Goal: Transaction & Acquisition: Purchase product/service

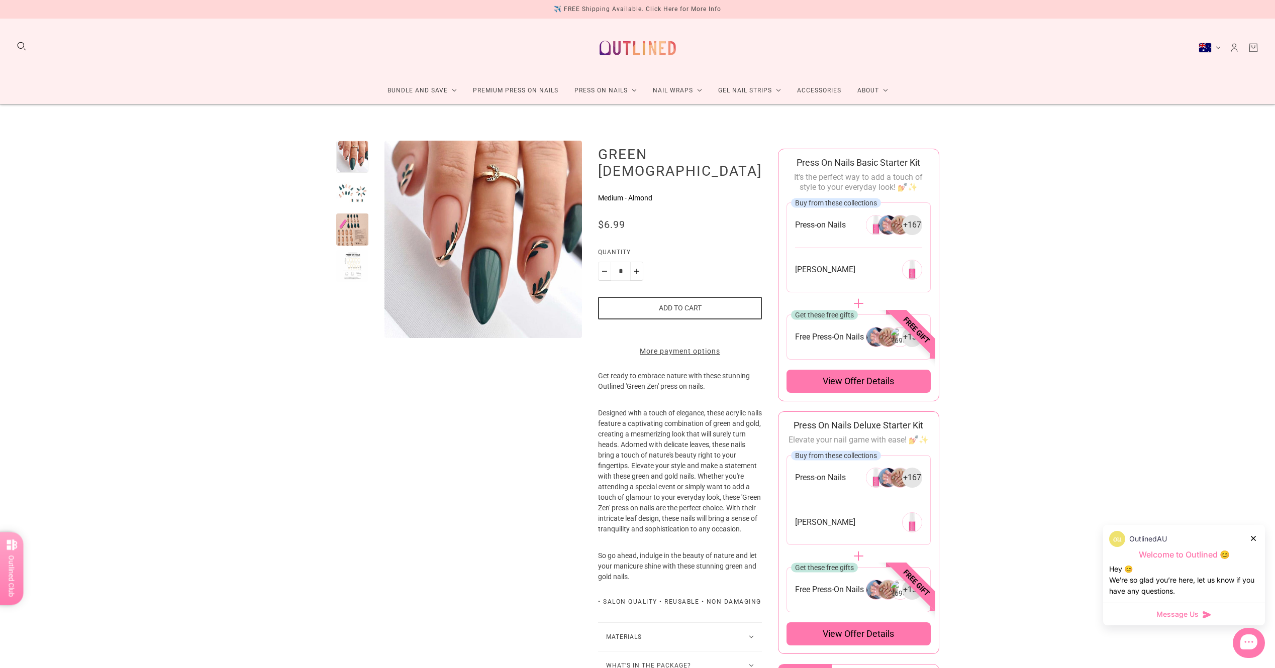
click at [655, 15] on div "✈️ FREE Shipping Available. Click Here for More Info" at bounding box center [637, 9] width 167 height 19
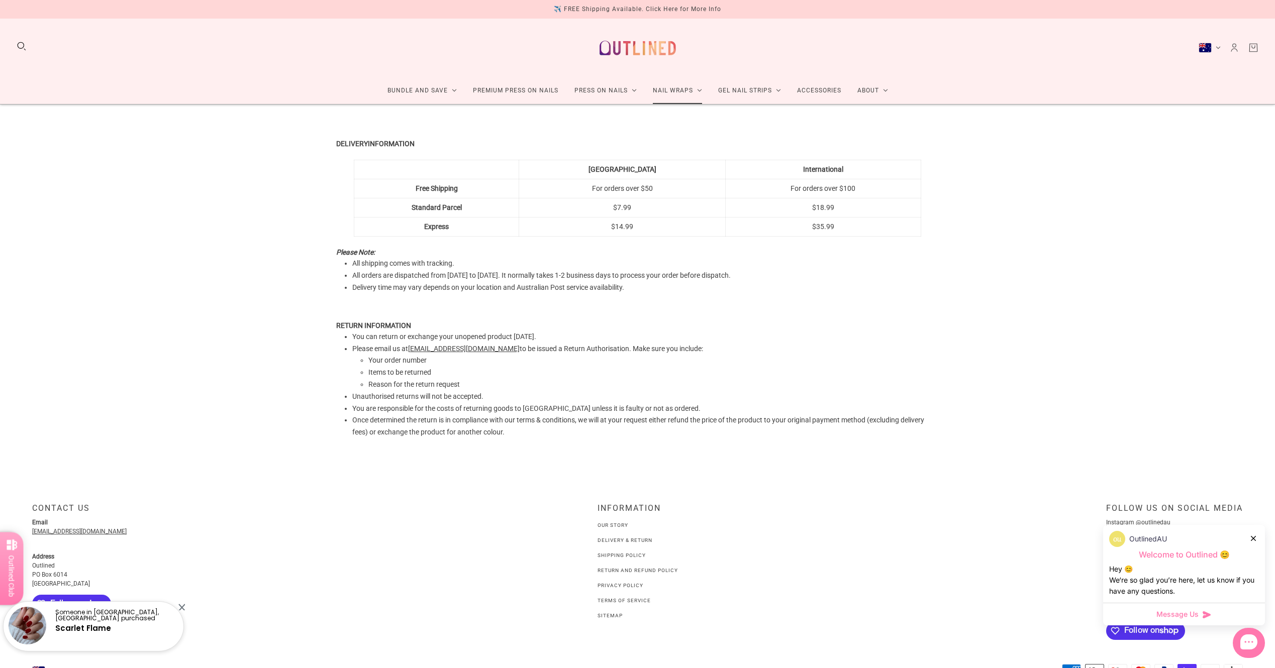
click at [680, 93] on link "Nail Wraps" at bounding box center [677, 90] width 65 height 27
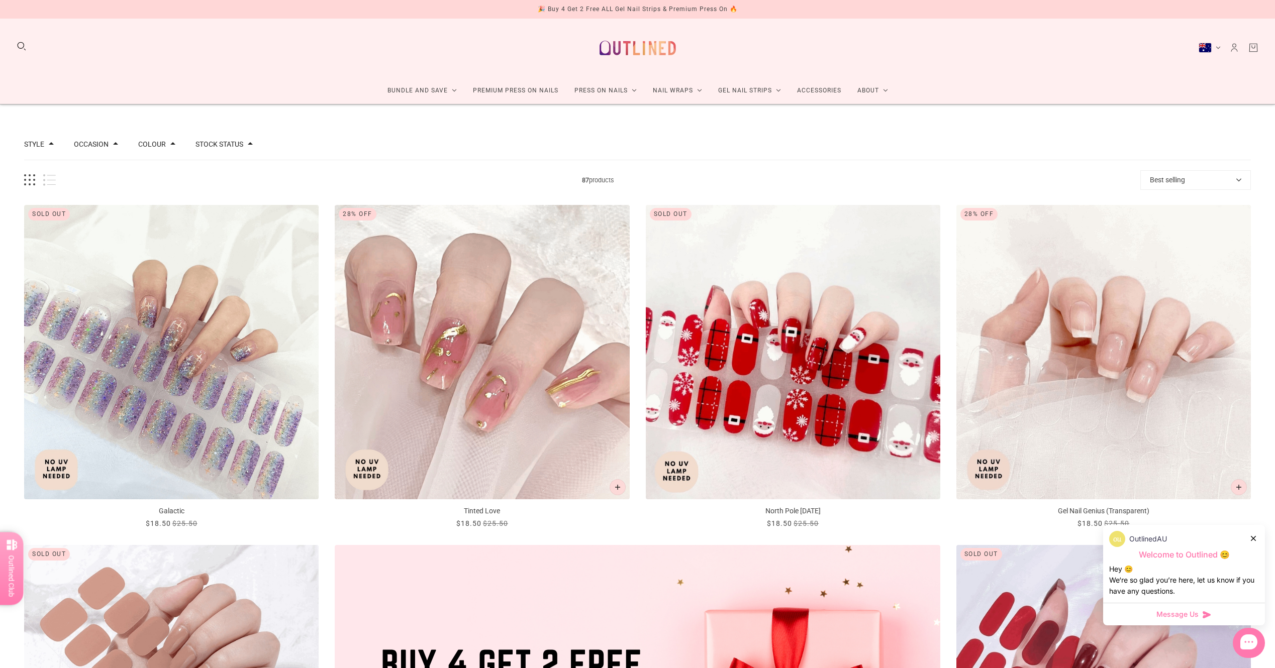
click at [1182, 181] on button "Best selling" at bounding box center [1195, 180] width 111 height 20
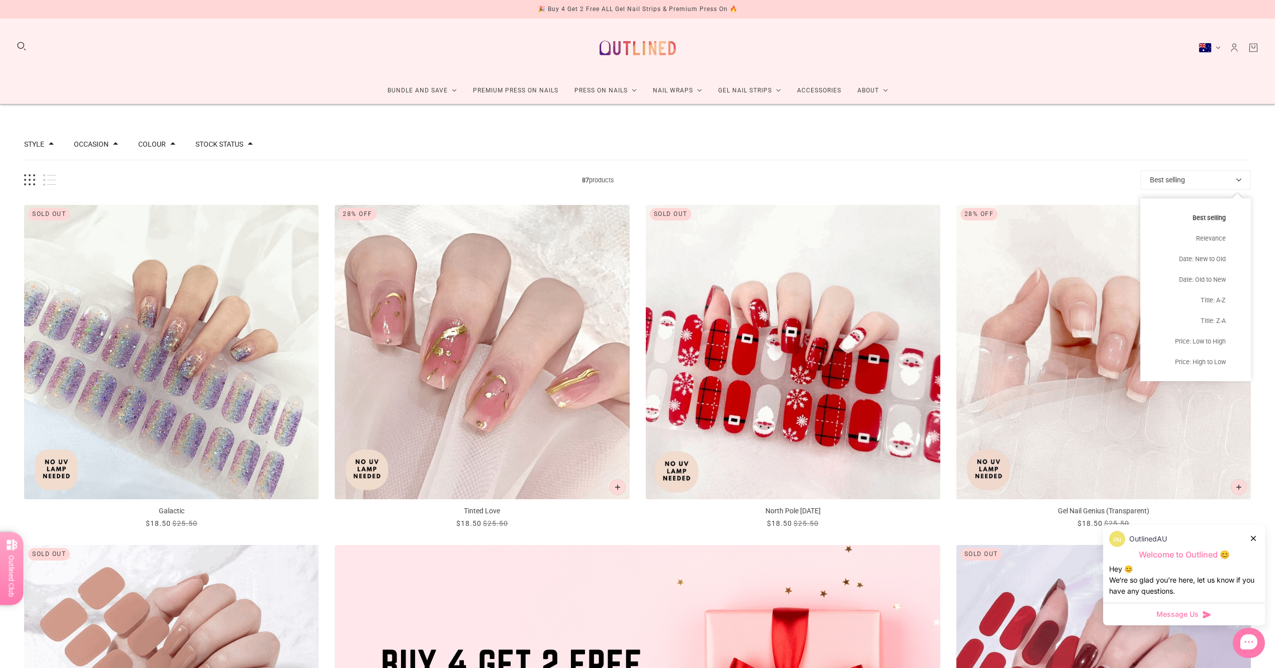
click at [1182, 181] on button "Best selling" at bounding box center [1195, 180] width 111 height 20
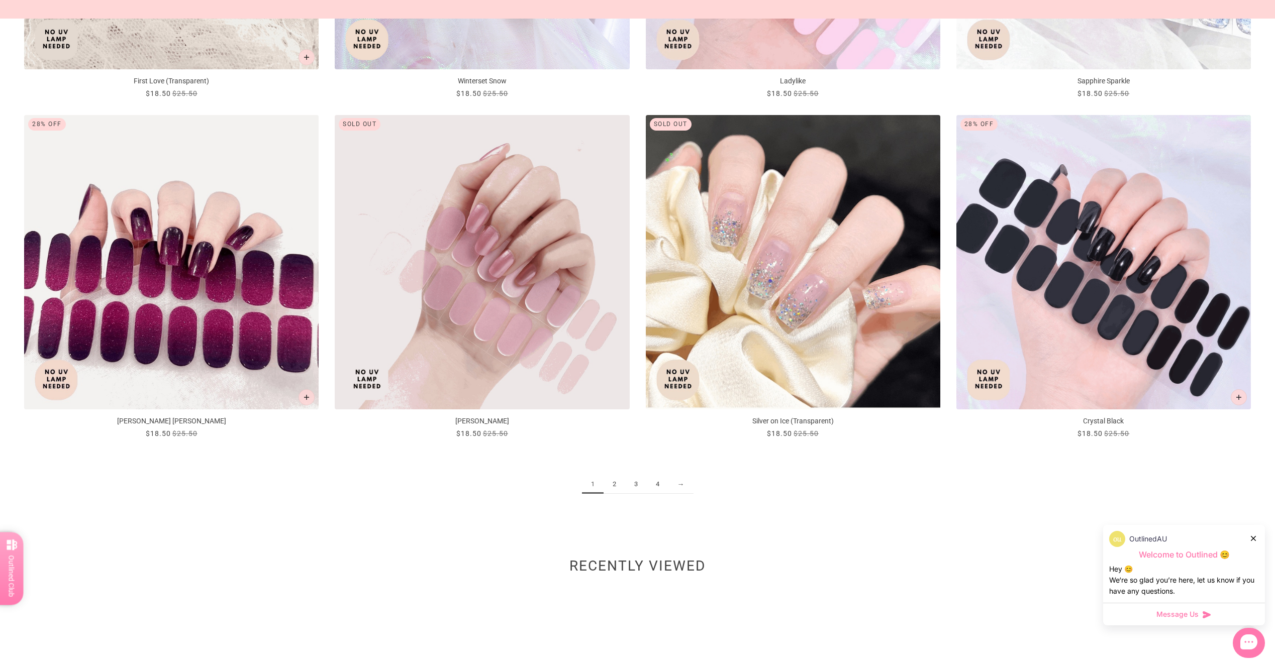
scroll to position [1809, 0]
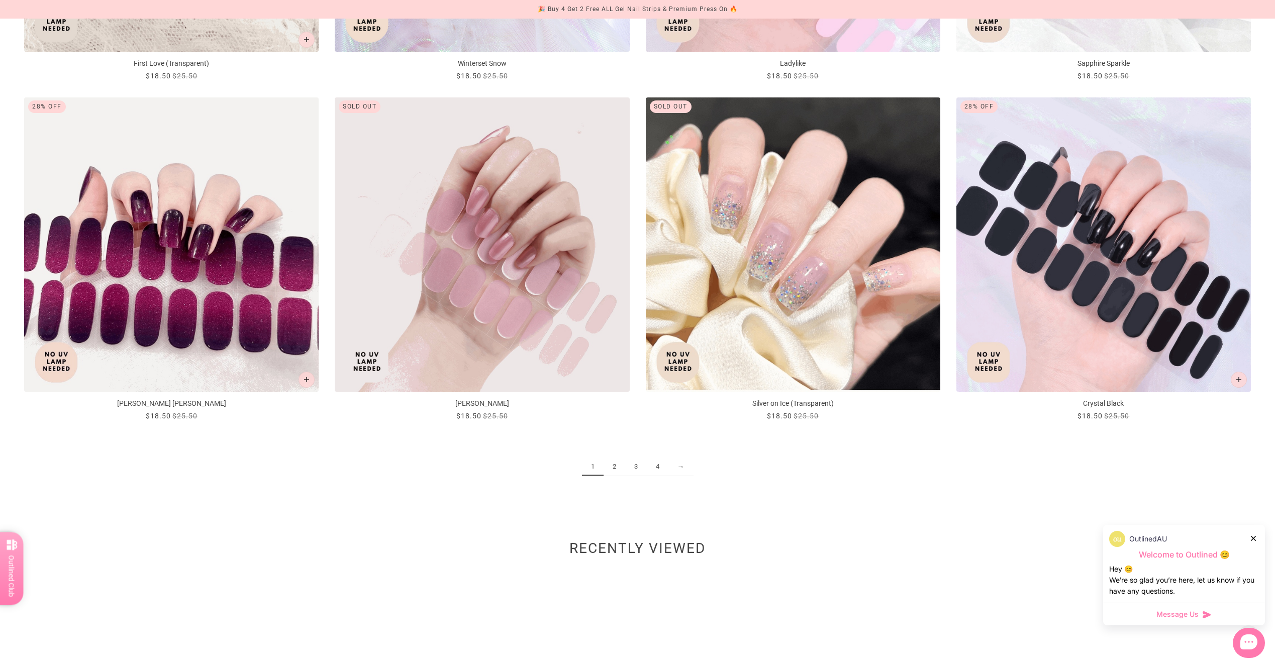
click at [610, 473] on link "2" at bounding box center [615, 467] width 22 height 19
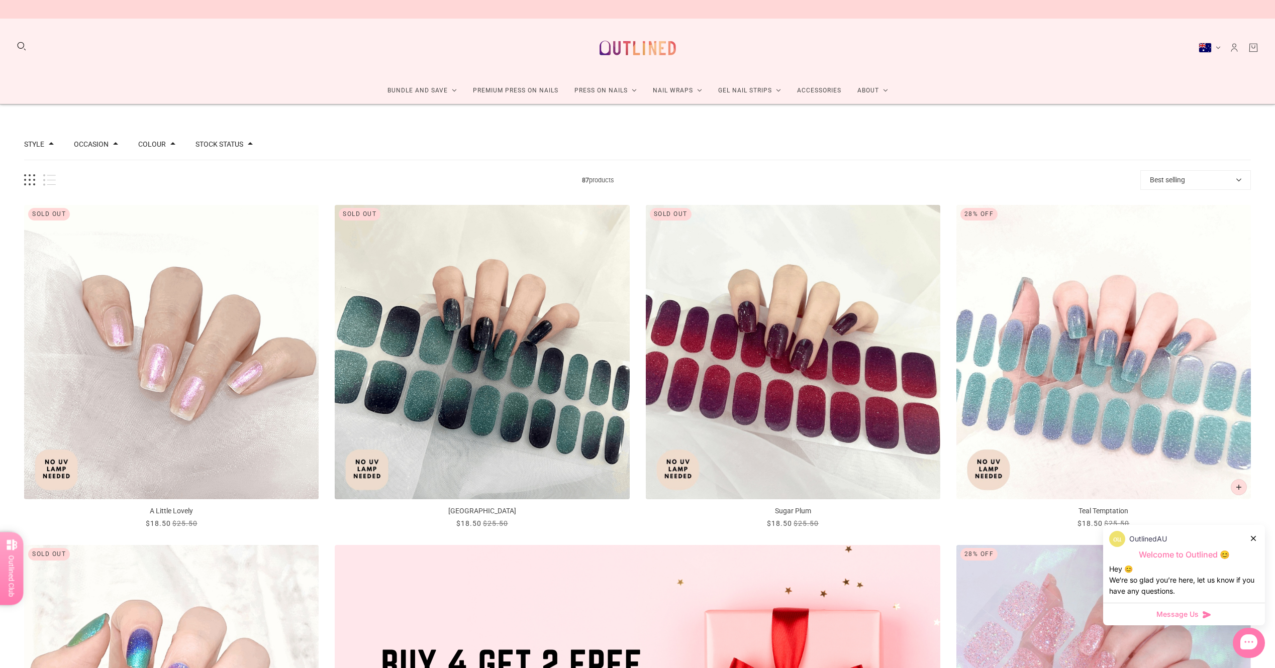
click at [1254, 540] on icon at bounding box center [1253, 538] width 5 height 5
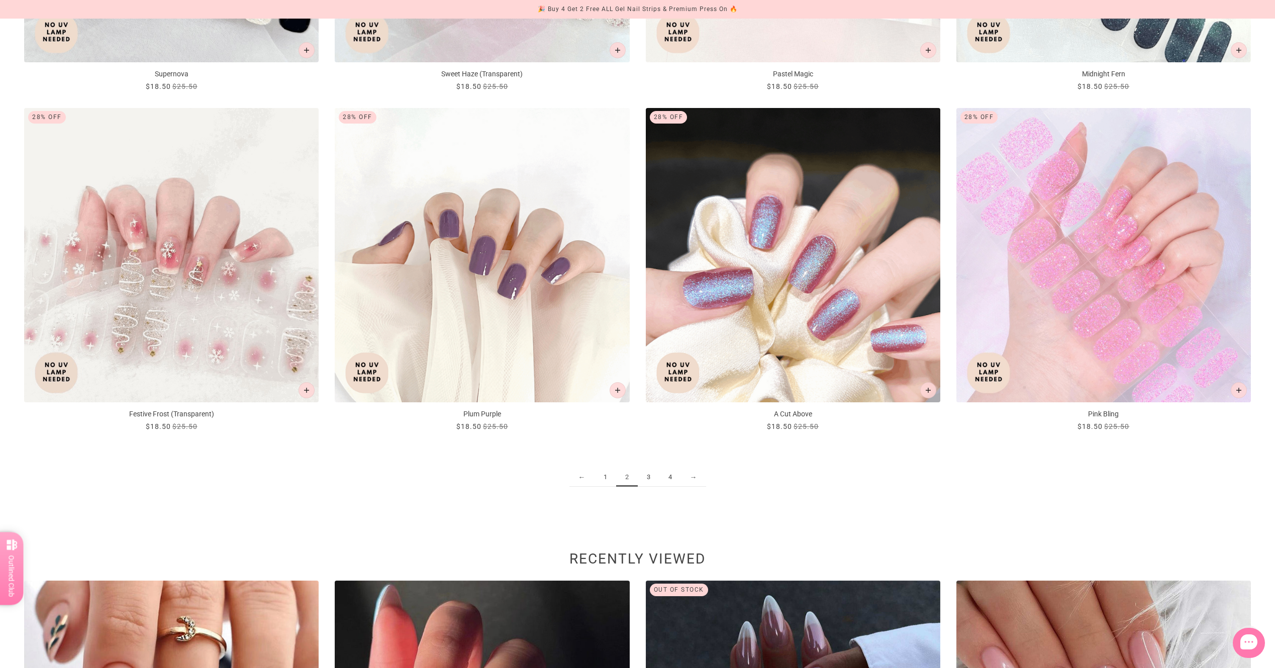
scroll to position [1809, 0]
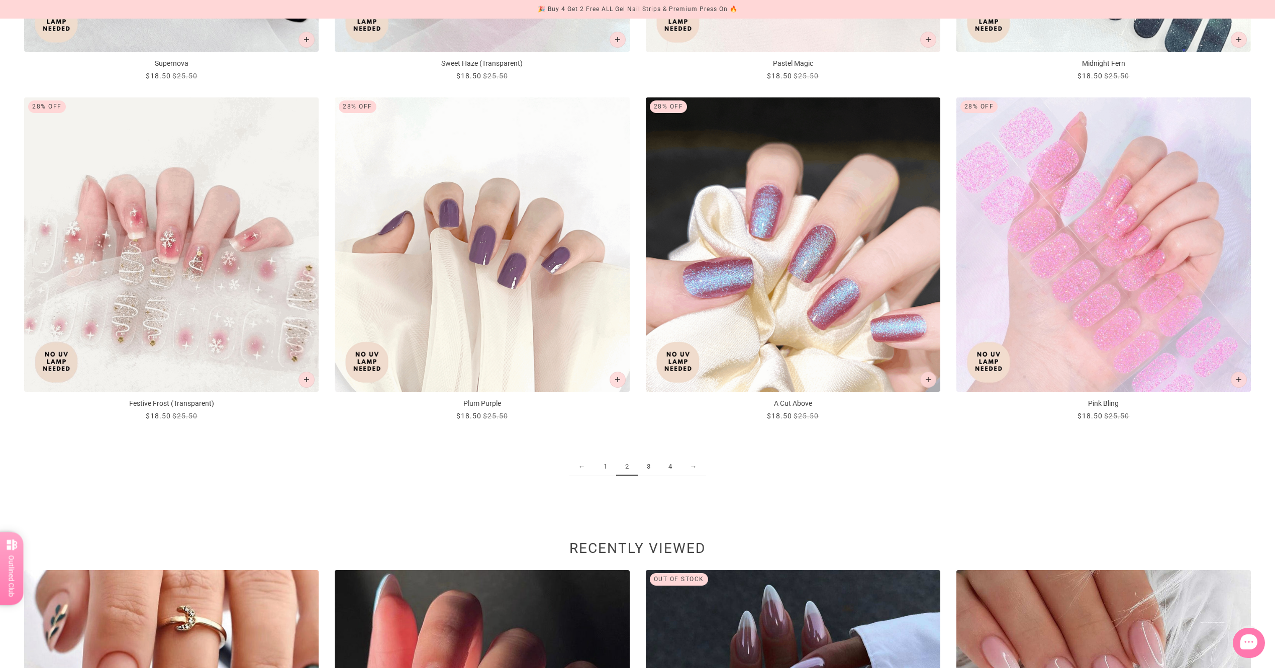
click at [646, 469] on link "3" at bounding box center [649, 467] width 22 height 19
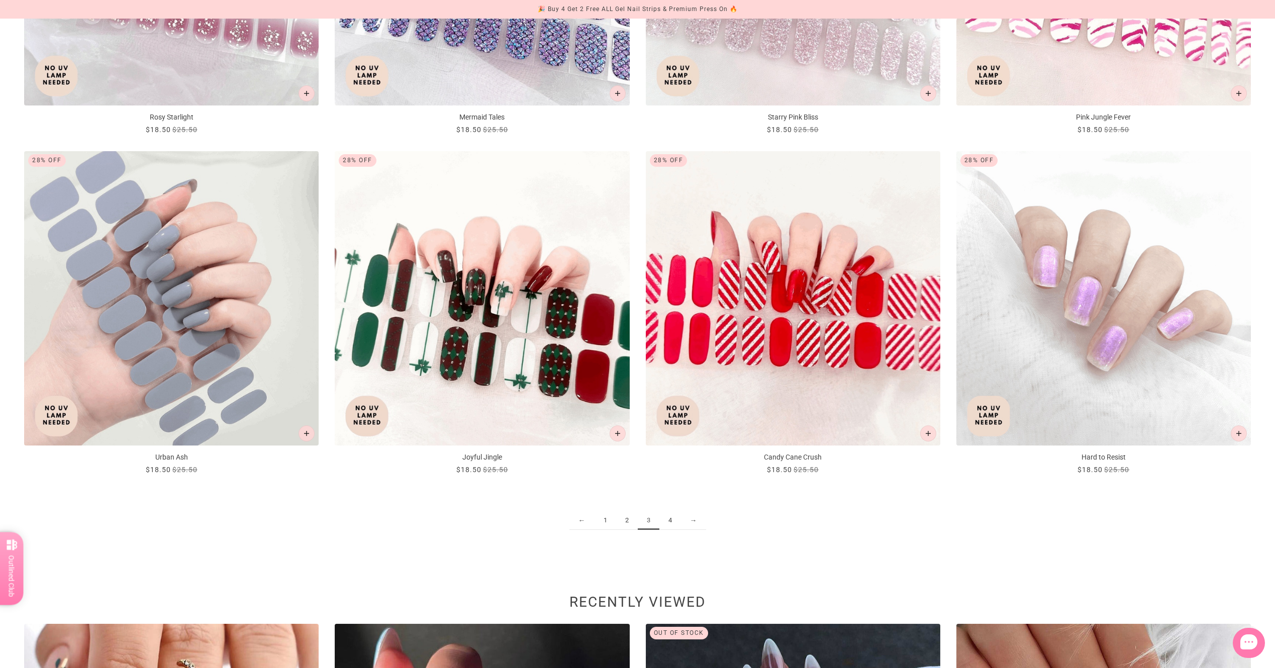
scroll to position [1759, 0]
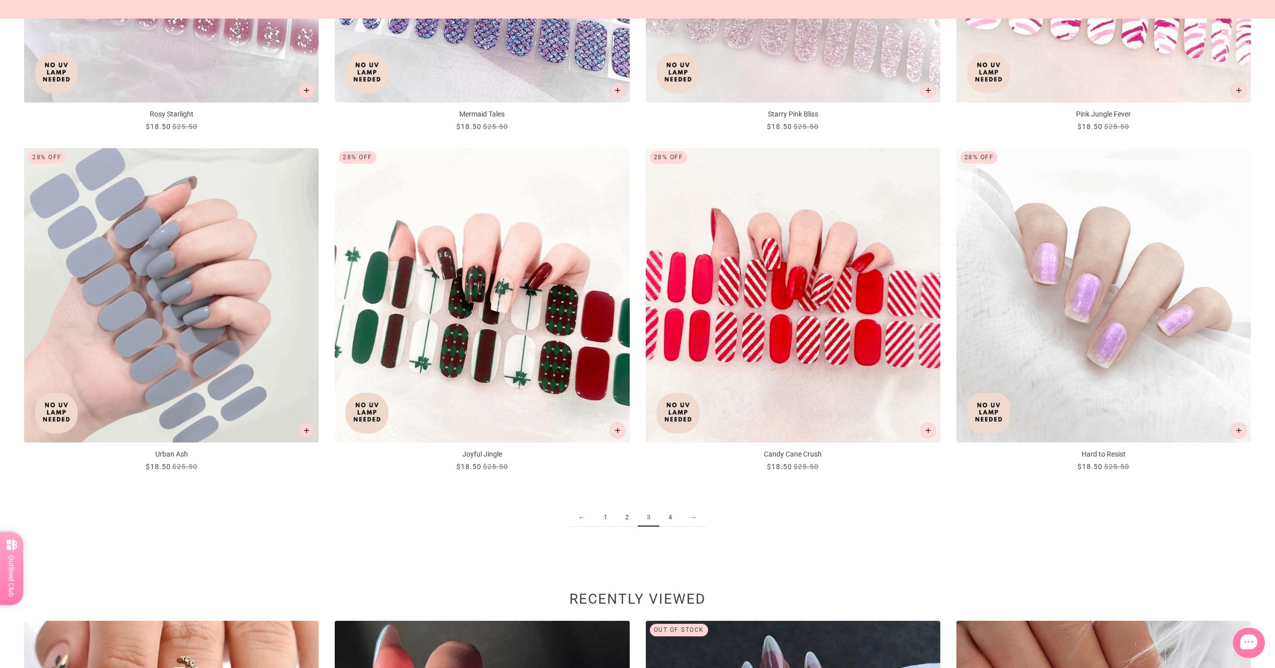
click at [667, 518] on link "4" at bounding box center [670, 518] width 22 height 19
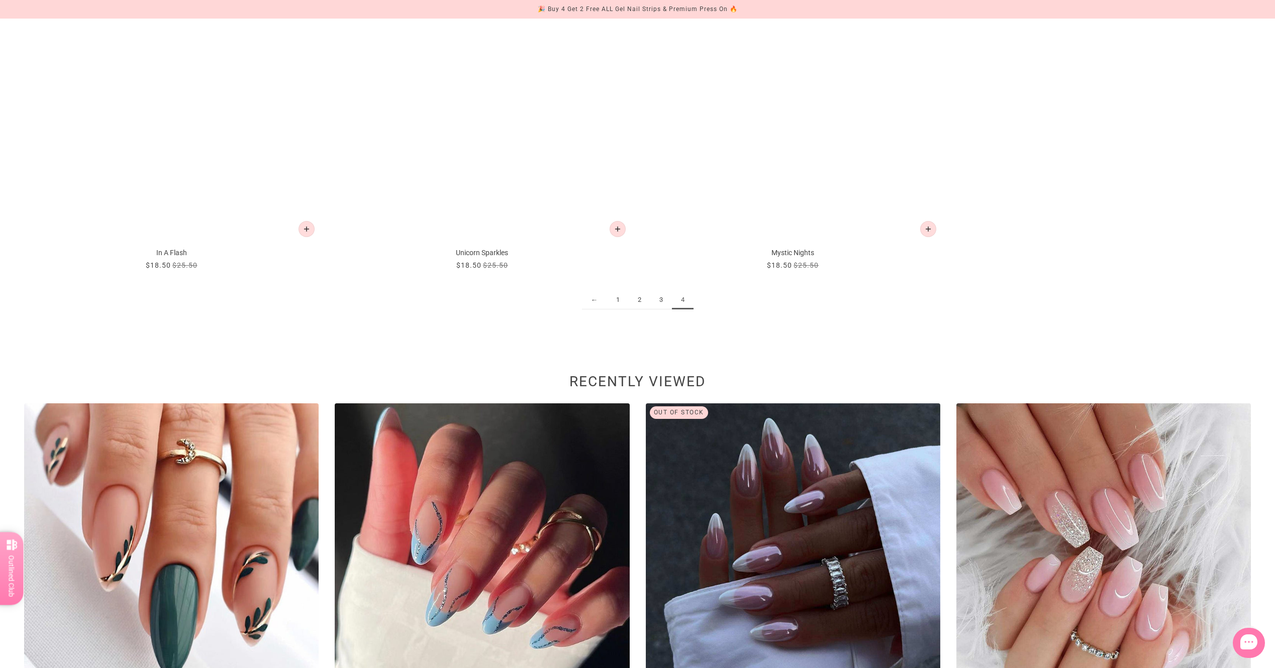
scroll to position [2211, 0]
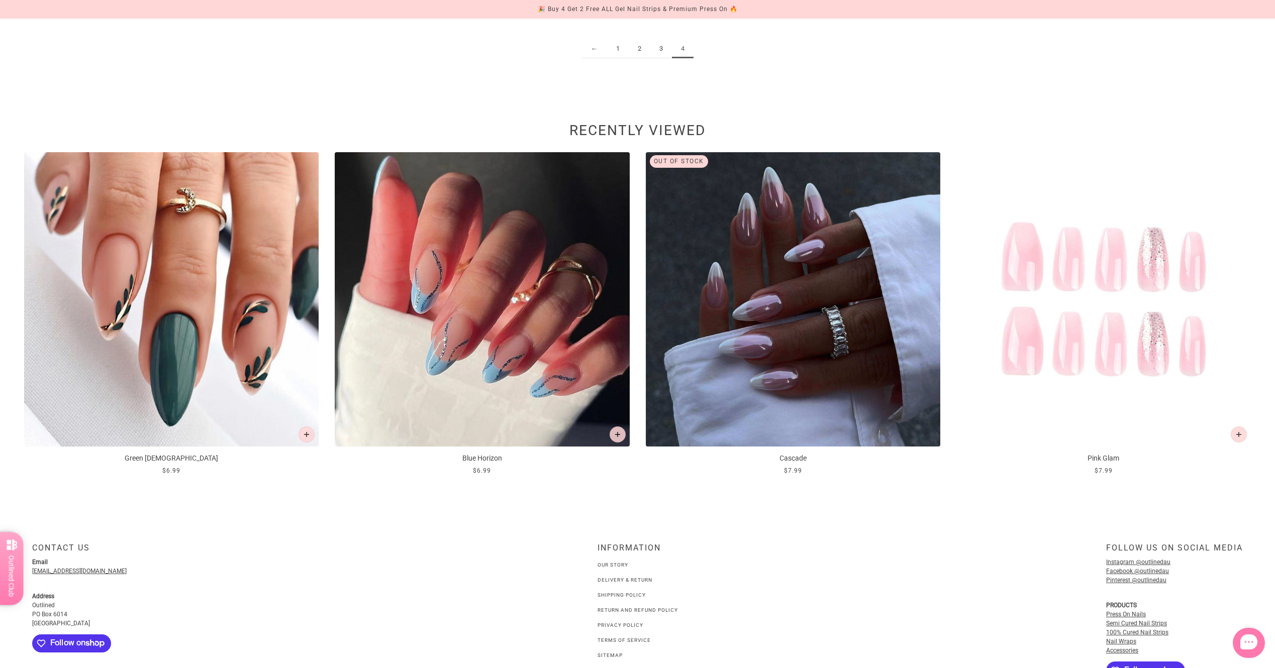
click at [1106, 372] on img at bounding box center [1103, 299] width 294 height 294
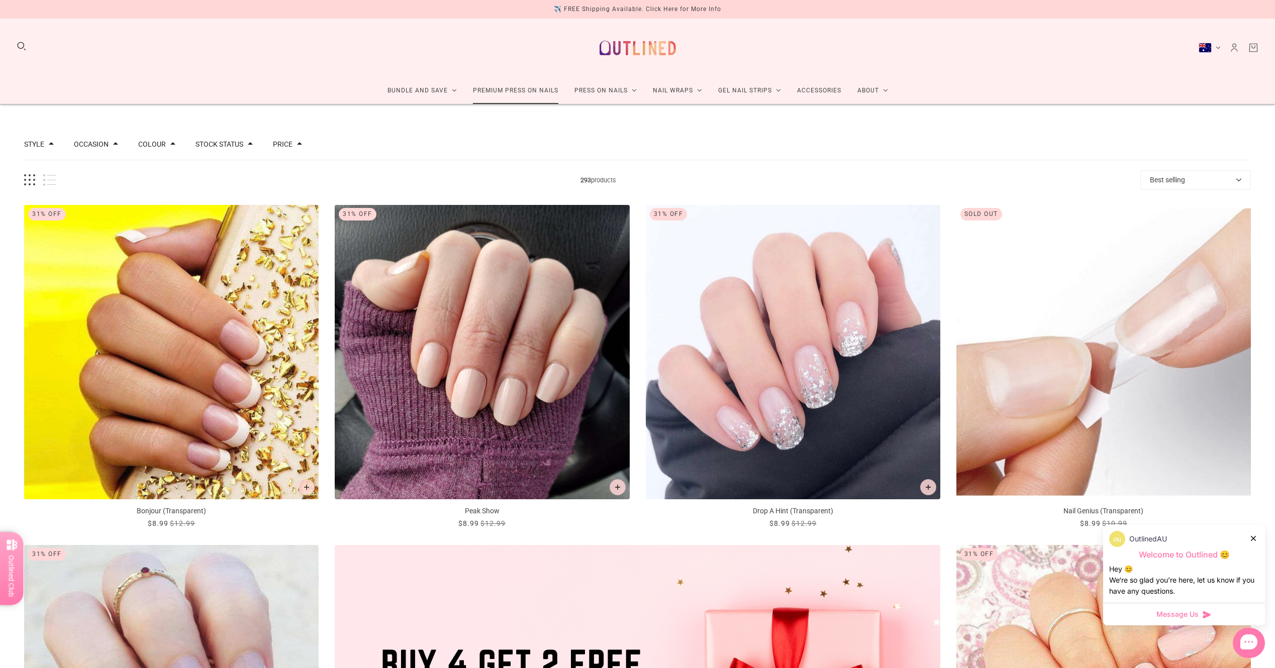
click at [520, 89] on link "Premium Press On Nails" at bounding box center [516, 90] width 102 height 27
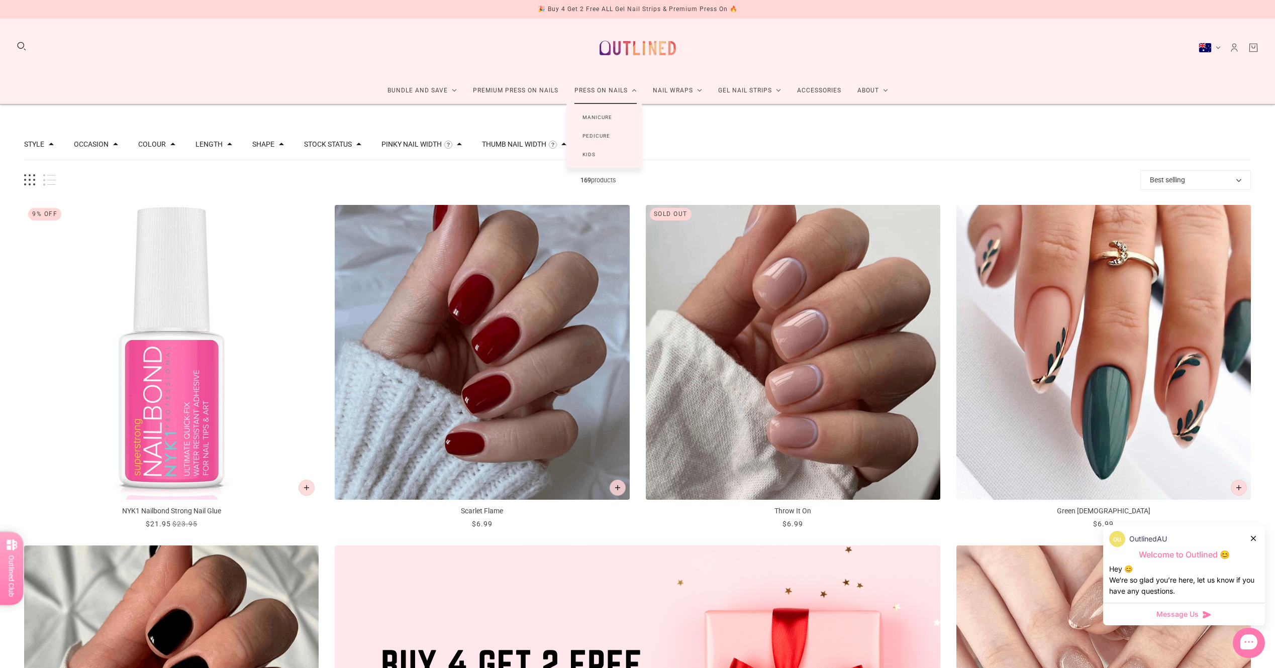
click at [592, 115] on link "Manicure" at bounding box center [597, 117] width 62 height 19
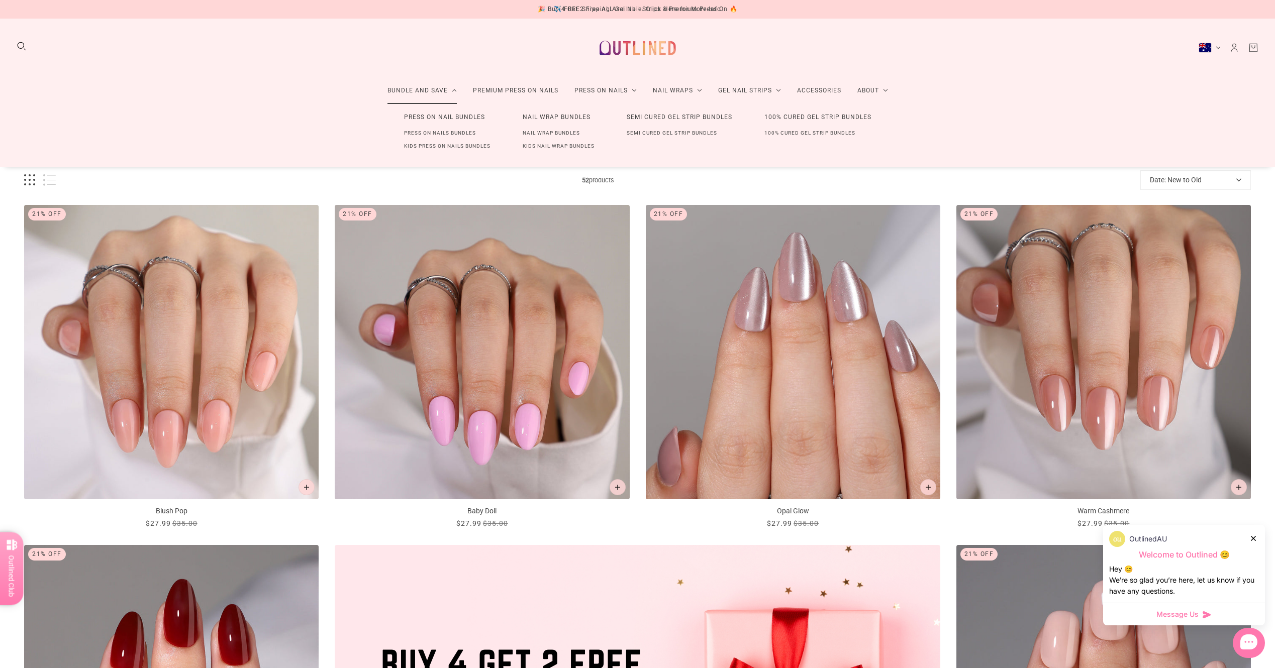
click at [427, 85] on link "Bundle and Save" at bounding box center [421, 90] width 85 height 27
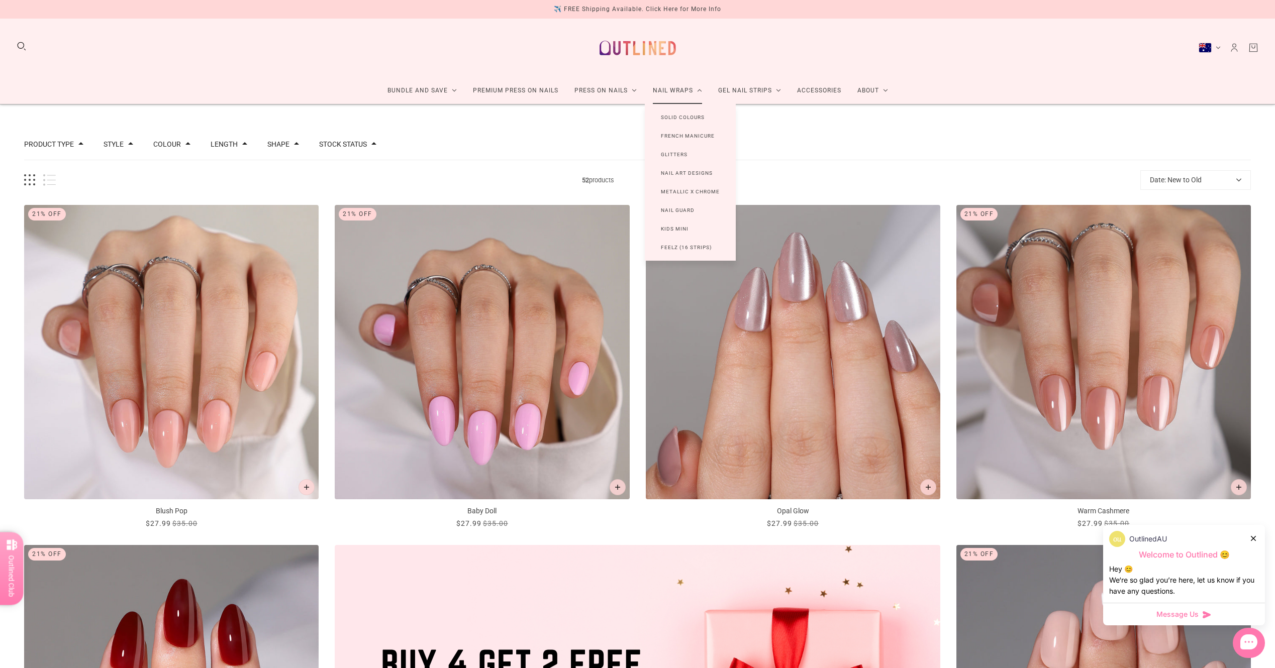
click at [657, 99] on link "Nail Wraps" at bounding box center [677, 90] width 65 height 27
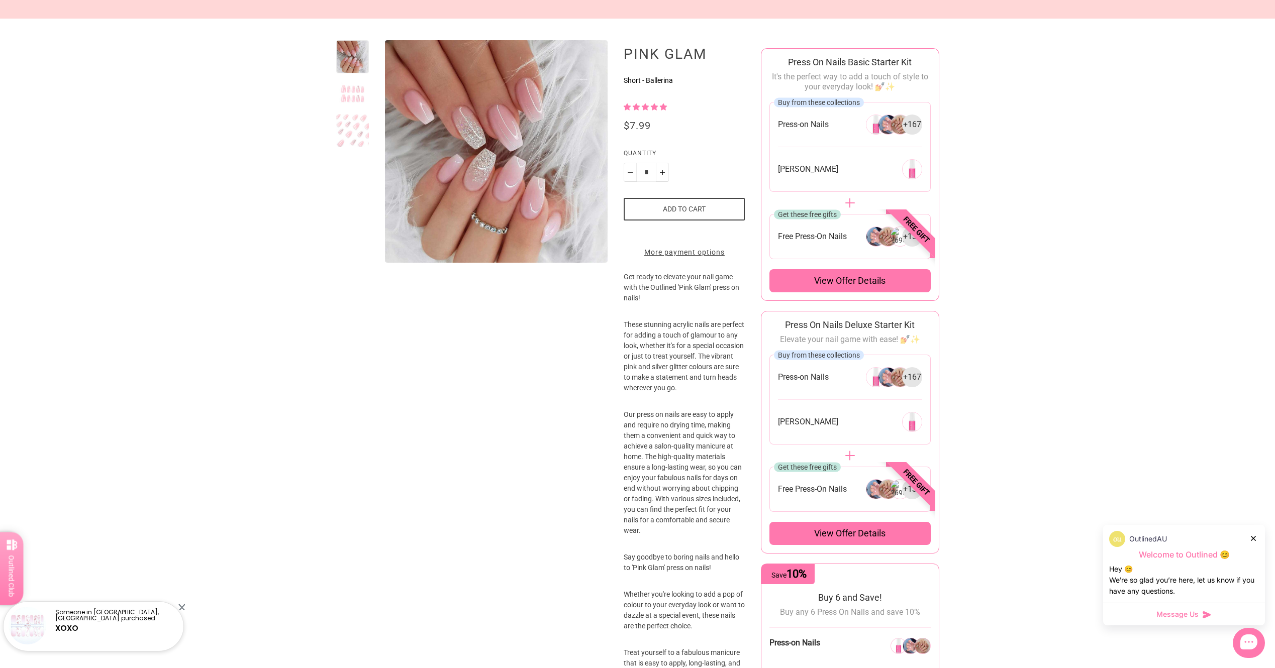
scroll to position [151, 0]
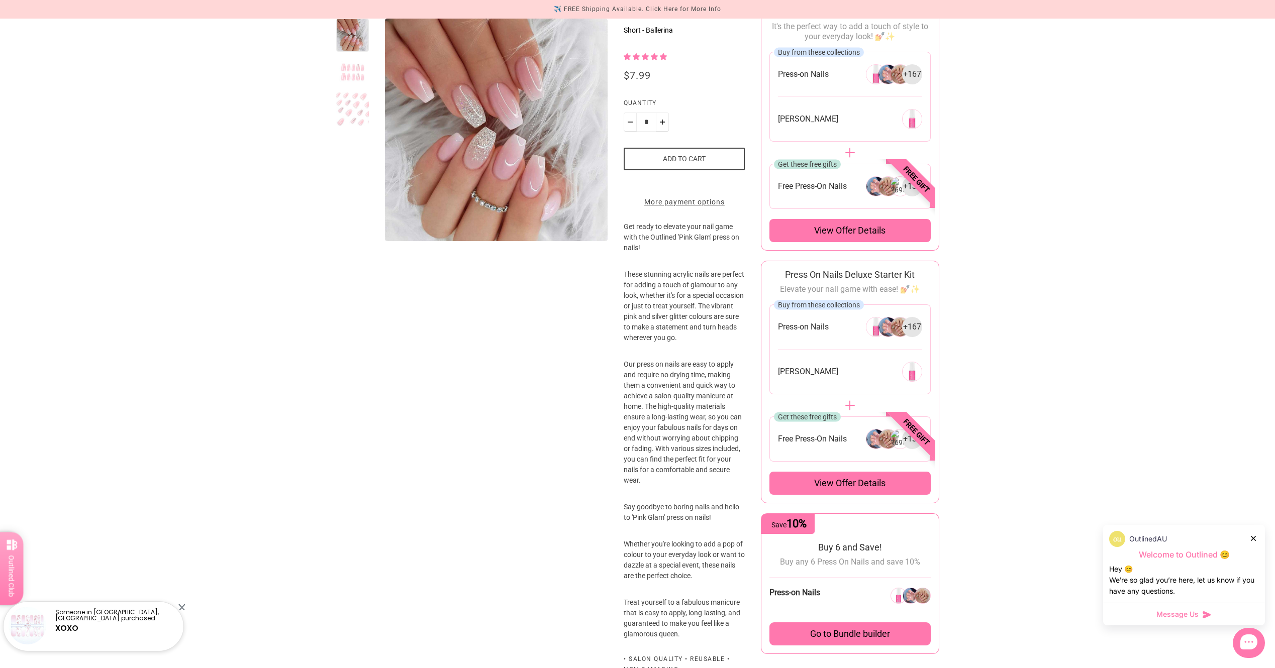
click at [861, 238] on div "View offer details" at bounding box center [849, 230] width 161 height 23
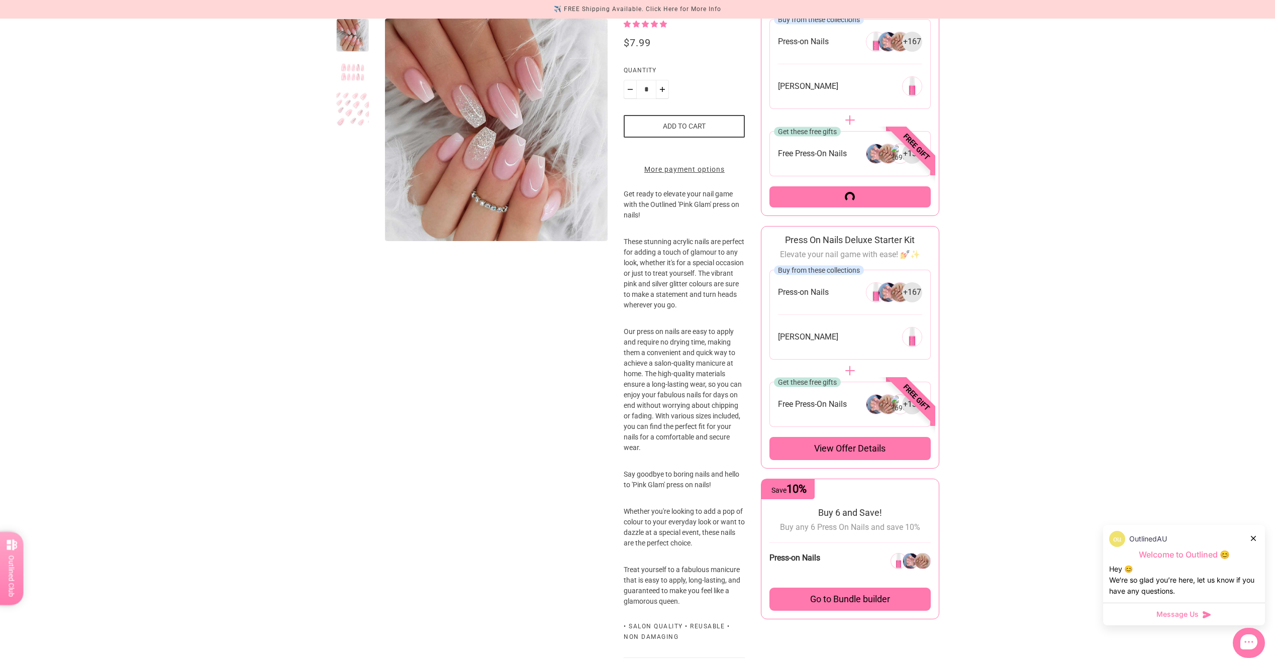
scroll to position [201, 0]
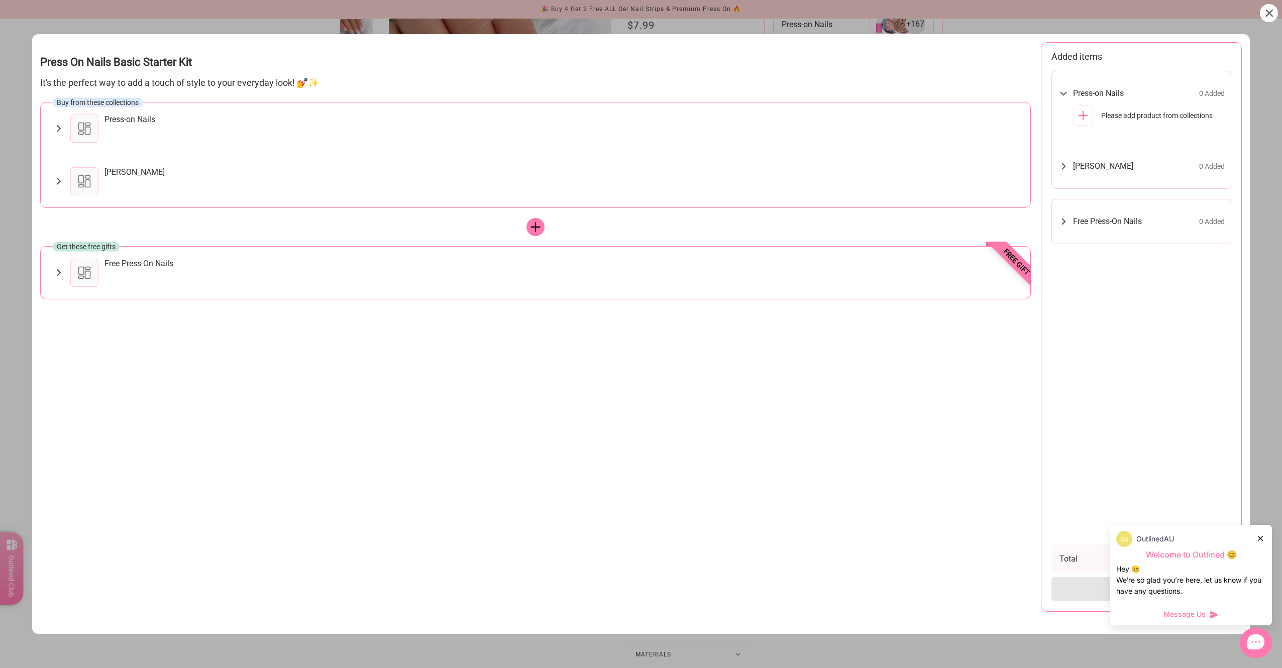
click at [225, 287] on div "Get these free gifts Free gift Free Press-On Nails Scarlet Flame $6.99 Add Gree…" at bounding box center [535, 272] width 991 height 53
click at [204, 263] on div "Free Press-On Nails" at bounding box center [562, 264] width 914 height 10
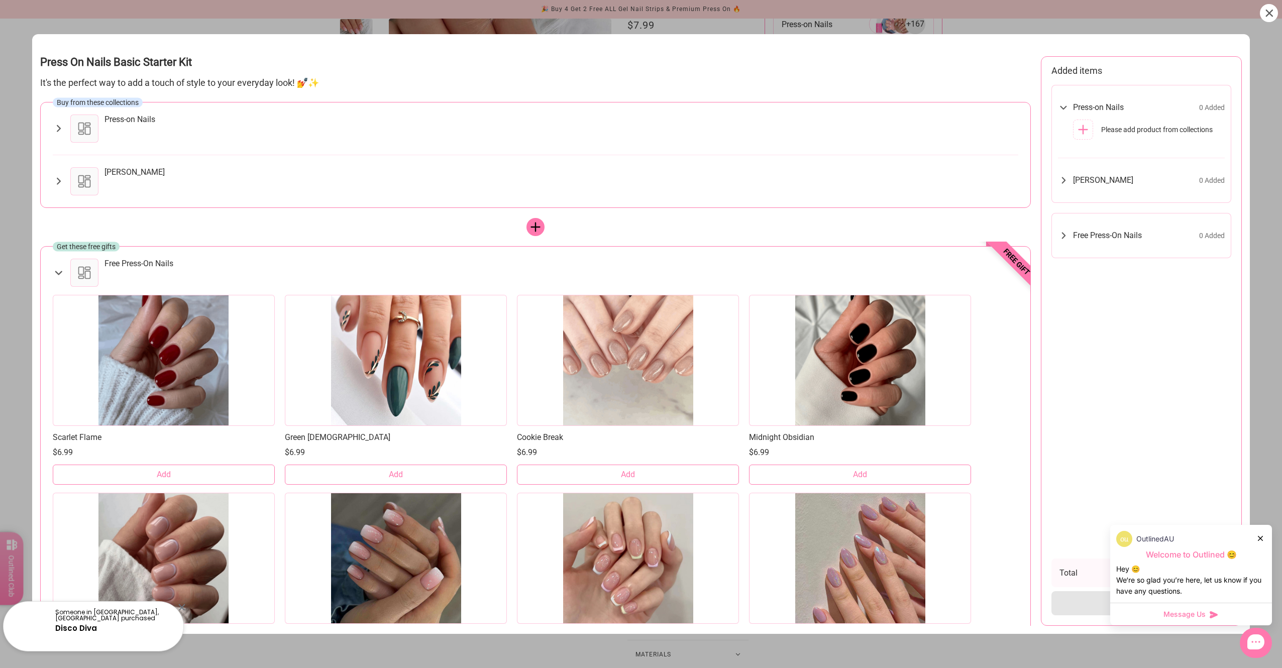
click at [204, 263] on div "Free Press-On Nails" at bounding box center [562, 264] width 914 height 10
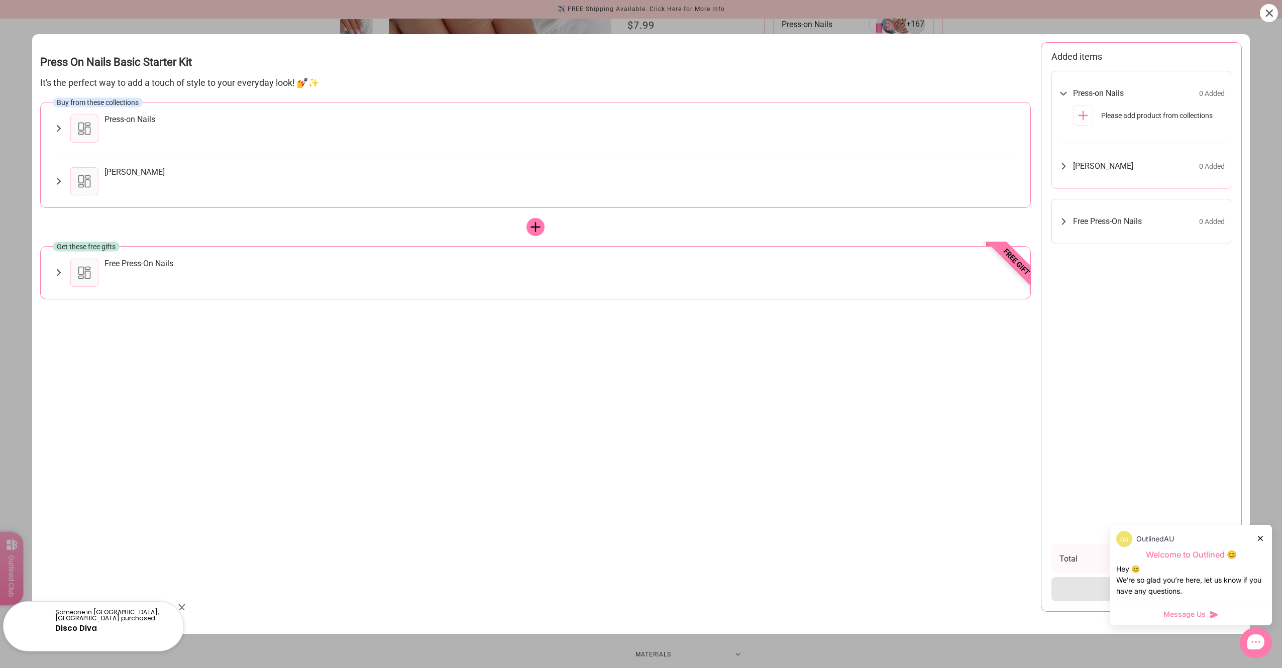
click at [1166, 211] on div "Free Press-On Nails 0 Added" at bounding box center [1141, 222] width 167 height 24
click at [1165, 220] on div "Free Press-On Nails 0 Added" at bounding box center [1149, 222] width 152 height 10
click at [1129, 173] on div "Nail Glue 0 Added" at bounding box center [1141, 166] width 167 height 24
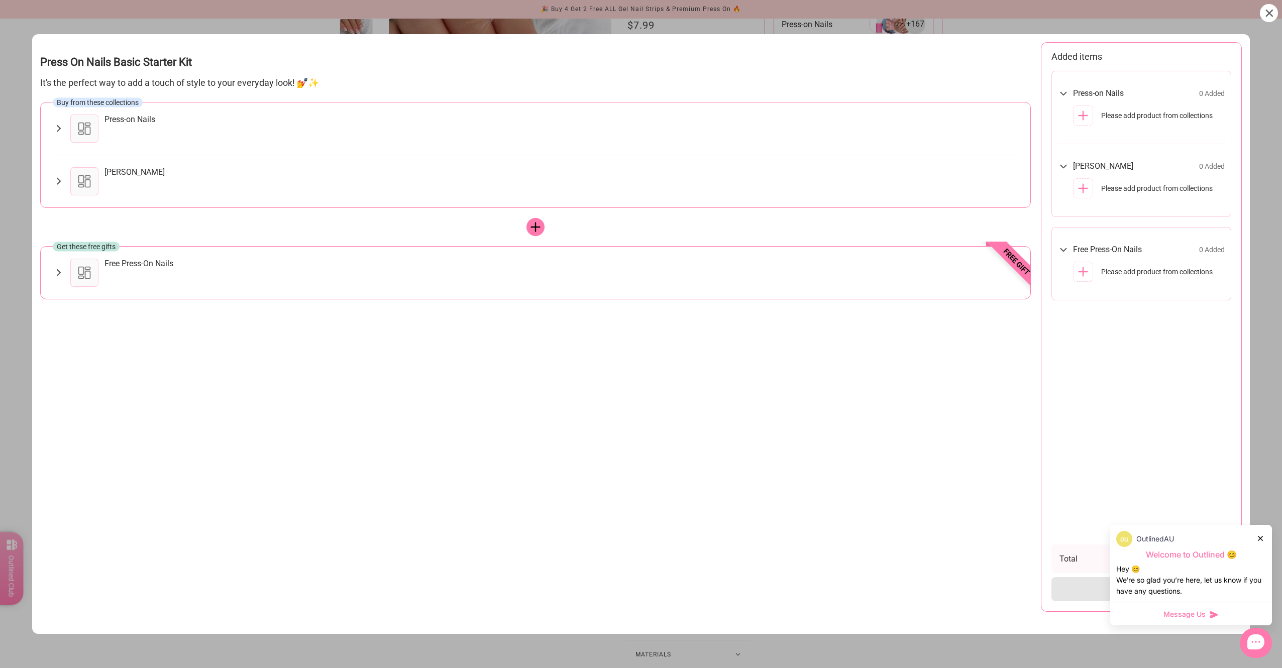
click at [1259, 535] on div at bounding box center [1261, 538] width 6 height 11
click at [1274, 16] on div at bounding box center [641, 334] width 1282 height 668
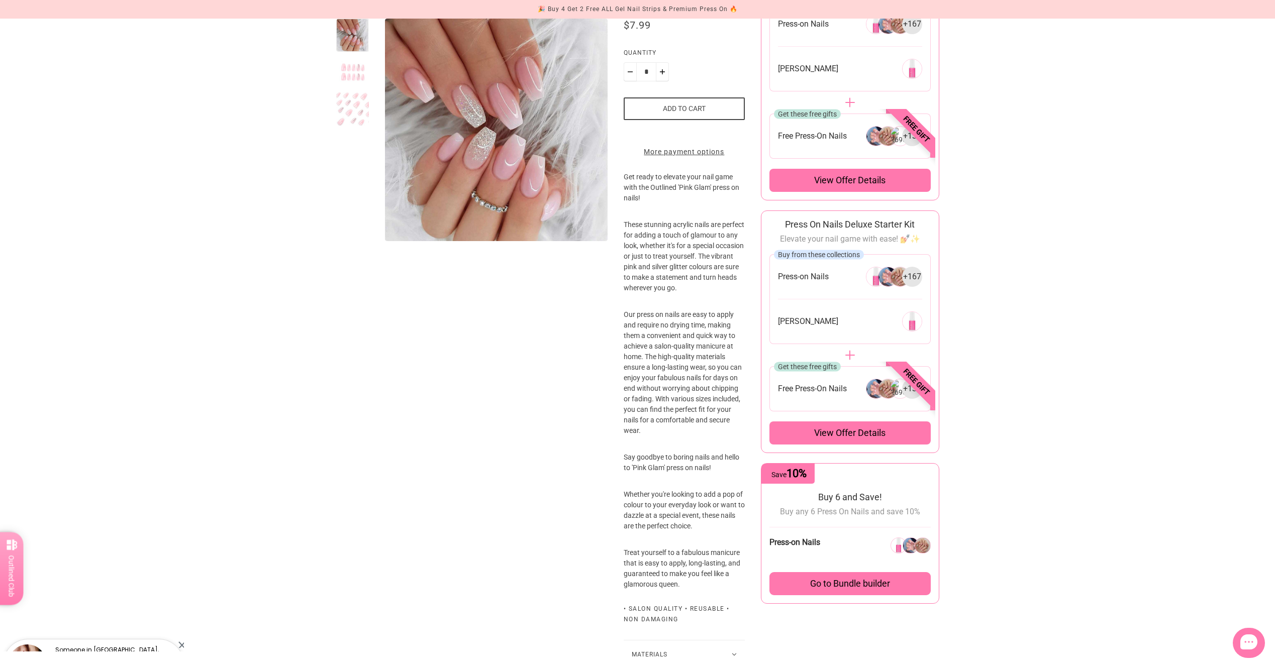
click at [1267, 15] on announcement-bar "🎉 Buy 4 Get 2 Free ALL Gel Nail Strips & Premium Press On 🔥 ✈️ FREE Shipping Av…" at bounding box center [637, 9] width 1275 height 19
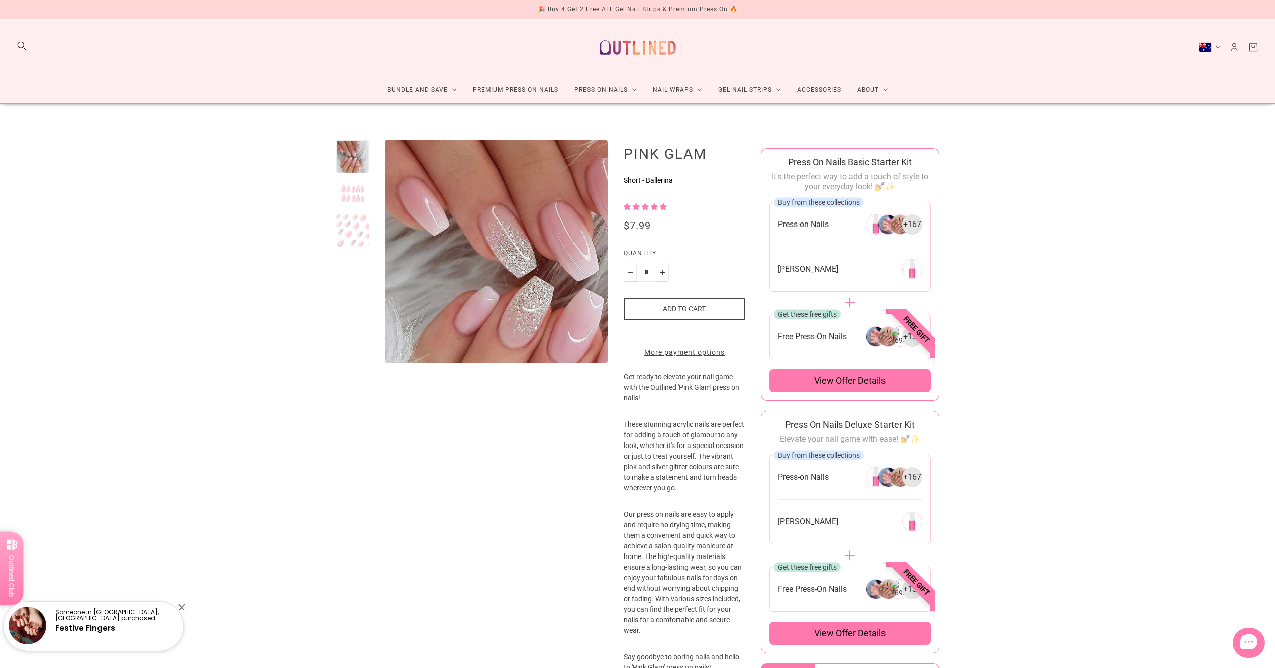
scroll to position [0, 0]
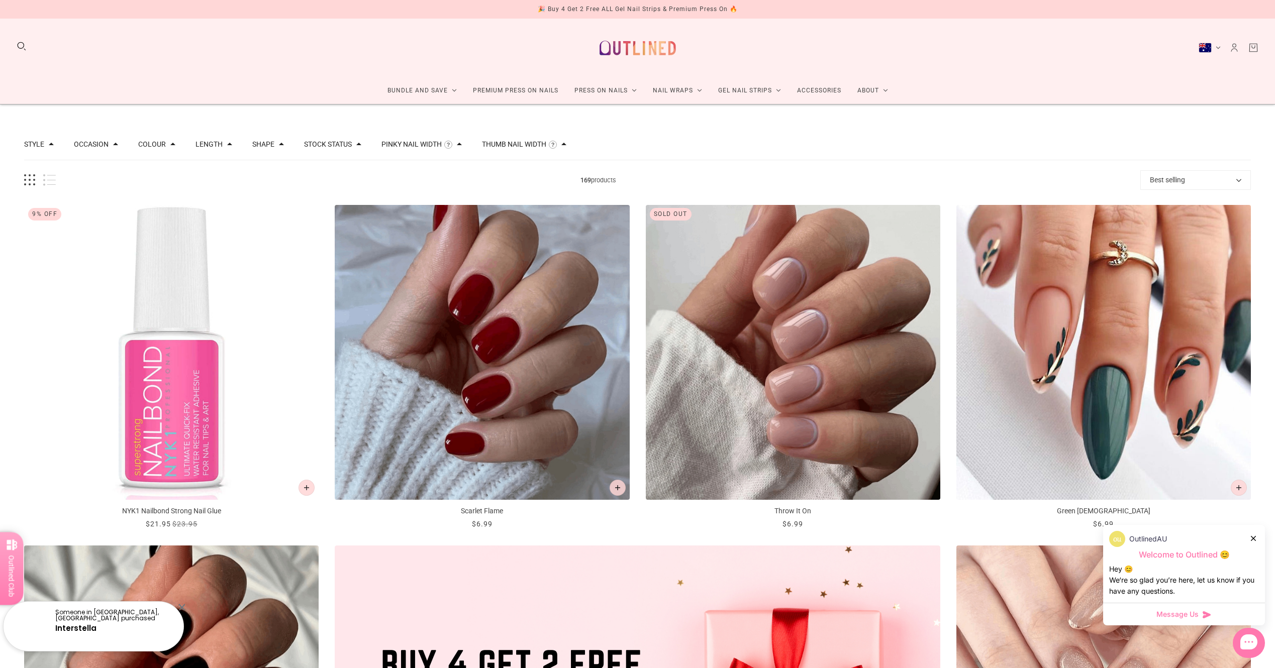
click at [1254, 537] on icon at bounding box center [1253, 538] width 5 height 5
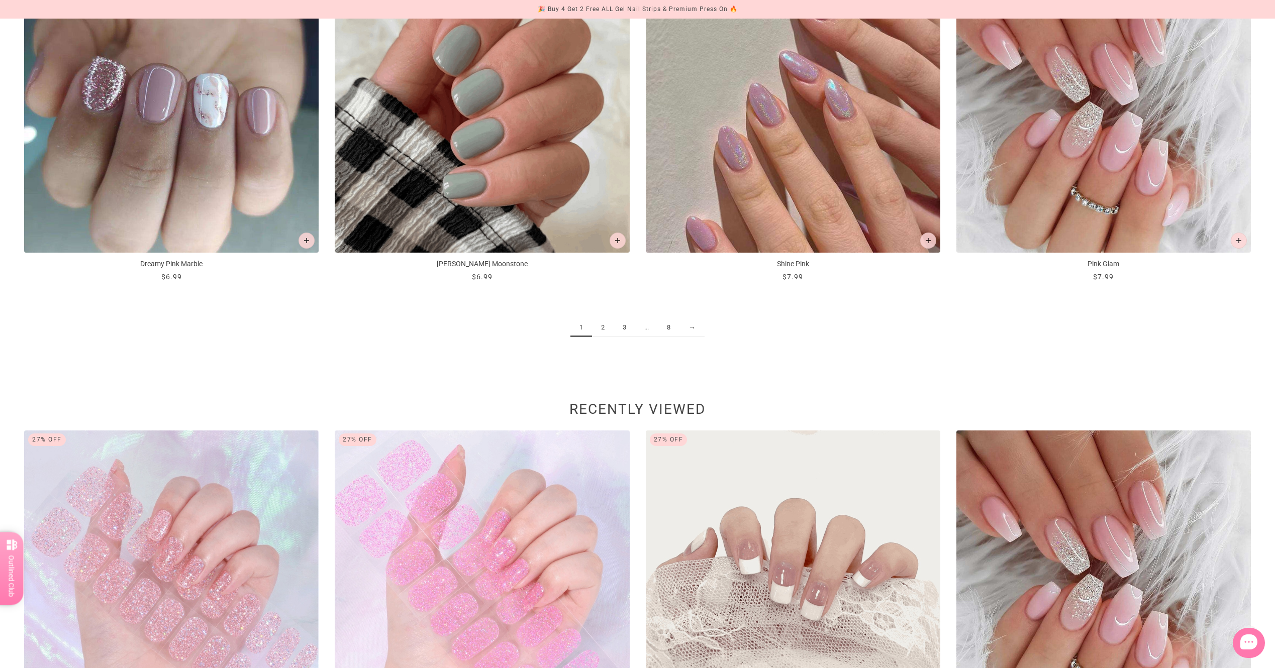
scroll to position [2060, 0]
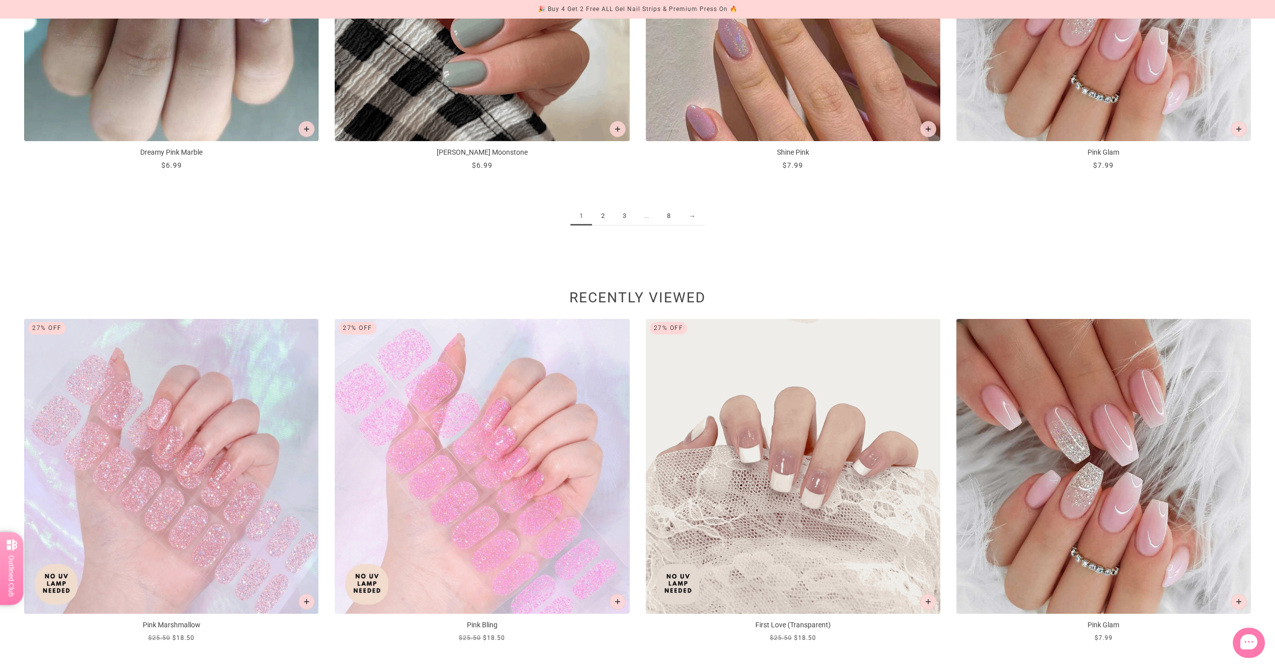
click at [605, 217] on link "2" at bounding box center [603, 216] width 22 height 19
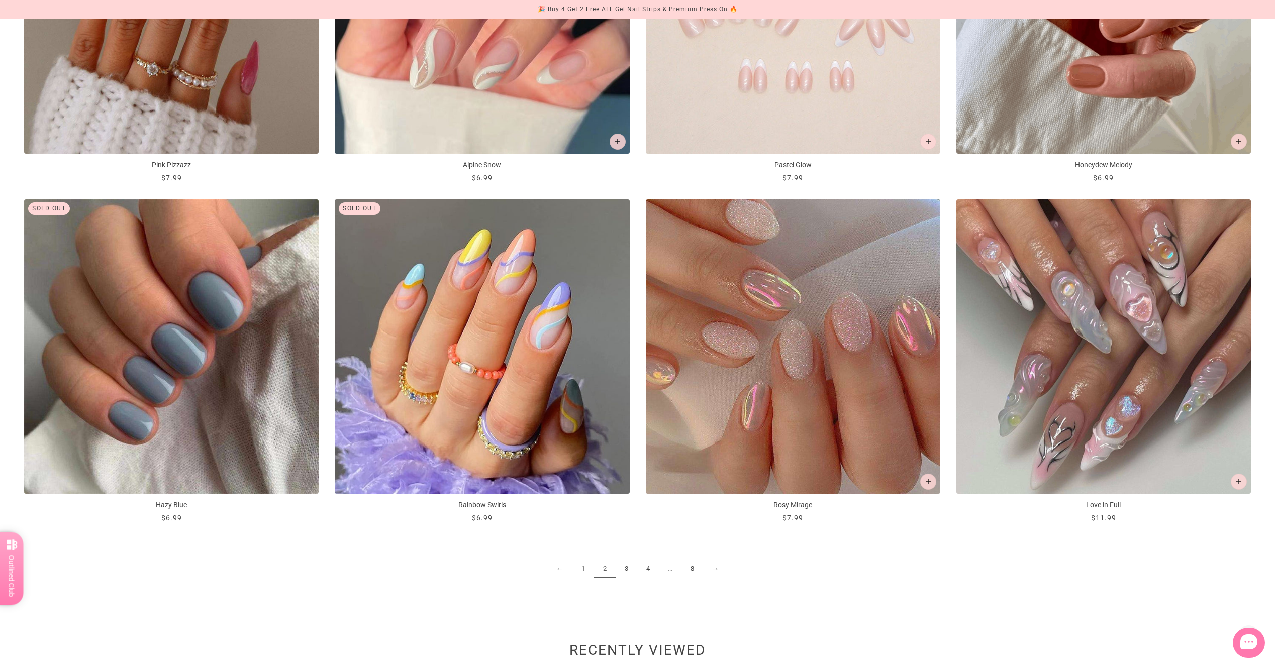
scroll to position [1709, 0]
click at [625, 566] on link "3" at bounding box center [627, 568] width 22 height 19
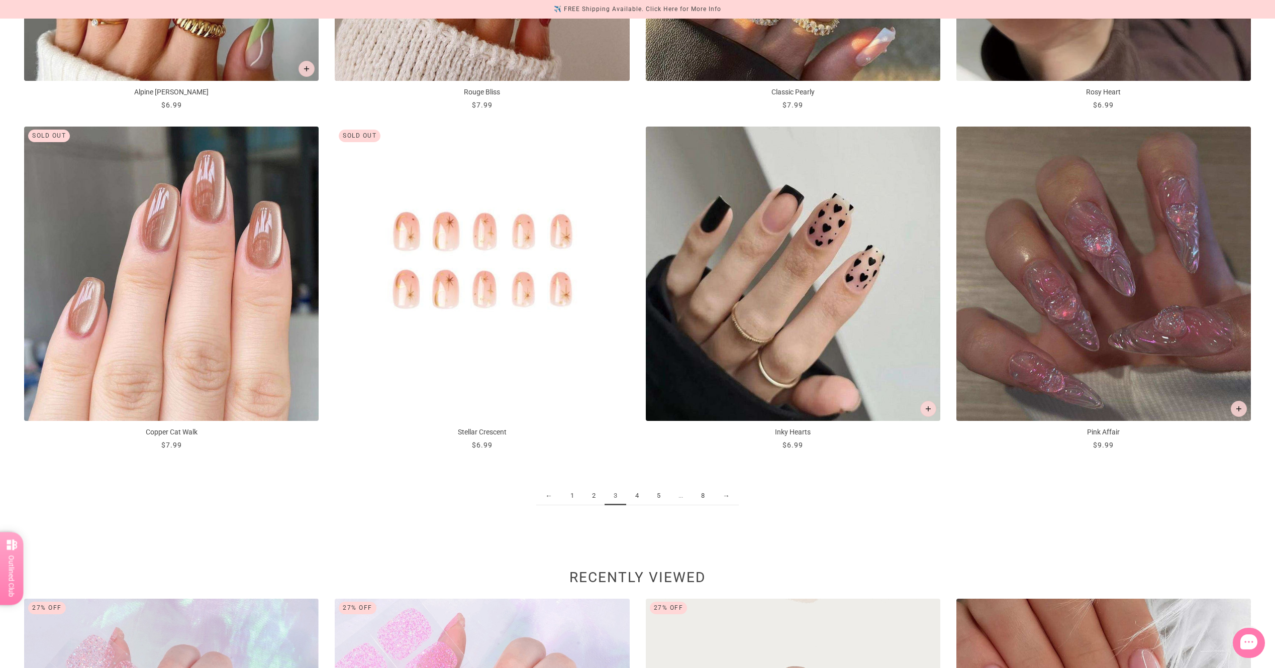
scroll to position [1809, 0]
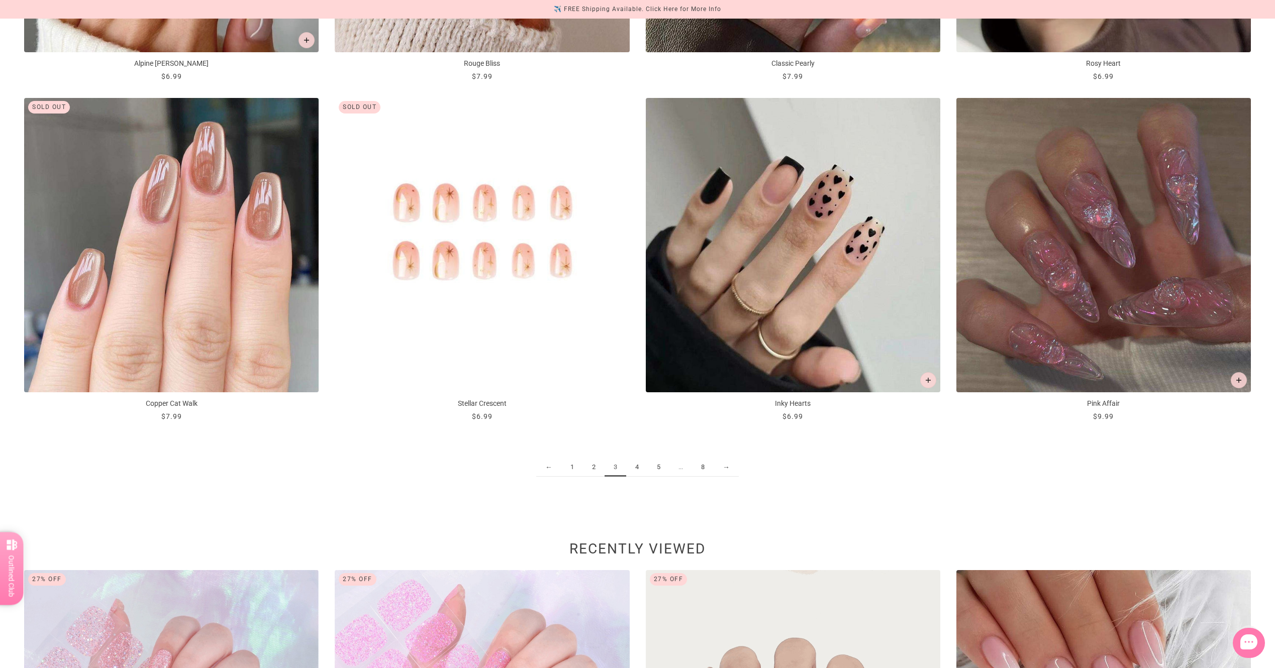
click at [641, 468] on link "4" at bounding box center [637, 467] width 22 height 19
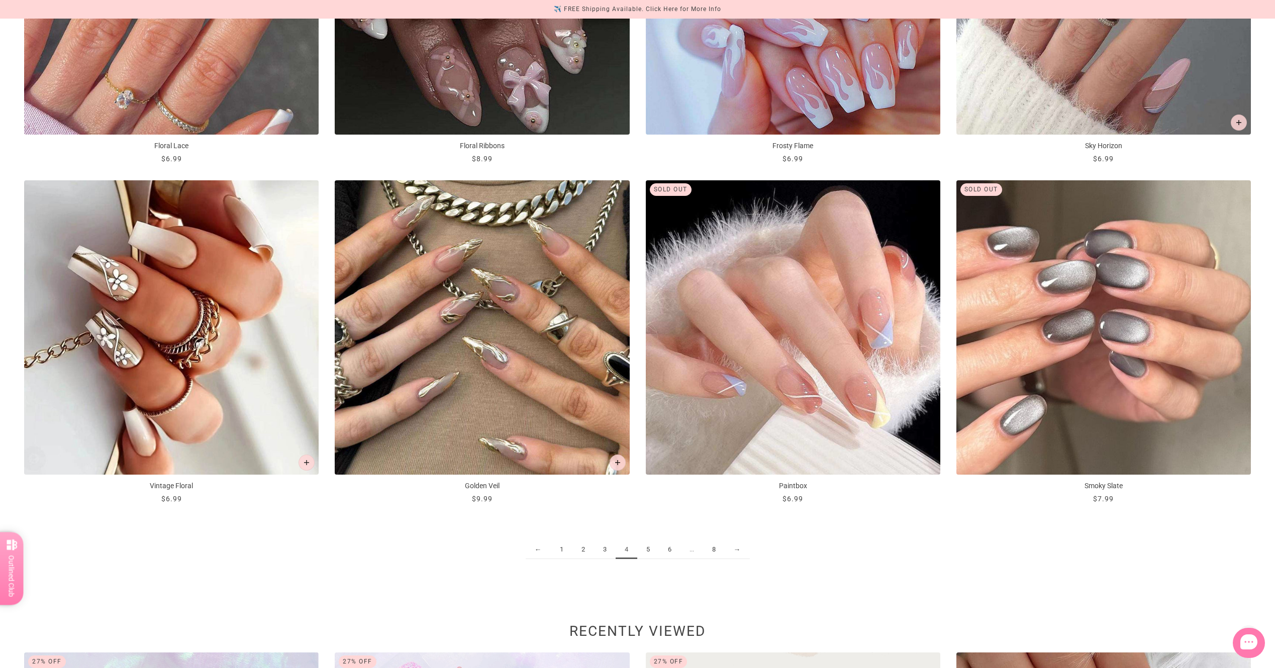
scroll to position [1759, 0]
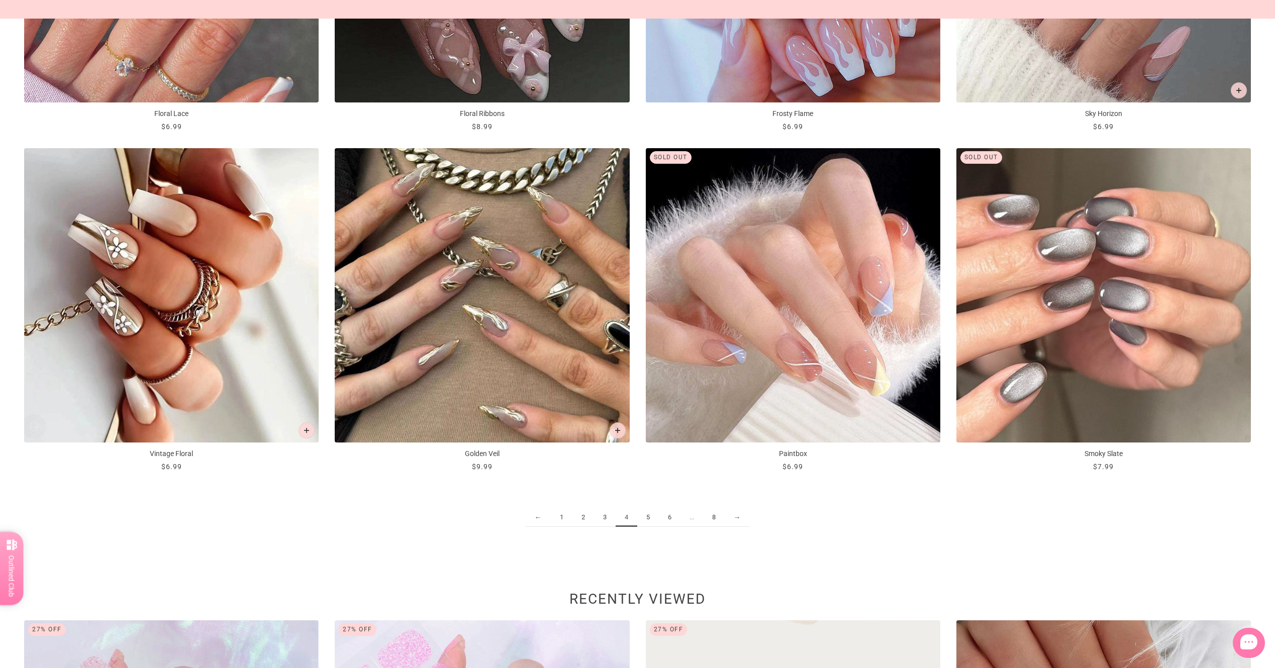
click at [646, 519] on link "5" at bounding box center [648, 518] width 22 height 19
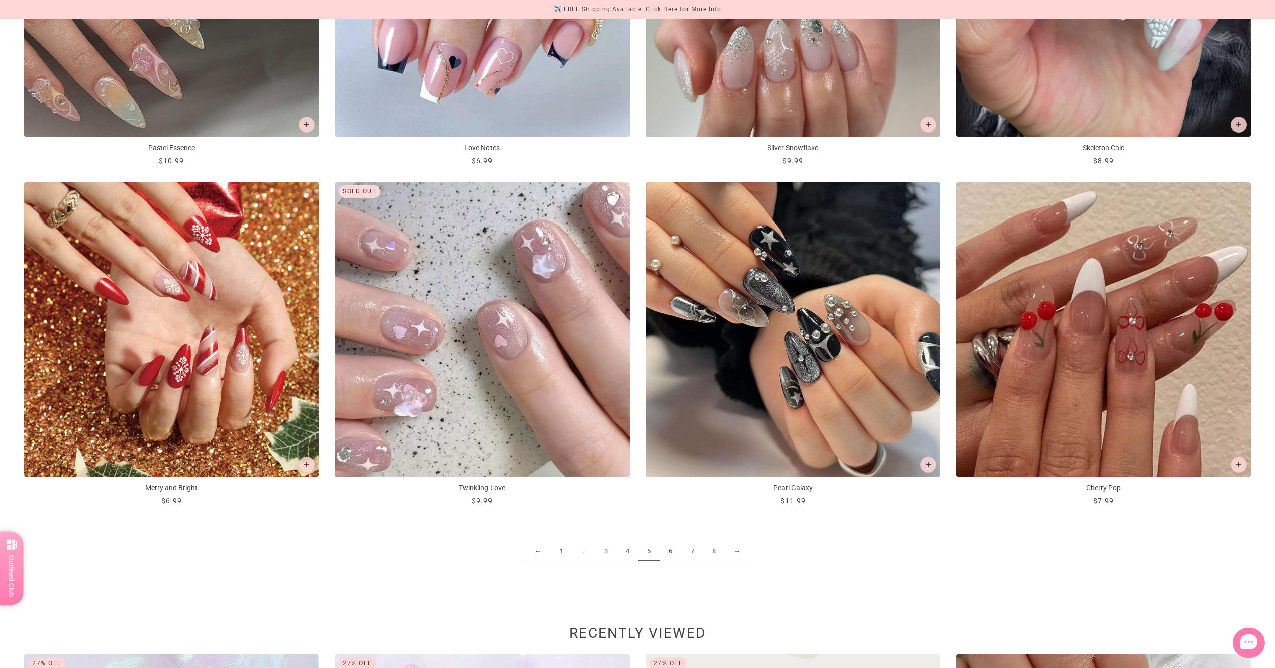
scroll to position [1759, 0]
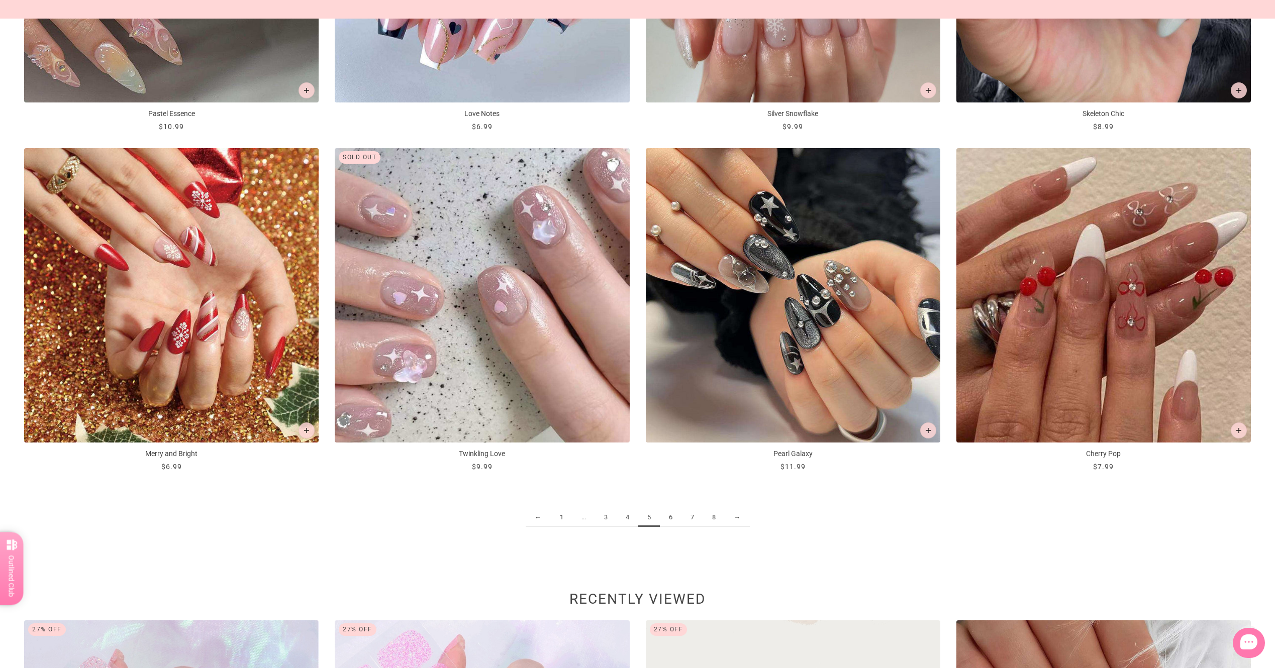
click at [669, 516] on link "6" at bounding box center [671, 518] width 22 height 19
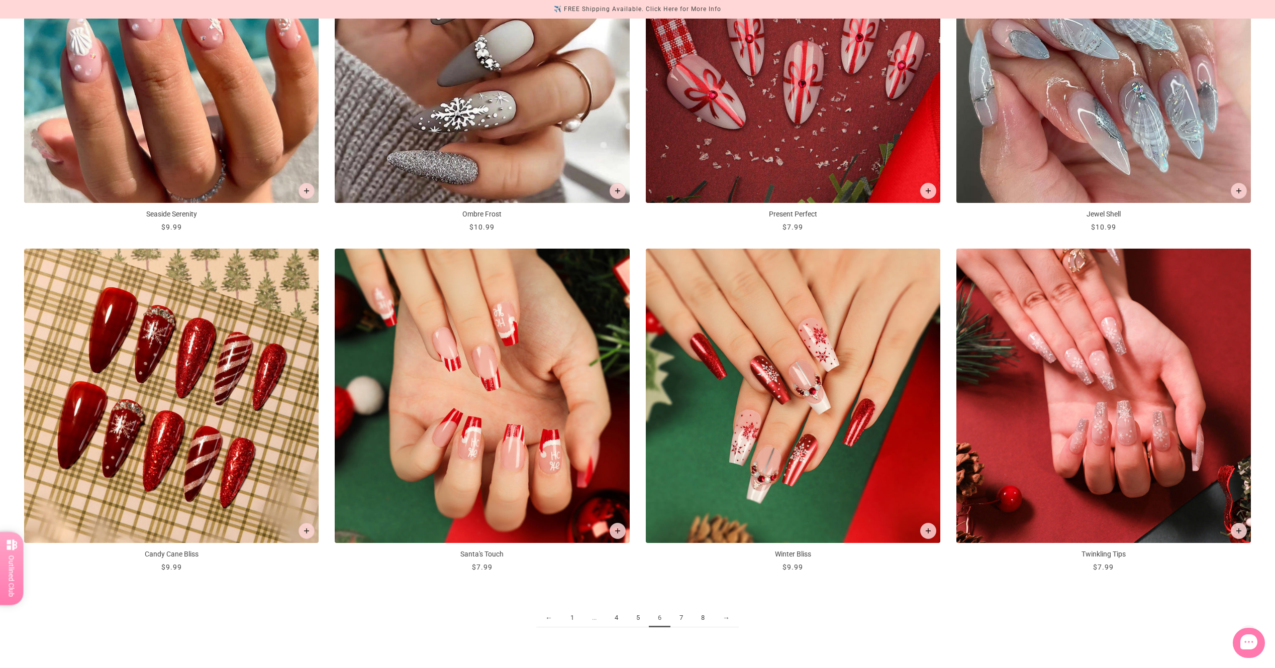
scroll to position [1709, 0]
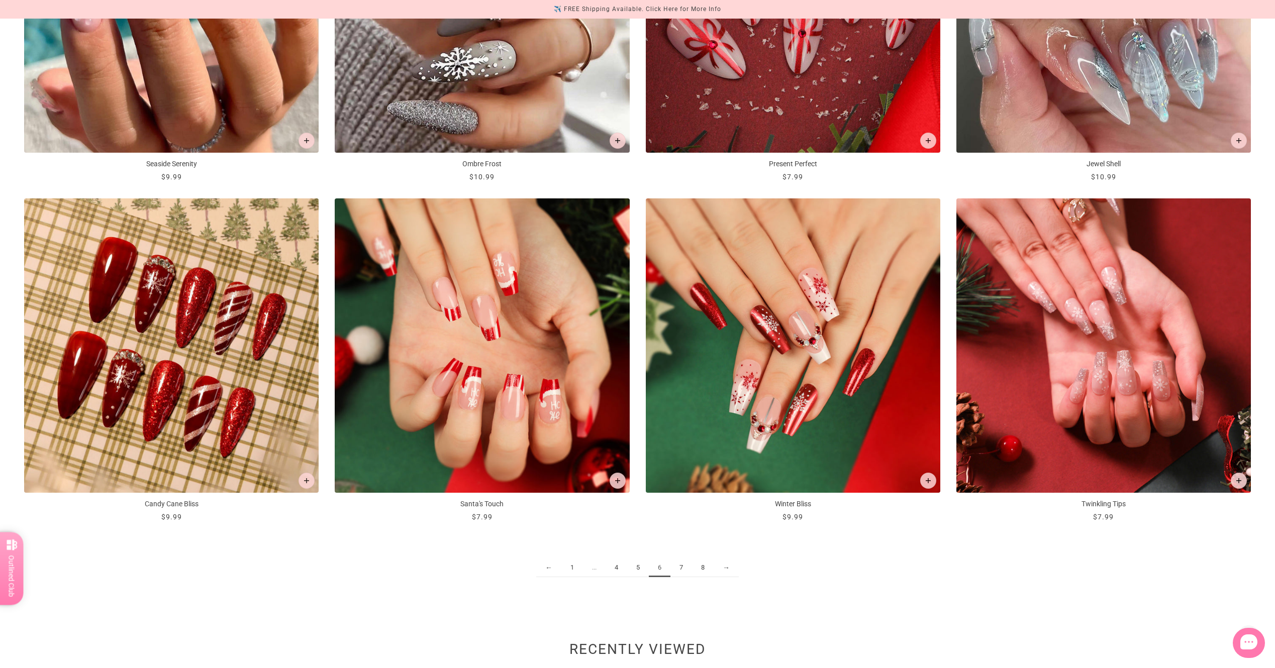
click at [683, 568] on link "7" at bounding box center [681, 568] width 22 height 19
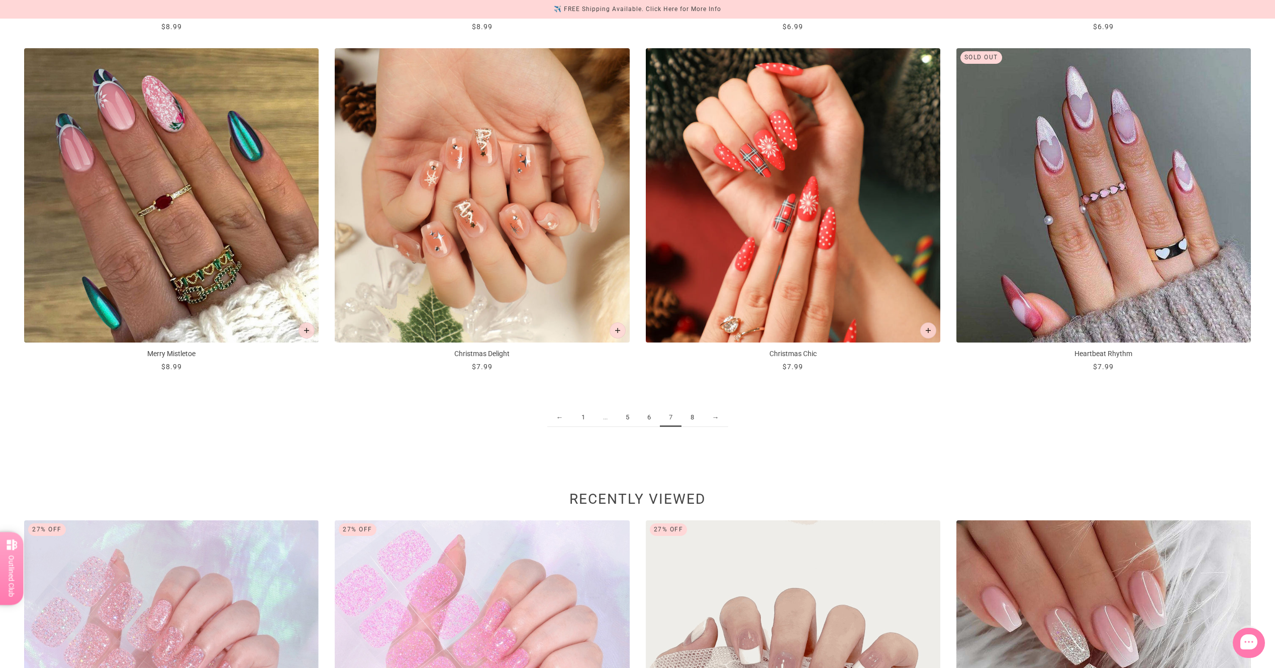
scroll to position [1859, 0]
click at [691, 421] on link "8" at bounding box center [692, 417] width 22 height 19
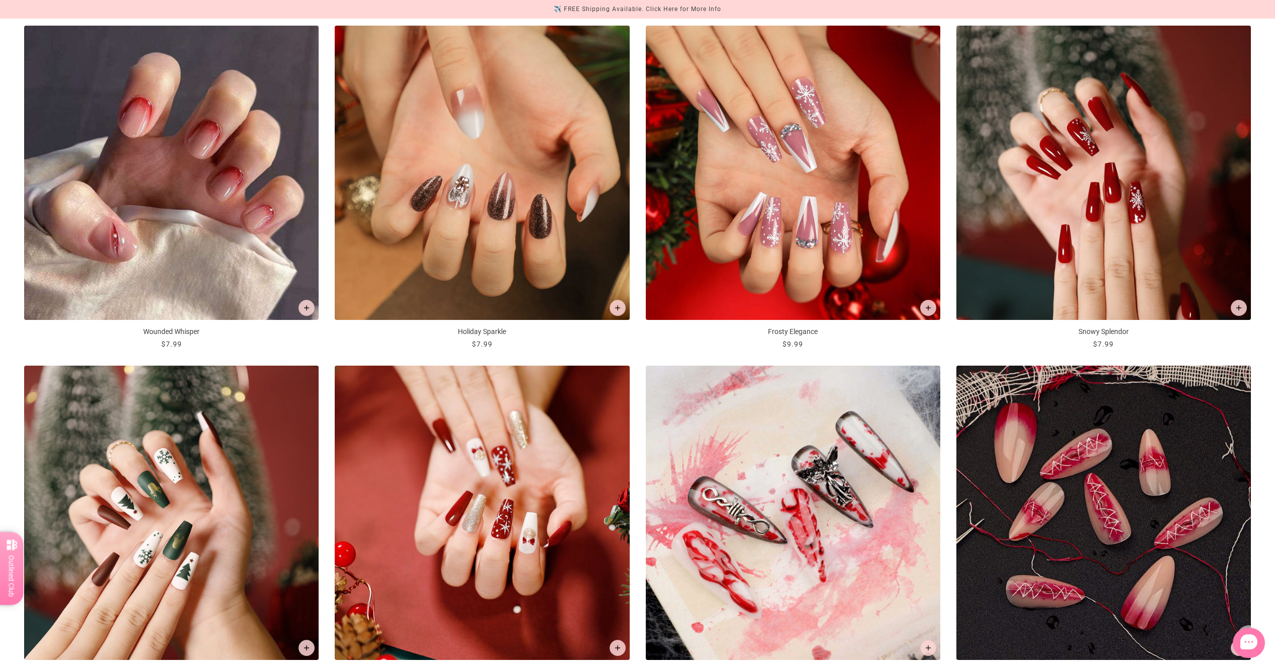
scroll to position [754, 0]
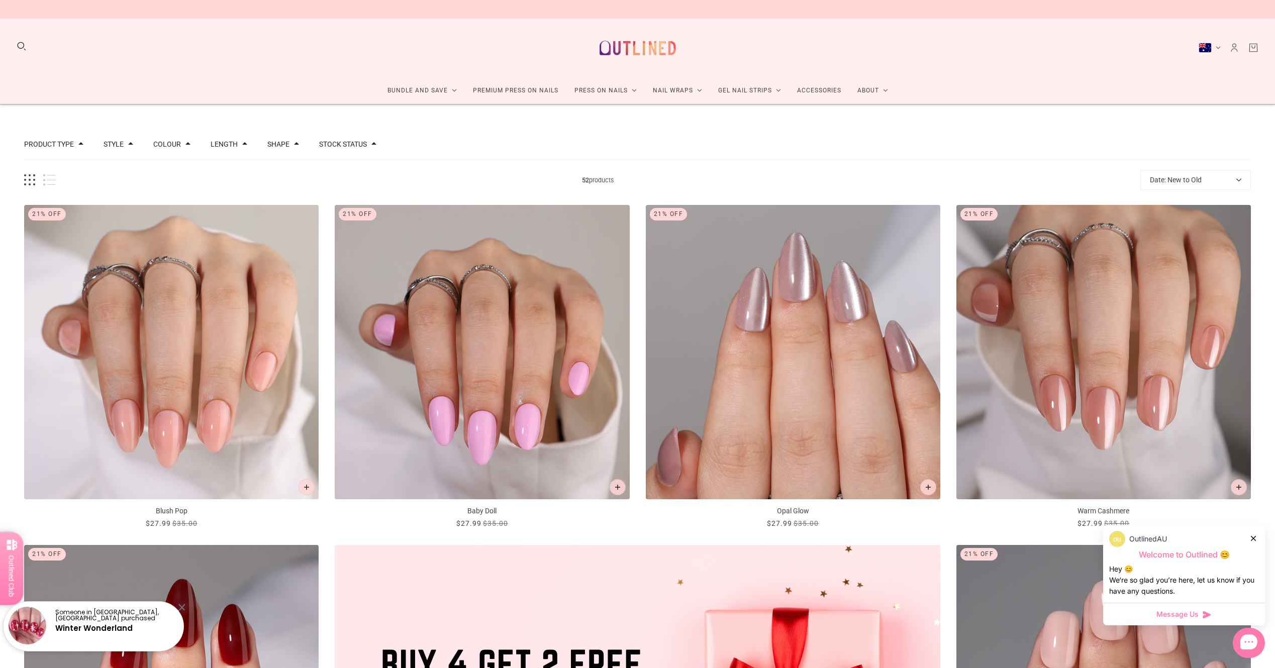
click at [1253, 537] on icon at bounding box center [1253, 538] width 5 height 5
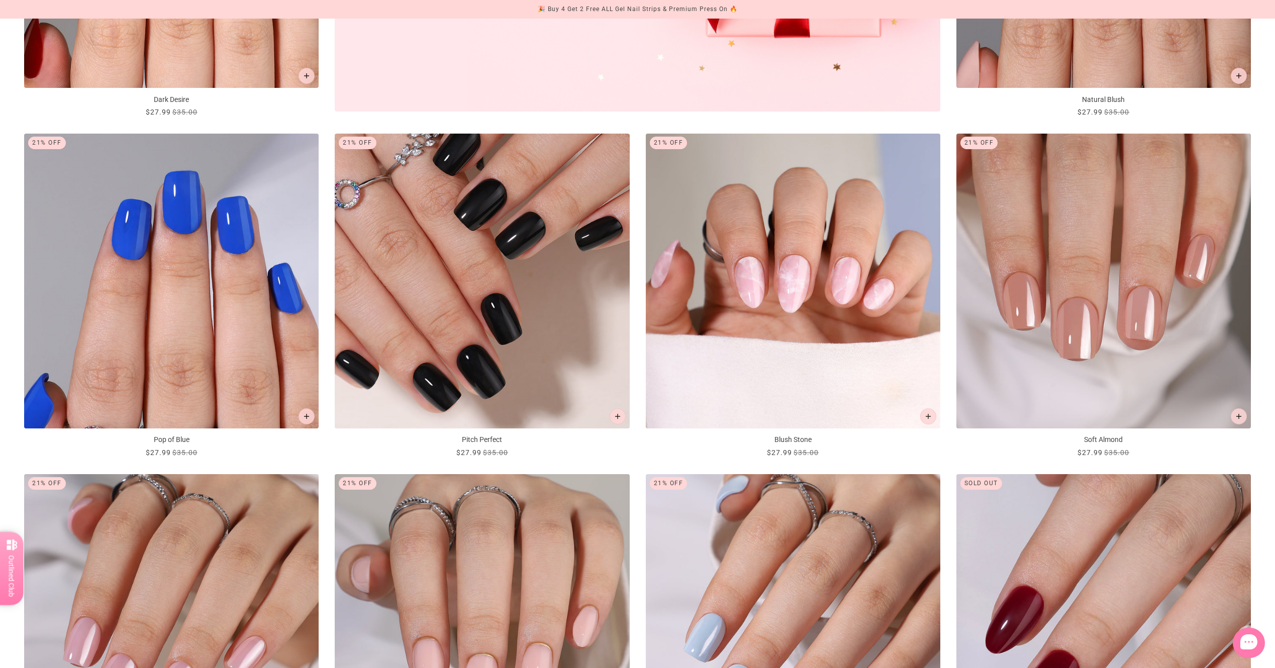
scroll to position [754, 0]
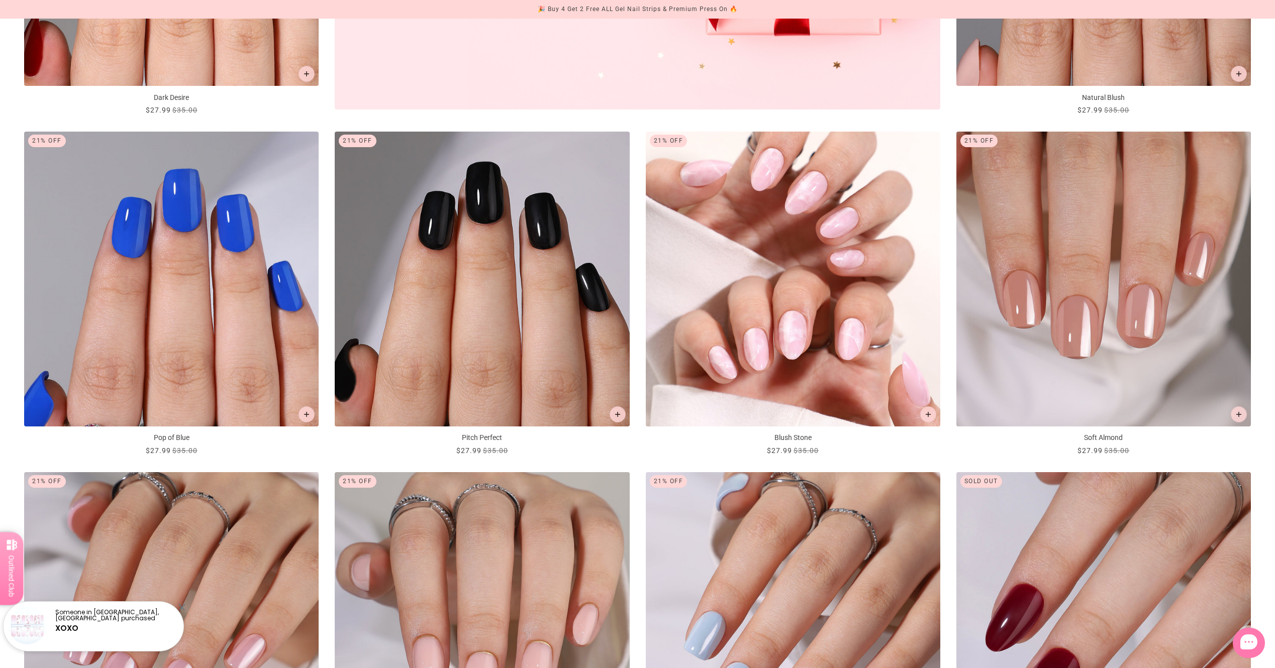
drag, startPoint x: 836, startPoint y: 255, endPoint x: 835, endPoint y: 261, distance: 6.1
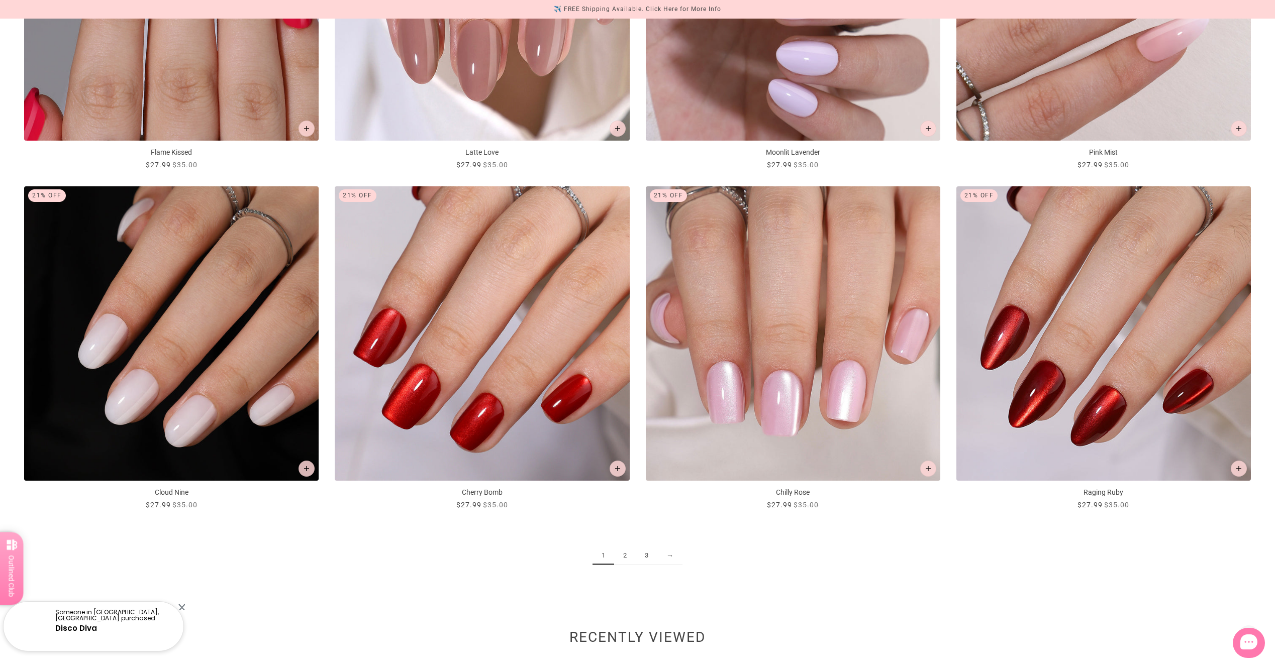
scroll to position [1759, 0]
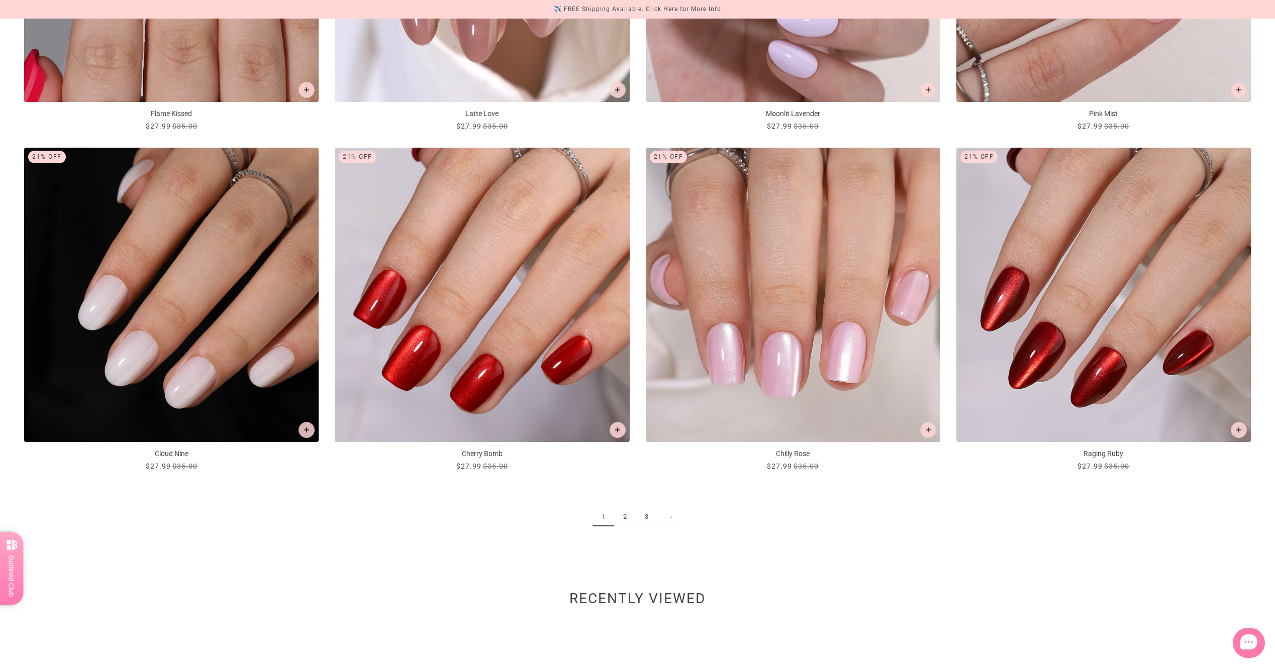
click at [622, 517] on link "2" at bounding box center [625, 517] width 22 height 19
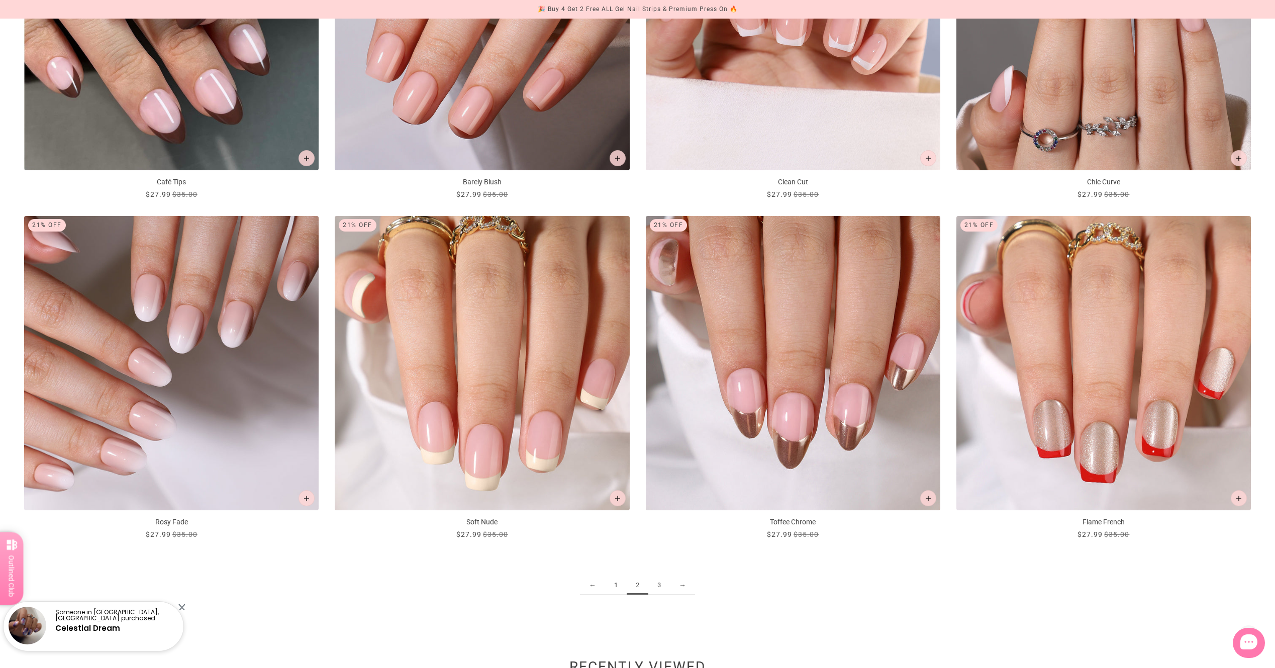
scroll to position [1709, 0]
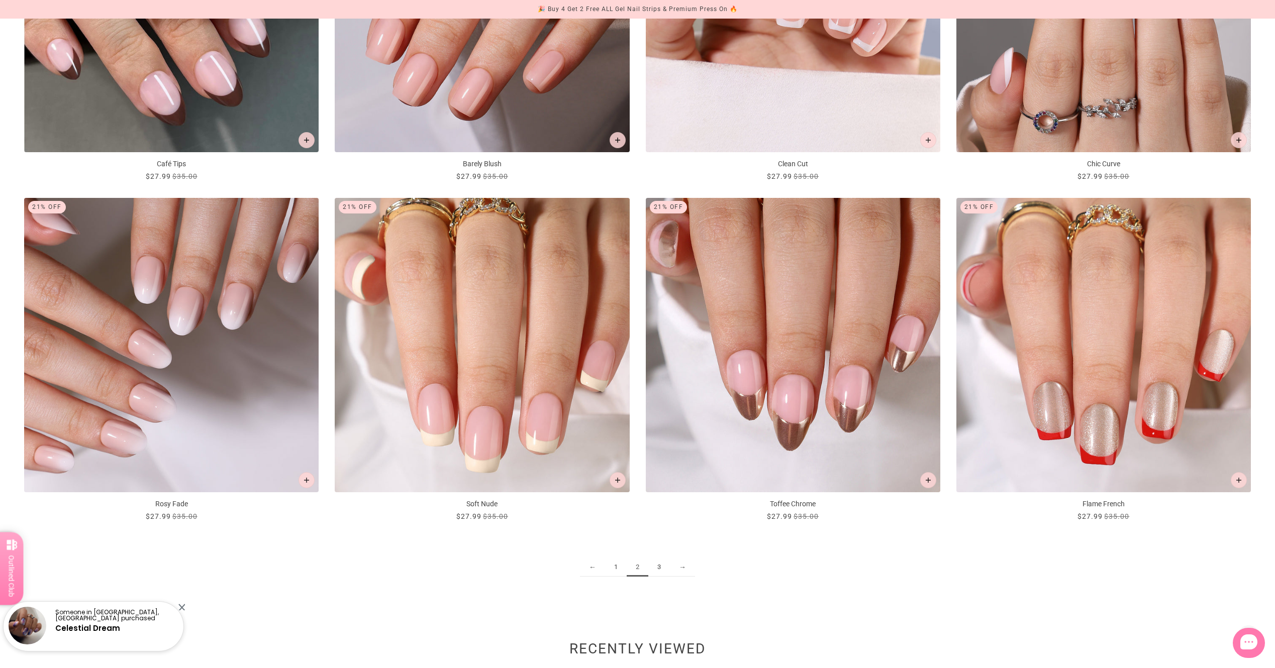
click at [657, 569] on link "3" at bounding box center [659, 567] width 22 height 19
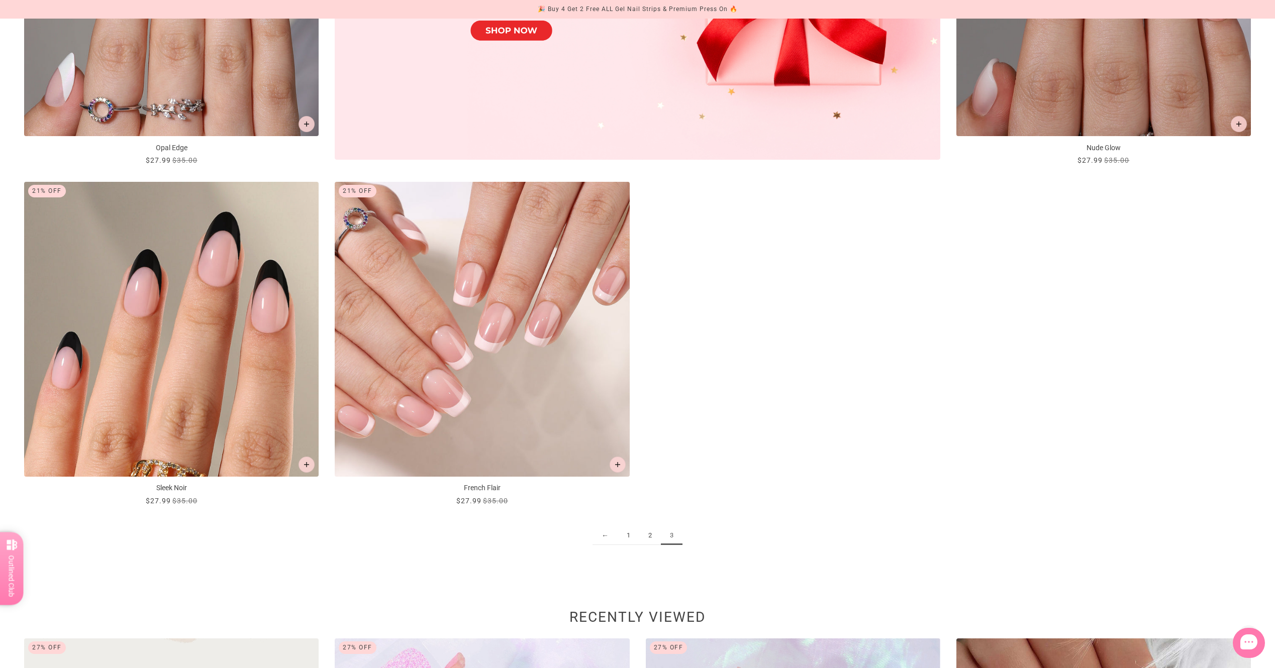
scroll to position [452, 0]
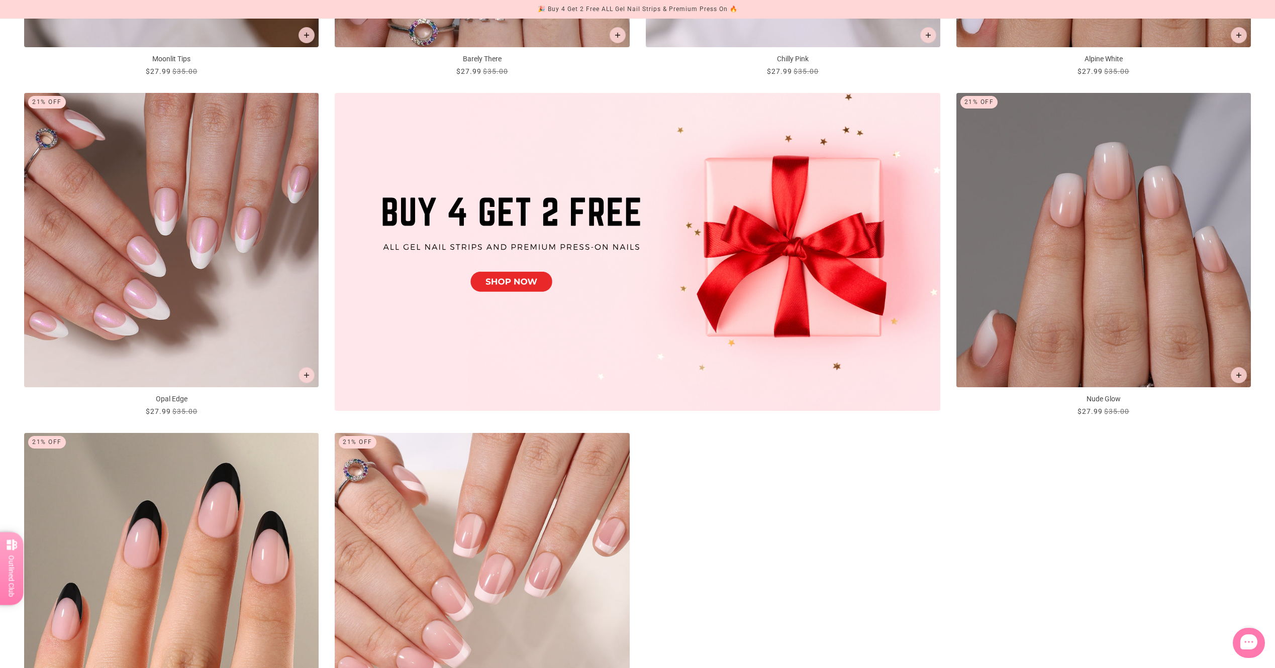
click at [119, 185] on img "Opal Edge" at bounding box center [171, 240] width 294 height 294
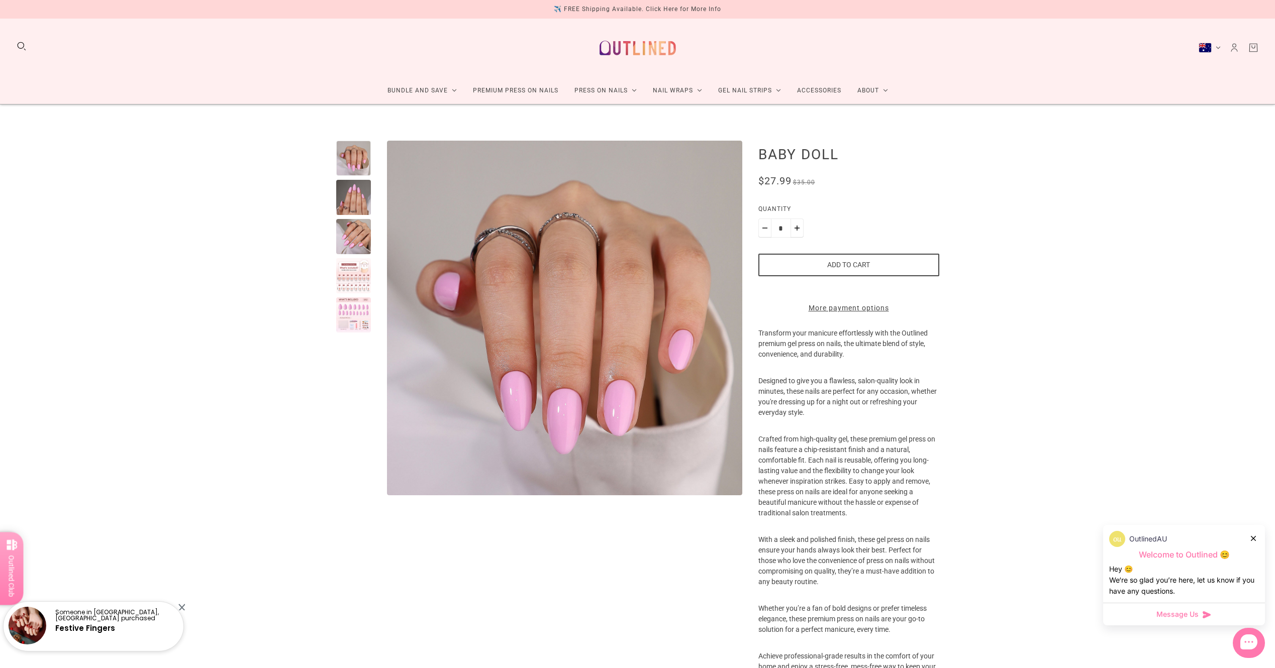
drag, startPoint x: 328, startPoint y: 283, endPoint x: 335, endPoint y: 284, distance: 7.6
click at [328, 284] on div "Home Collections Premium Press-on Nails Baby Doll Baby Doll No reviews $27.99 $…" at bounding box center [637, 424] width 1275 height 639
click at [340, 284] on div at bounding box center [353, 275] width 35 height 35
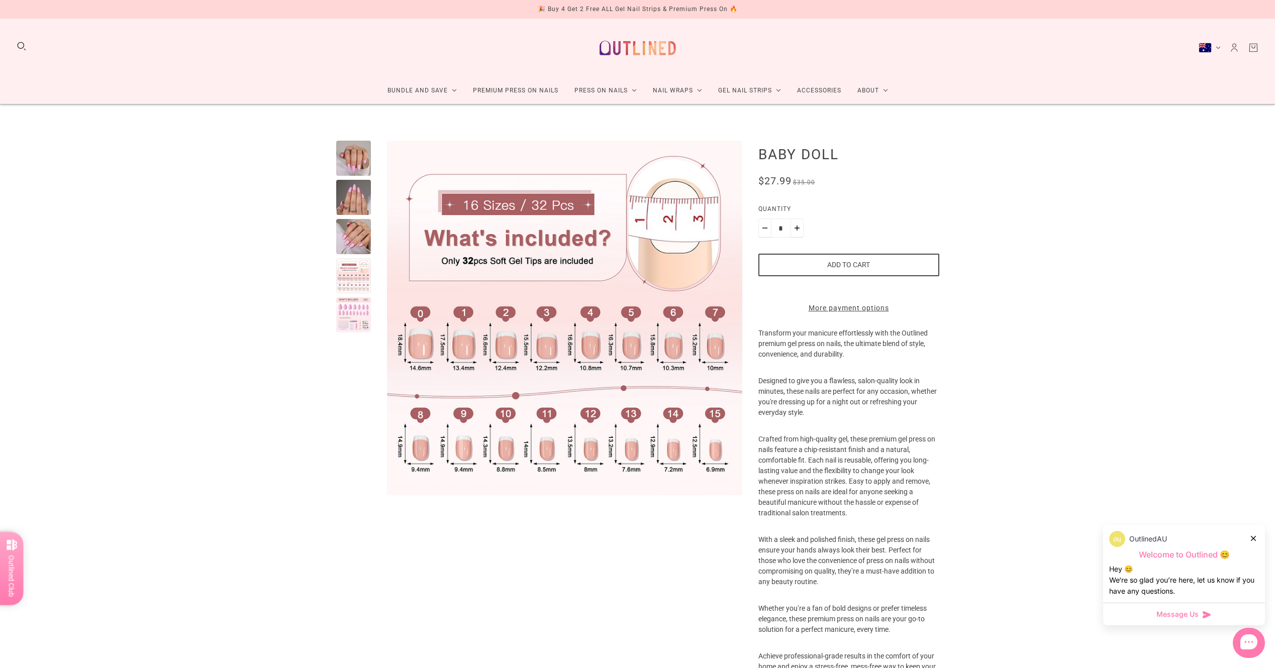
click at [363, 325] on div at bounding box center [353, 314] width 35 height 35
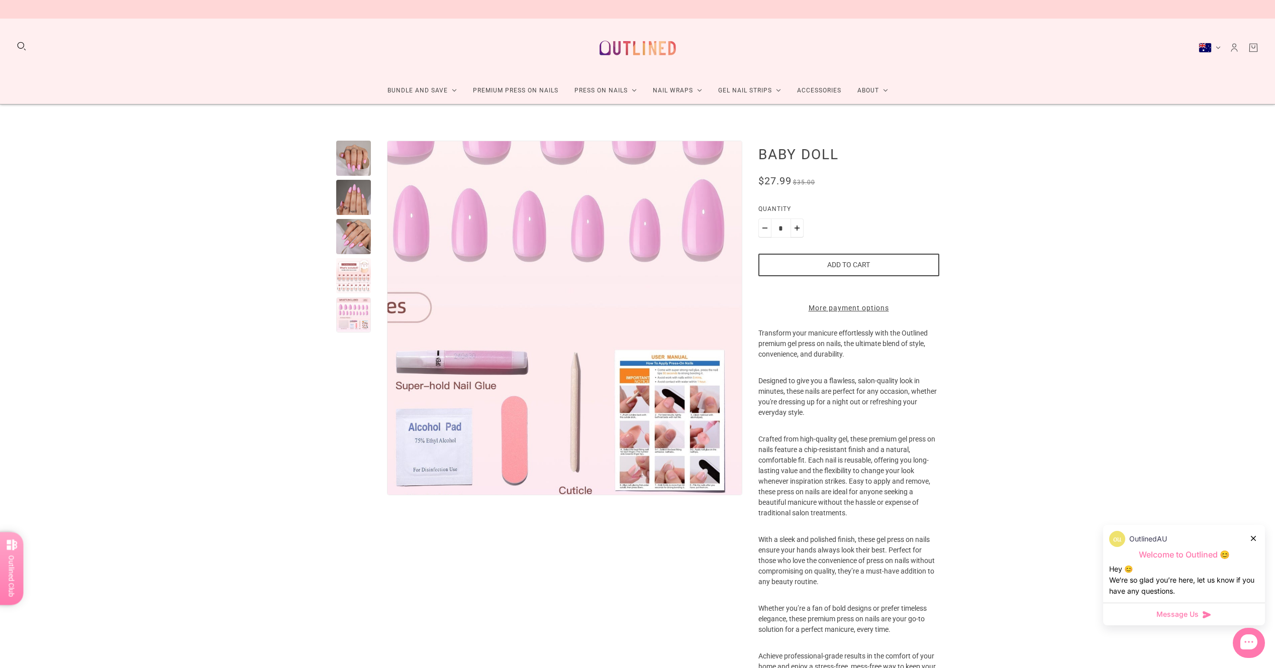
click at [709, 406] on img "Enlarge product image" at bounding box center [464, 257] width 603 height 603
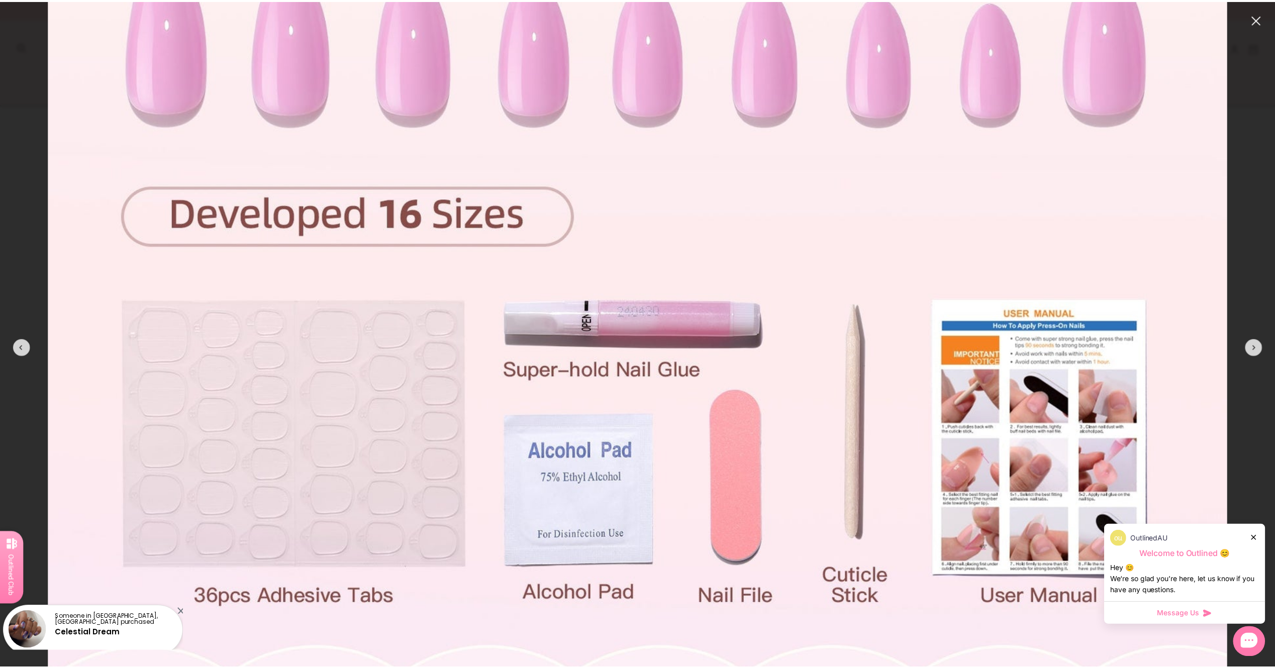
scroll to position [607, 0]
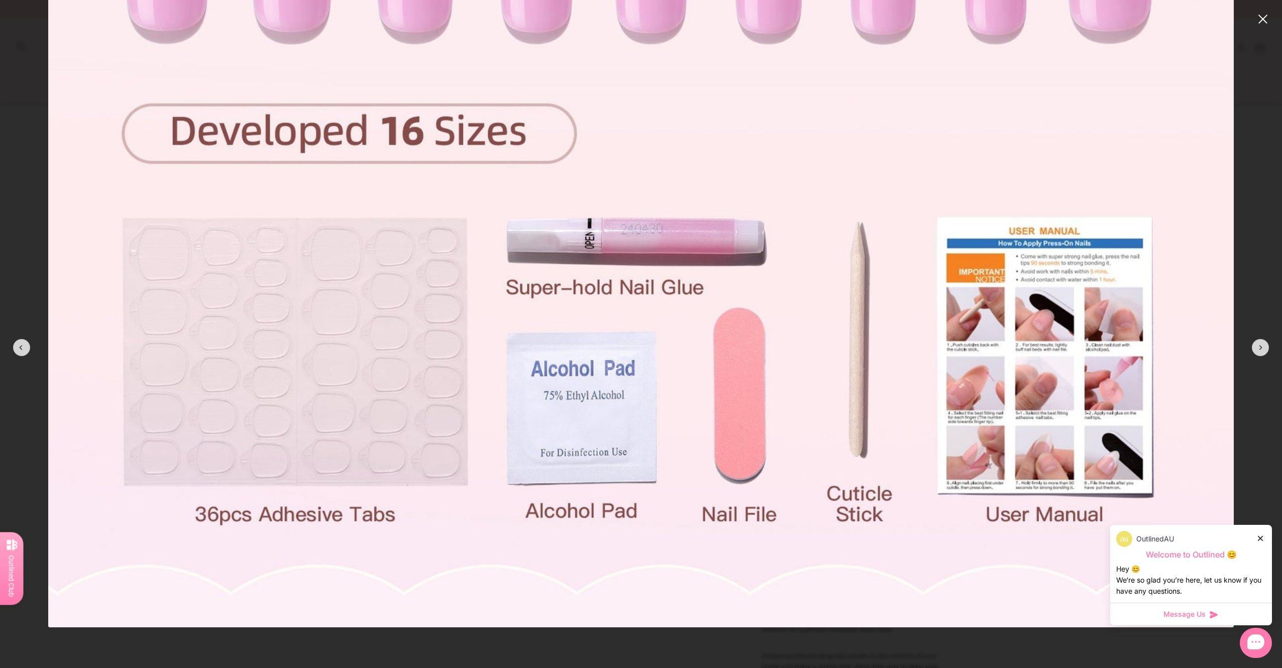
click at [1244, 415] on modal-root at bounding box center [641, 334] width 1282 height 668
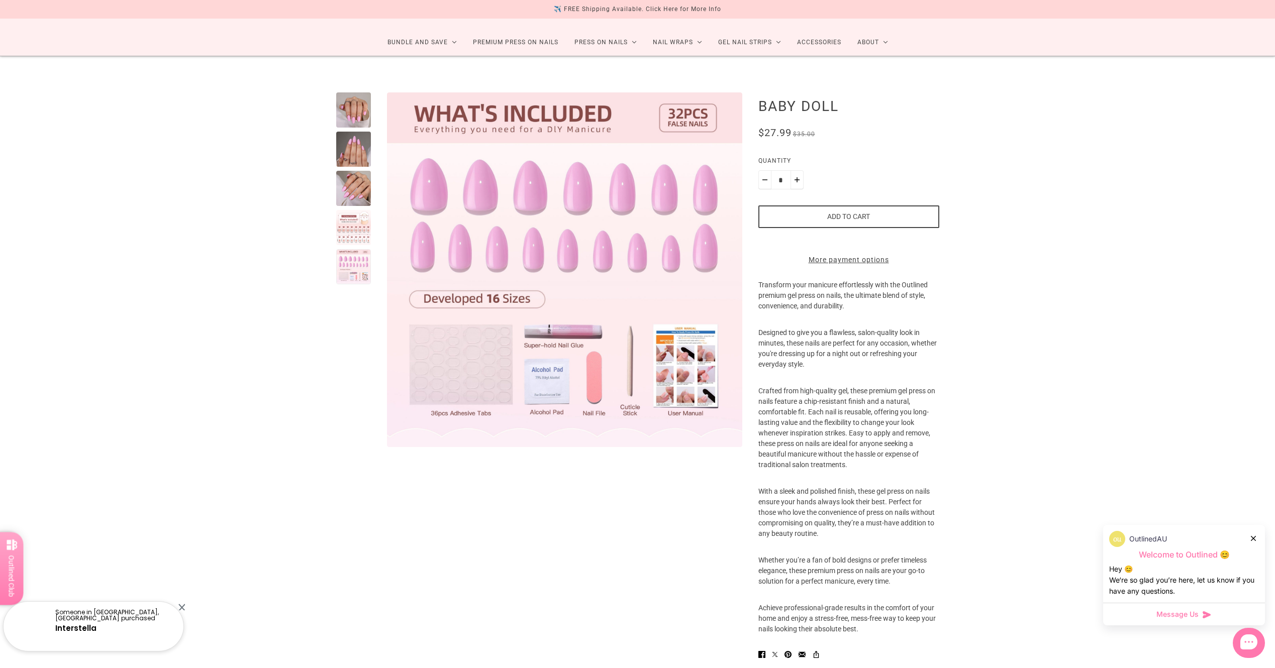
scroll to position [0, 0]
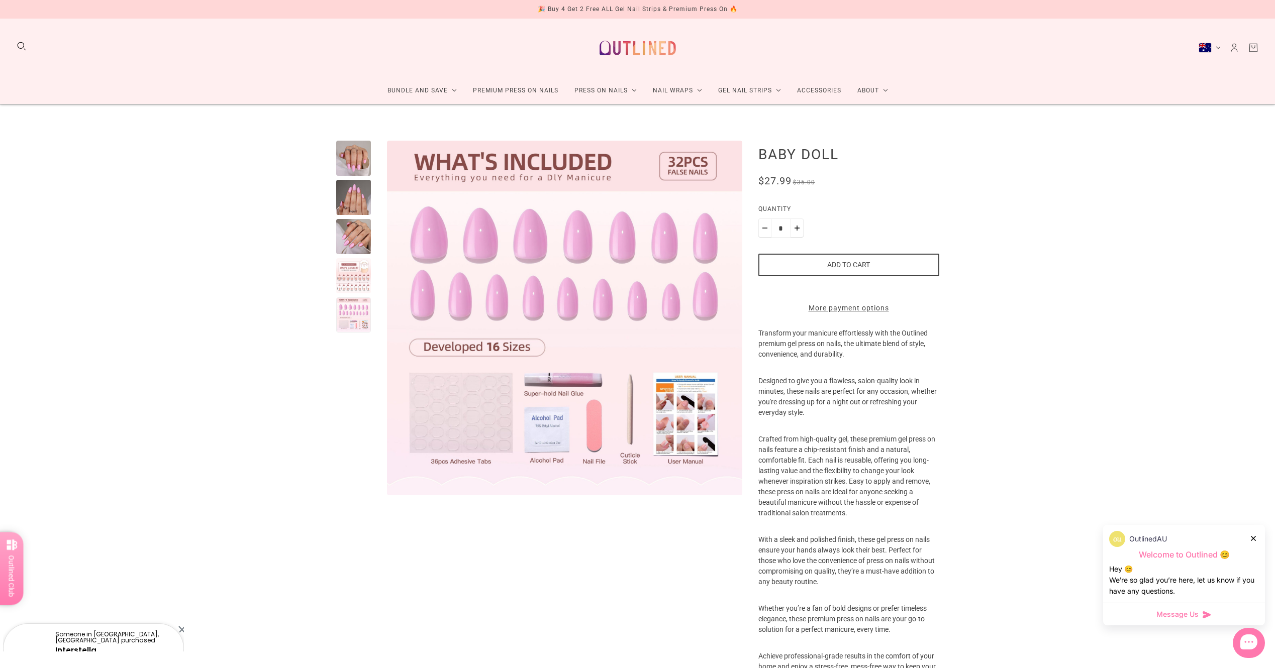
click at [351, 159] on div "Press On Nail Bundles Press On Nails Bundles Kids Press On Nails Bundles Nail W…" at bounding box center [637, 135] width 1275 height 63
click at [355, 166] on div "Press On Nail Bundles Press On Nails Bundles Kids Press On Nails Bundles Nail W…" at bounding box center [637, 135] width 1275 height 63
click at [355, 160] on div "Press On Nail Bundles Press On Nails Bundles Kids Press On Nails Bundles Nail W…" at bounding box center [637, 135] width 1275 height 63
click at [355, 163] on div "Press On Nail Bundles Press On Nails Bundles Kids Press On Nails Bundles Nail W…" at bounding box center [637, 135] width 1275 height 63
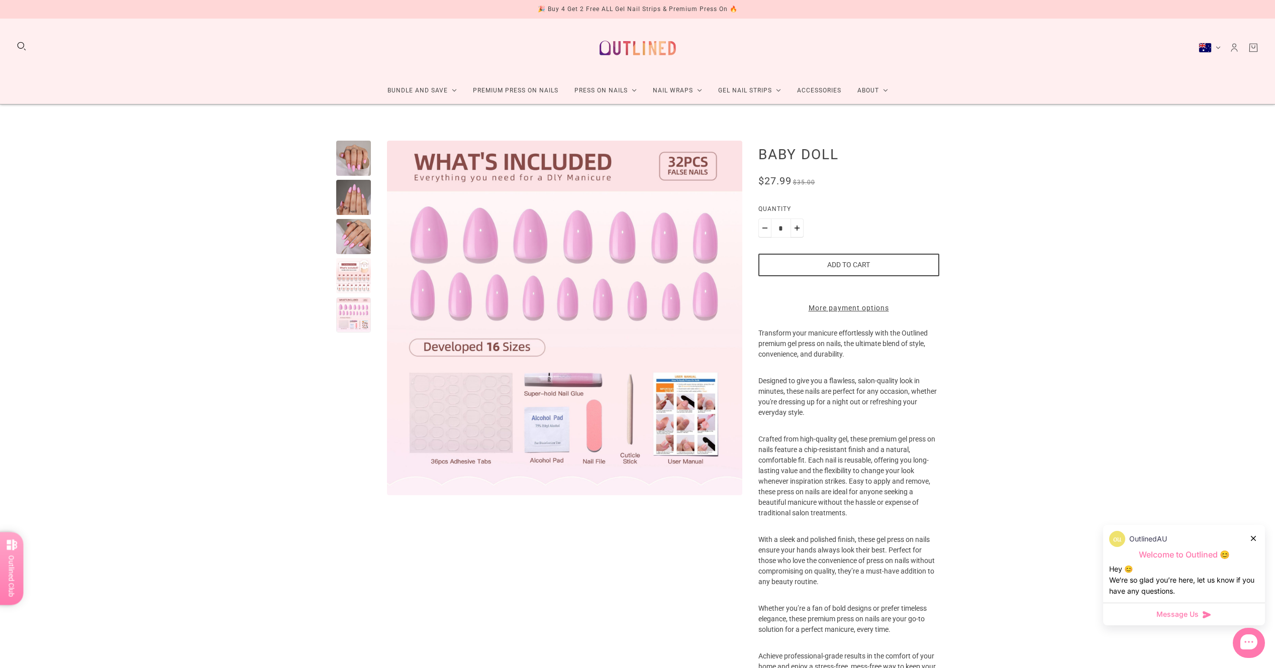
click at [1195, 345] on div "Home Collections Premium Press-on Nails Baby Doll Baby Doll No reviews $27.99 $…" at bounding box center [637, 424] width 1275 height 639
click at [355, 154] on div at bounding box center [353, 158] width 35 height 35
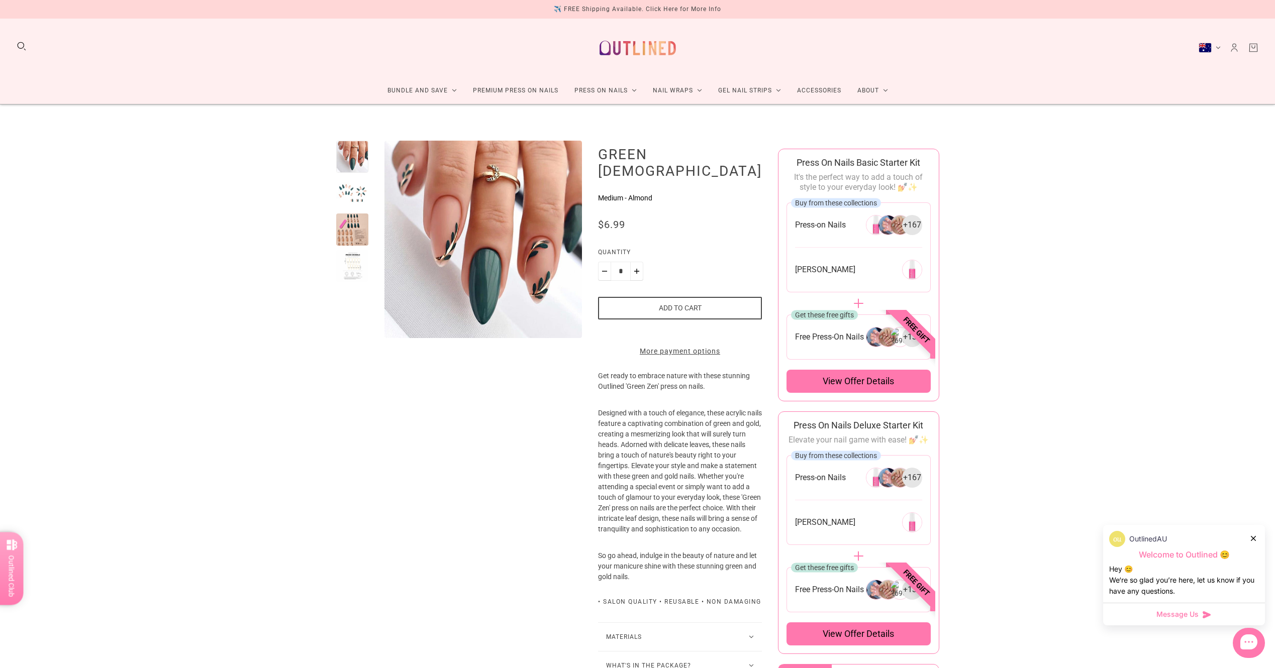
click at [347, 186] on div at bounding box center [352, 193] width 32 height 32
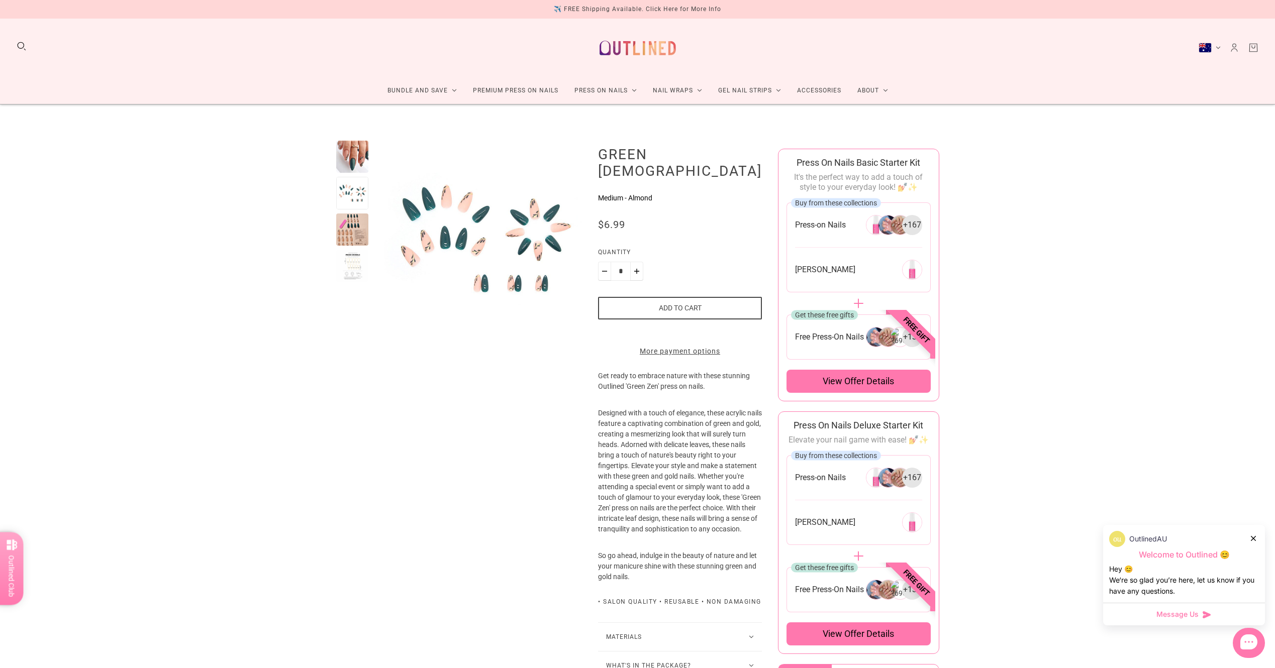
click at [358, 222] on div at bounding box center [352, 230] width 32 height 32
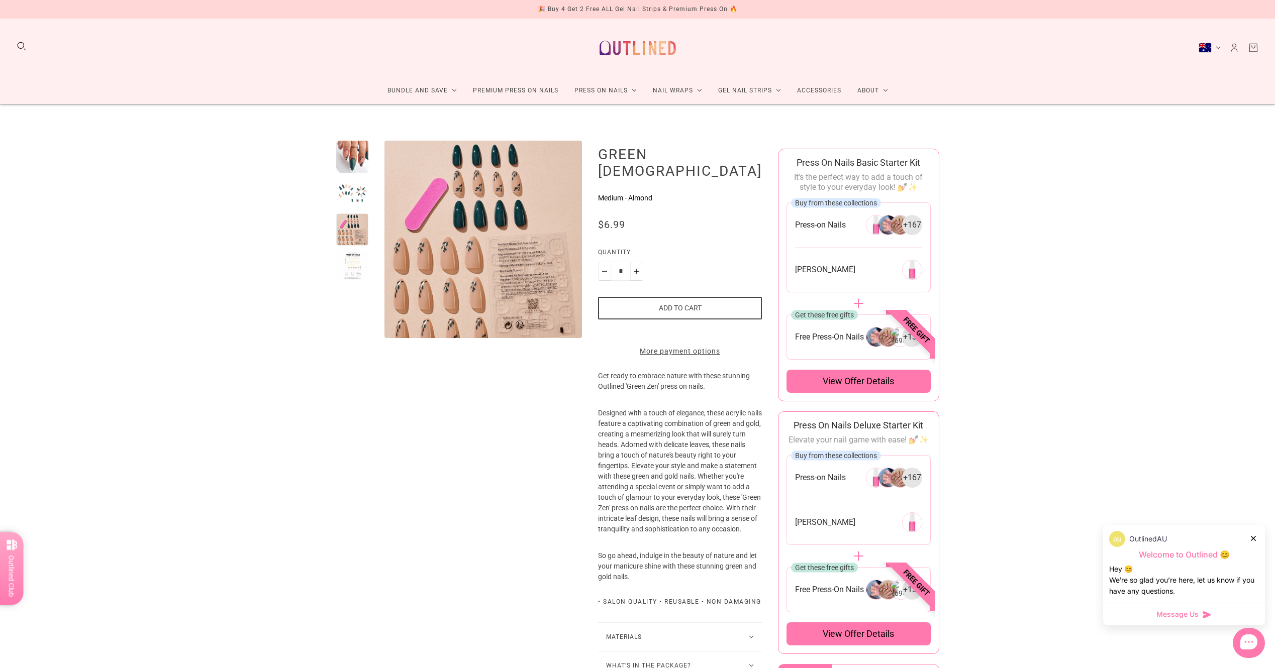
click at [357, 269] on div at bounding box center [352, 266] width 32 height 32
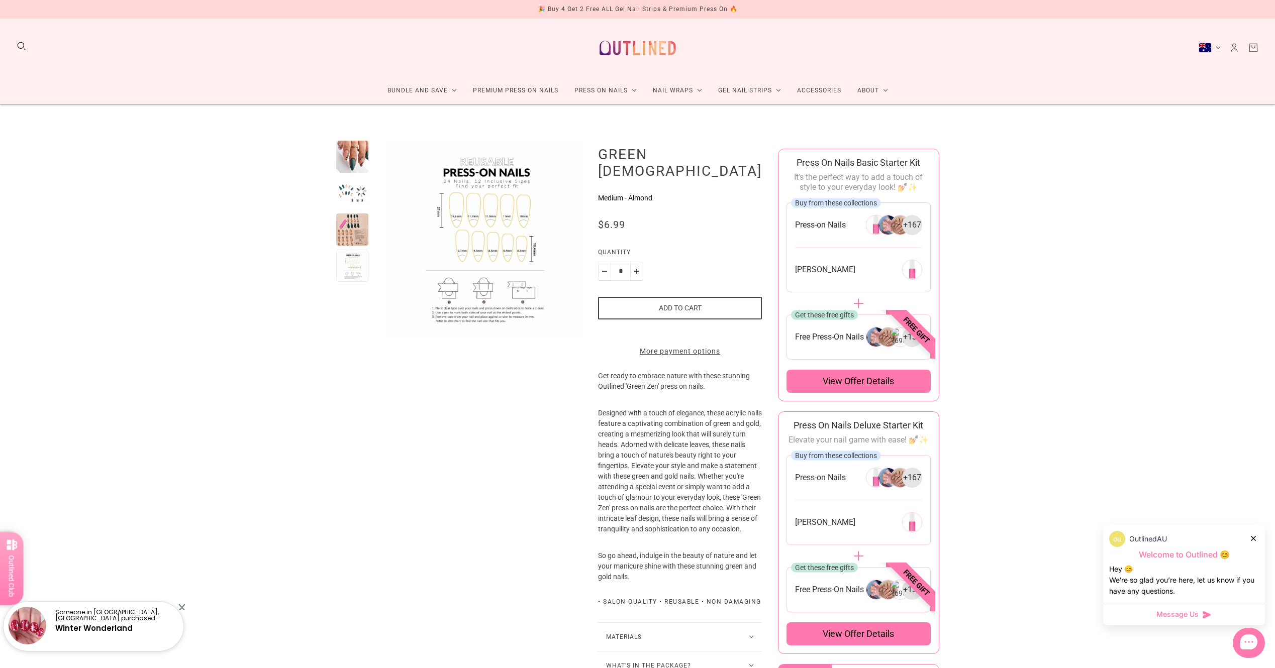
click at [364, 158] on div at bounding box center [352, 157] width 32 height 32
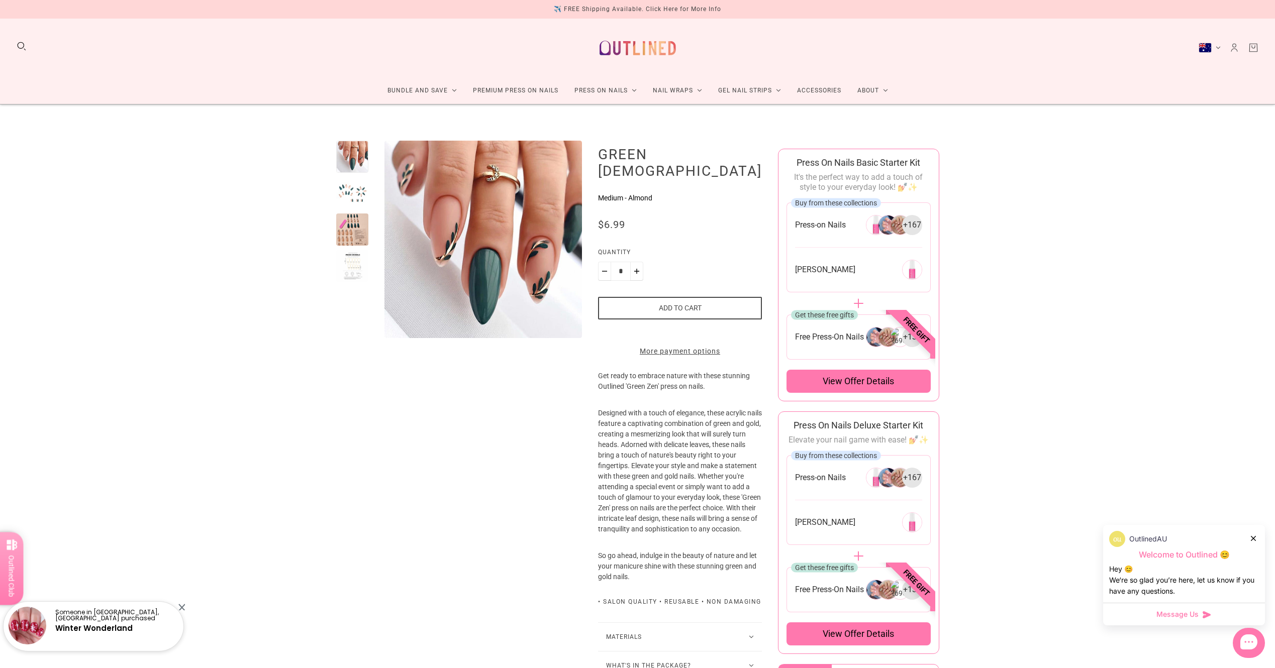
click at [355, 195] on div at bounding box center [352, 193] width 32 height 32
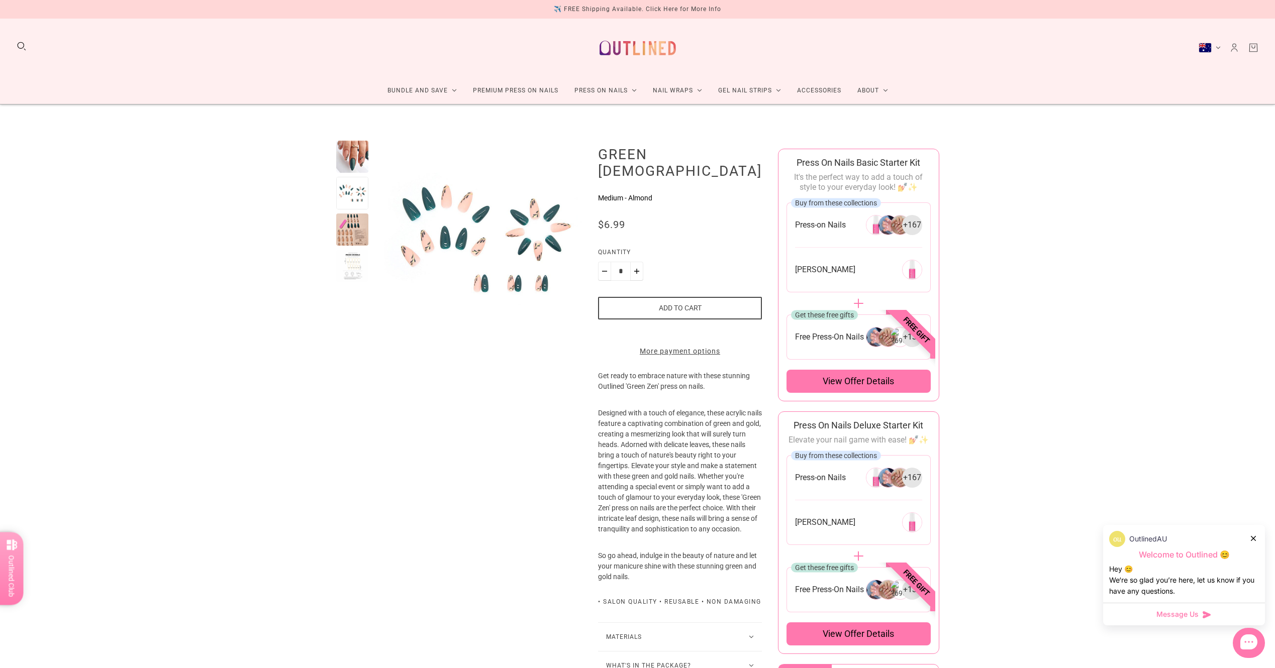
click at [344, 235] on div at bounding box center [352, 230] width 32 height 32
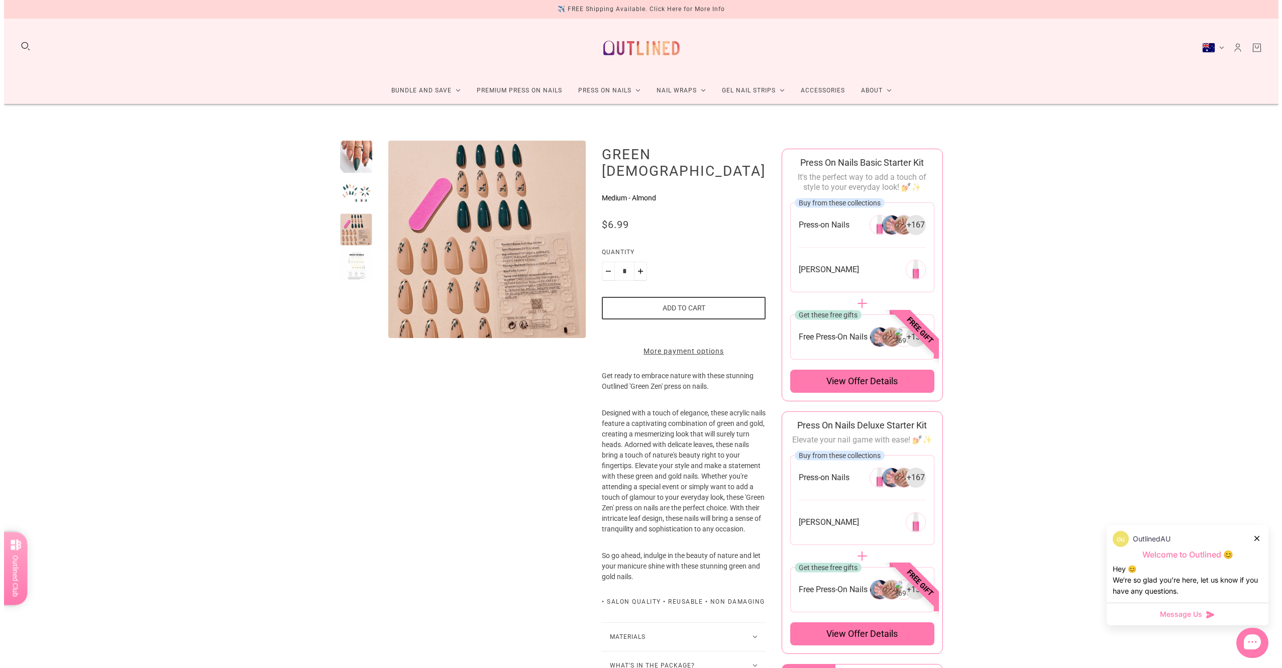
scroll to position [50, 0]
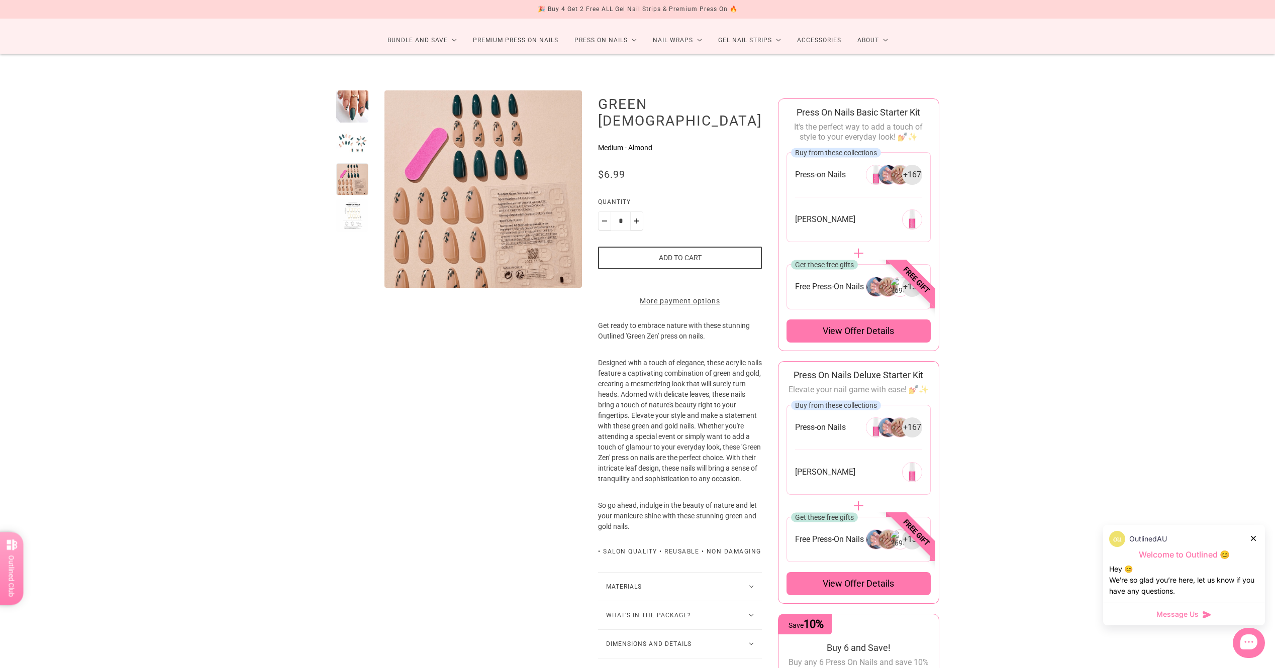
click at [860, 328] on span "View offer details" at bounding box center [858, 331] width 71 height 12
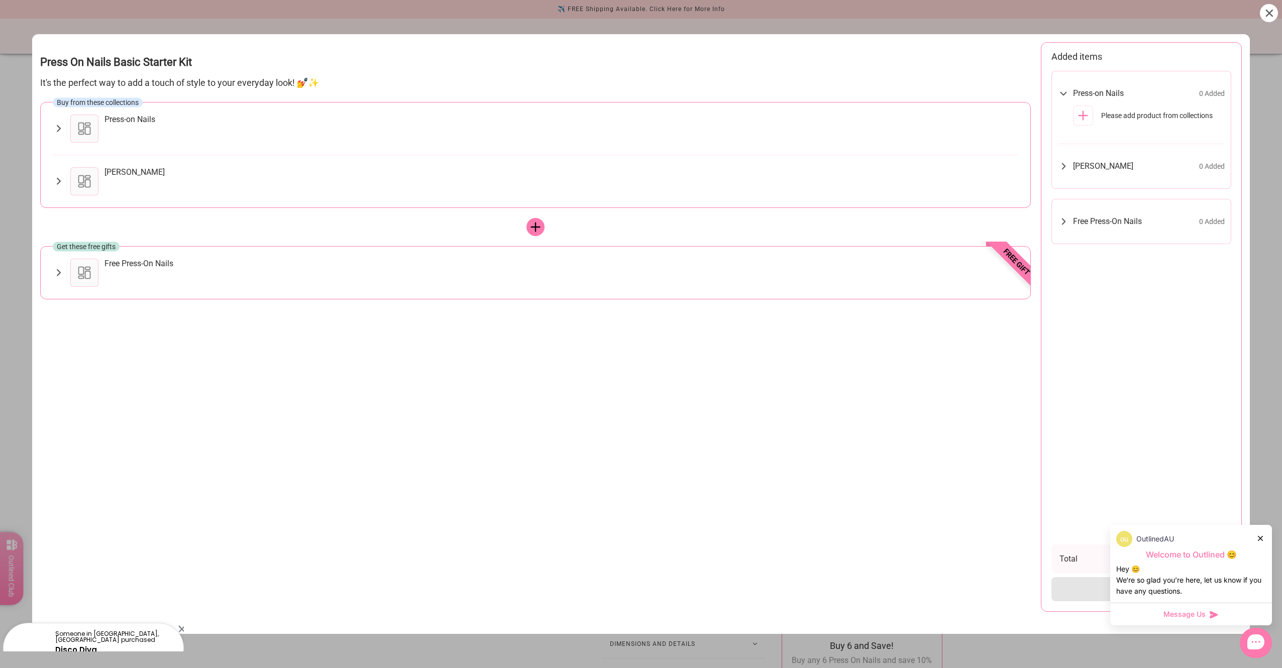
click at [56, 132] on icon at bounding box center [59, 129] width 12 height 12
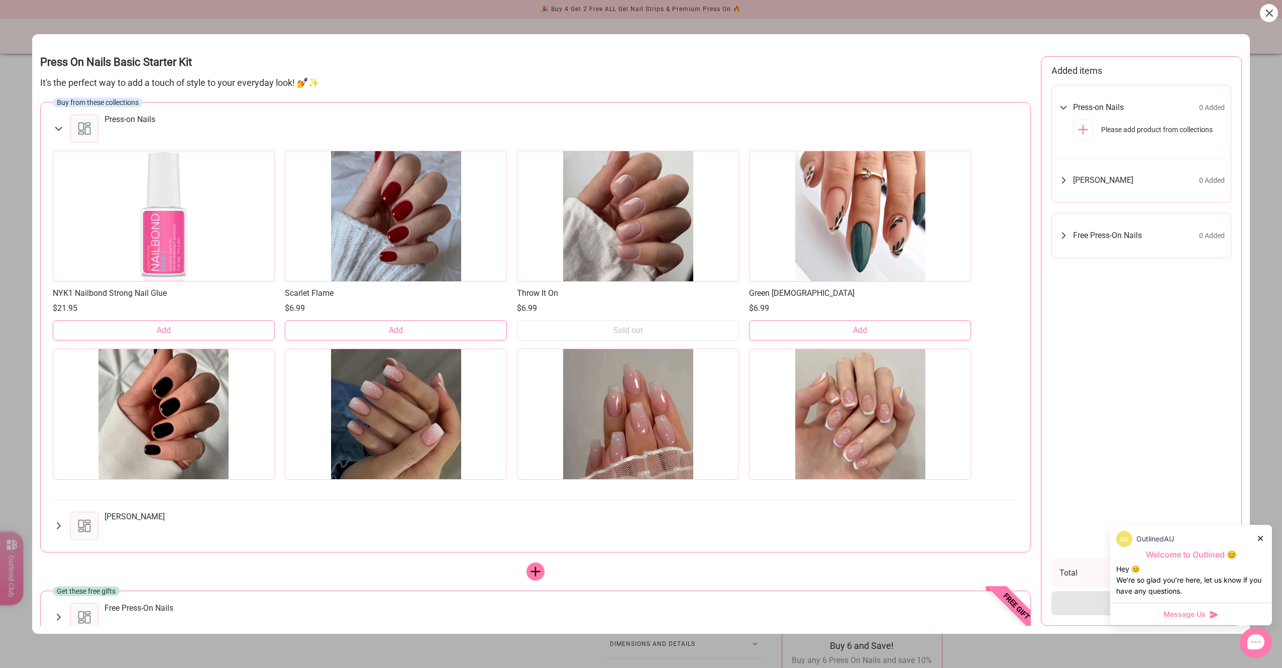
click at [794, 321] on button "Add" at bounding box center [860, 331] width 222 height 20
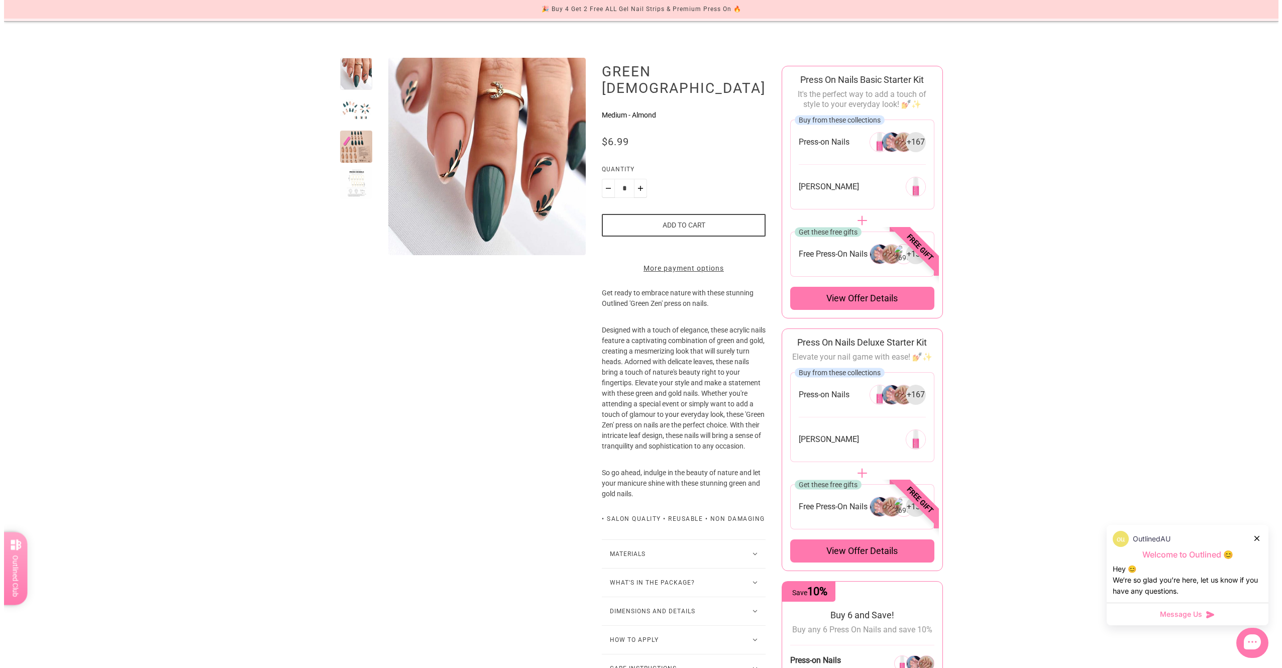
scroll to position [101, 0]
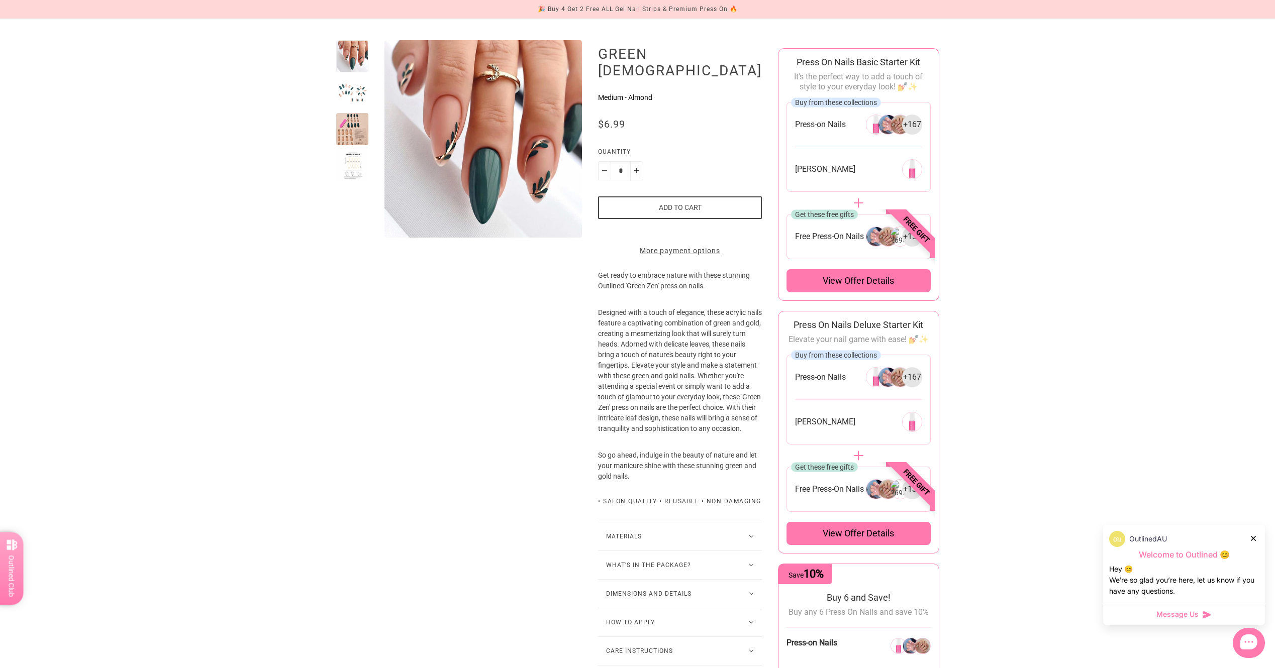
click at [833, 287] on div "View offer details" at bounding box center [858, 280] width 144 height 23
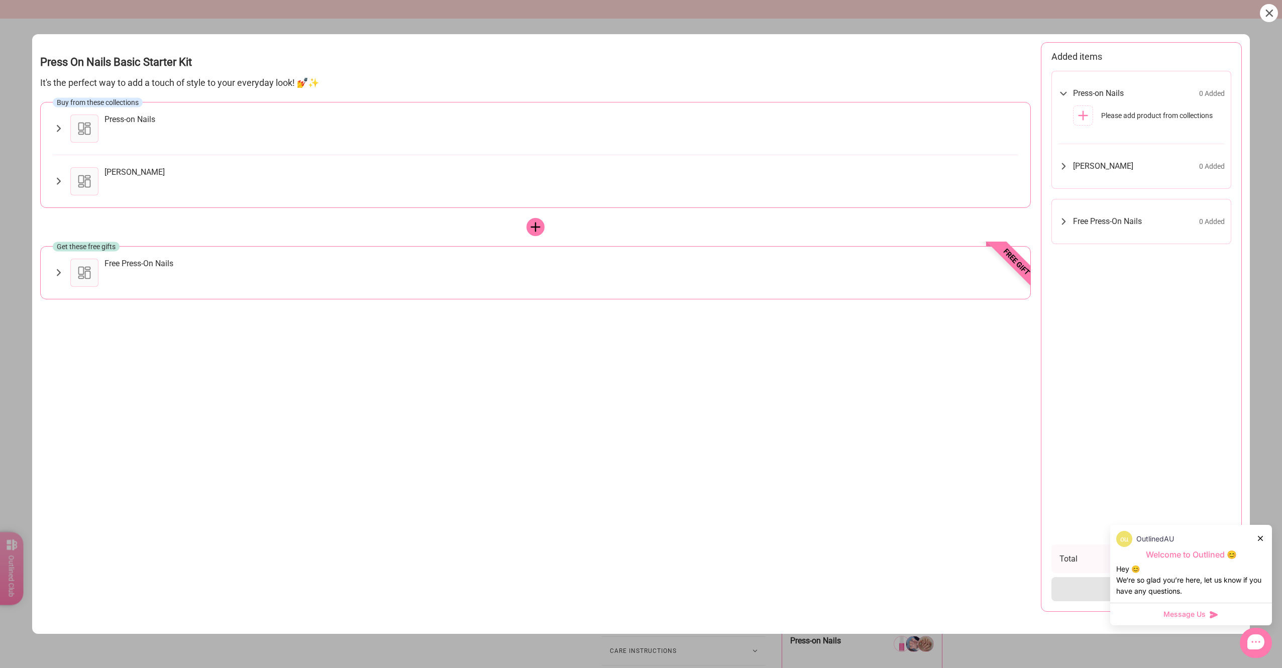
click at [172, 144] on div "Buy from these collections Press-on Nails NYK1 Nailbond Strong Nail Glue $21.95…" at bounding box center [535, 155] width 991 height 106
click at [53, 128] on icon at bounding box center [59, 129] width 12 height 12
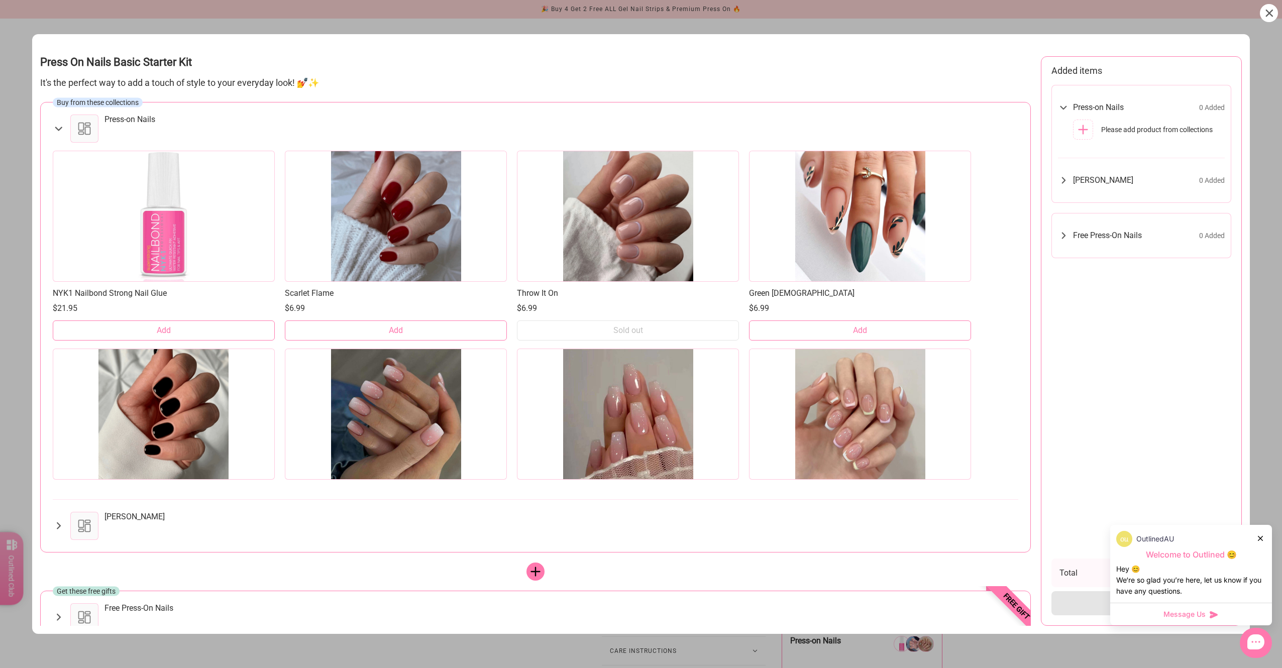
click at [412, 343] on div "NYK1 Nailbond Strong Nail Glue $21.95 Add Scarlet Flame $6.99 Add Throw It On $…" at bounding box center [536, 638] width 966 height 990
click at [424, 334] on button "Add" at bounding box center [396, 331] width 222 height 20
click at [791, 334] on button "Add" at bounding box center [860, 331] width 222 height 20
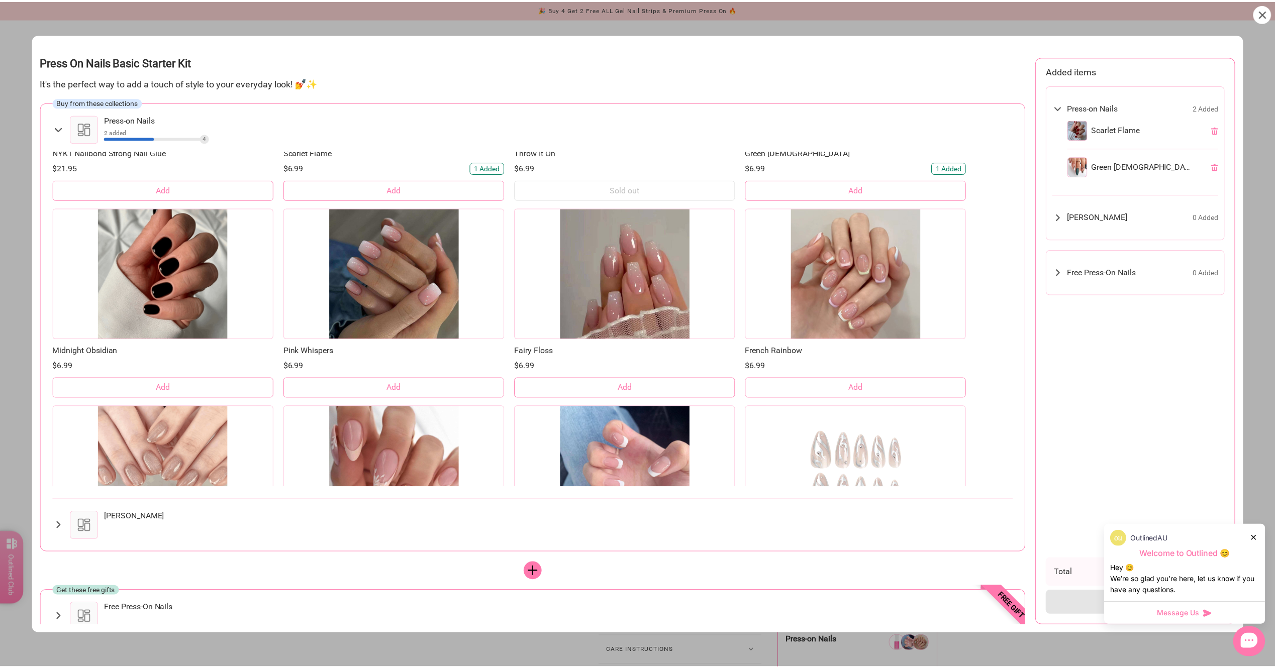
scroll to position [151, 0]
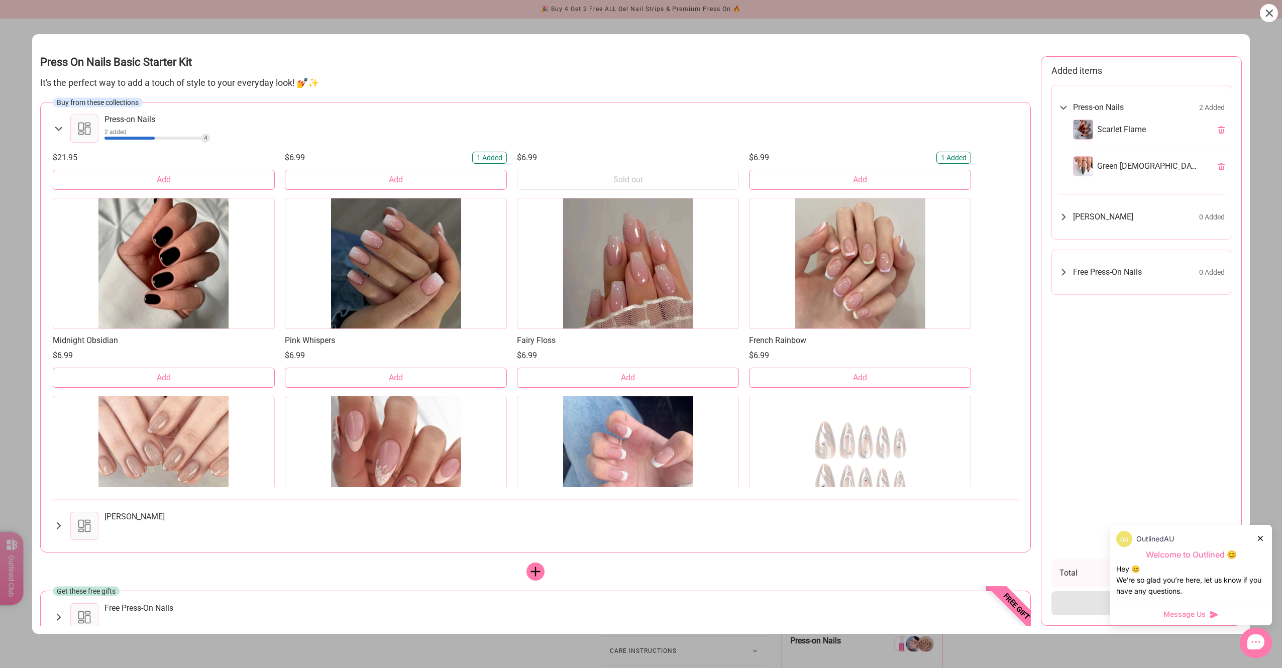
click at [386, 380] on button "Add" at bounding box center [396, 378] width 222 height 20
click at [661, 385] on button "Add" at bounding box center [628, 378] width 222 height 20
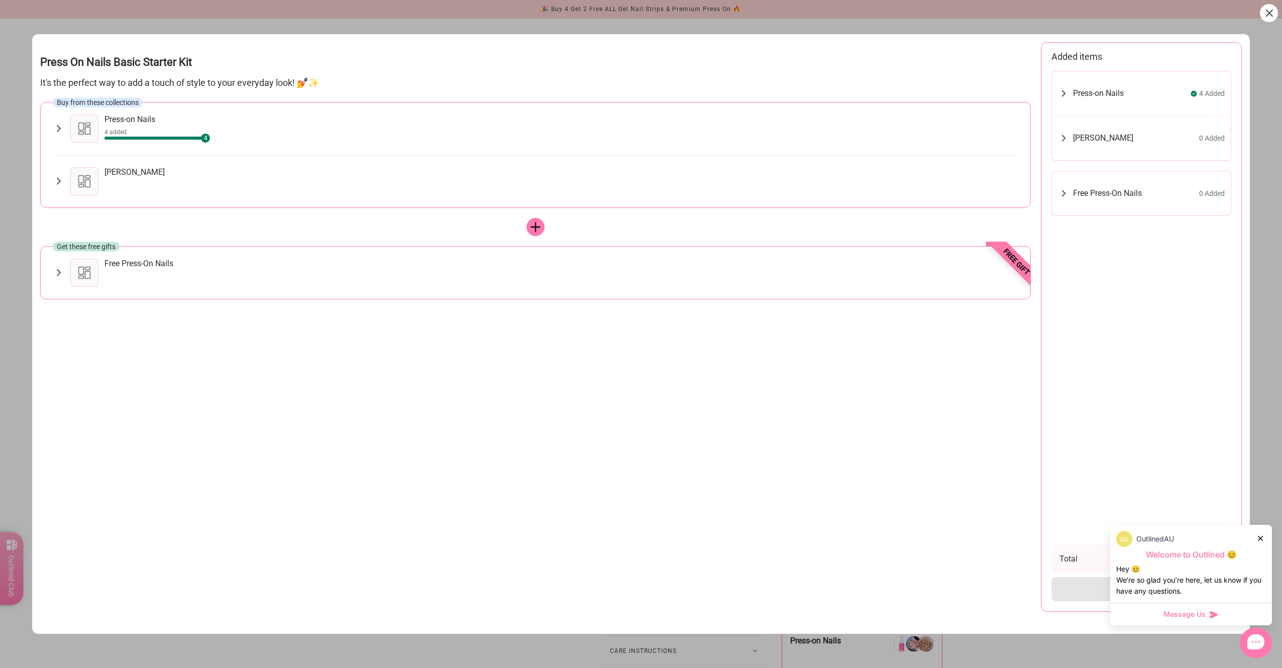
click at [184, 178] on div "Nail Glue" at bounding box center [562, 181] width 914 height 28
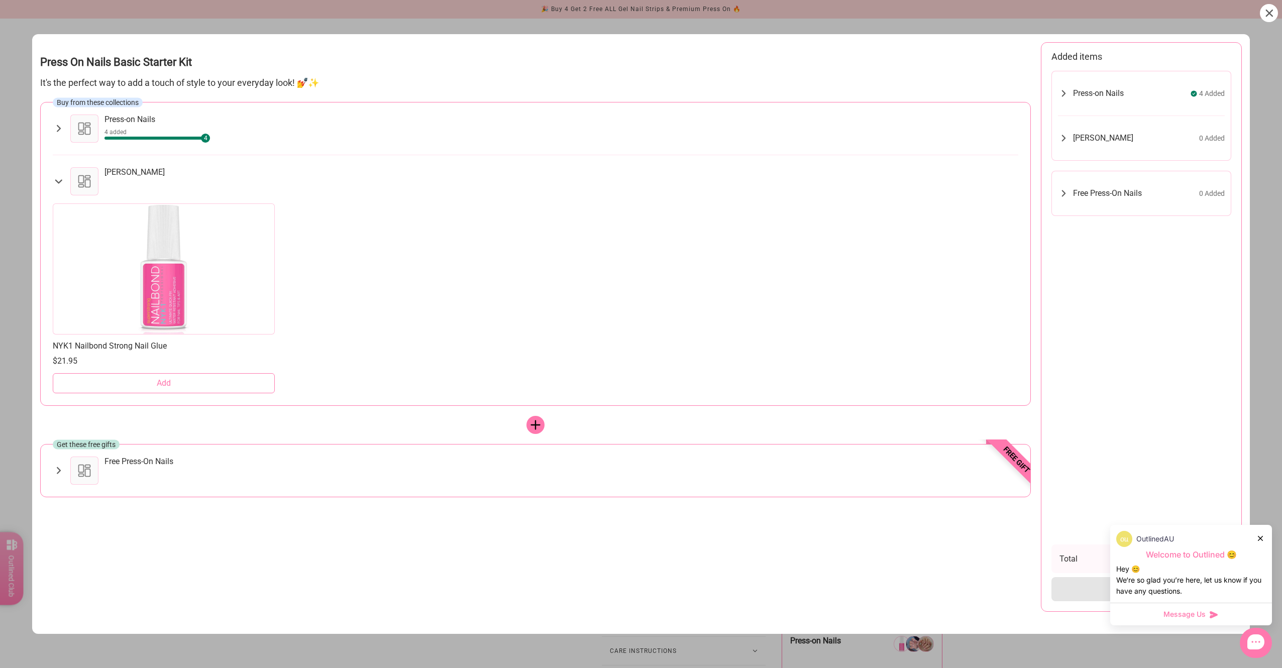
click at [202, 393] on button "Add" at bounding box center [164, 383] width 222 height 20
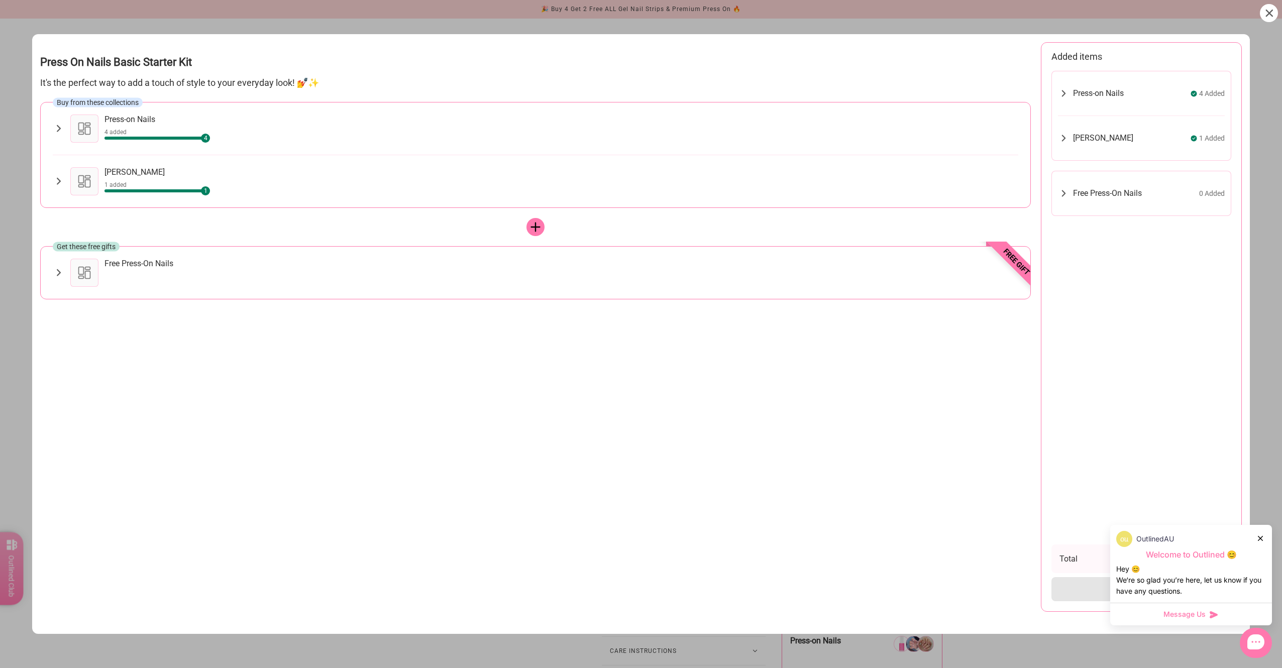
click at [217, 290] on div "Get these free gifts Free gift Free Press-On Nails Scarlet Flame $6.99 Add Gree…" at bounding box center [535, 272] width 991 height 53
click at [193, 267] on div "Free Press-On Nails" at bounding box center [562, 264] width 914 height 10
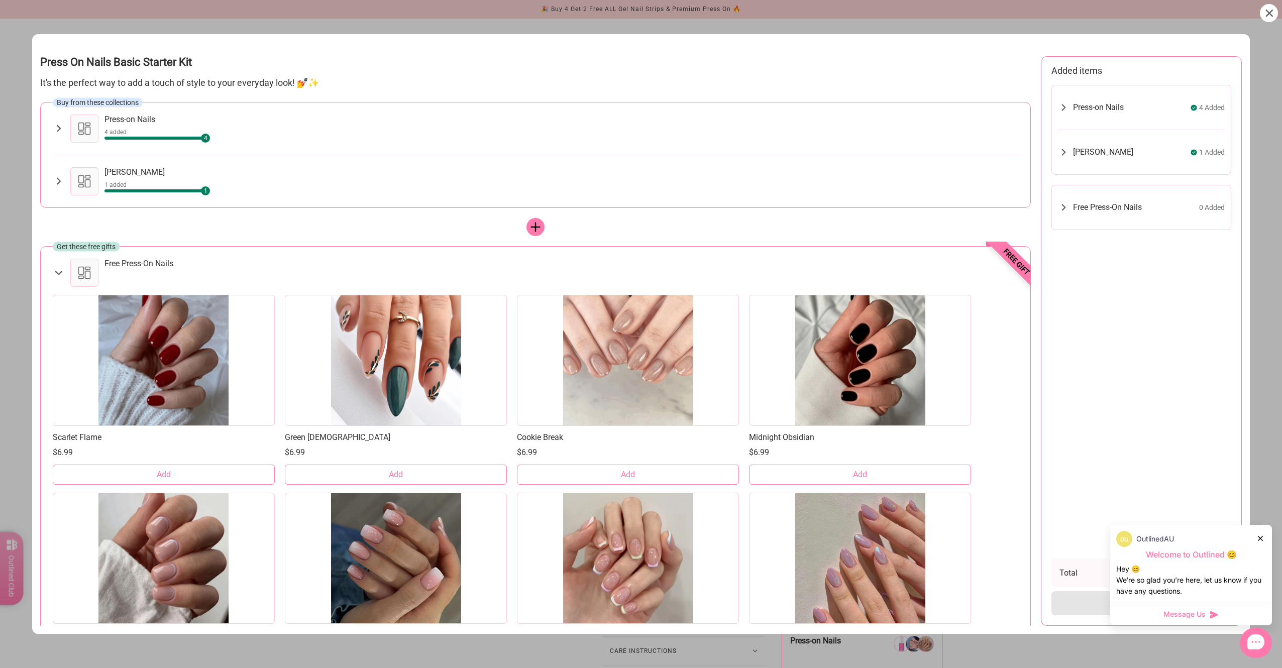
click at [205, 472] on button "Add" at bounding box center [164, 475] width 222 height 20
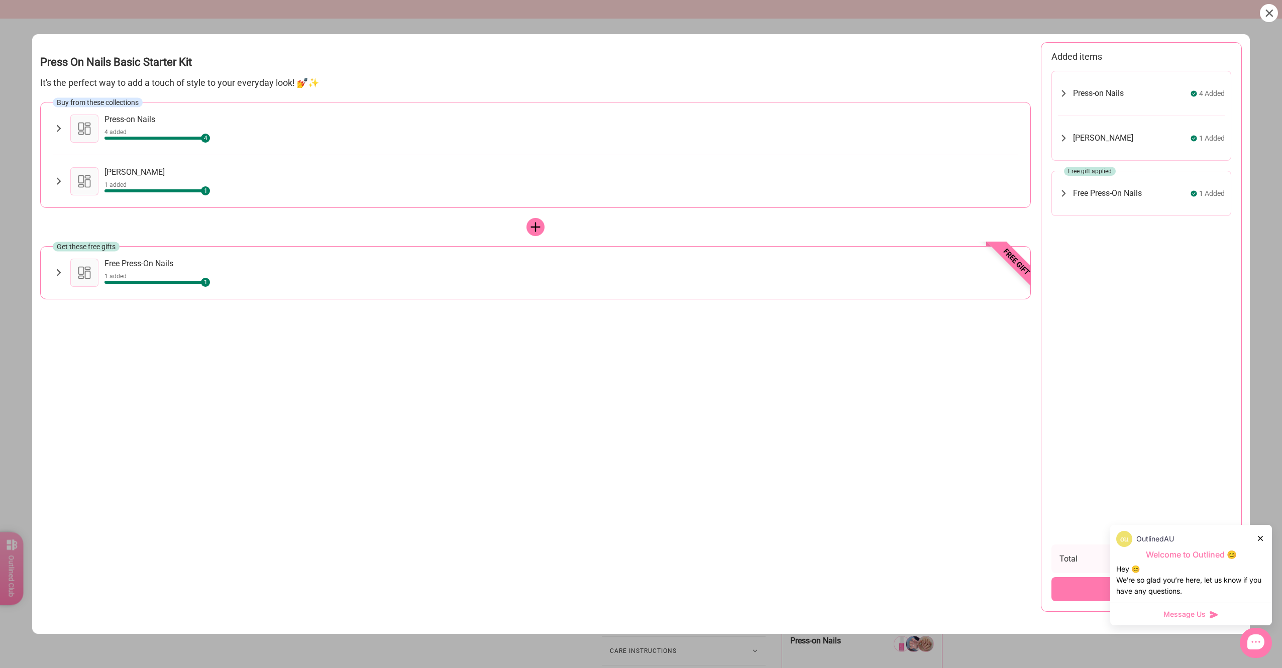
click at [1271, 12] on icon at bounding box center [1269, 13] width 7 height 7
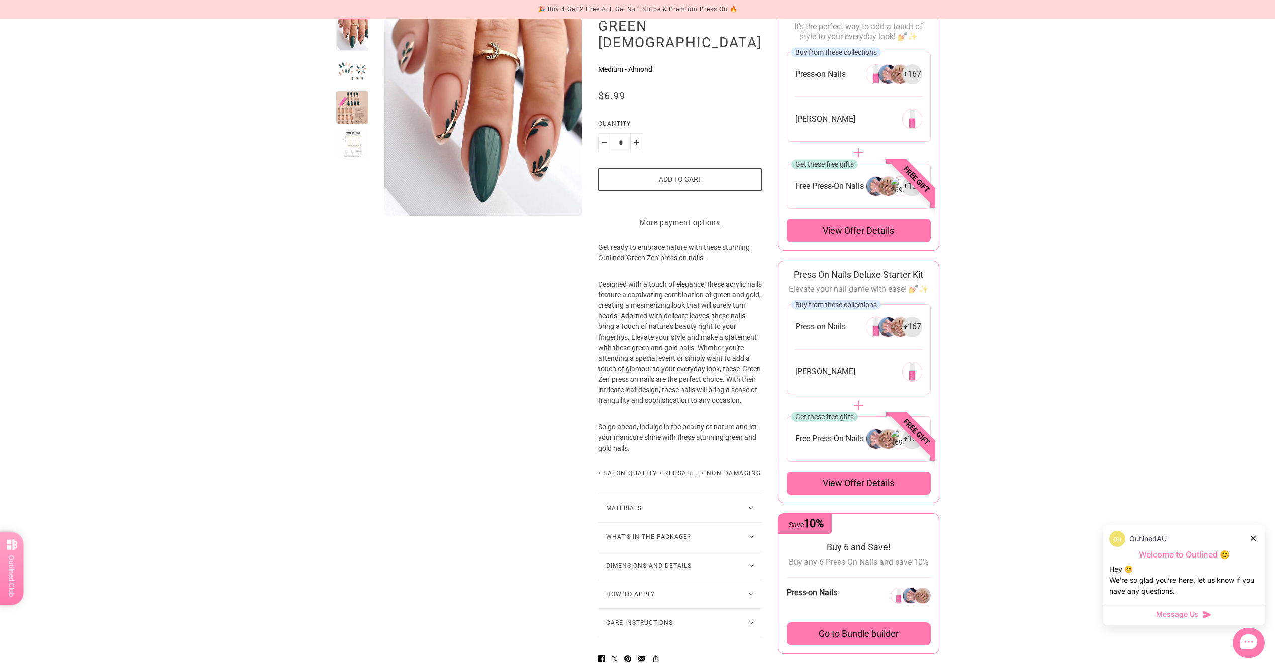
click at [832, 477] on span "View offer details" at bounding box center [858, 483] width 71 height 12
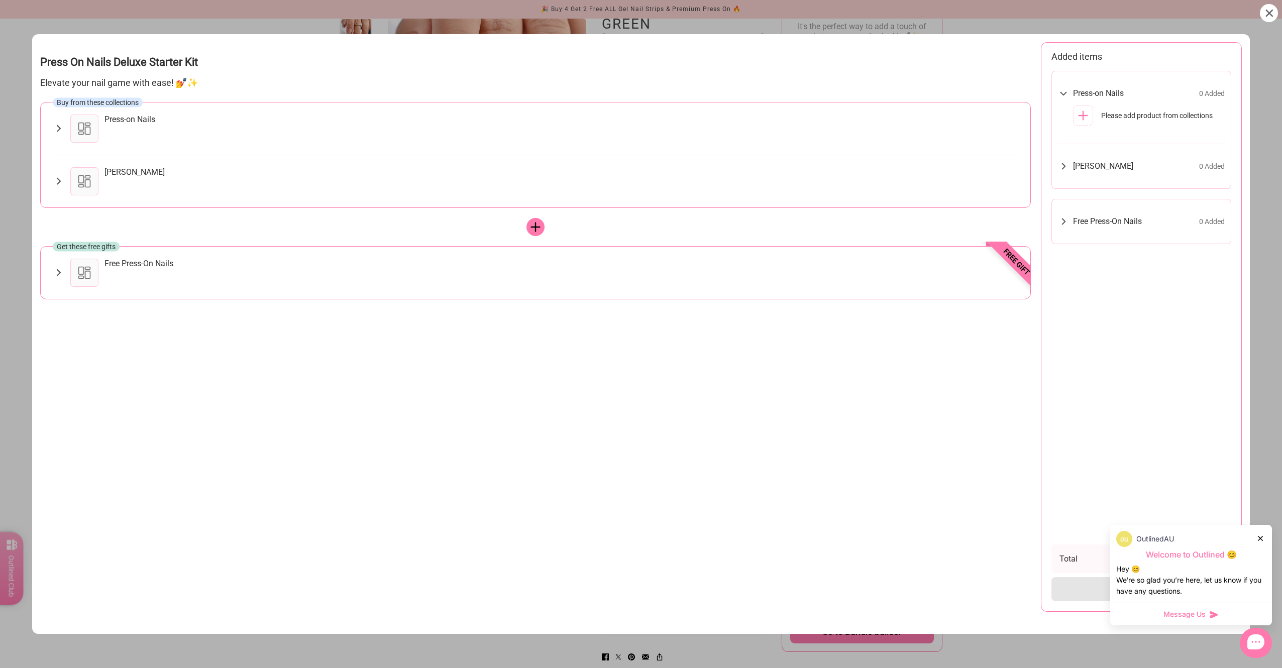
click at [100, 123] on div "Press-on Nails" at bounding box center [544, 129] width 948 height 28
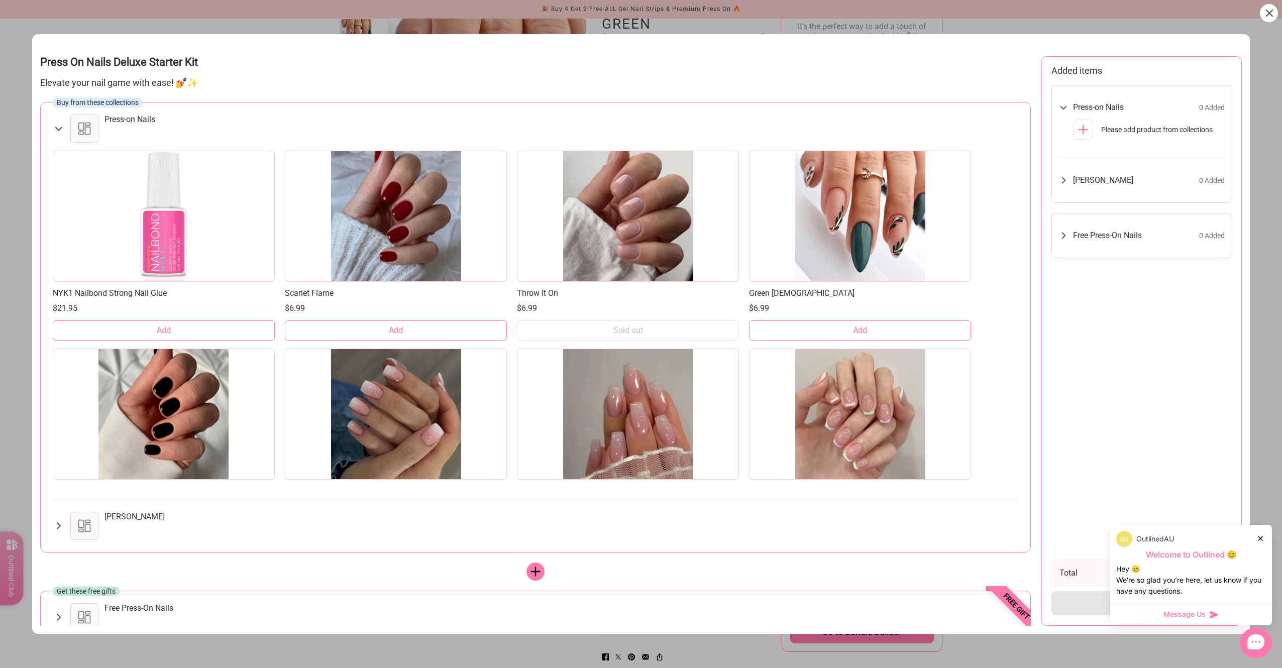
click at [456, 335] on button "Add" at bounding box center [396, 331] width 222 height 20
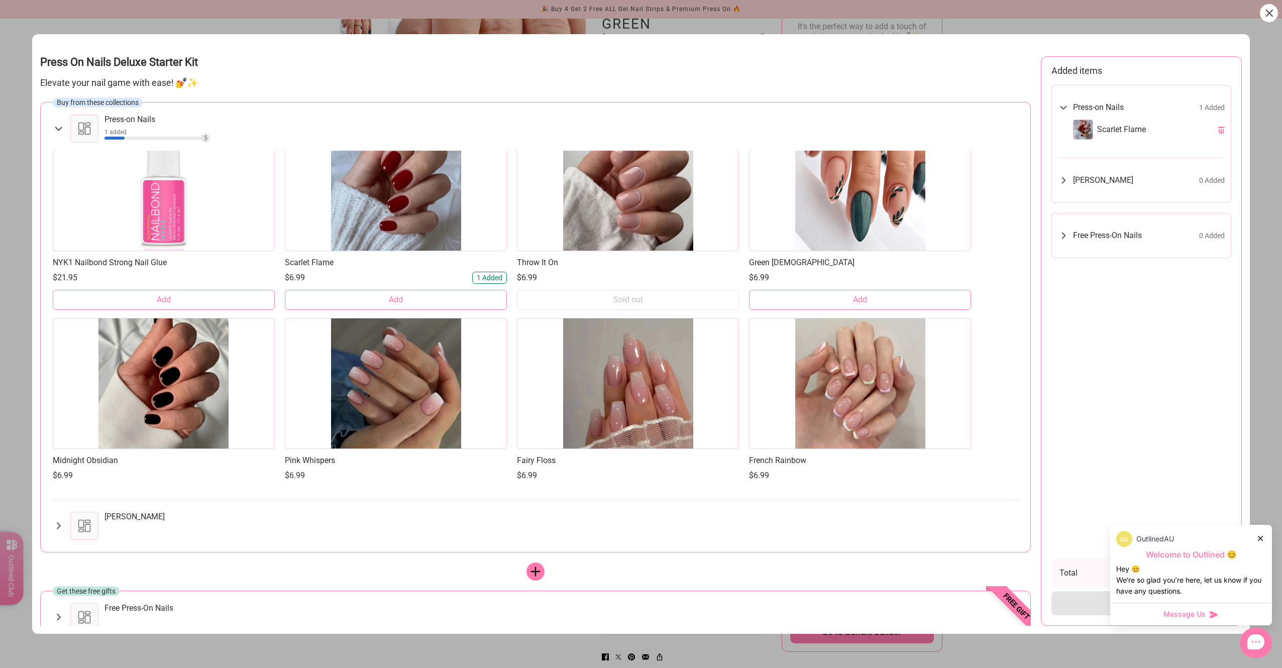
scroll to position [101, 0]
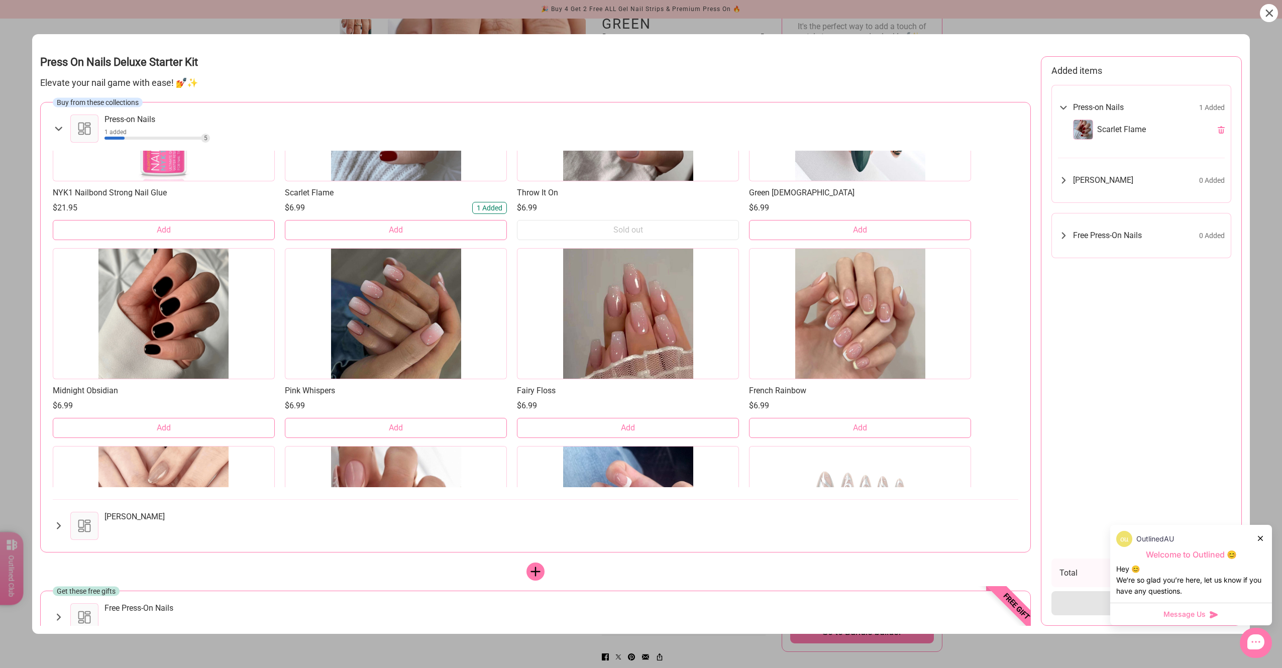
drag, startPoint x: 175, startPoint y: 426, endPoint x: 183, endPoint y: 428, distance: 8.2
click at [175, 427] on button "Add" at bounding box center [164, 428] width 222 height 20
drag, startPoint x: 387, startPoint y: 433, endPoint x: 587, endPoint y: 443, distance: 200.2
click at [388, 434] on button "Add" at bounding box center [396, 428] width 222 height 20
click at [594, 444] on div "NYK1 Nailbond Strong Nail Glue $21.95 Add Scarlet Flame $6.99 1 Added Add Throw…" at bounding box center [536, 537] width 966 height 990
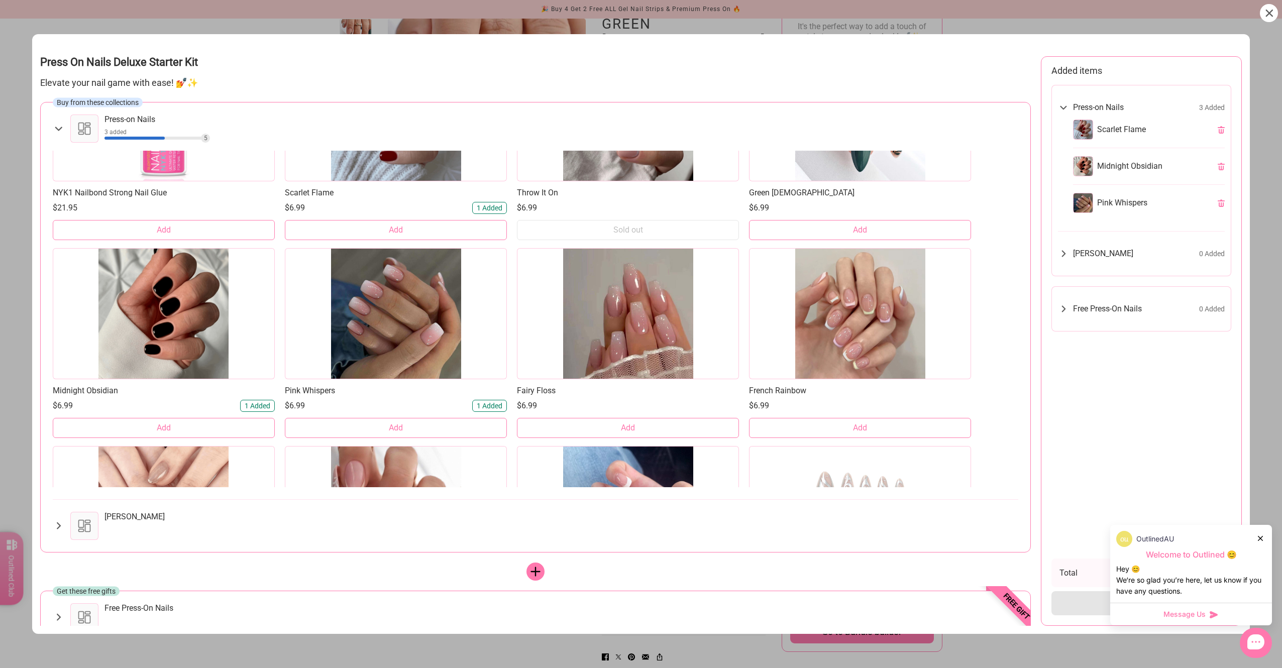
click at [603, 440] on div "NYK1 Nailbond Strong Nail Glue $21.95 Add Scarlet Flame $6.99 1 Added Add Throw…" at bounding box center [536, 537] width 966 height 990
drag, startPoint x: 801, startPoint y: 426, endPoint x: 789, endPoint y: 426, distance: 11.6
click at [801, 426] on button "Add" at bounding box center [860, 428] width 222 height 20
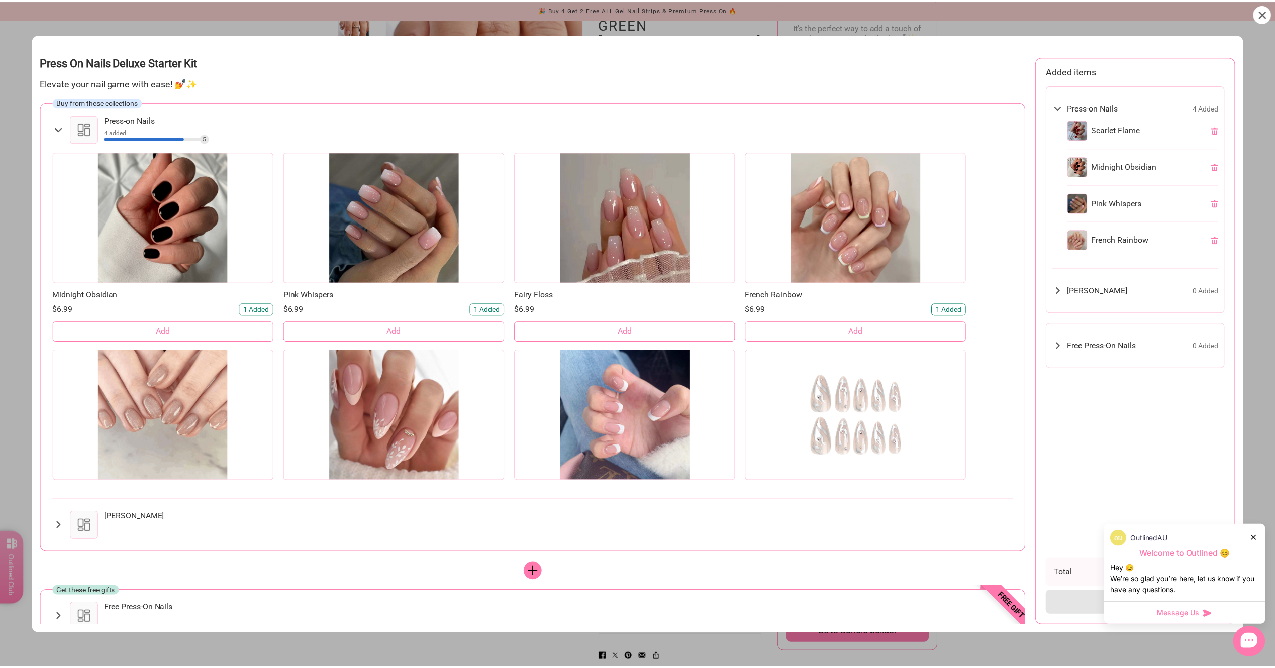
scroll to position [201, 0]
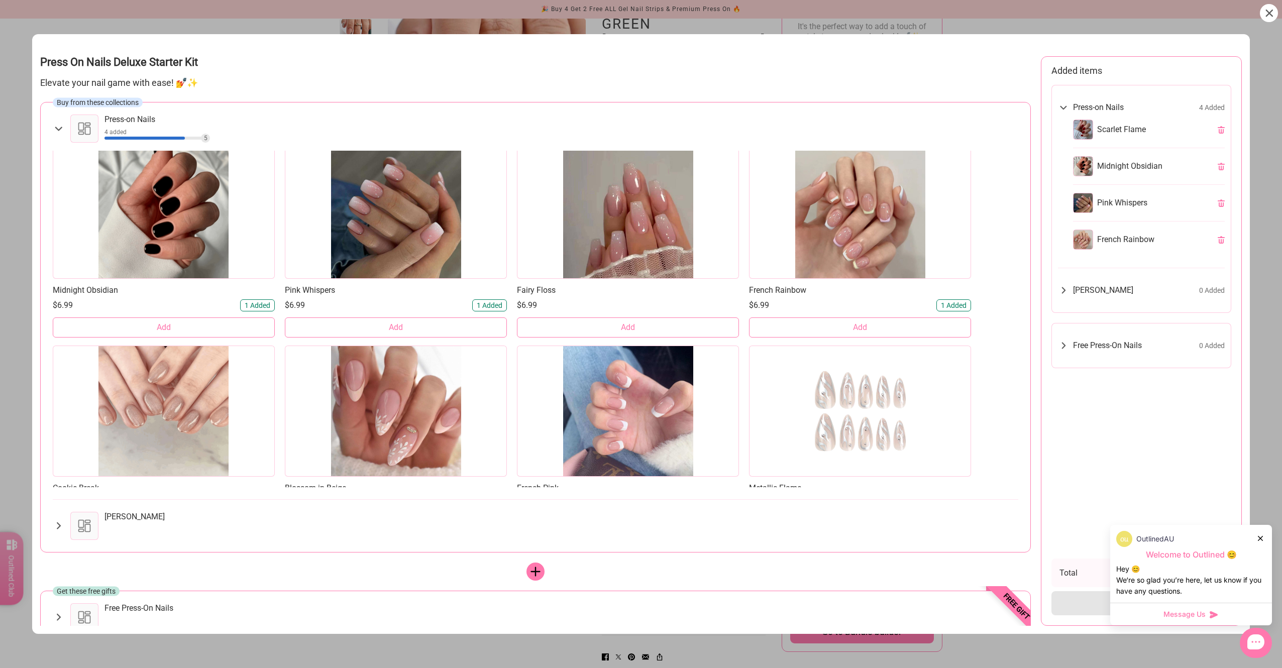
click at [613, 326] on button "Add" at bounding box center [628, 328] width 222 height 20
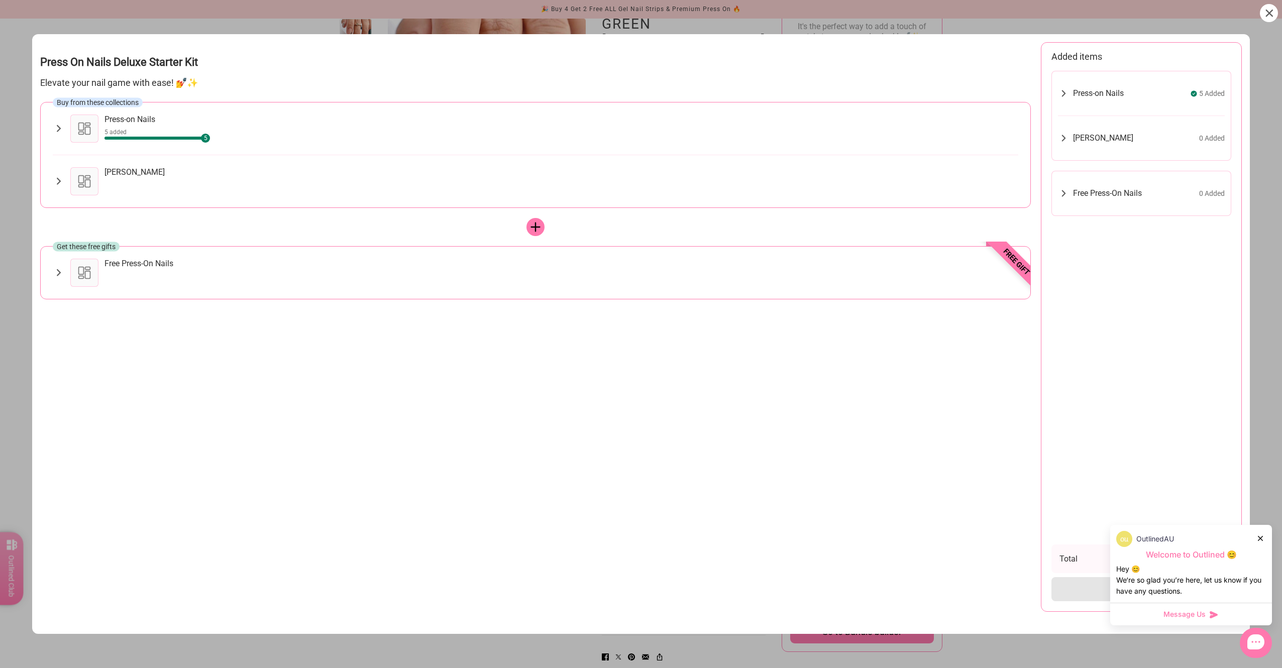
click at [146, 182] on div "Nail Glue" at bounding box center [562, 181] width 914 height 28
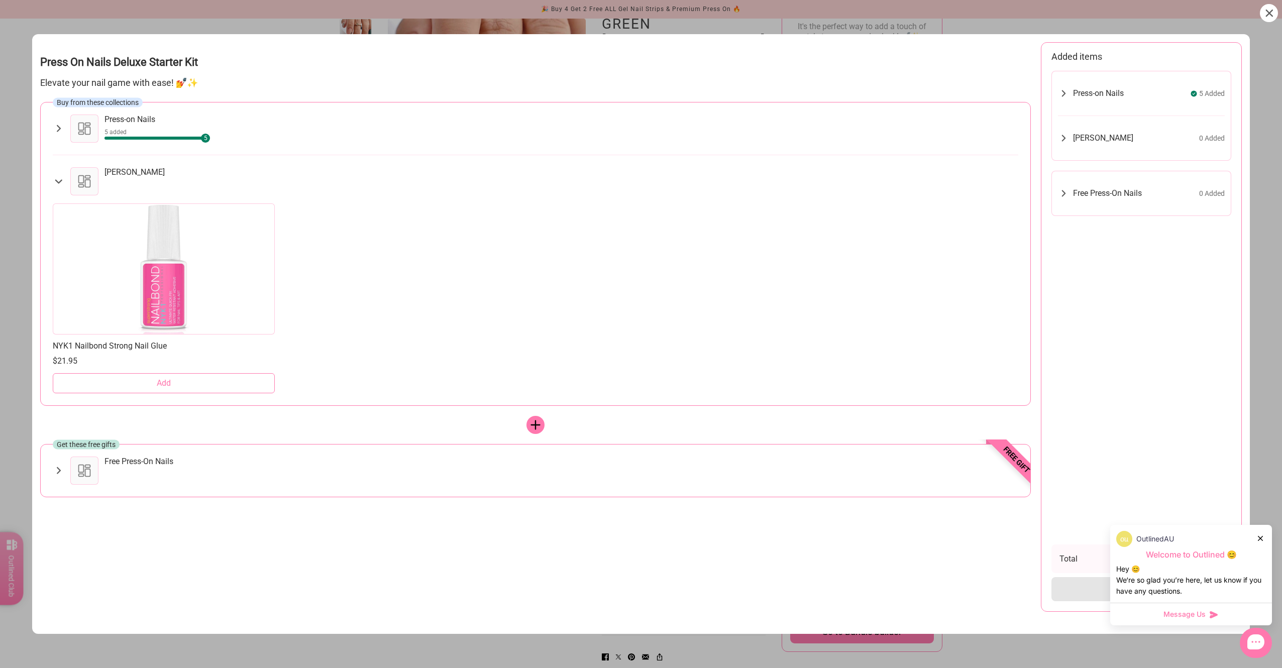
click at [187, 392] on button "Add" at bounding box center [164, 383] width 222 height 20
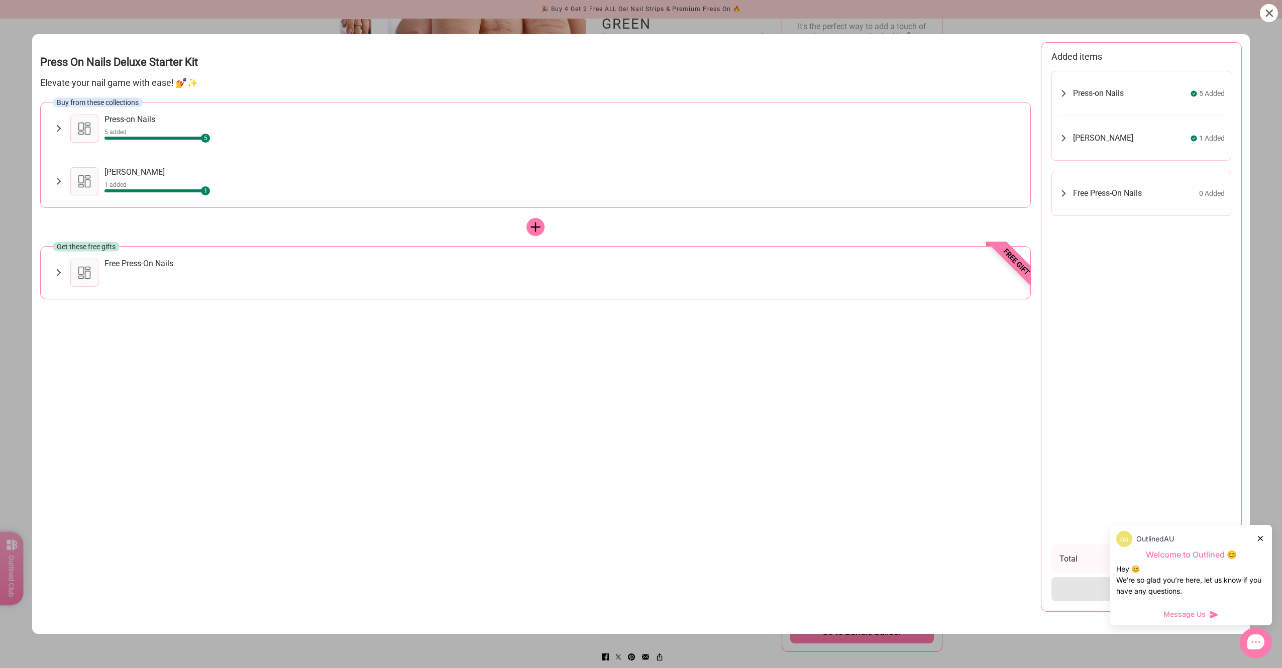
click at [319, 300] on div "Buy from these collections Press-on Nails 5 added 5 NYK1 Nailbond Strong Nail G…" at bounding box center [535, 231] width 991 height 258
click at [306, 279] on div "Free Press-On Nails" at bounding box center [562, 273] width 914 height 28
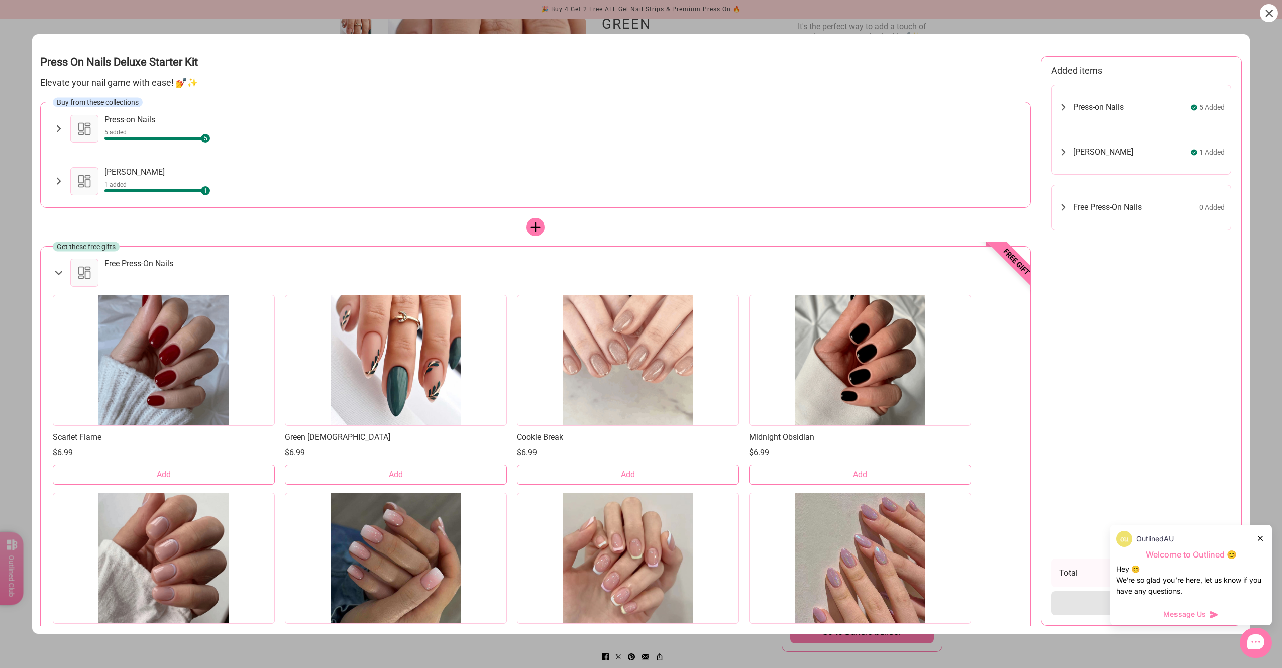
drag, startPoint x: 438, startPoint y: 474, endPoint x: 513, endPoint y: 478, distance: 74.5
click at [438, 475] on button "Add" at bounding box center [396, 475] width 222 height 20
click at [633, 478] on button "Add" at bounding box center [628, 475] width 222 height 20
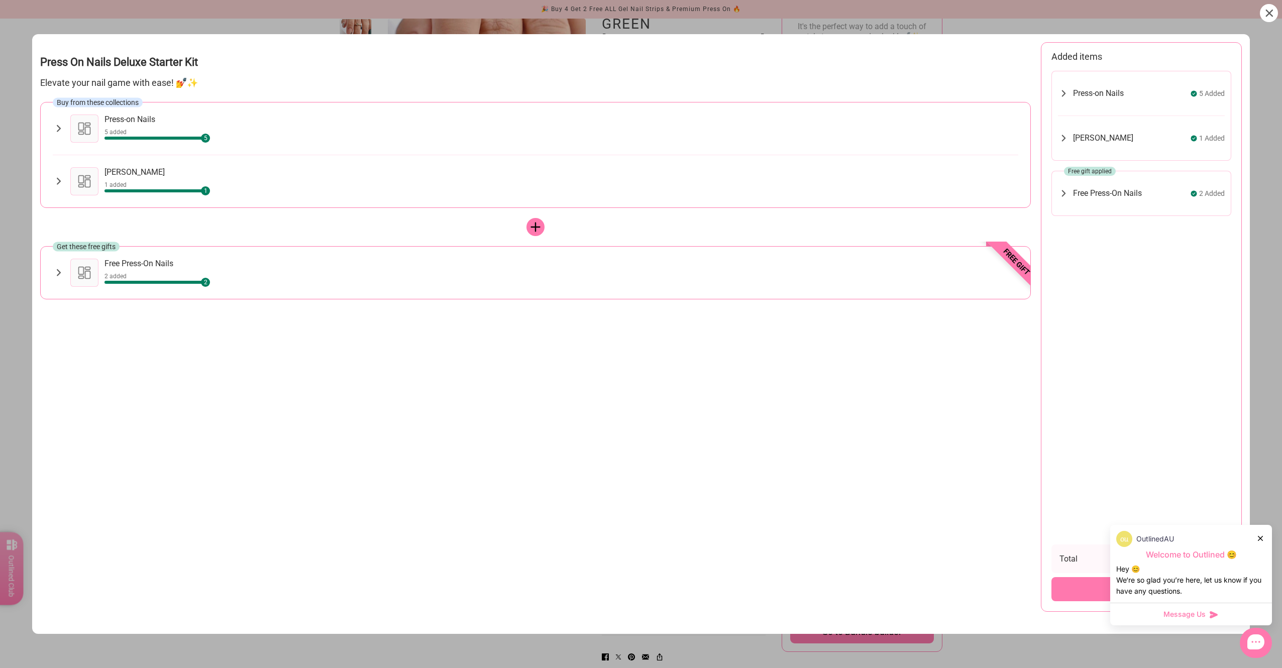
click at [1273, 15] on icon at bounding box center [1270, 14] width 8 height 8
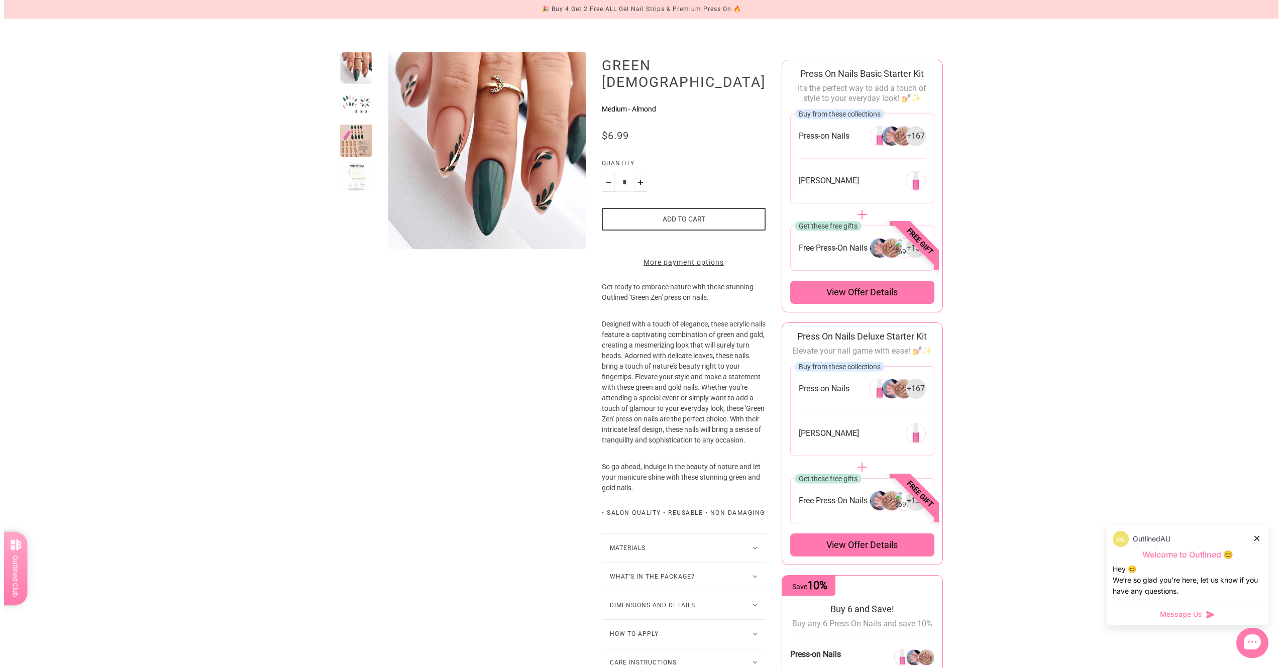
scroll to position [0, 0]
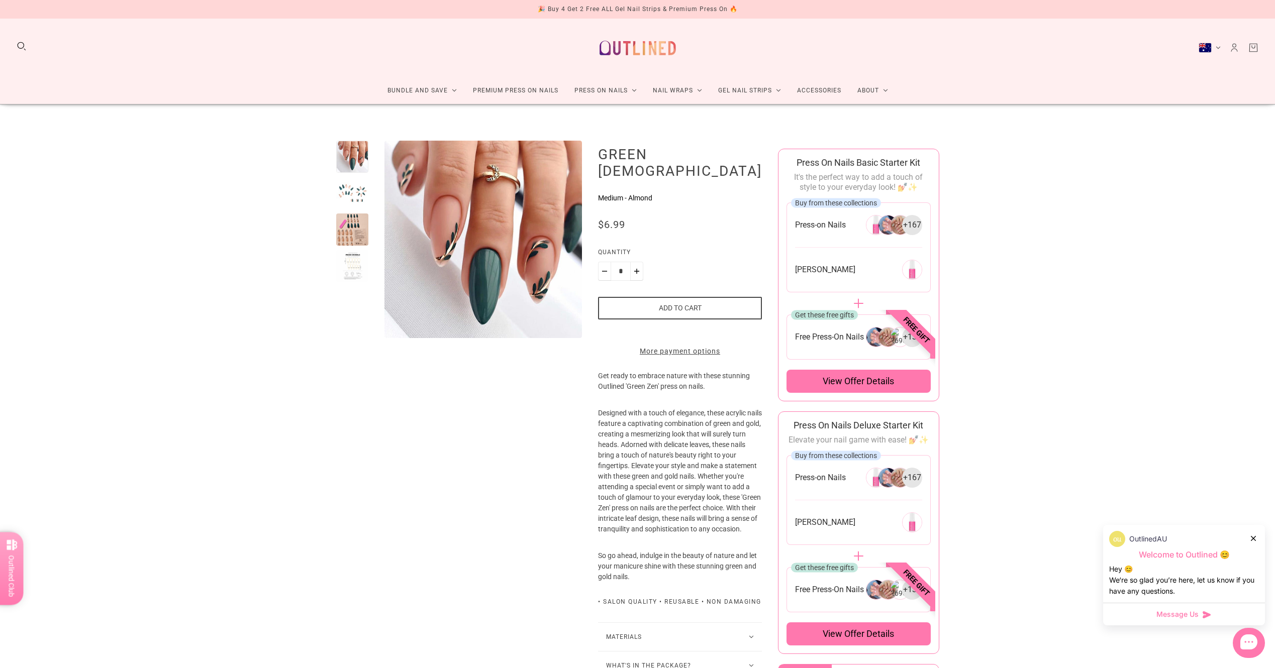
click at [856, 377] on span "View offer details" at bounding box center [858, 381] width 71 height 12
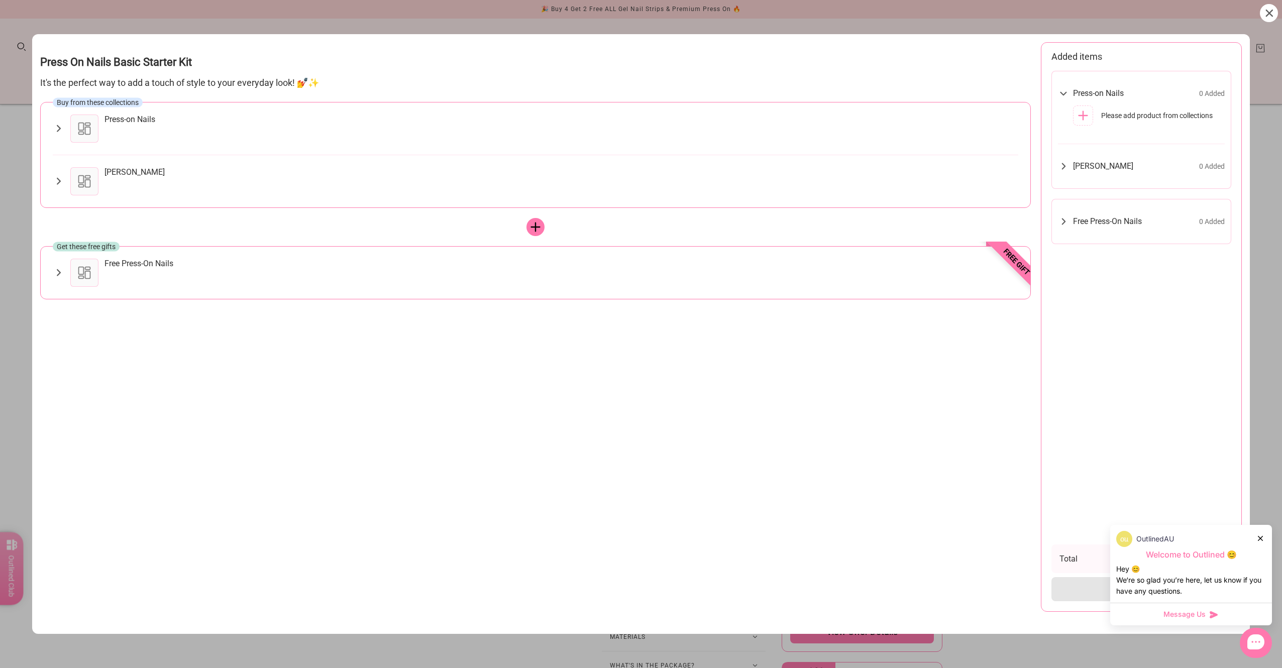
click at [60, 130] on icon at bounding box center [59, 128] width 4 height 7
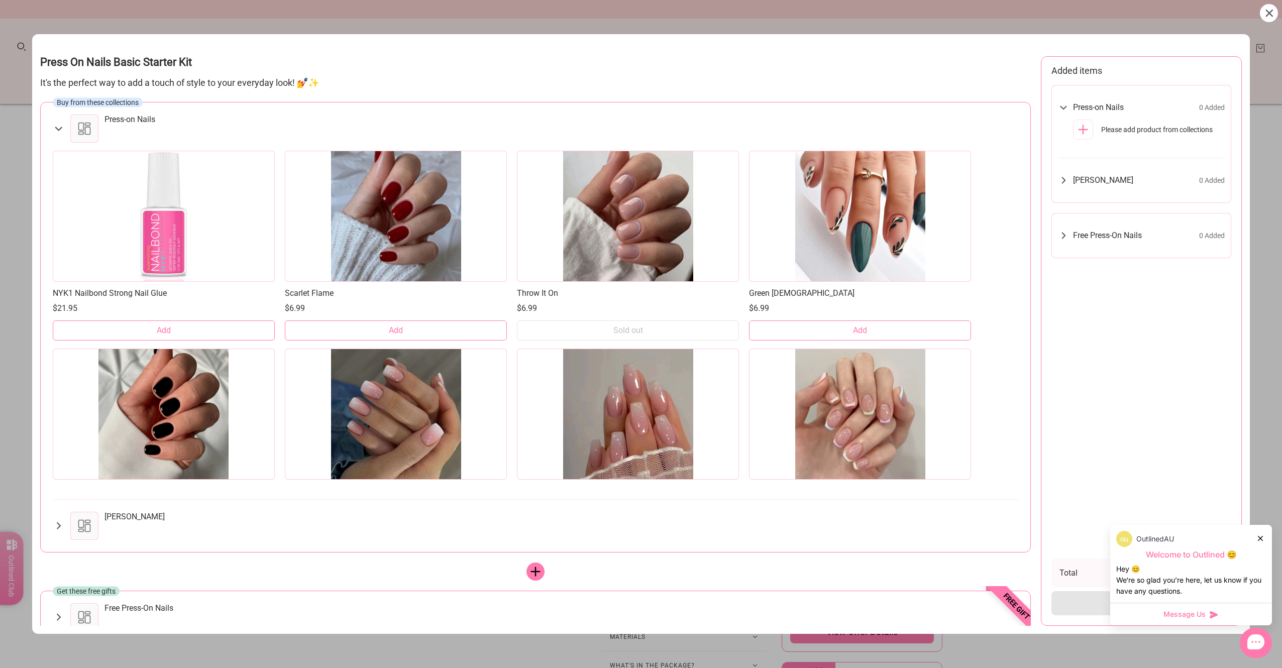
click at [820, 334] on button "Add" at bounding box center [860, 331] width 222 height 20
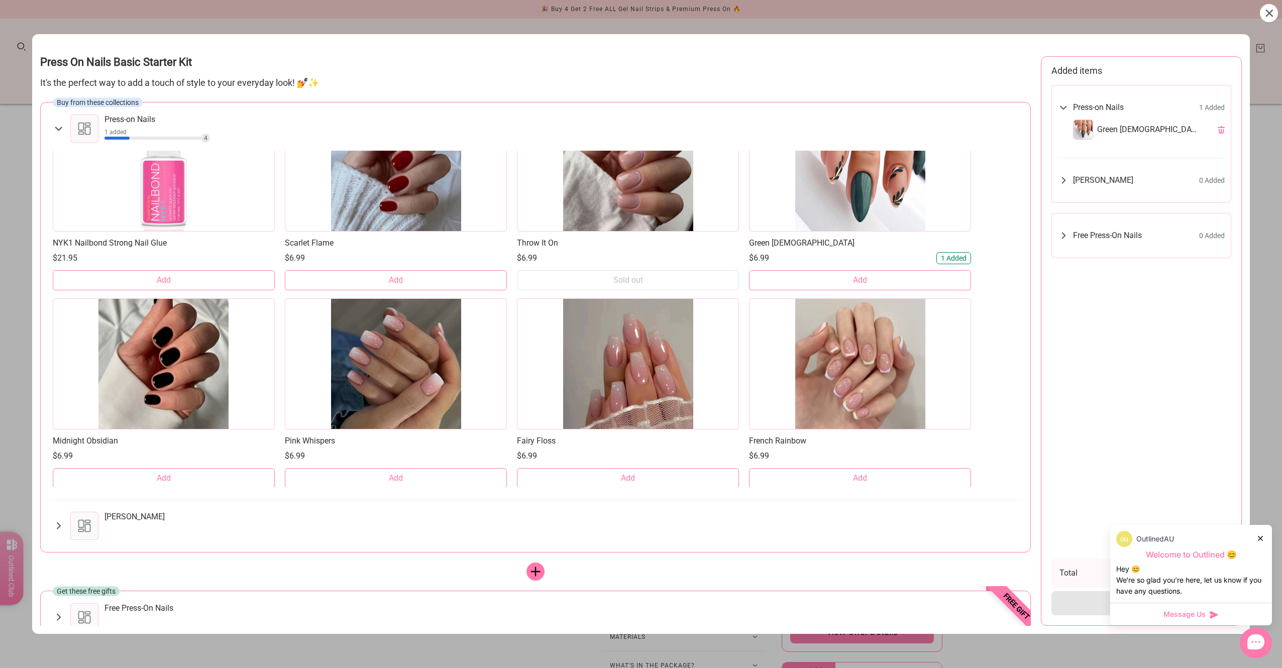
scroll to position [101, 0]
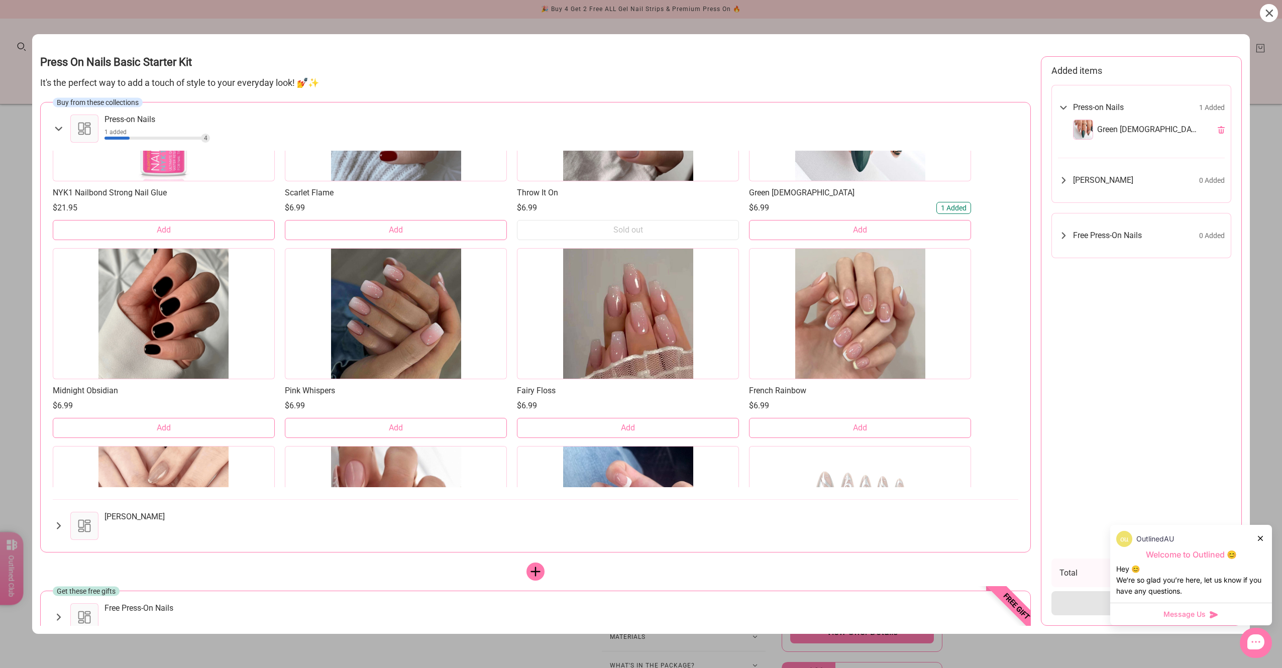
click at [636, 428] on button "Add" at bounding box center [628, 428] width 222 height 20
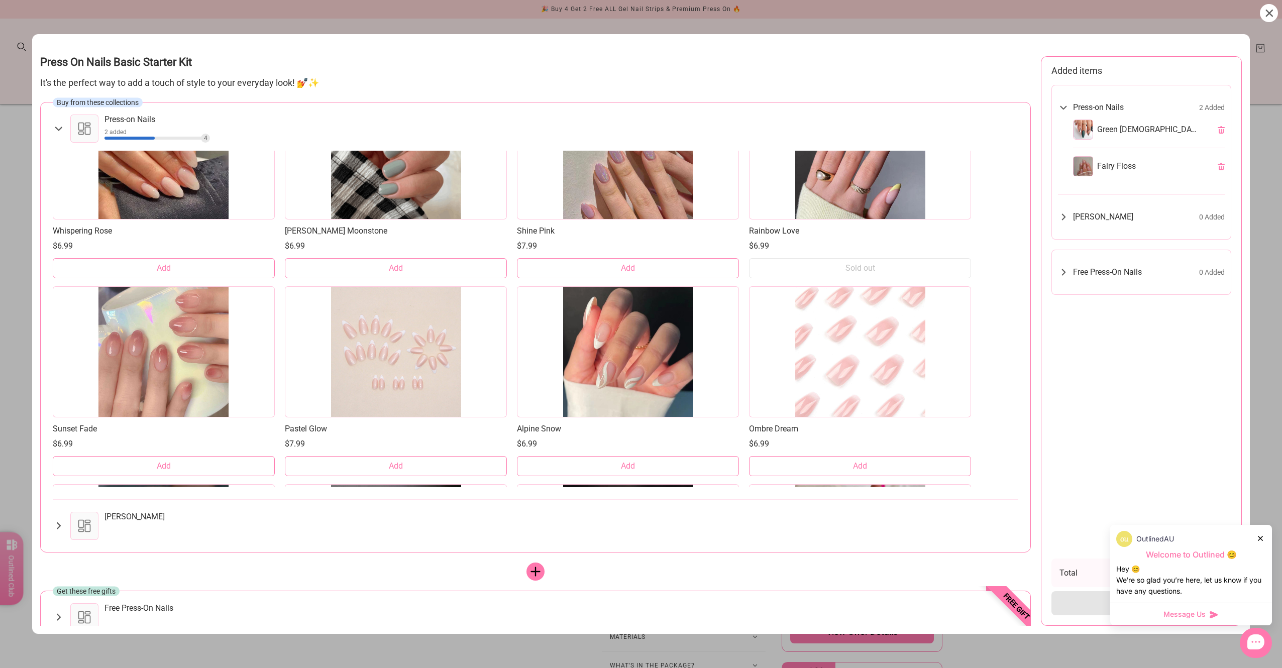
scroll to position [905, 0]
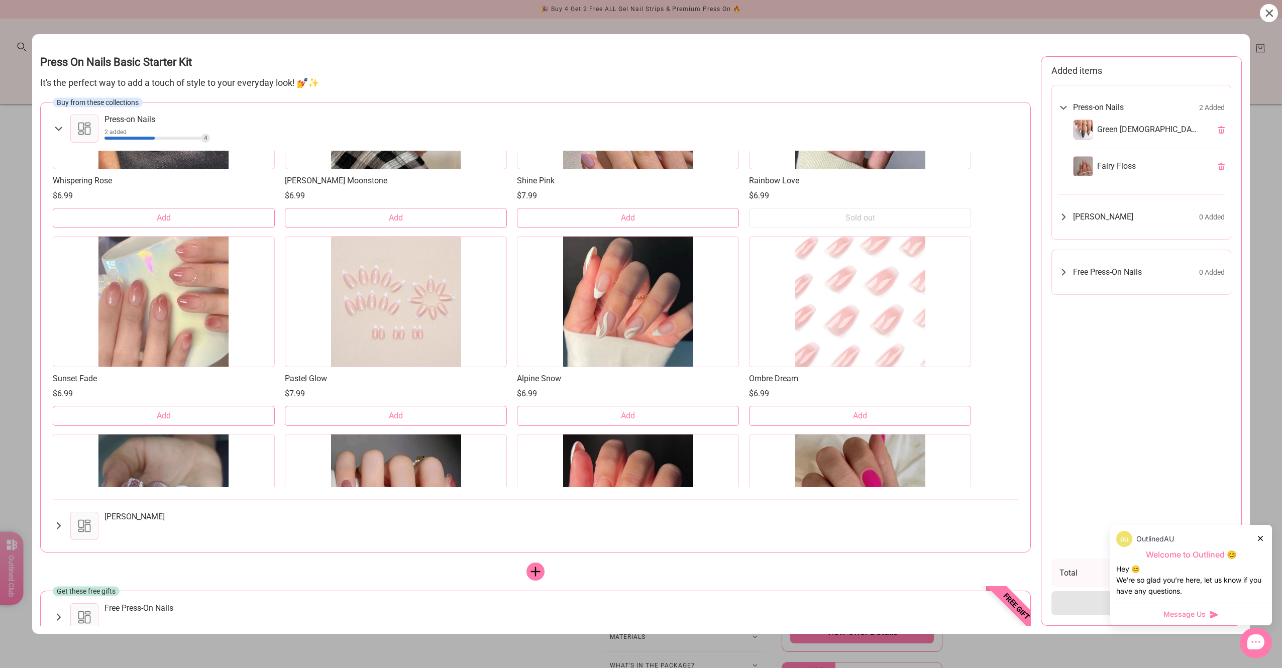
click at [659, 414] on button "Add" at bounding box center [628, 416] width 222 height 20
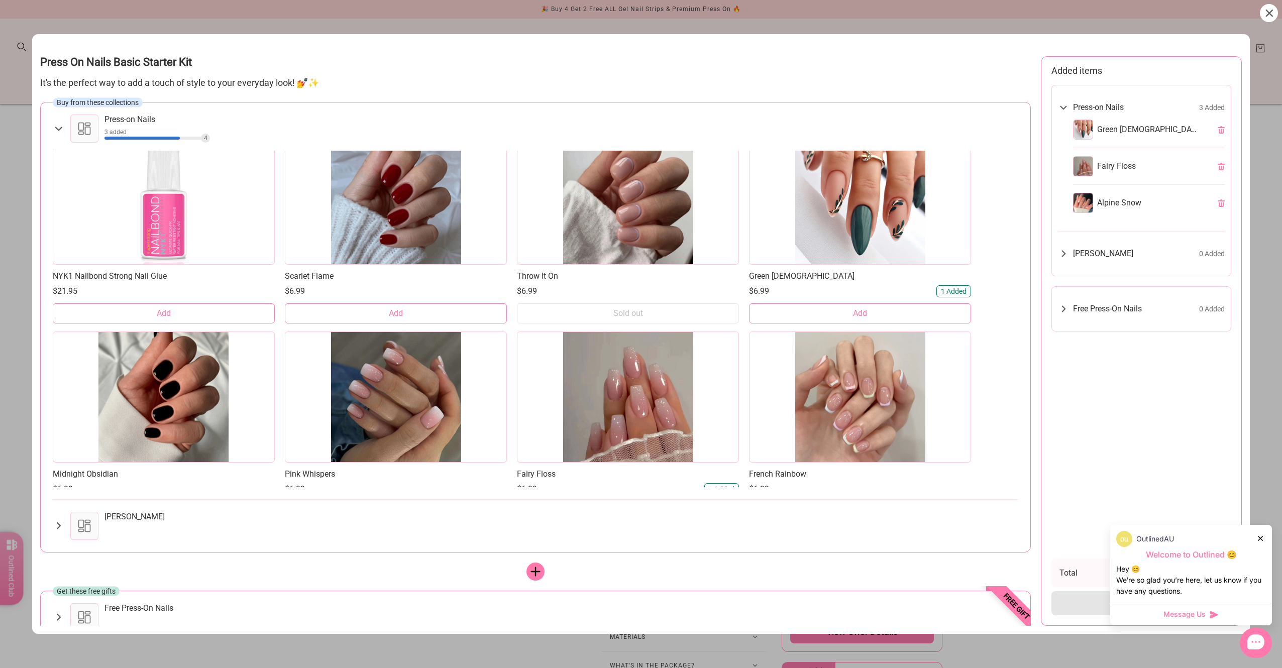
scroll to position [0, 0]
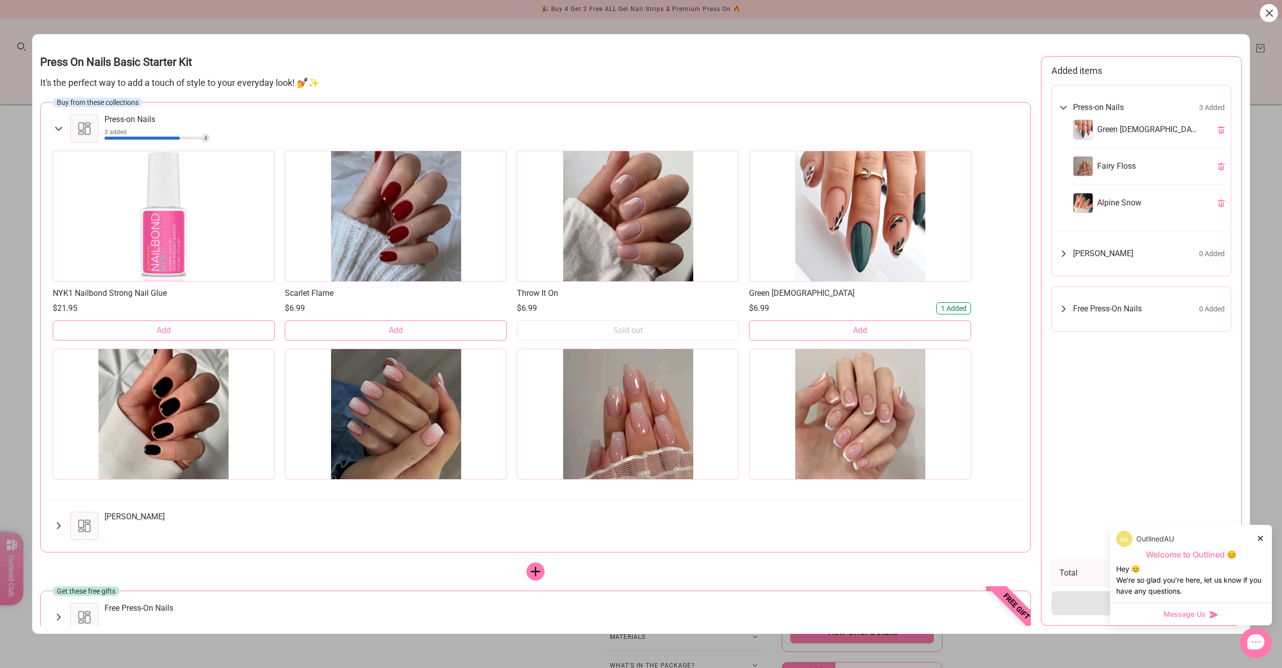
click at [860, 224] on div at bounding box center [860, 216] width 222 height 131
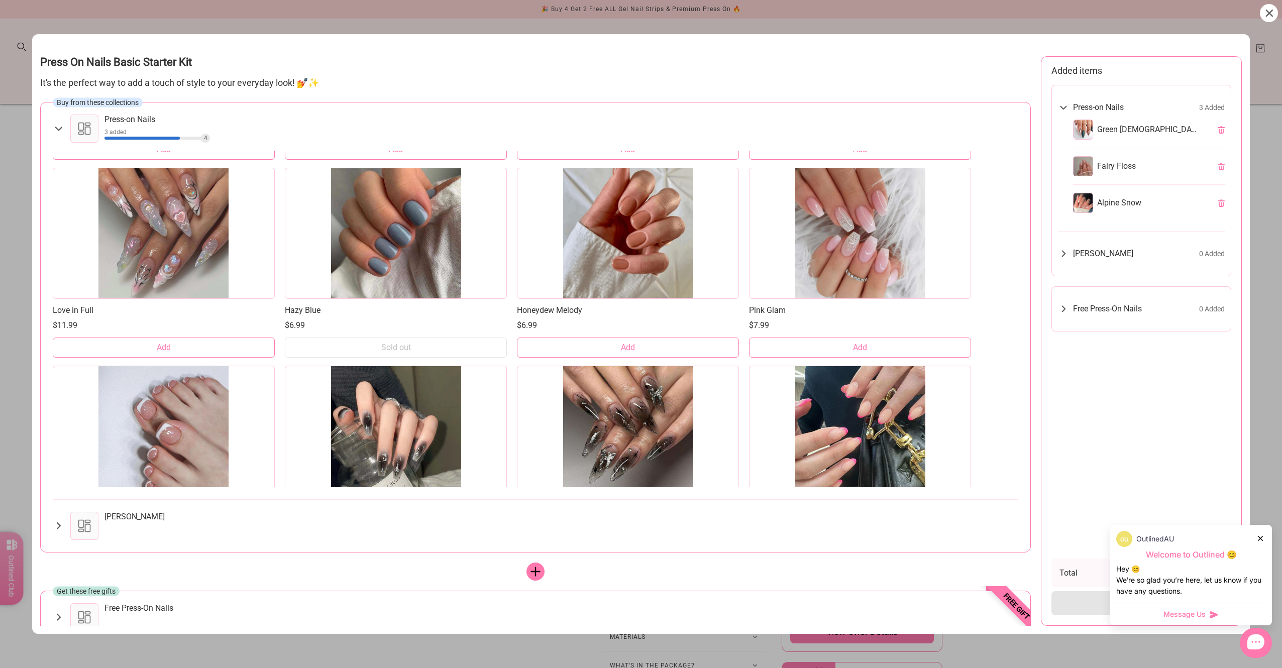
scroll to position [1457, 0]
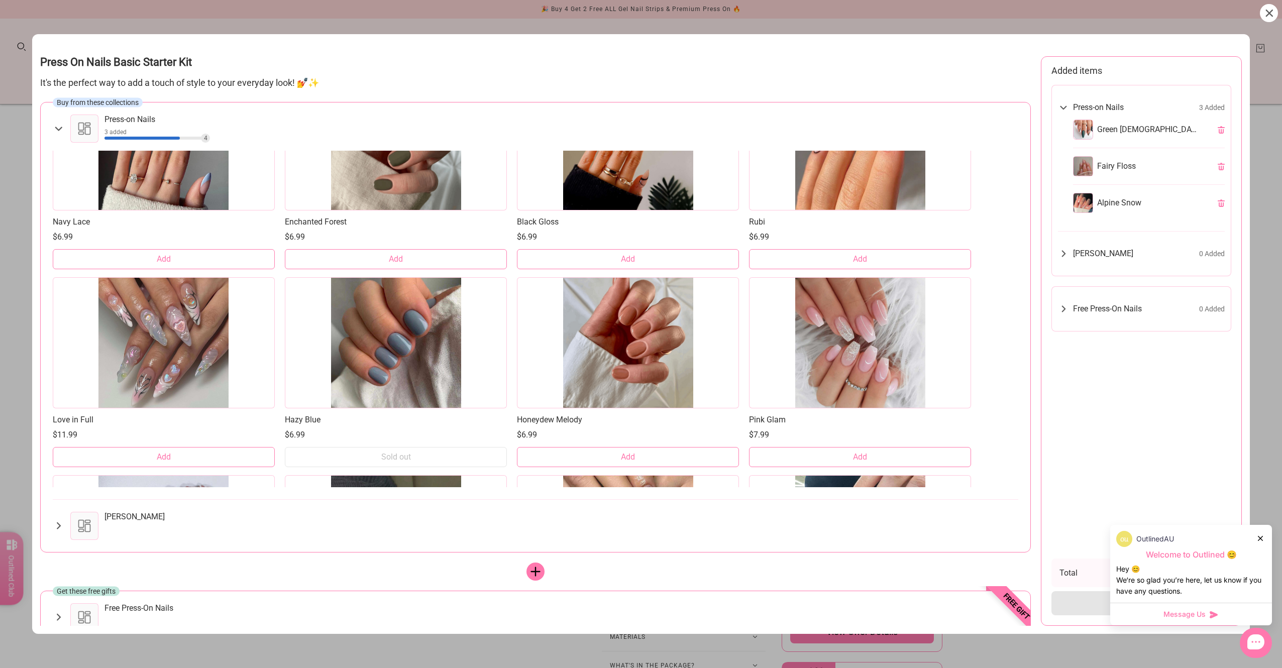
click at [879, 453] on button "Add" at bounding box center [860, 457] width 222 height 20
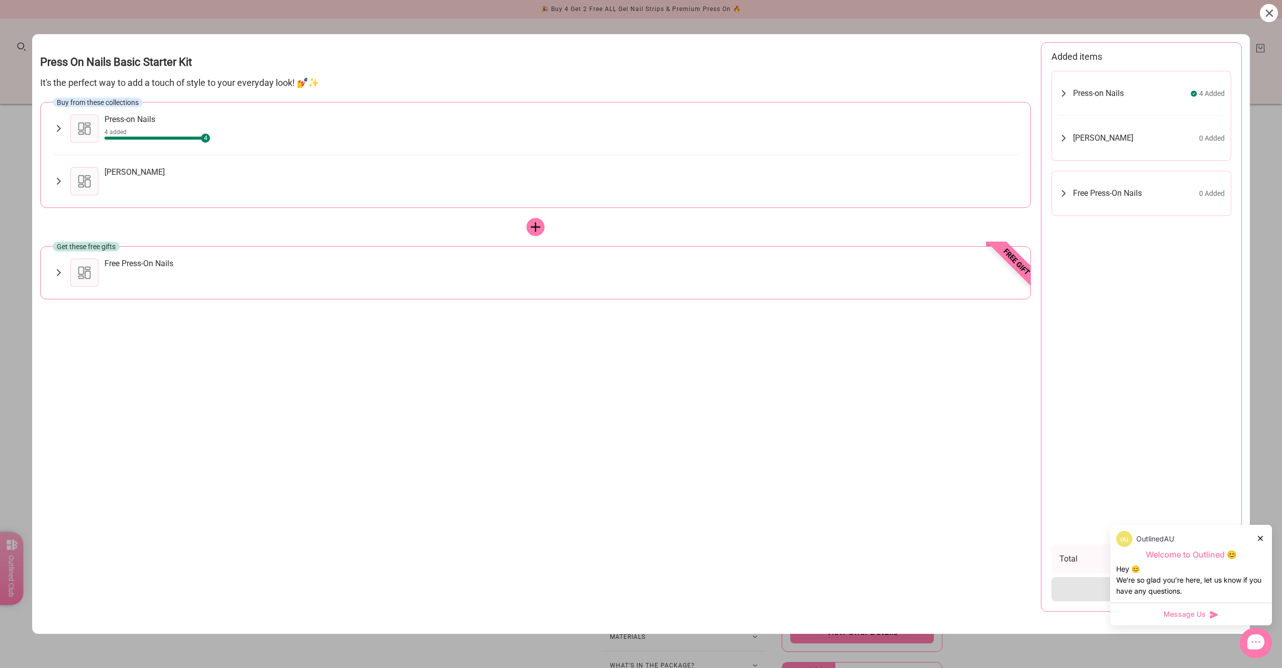
click at [156, 286] on div "Free Press-On Nails" at bounding box center [562, 273] width 914 height 28
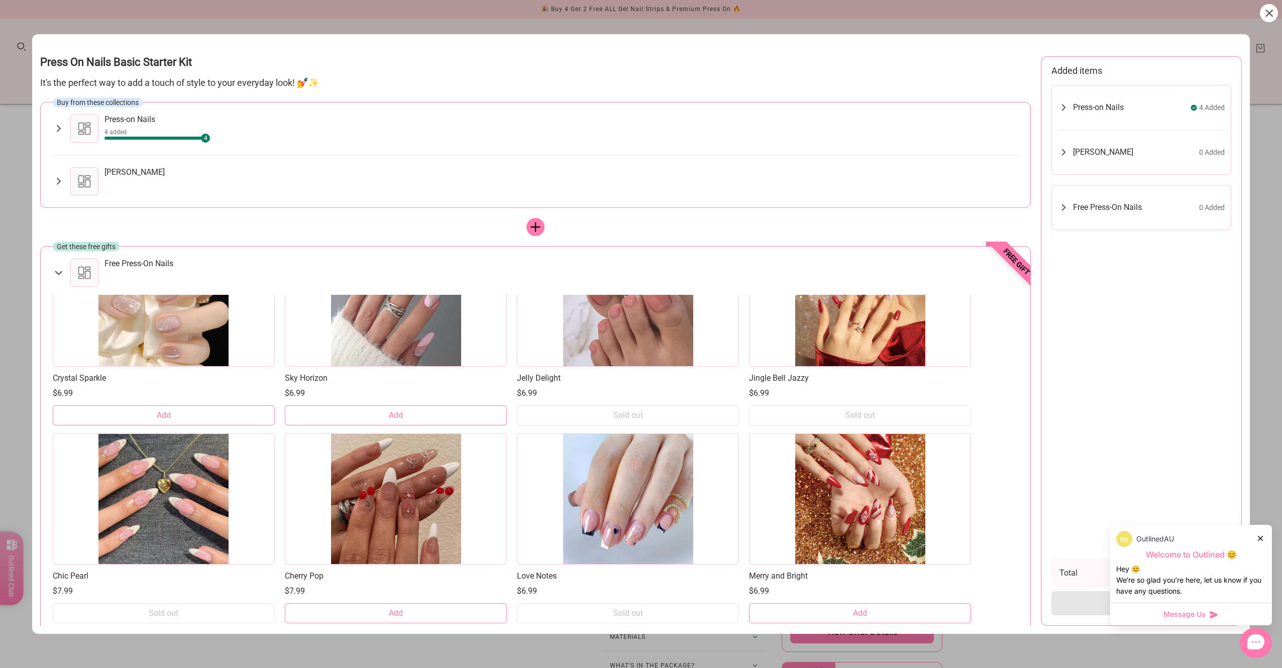
scroll to position [4615, 0]
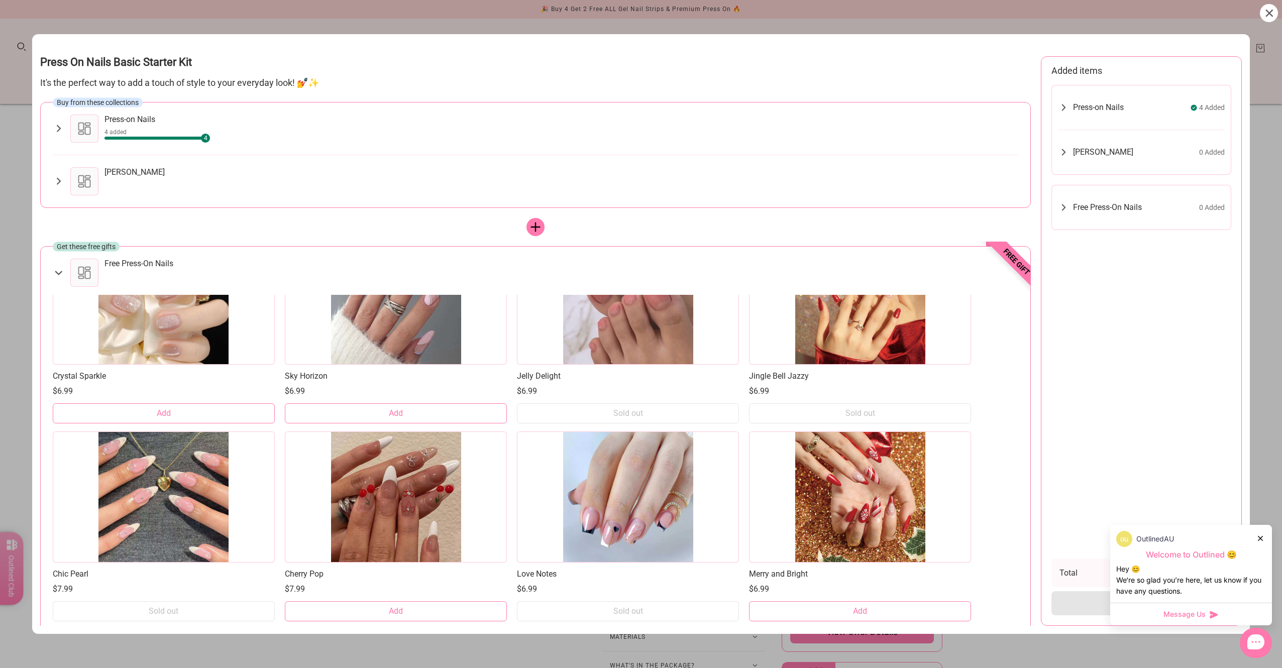
click at [1061, 102] on icon at bounding box center [1063, 108] width 11 height 12
click at [1063, 349] on icon at bounding box center [1064, 345] width 4 height 7
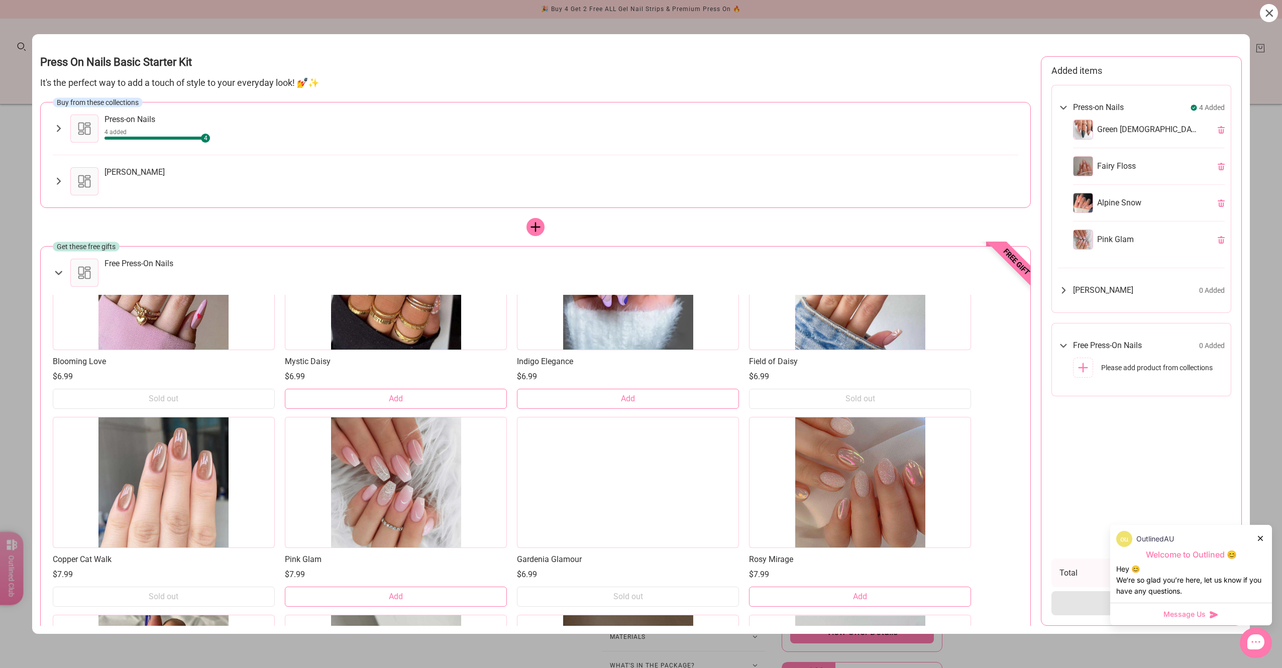
scroll to position [3440, 0]
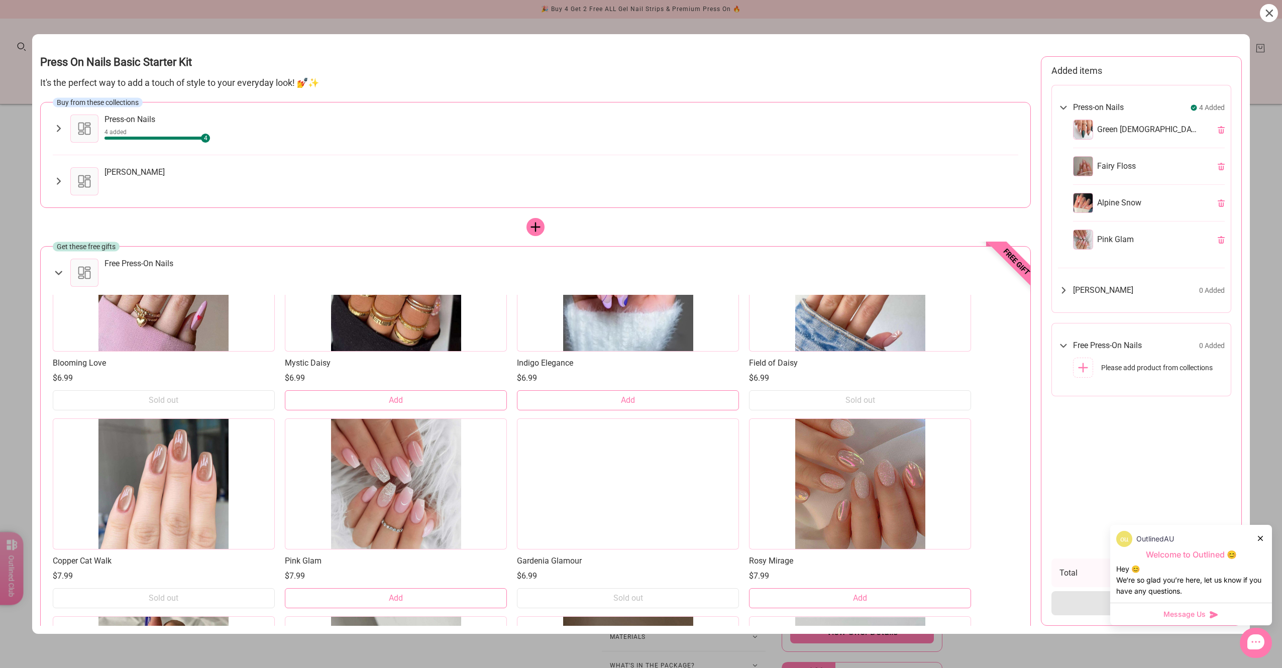
click at [865, 591] on button "Add" at bounding box center [860, 598] width 222 height 20
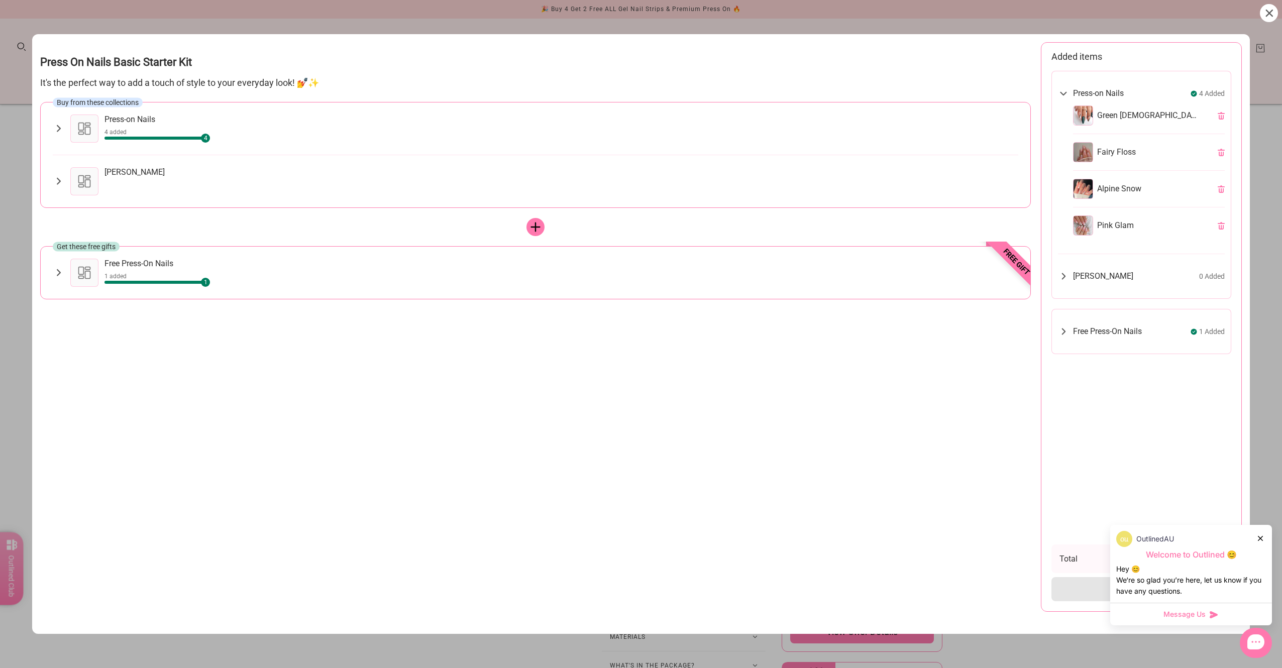
click at [1054, 326] on div "Free Press-On Nails 1 Added Rosy Mirage" at bounding box center [1142, 331] width 180 height 45
click at [1060, 326] on icon at bounding box center [1063, 332] width 11 height 12
click at [1097, 349] on div "Rosy Mirage" at bounding box center [1149, 358] width 152 height 28
click at [58, 277] on icon at bounding box center [59, 273] width 12 height 12
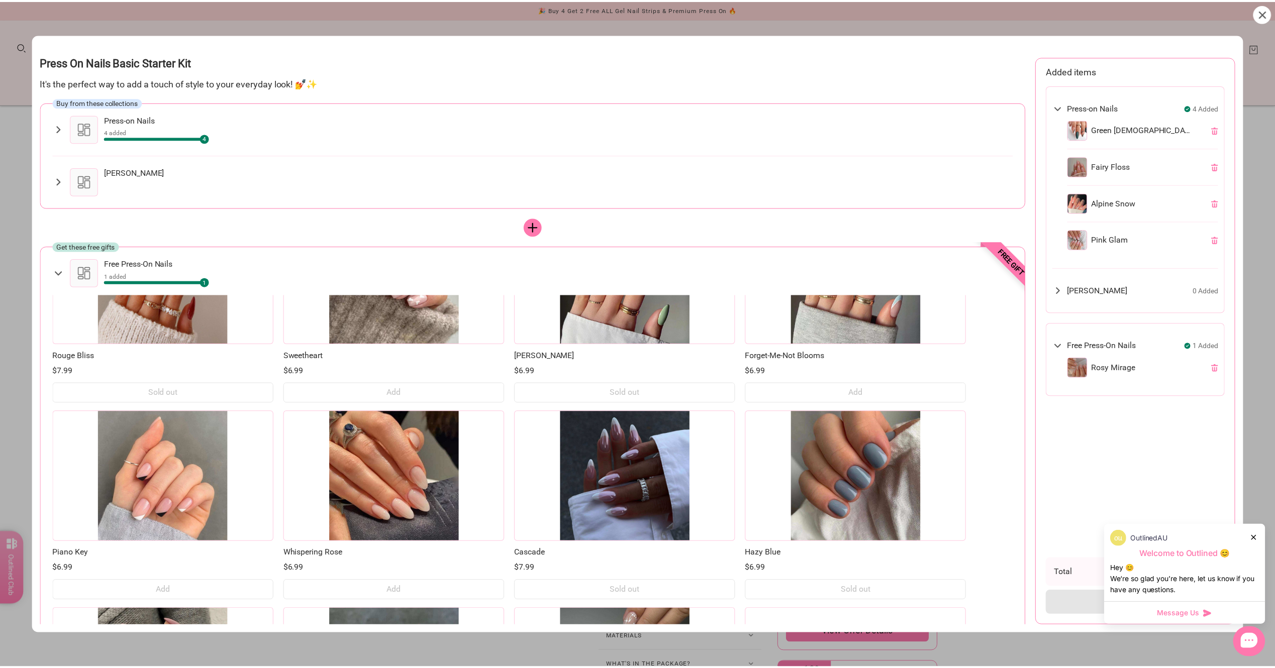
scroll to position [1933, 0]
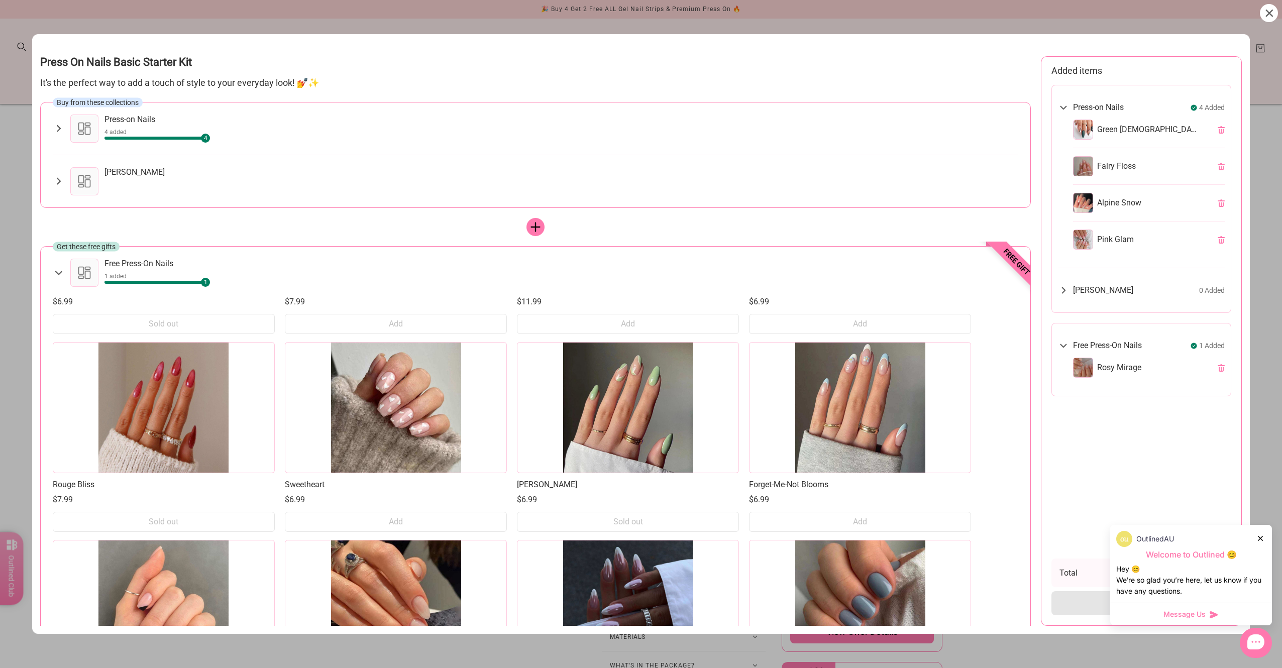
click at [1272, 16] on icon at bounding box center [1269, 13] width 7 height 7
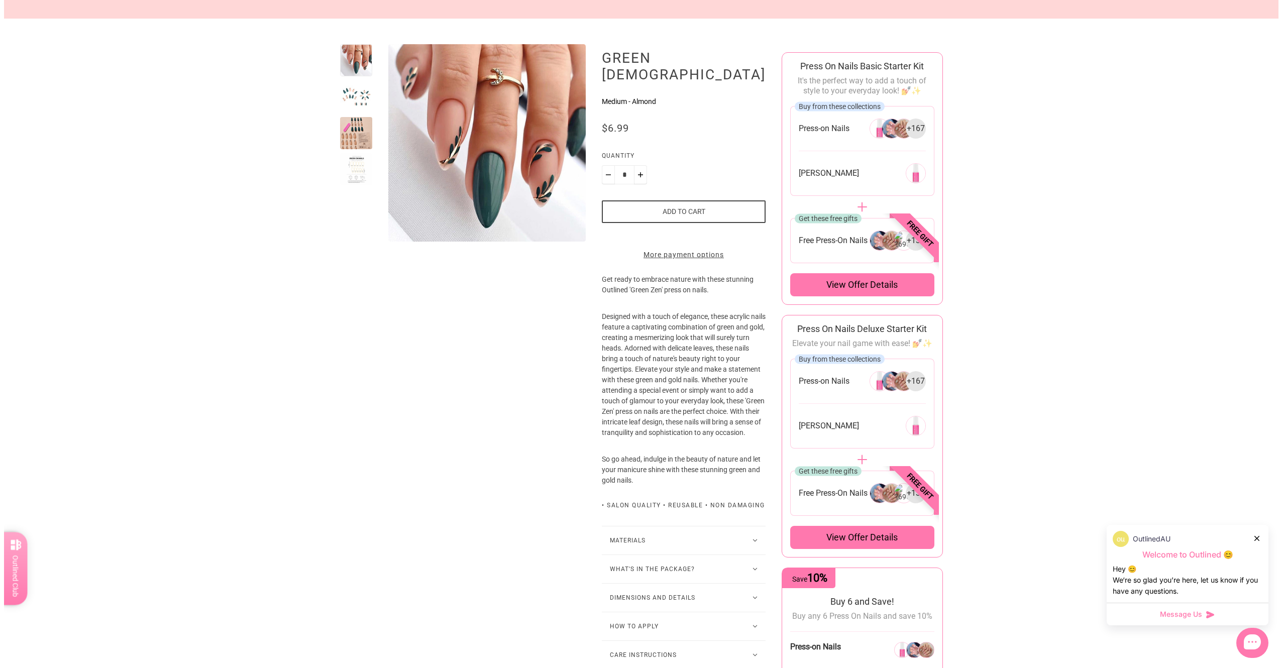
scroll to position [101, 0]
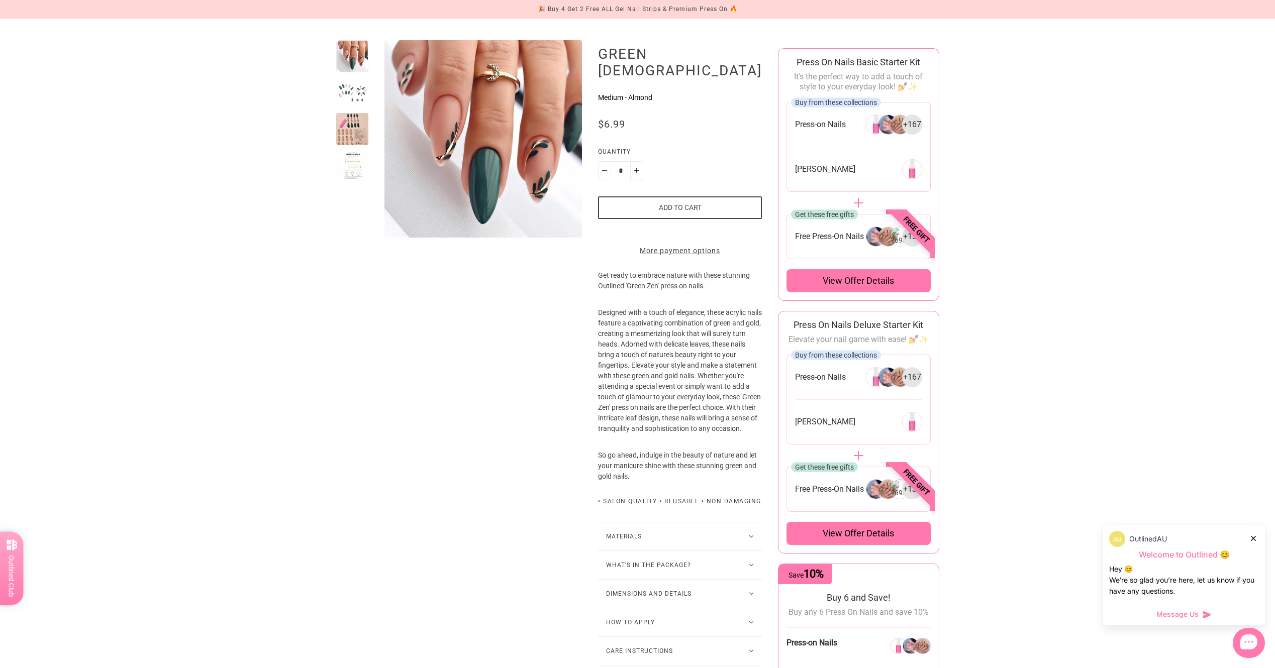
click at [852, 532] on span "View offer details" at bounding box center [858, 534] width 71 height 12
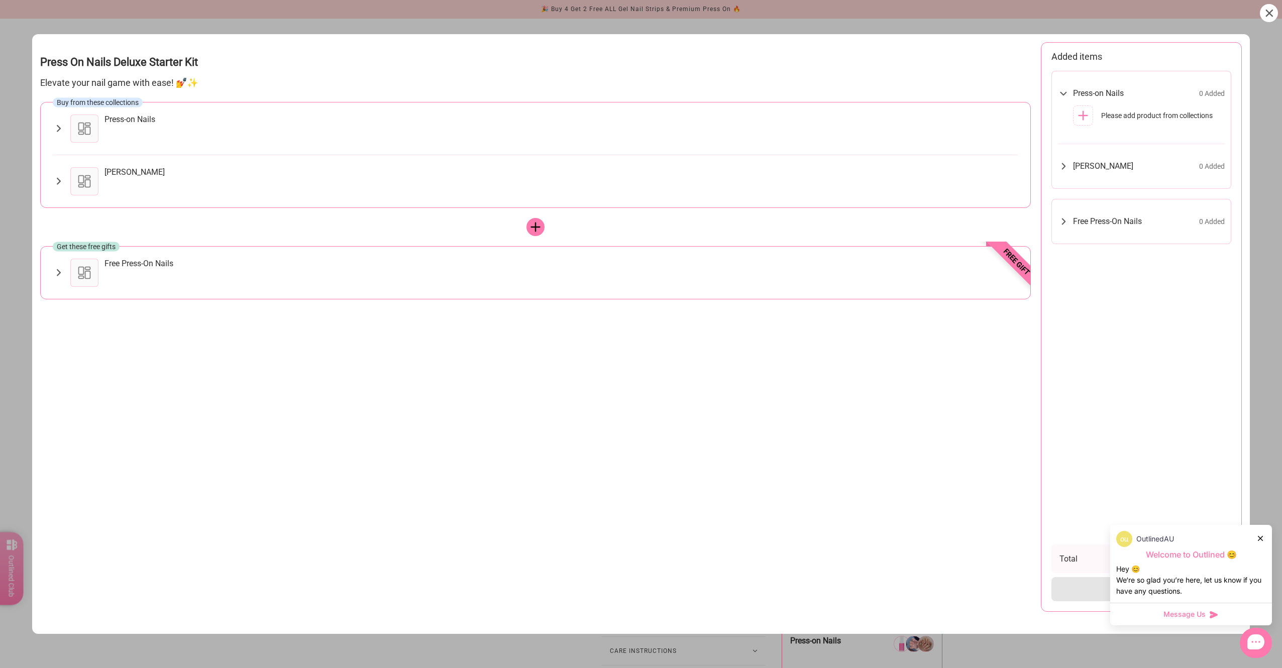
click at [55, 276] on icon at bounding box center [59, 273] width 12 height 12
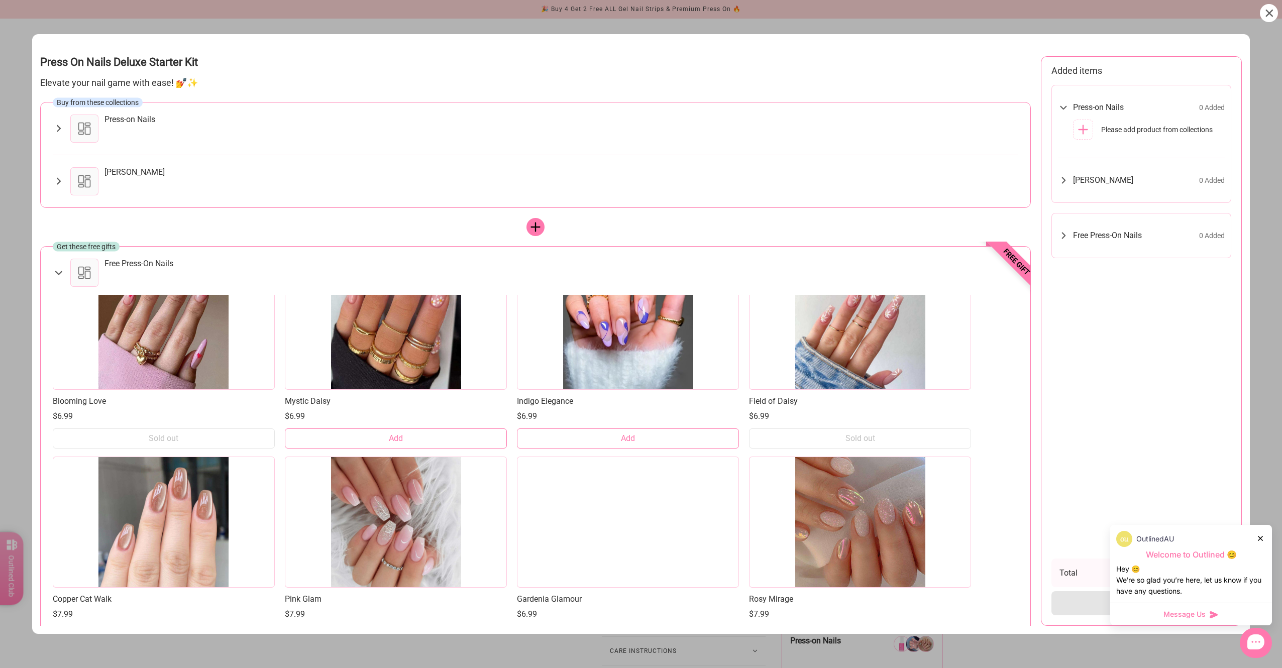
scroll to position [3459, 0]
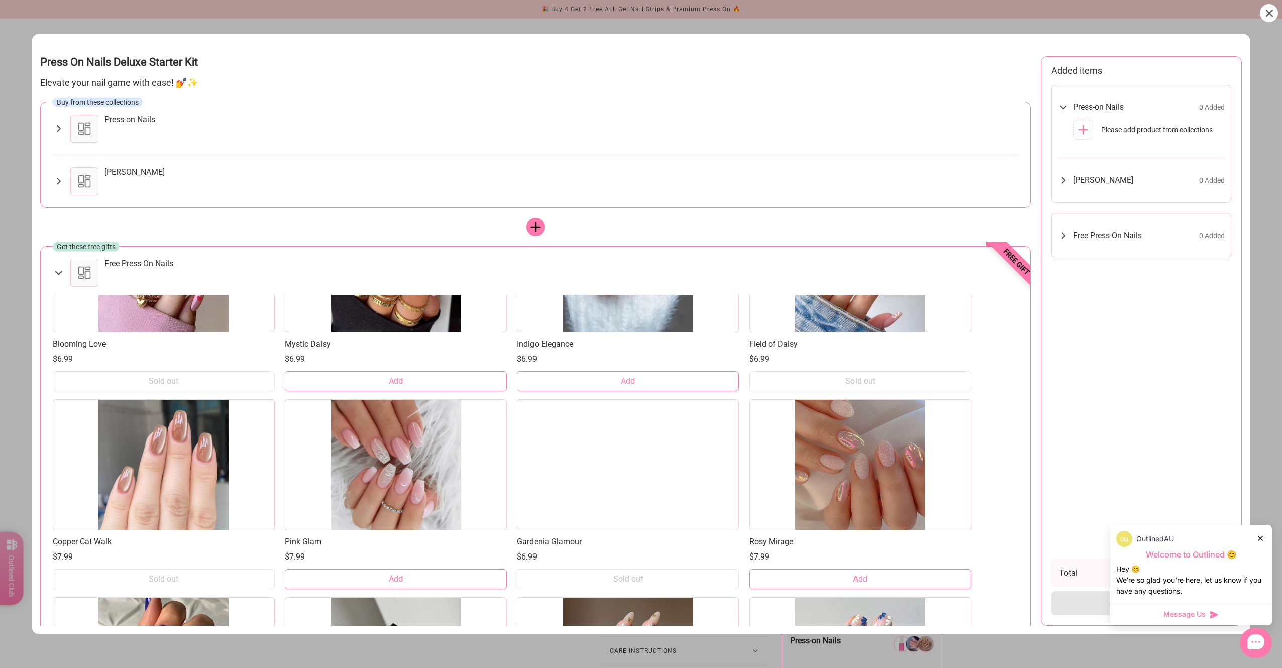
click at [357, 577] on button "Add" at bounding box center [396, 579] width 222 height 20
click at [1083, 230] on div "Free Press-On Nails 1 Added" at bounding box center [1141, 236] width 167 height 24
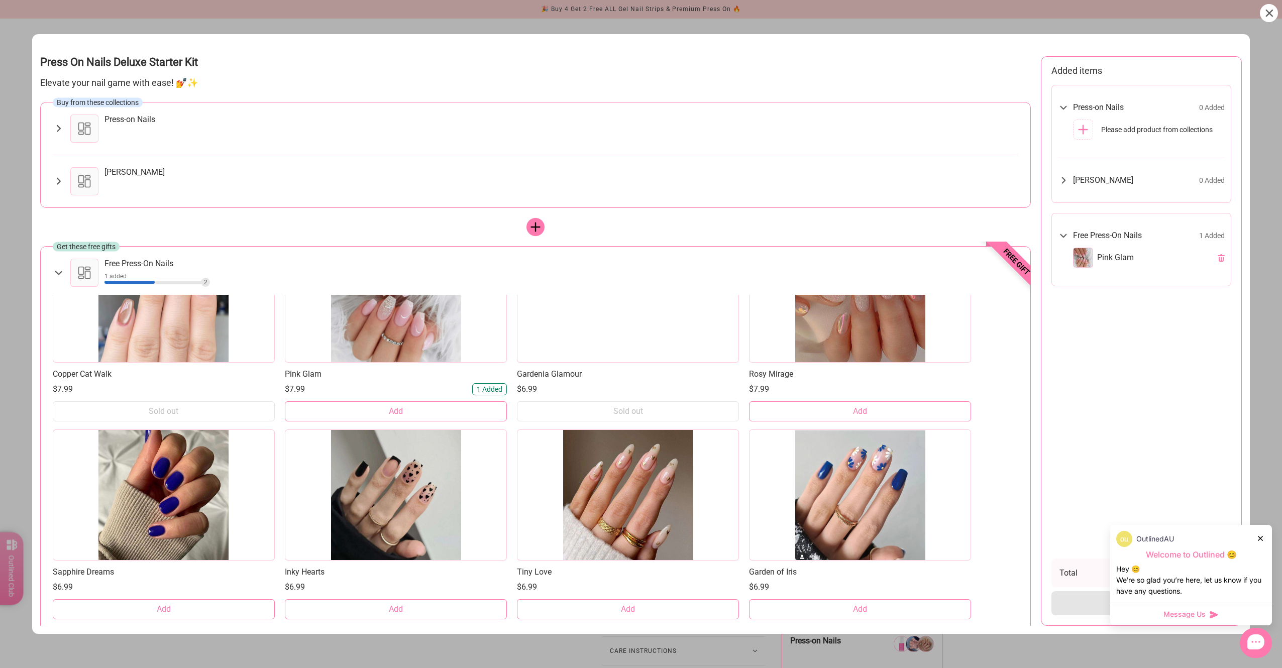
scroll to position [3660, 0]
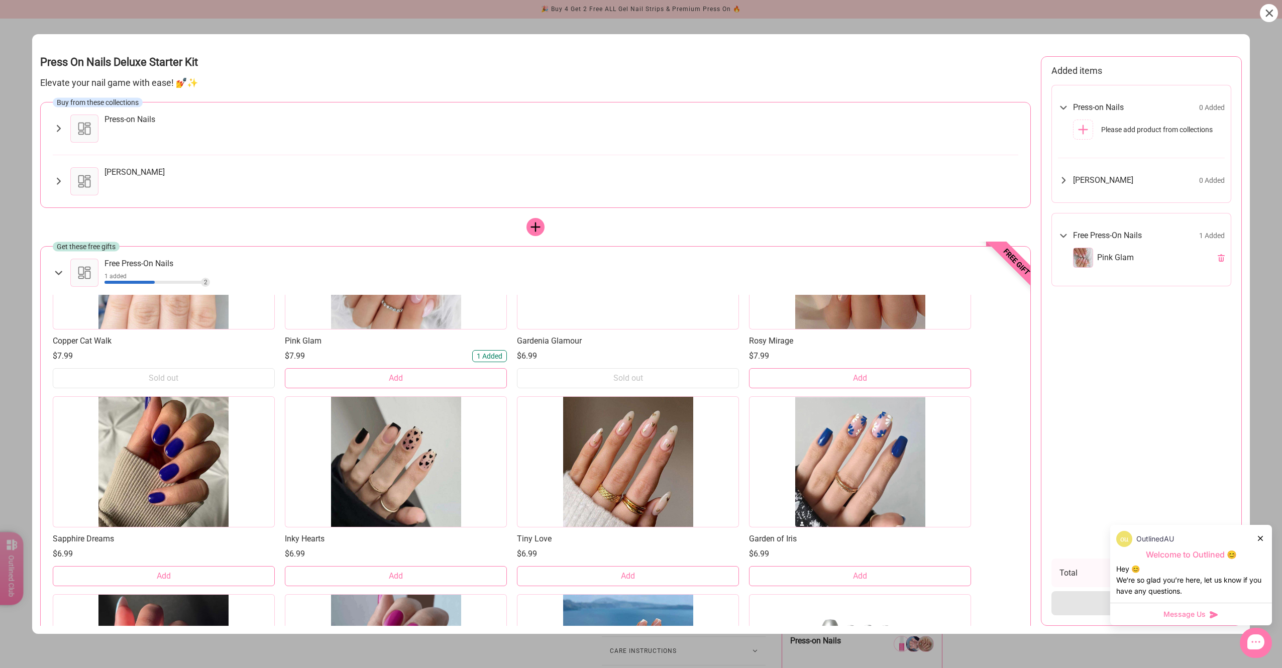
click at [820, 381] on button "Add" at bounding box center [860, 378] width 222 height 20
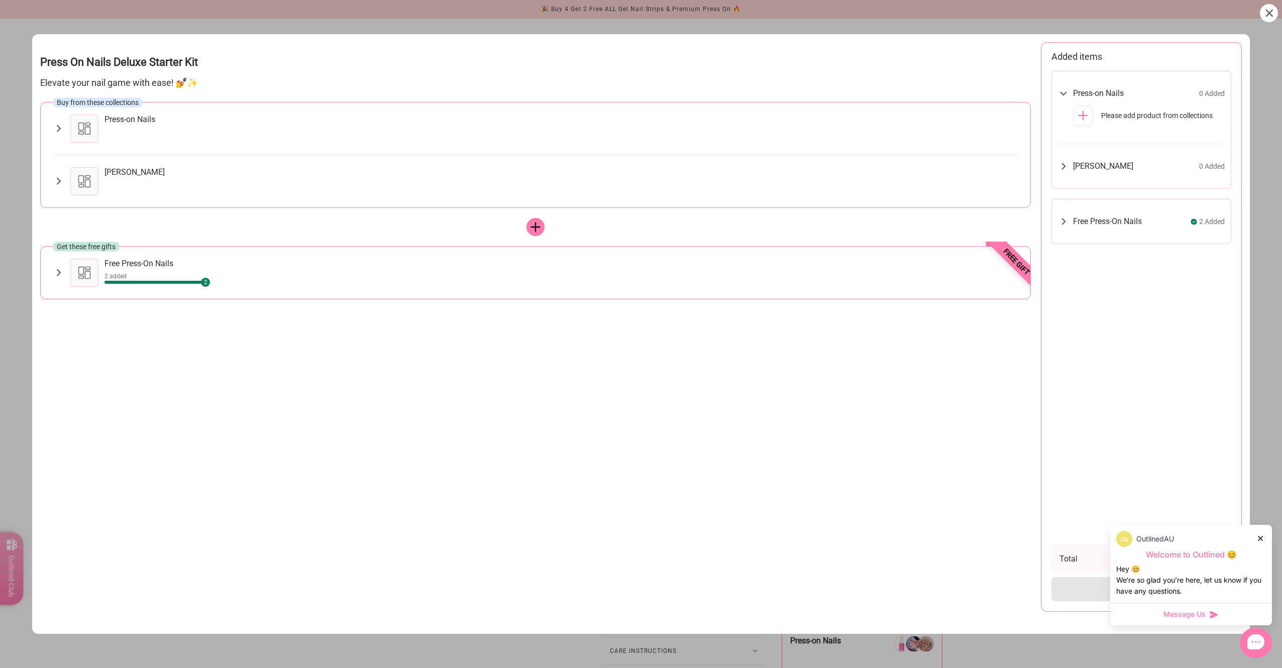
click at [1073, 218] on span "Free Press-On Nails" at bounding box center [1107, 222] width 69 height 10
click at [56, 272] on icon at bounding box center [59, 273] width 12 height 12
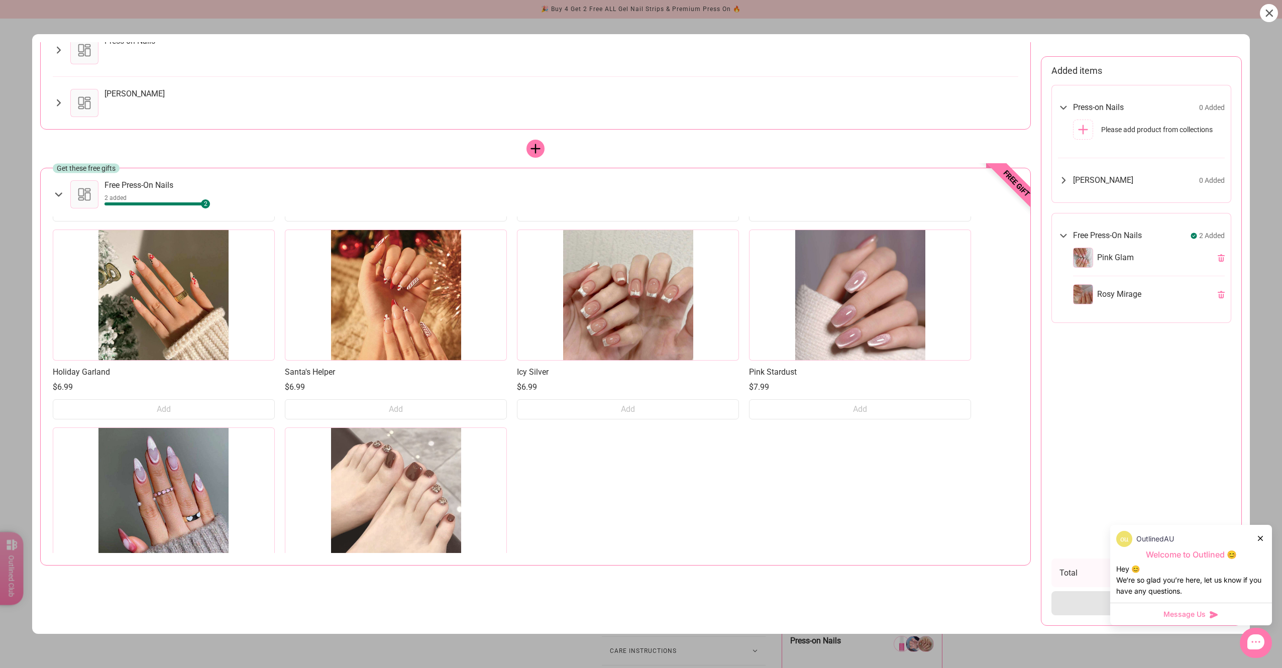
scroll to position [4948, 0]
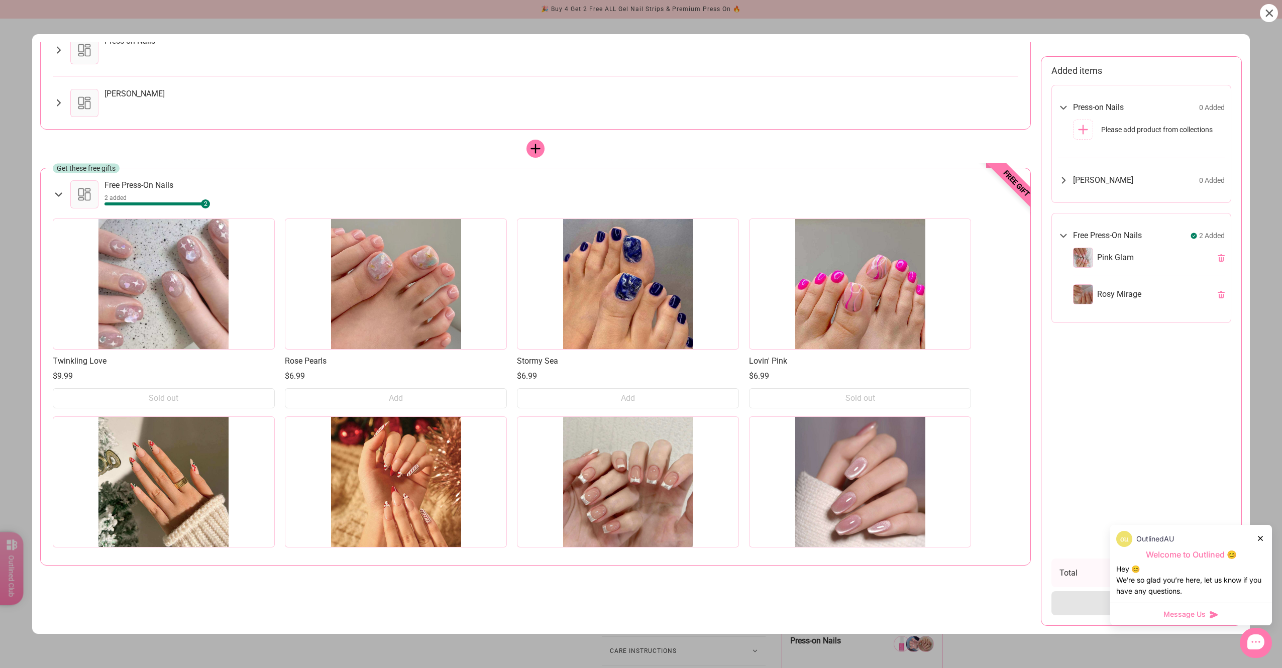
click at [64, 108] on icon at bounding box center [59, 103] width 12 height 12
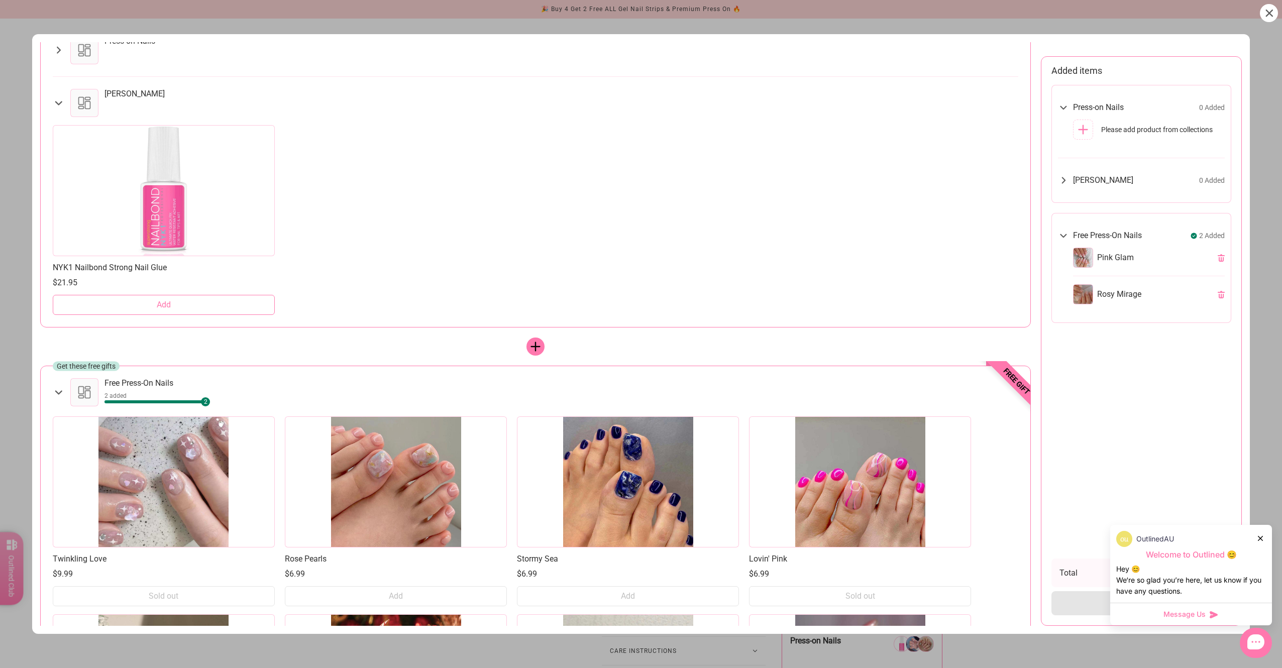
click at [176, 304] on button "Add" at bounding box center [164, 305] width 222 height 20
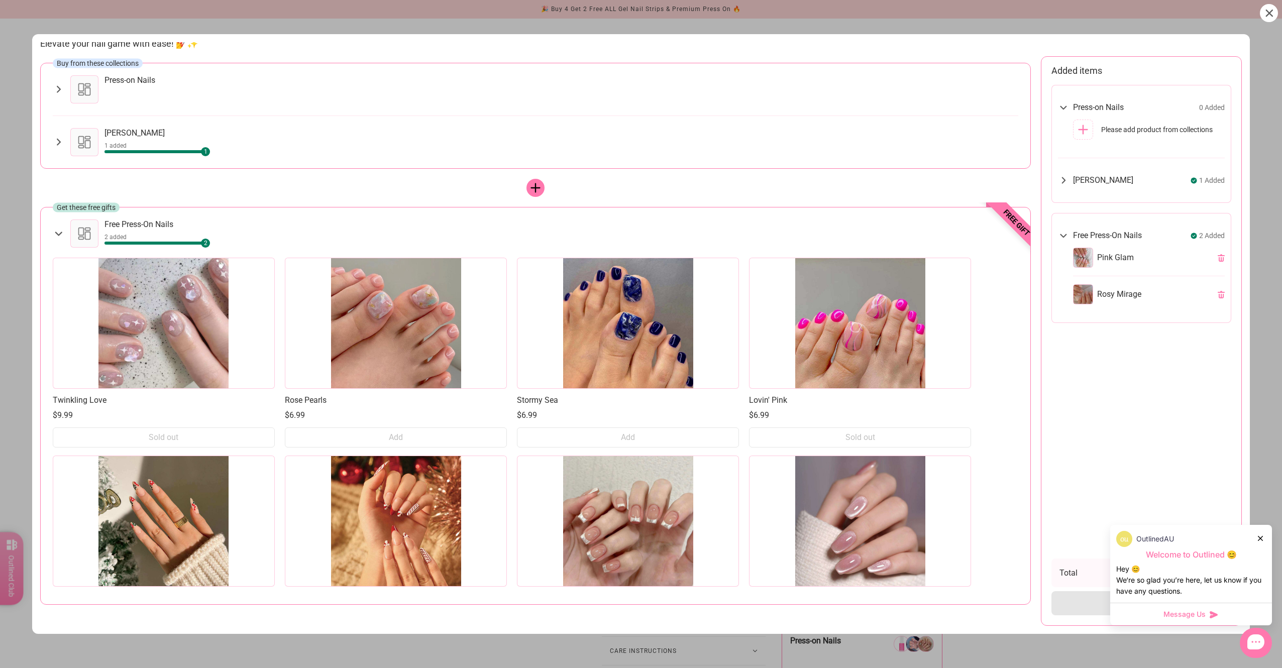
scroll to position [0, 0]
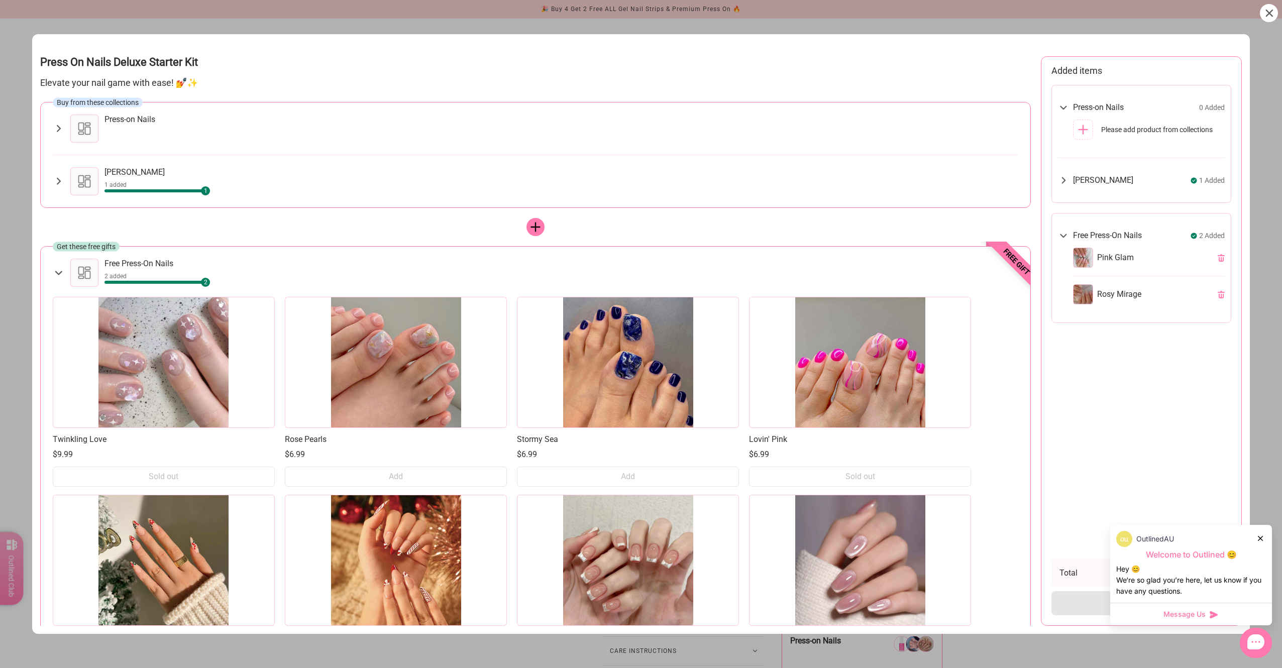
click at [60, 122] on div "Press-on Nails" at bounding box center [536, 129] width 966 height 28
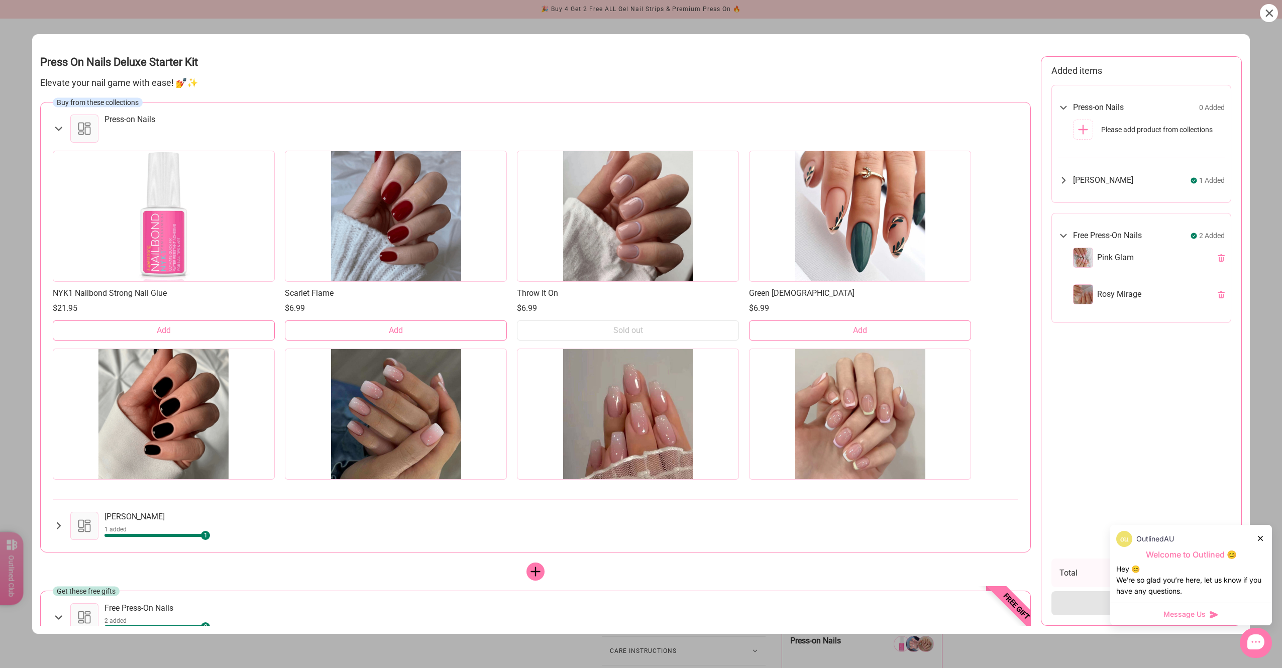
click at [864, 331] on button "Add" at bounding box center [860, 331] width 222 height 20
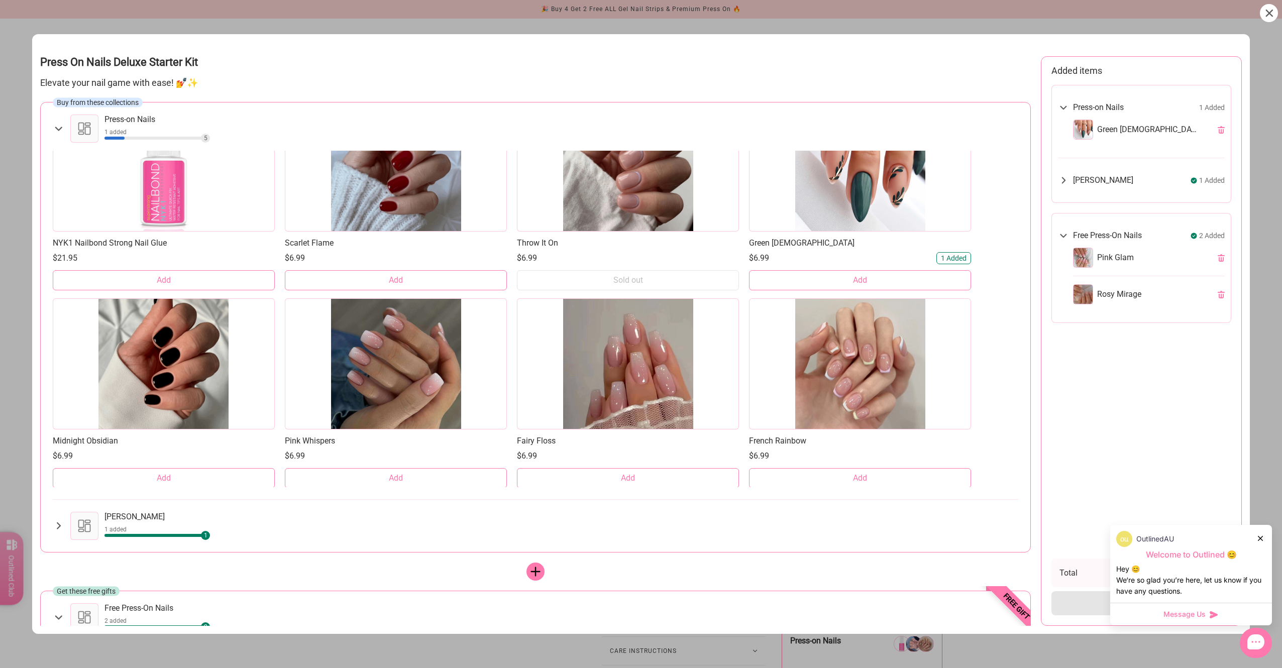
click at [658, 473] on button "Add" at bounding box center [628, 478] width 222 height 20
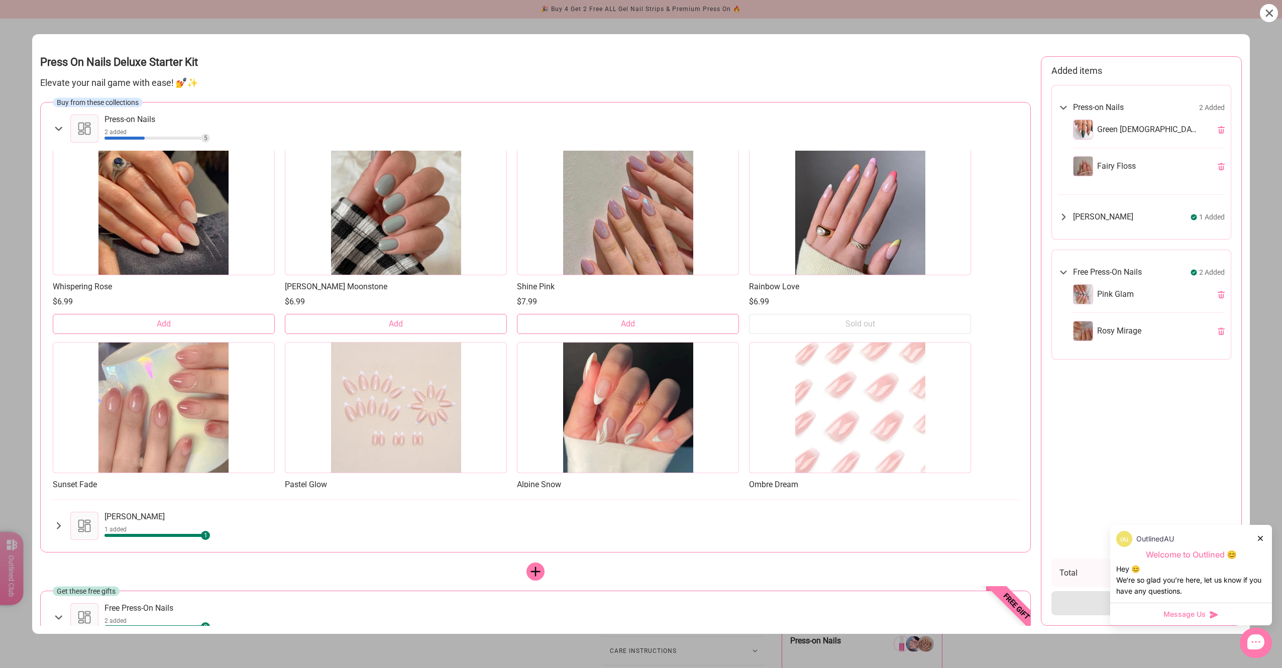
scroll to position [905, 0]
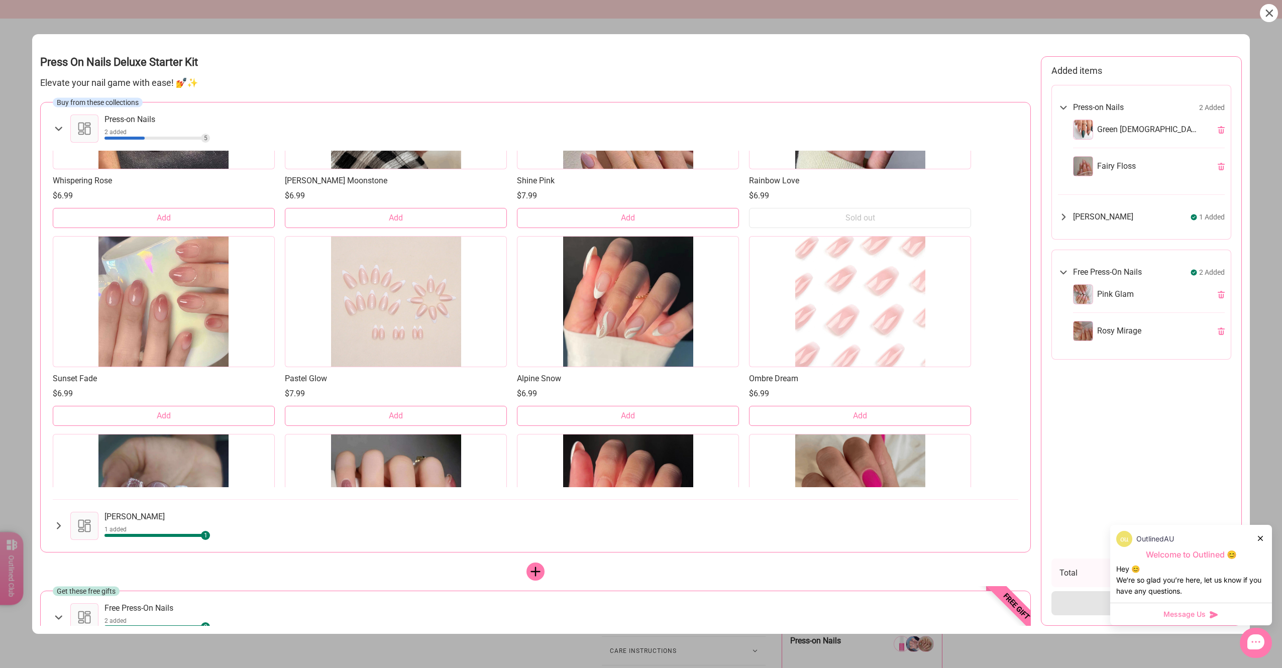
click at [598, 416] on button "Add" at bounding box center [628, 416] width 222 height 20
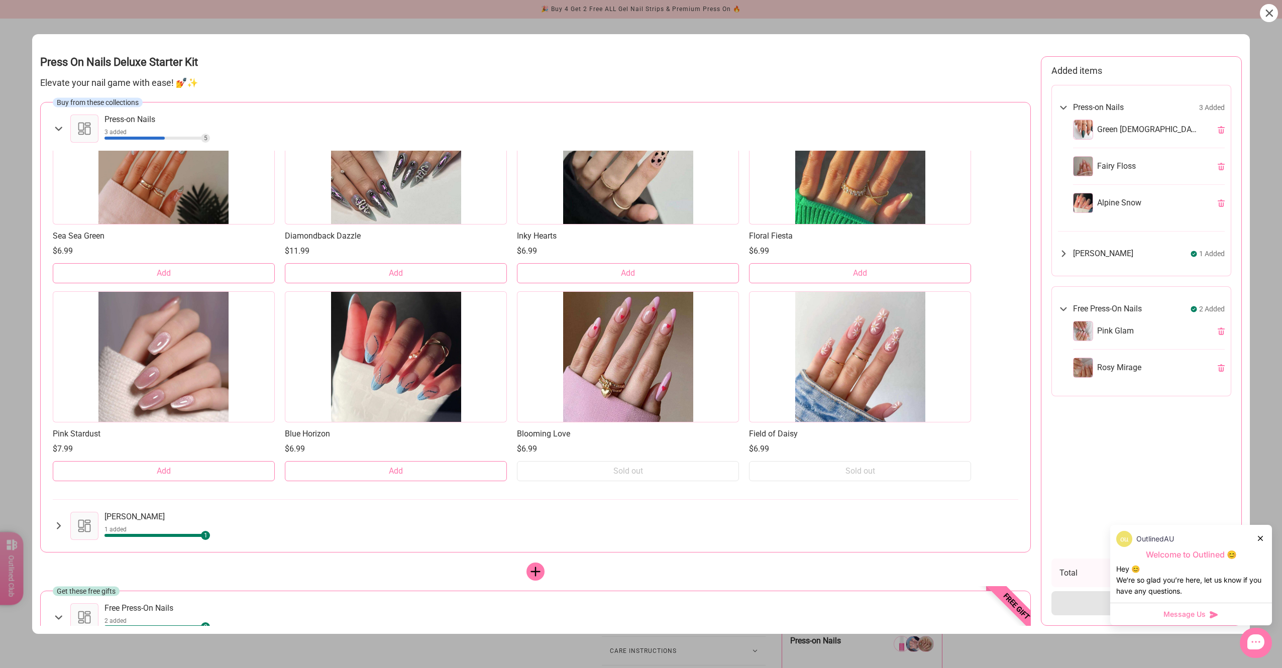
scroll to position [3869, 0]
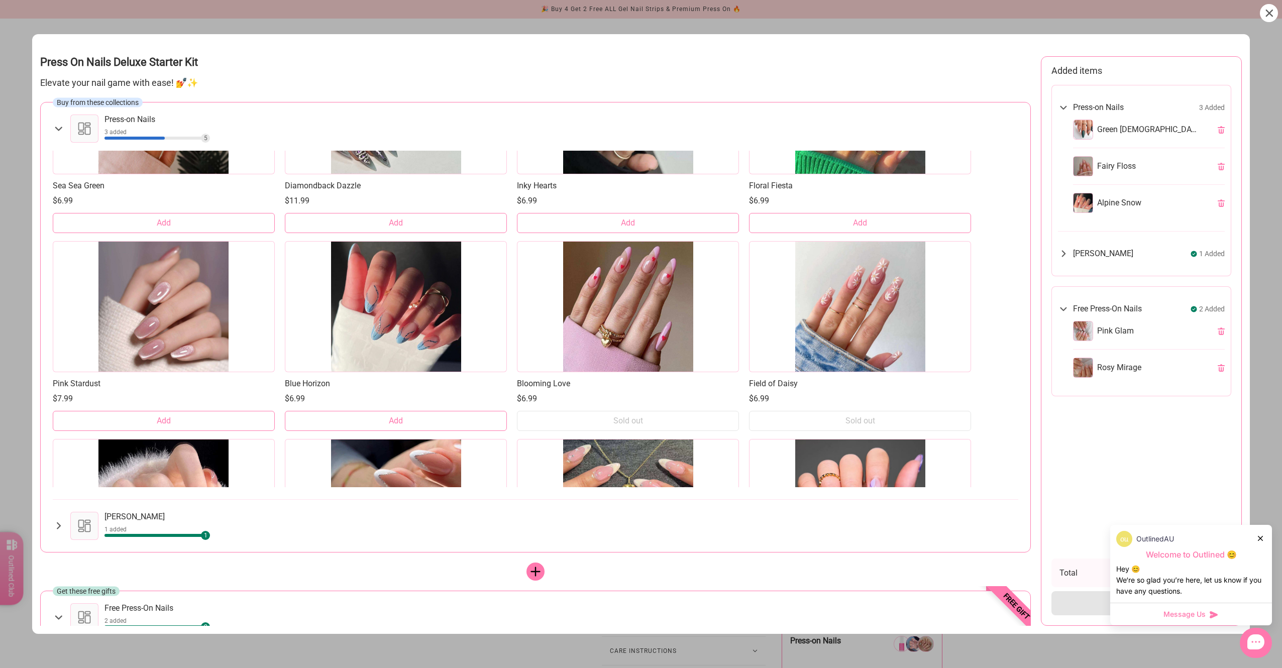
click at [389, 422] on span "Add" at bounding box center [396, 421] width 14 height 11
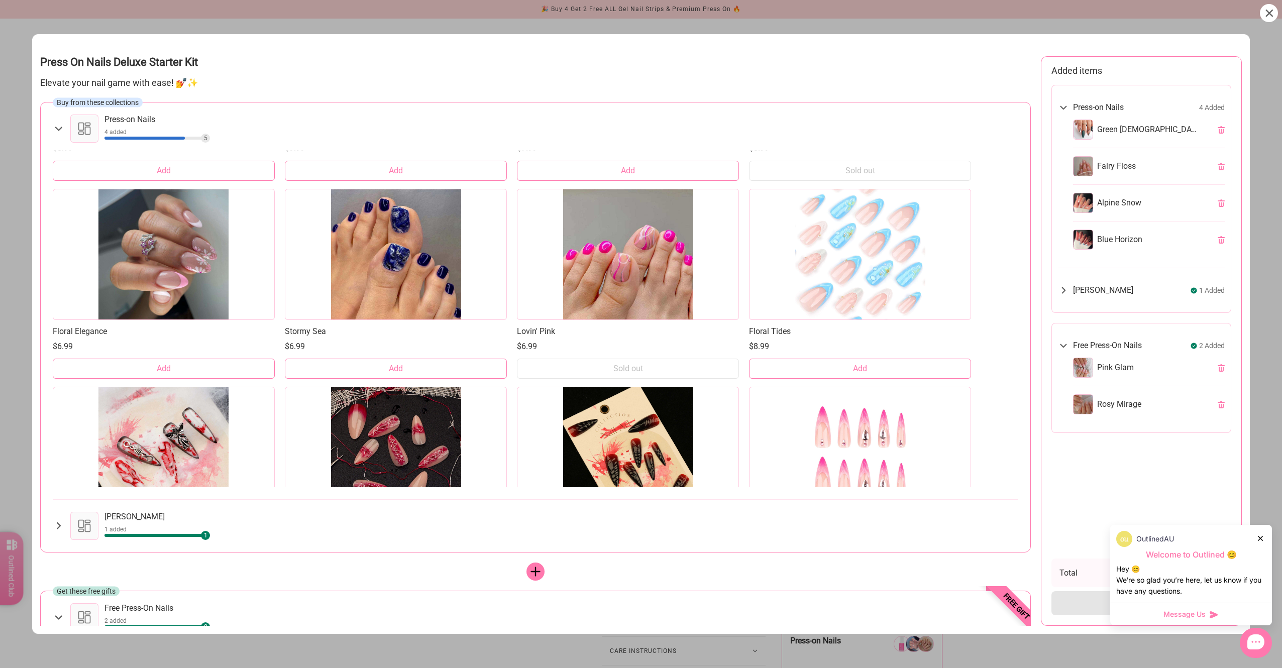
scroll to position [6332, 0]
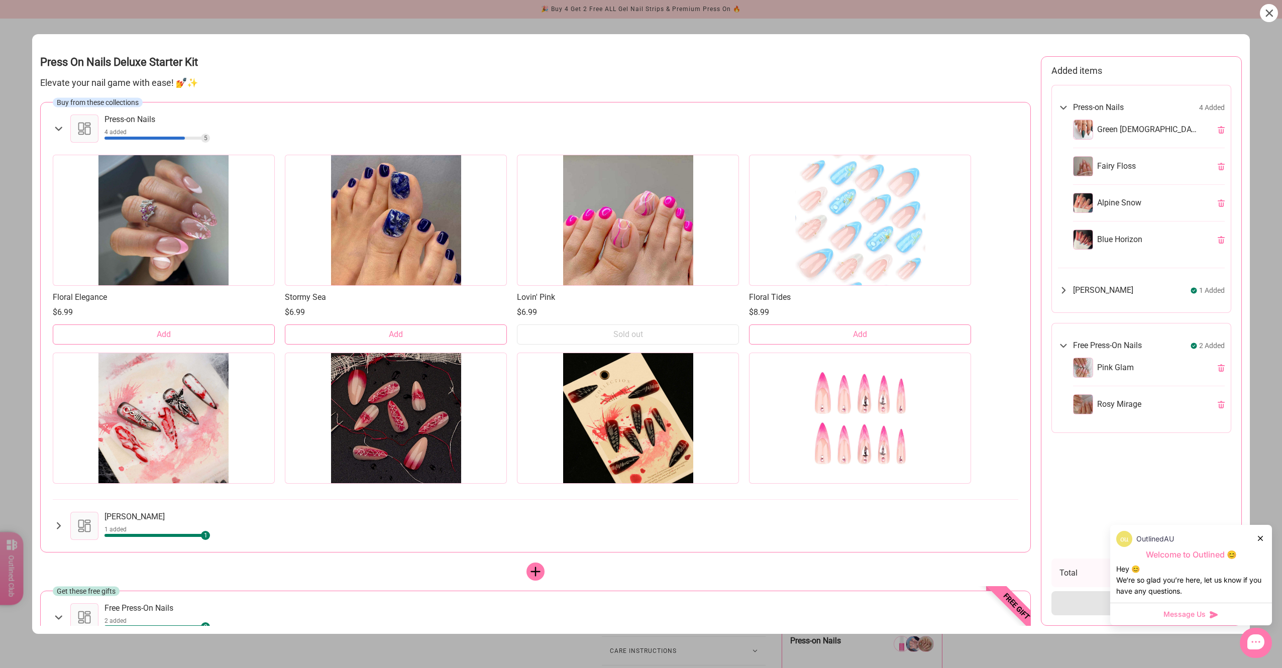
click at [1085, 404] on div at bounding box center [1083, 404] width 20 height 20
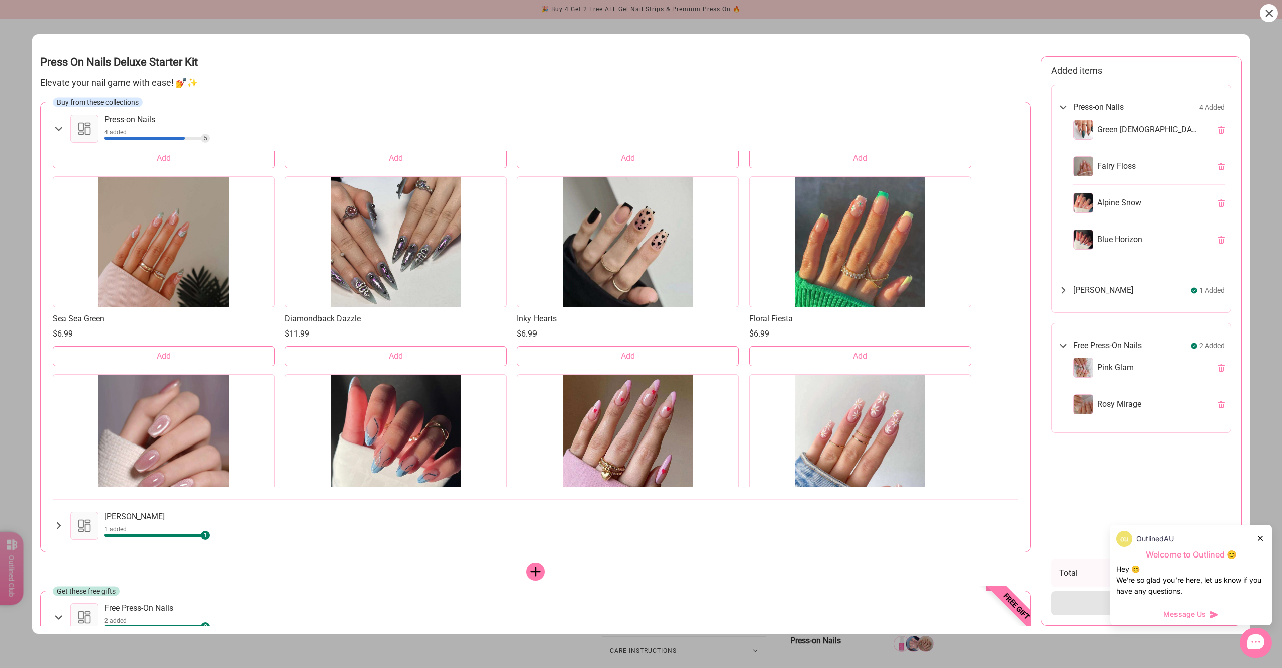
scroll to position [6310, 0]
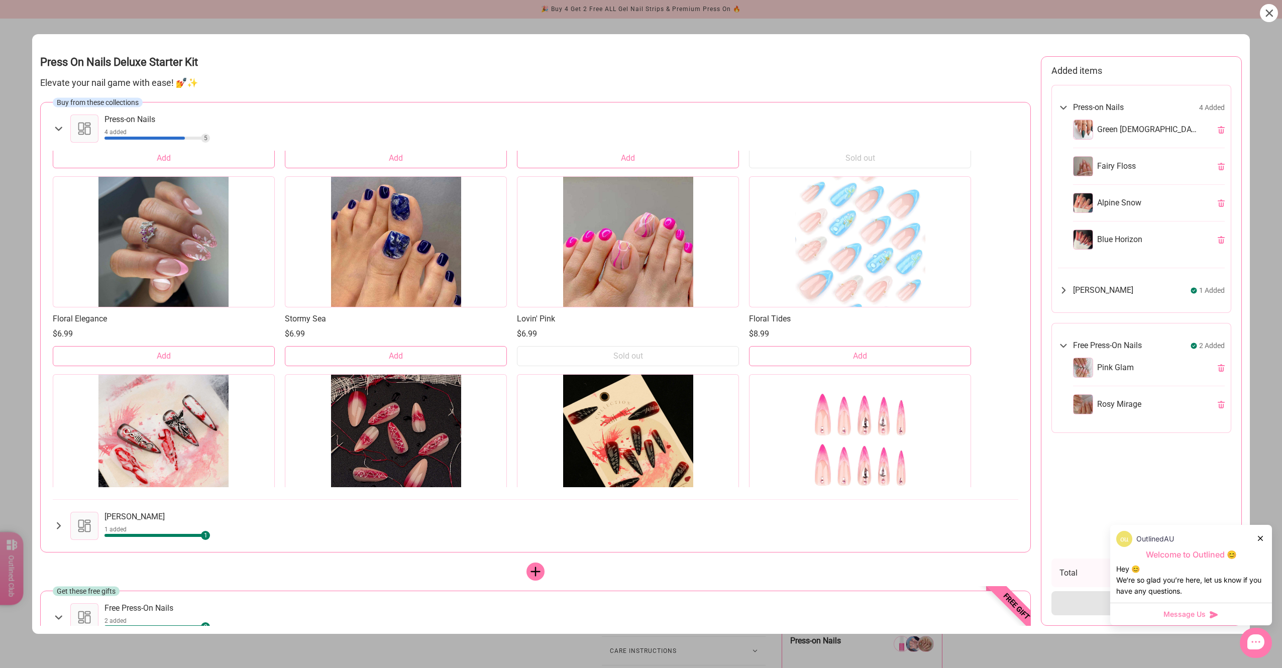
click at [852, 362] on button "Add" at bounding box center [860, 356] width 222 height 20
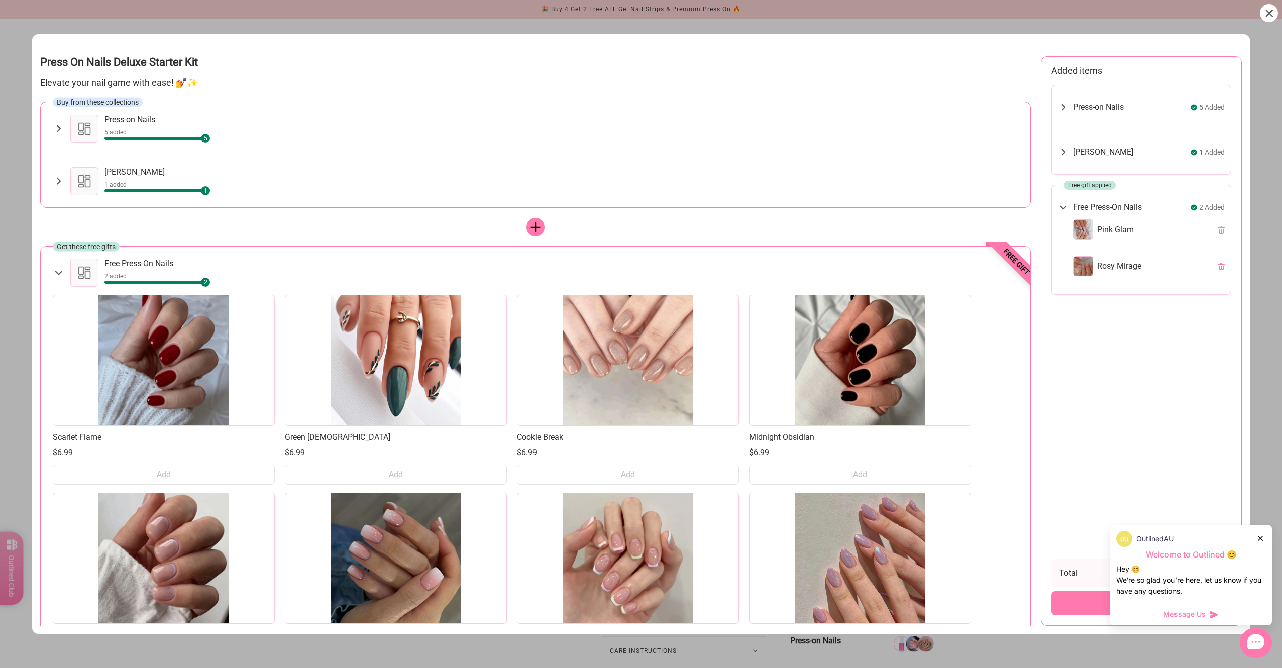
click at [1065, 98] on div "Press-on Nails 5 Added" at bounding box center [1141, 107] width 167 height 24
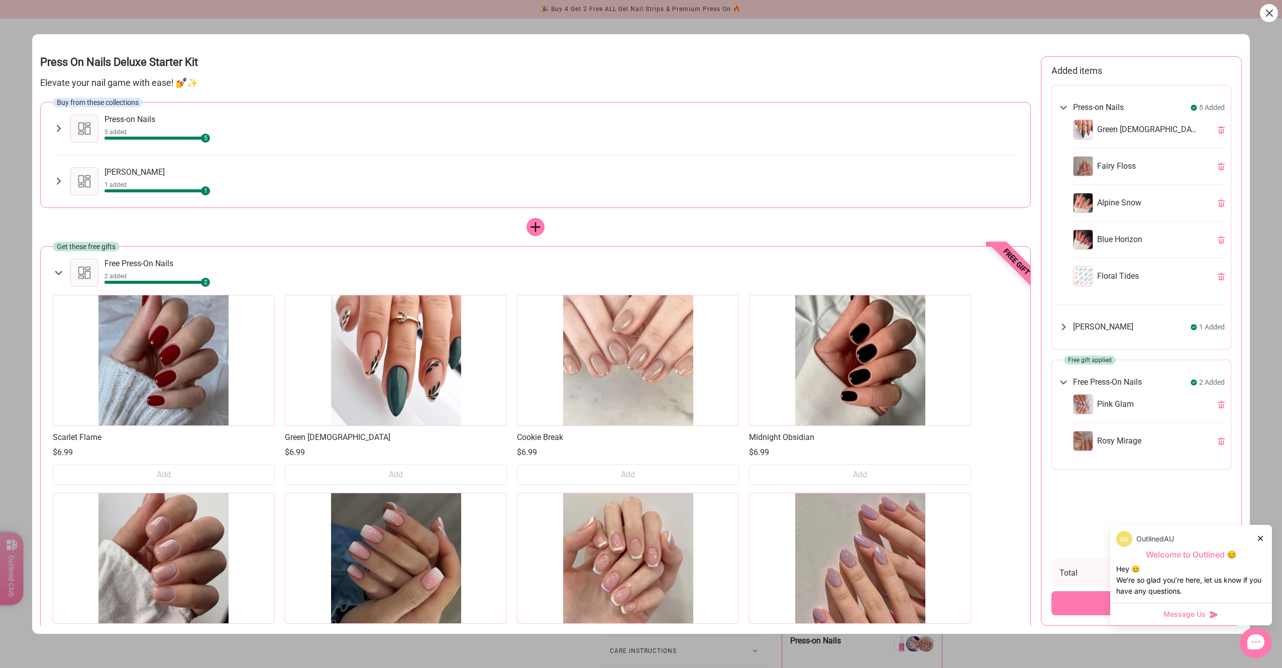
click at [57, 127] on icon at bounding box center [59, 129] width 12 height 12
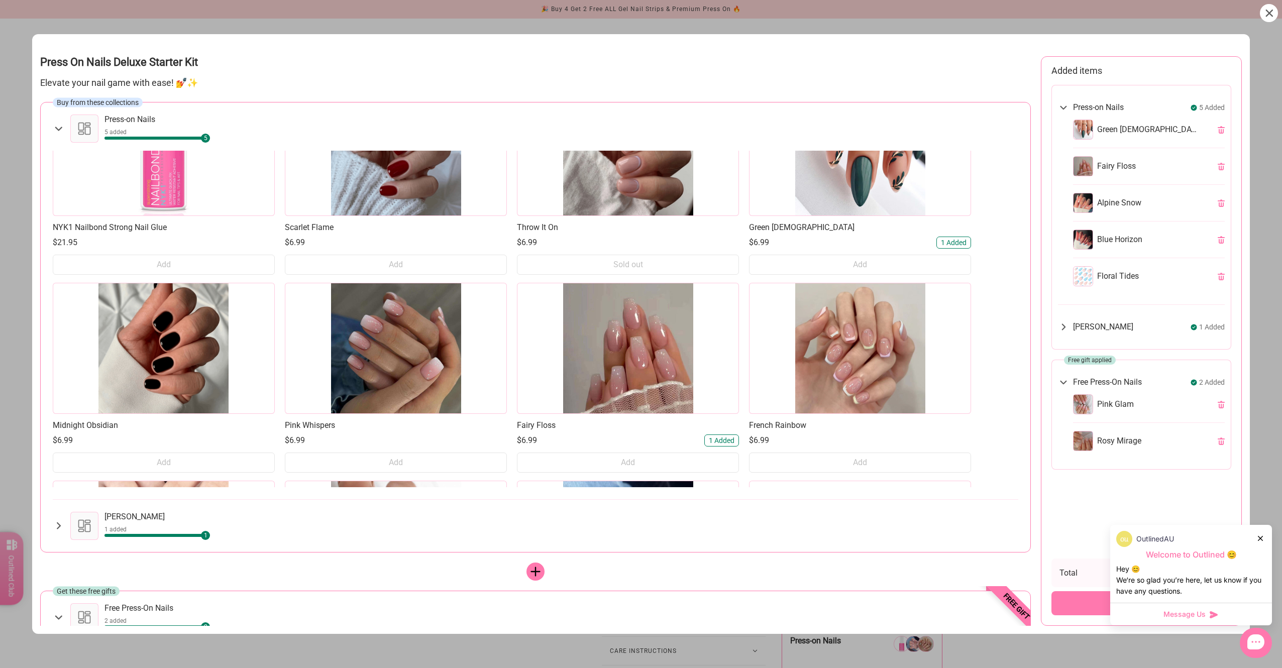
scroll to position [101, 0]
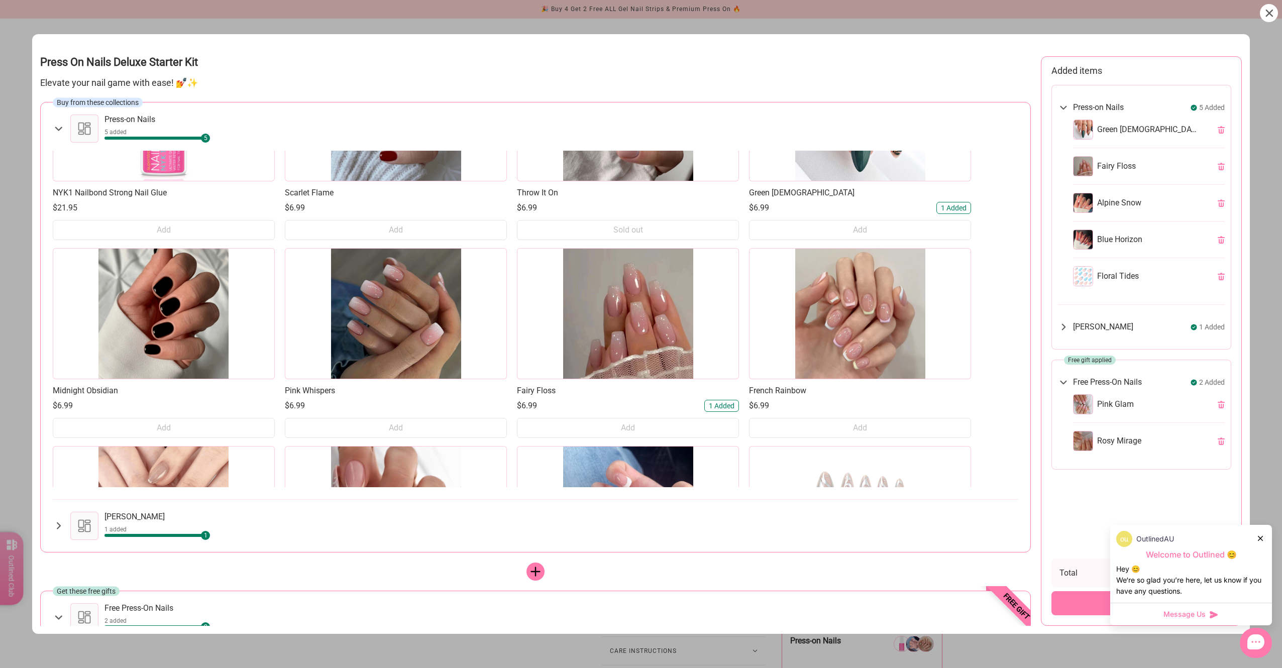
click at [1259, 537] on icon at bounding box center [1260, 538] width 5 height 5
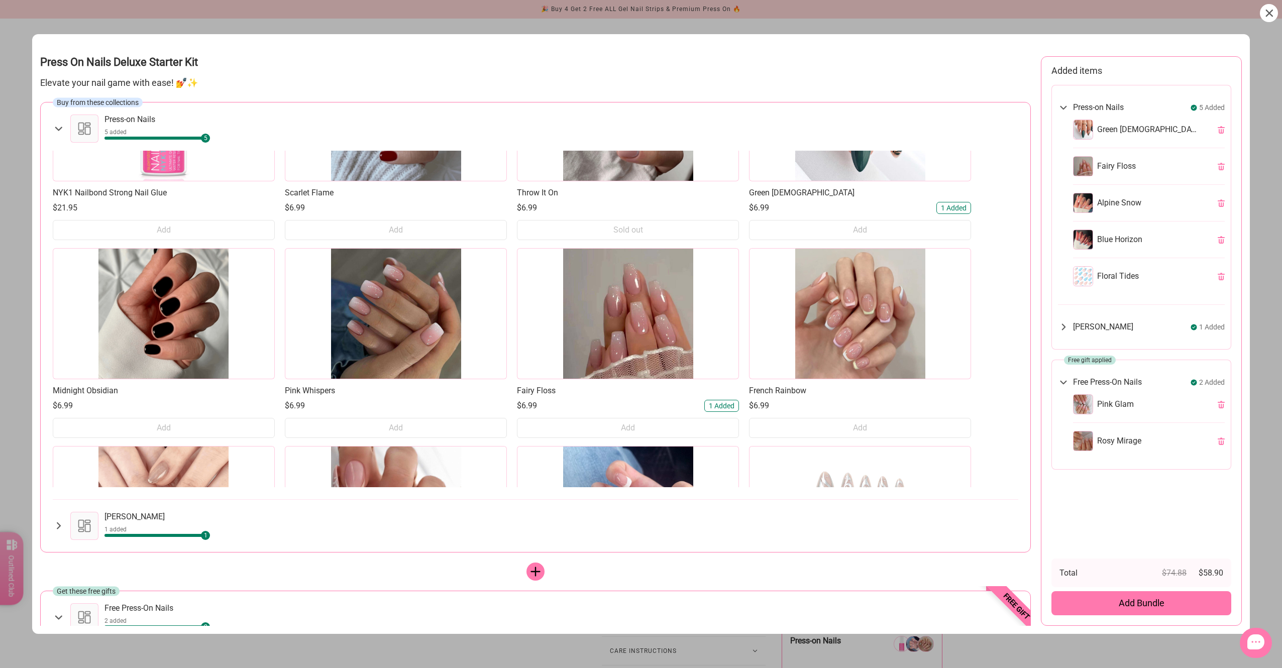
click at [1120, 606] on span "Add Bundle" at bounding box center [1142, 604] width 46 height 12
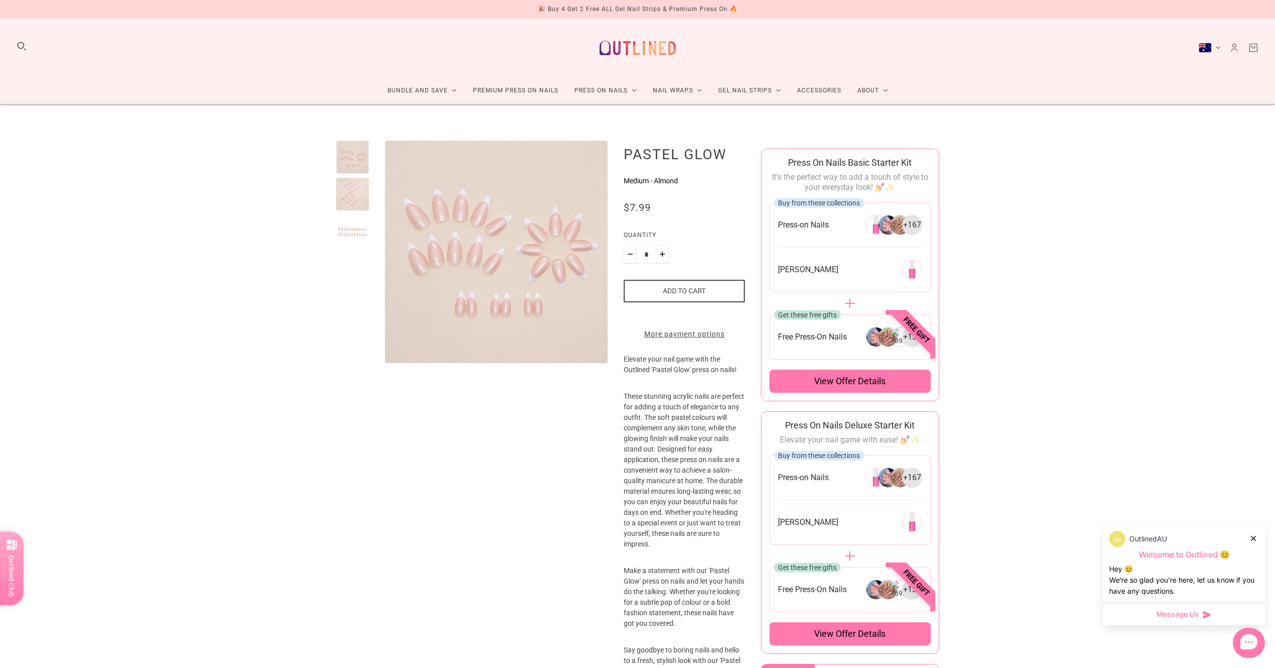
click at [338, 200] on div at bounding box center [352, 194] width 33 height 33
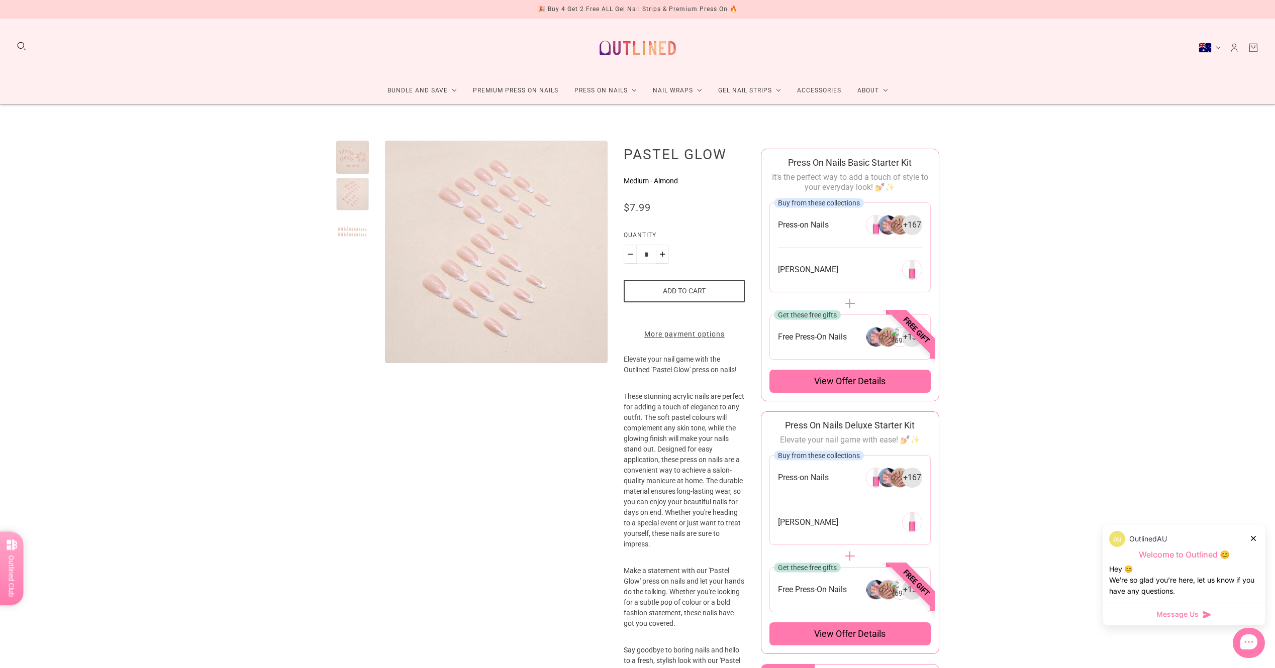
click at [347, 227] on div at bounding box center [352, 231] width 33 height 33
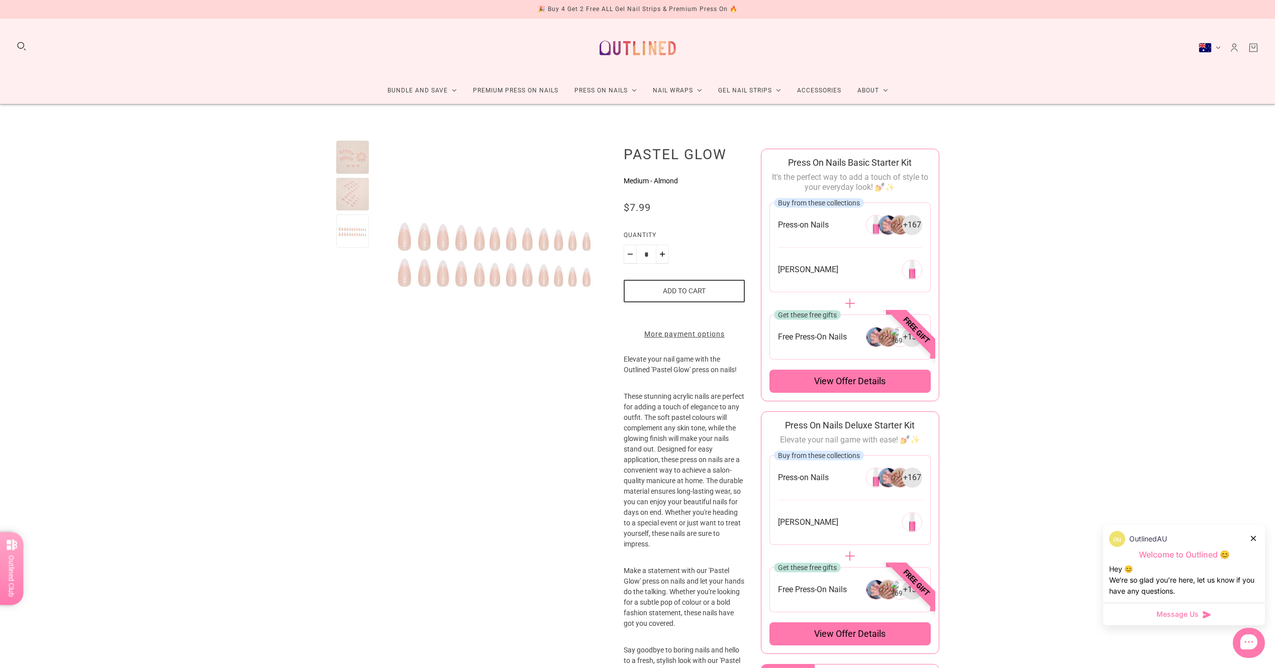
click at [352, 147] on div at bounding box center [352, 157] width 33 height 33
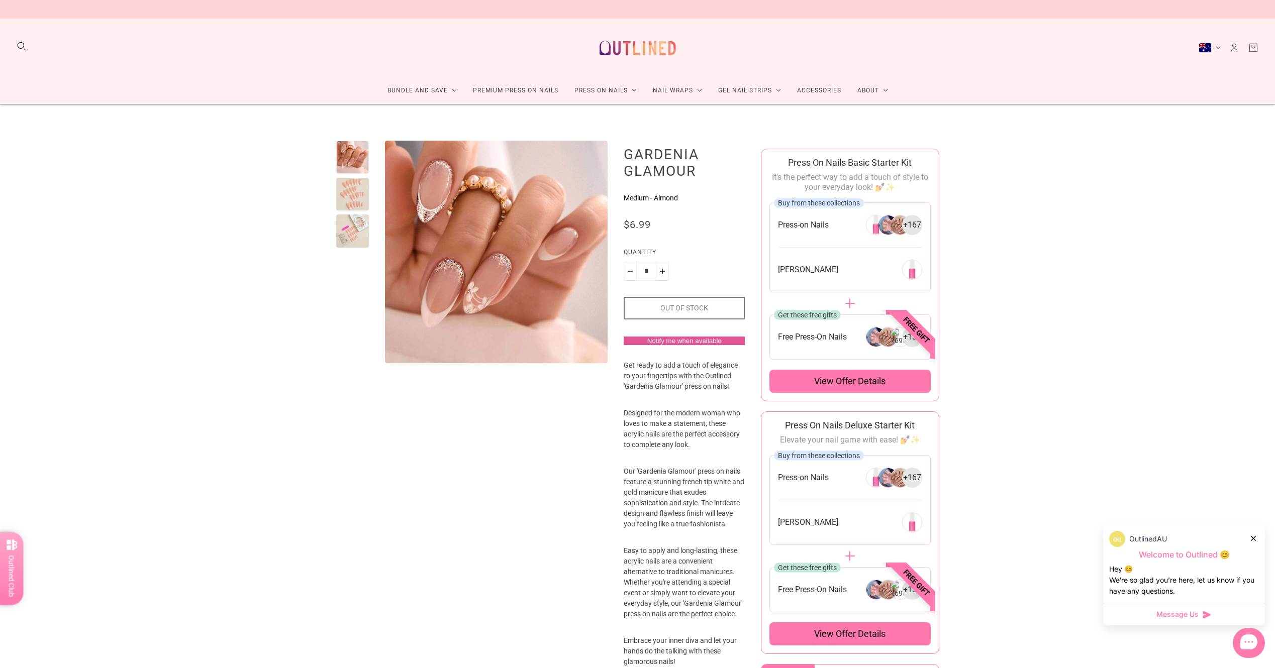
click at [676, 342] on button "Notify me when available" at bounding box center [684, 341] width 121 height 9
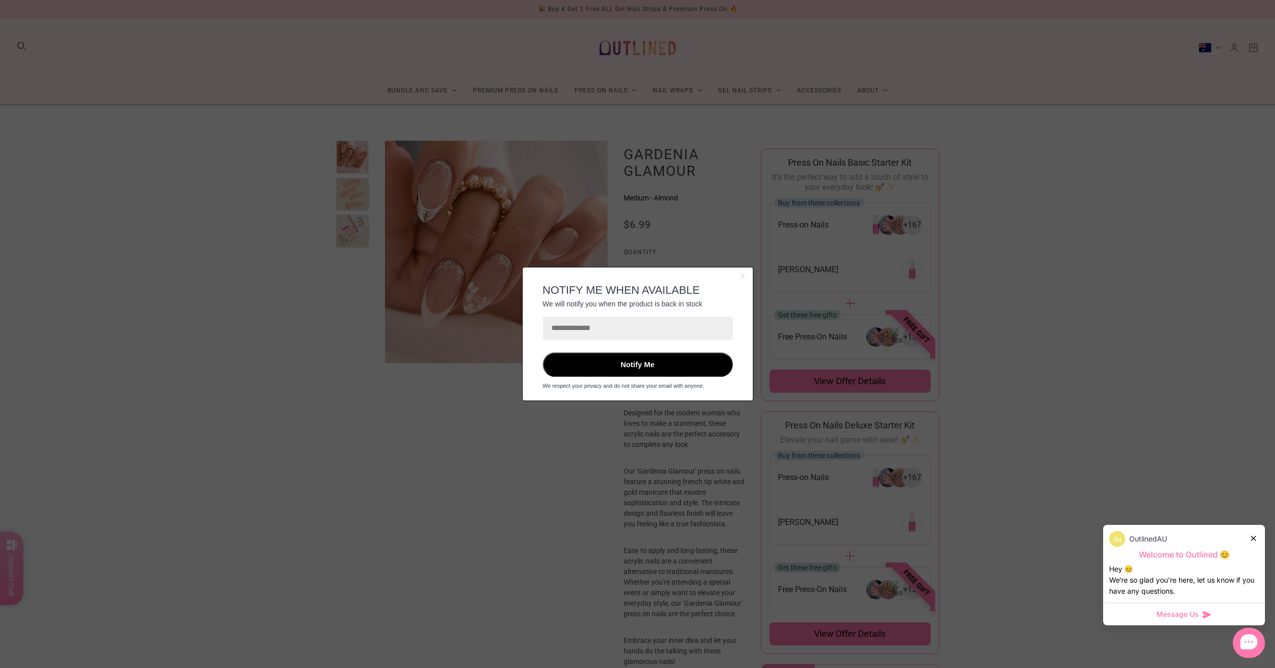
click at [579, 329] on input at bounding box center [638, 328] width 190 height 23
click at [580, 339] on input at bounding box center [638, 328] width 190 height 23
click at [581, 365] on button "Notify Me" at bounding box center [638, 365] width 190 height 25
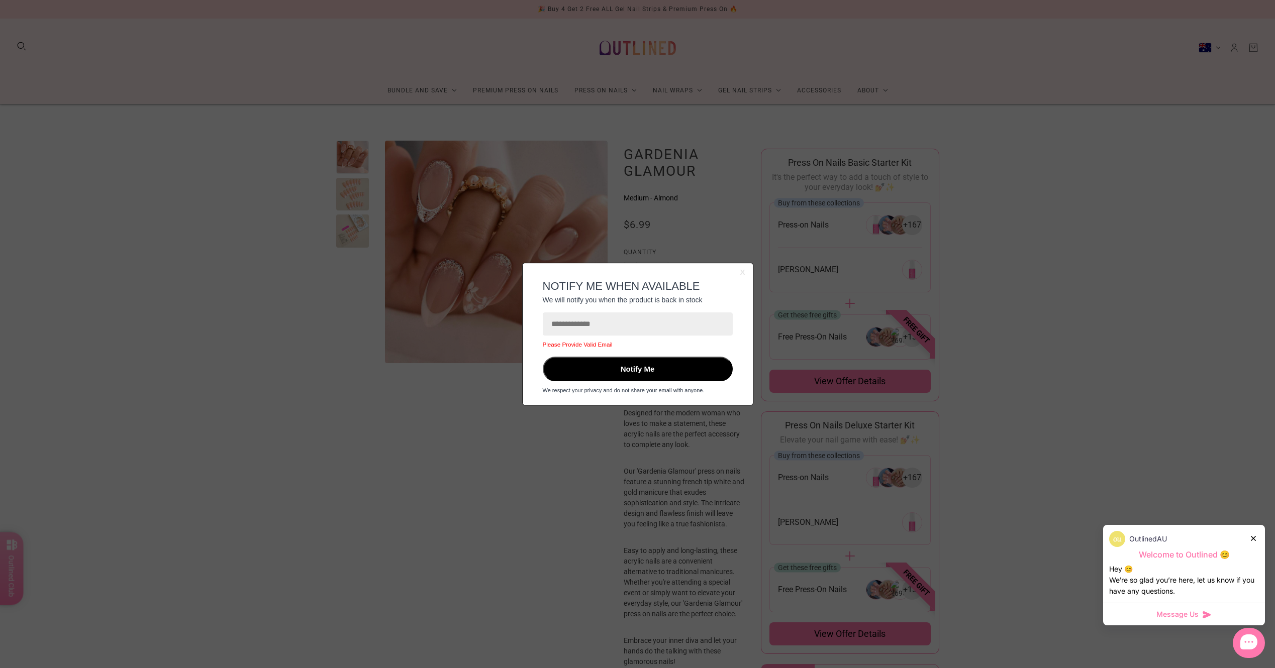
click at [599, 326] on input at bounding box center [638, 324] width 190 height 23
type input "**********"
click at [629, 366] on button "Notify Me" at bounding box center [638, 369] width 190 height 25
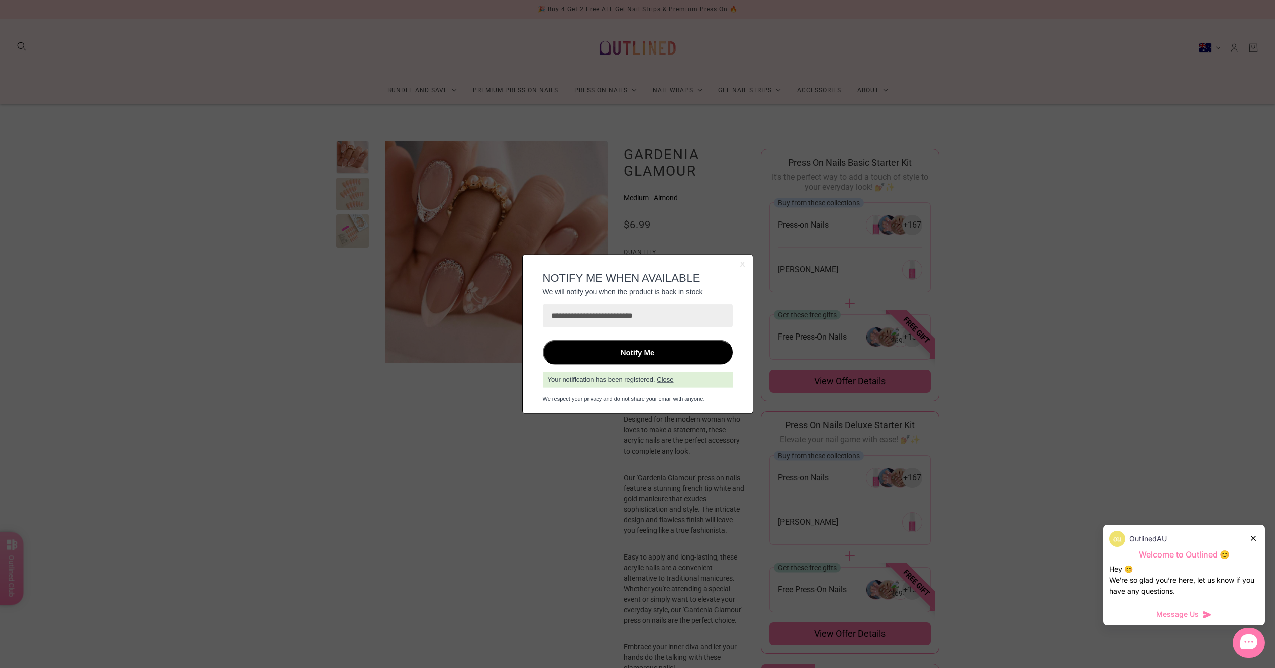
drag, startPoint x: 455, startPoint y: 388, endPoint x: 469, endPoint y: 77, distance: 310.9
click at [456, 386] on html "**********" at bounding box center [637, 334] width 1275 height 668
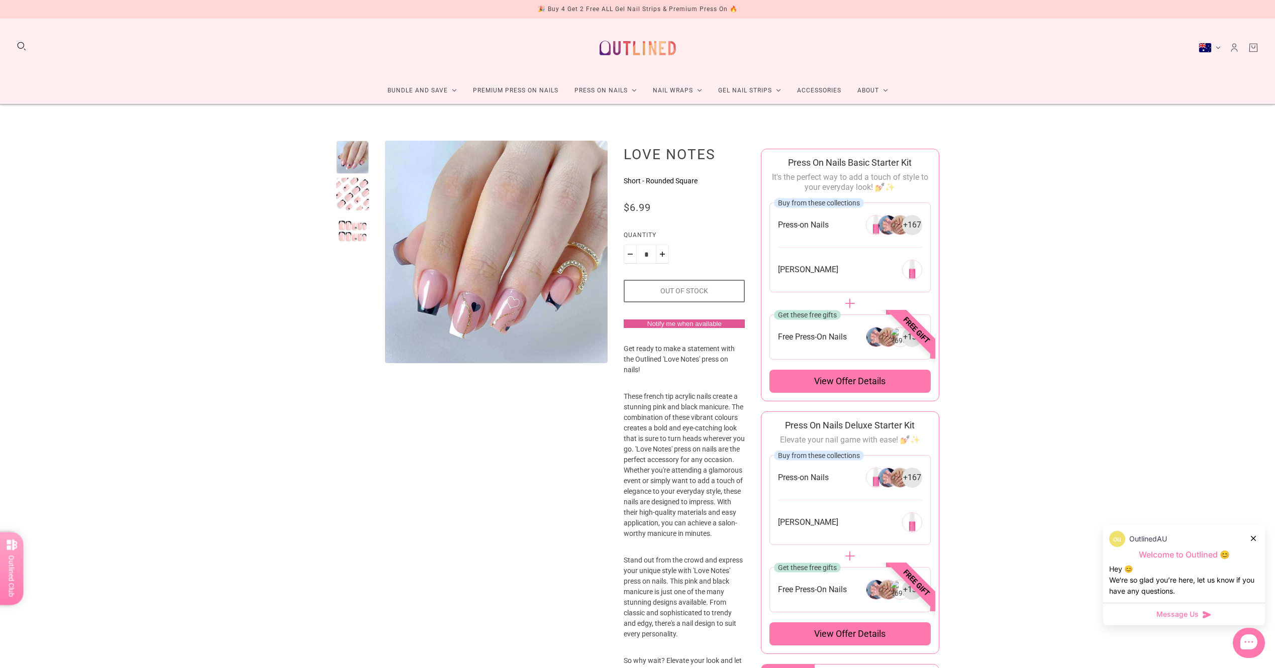
click at [688, 322] on button "Notify me when available" at bounding box center [684, 324] width 121 height 9
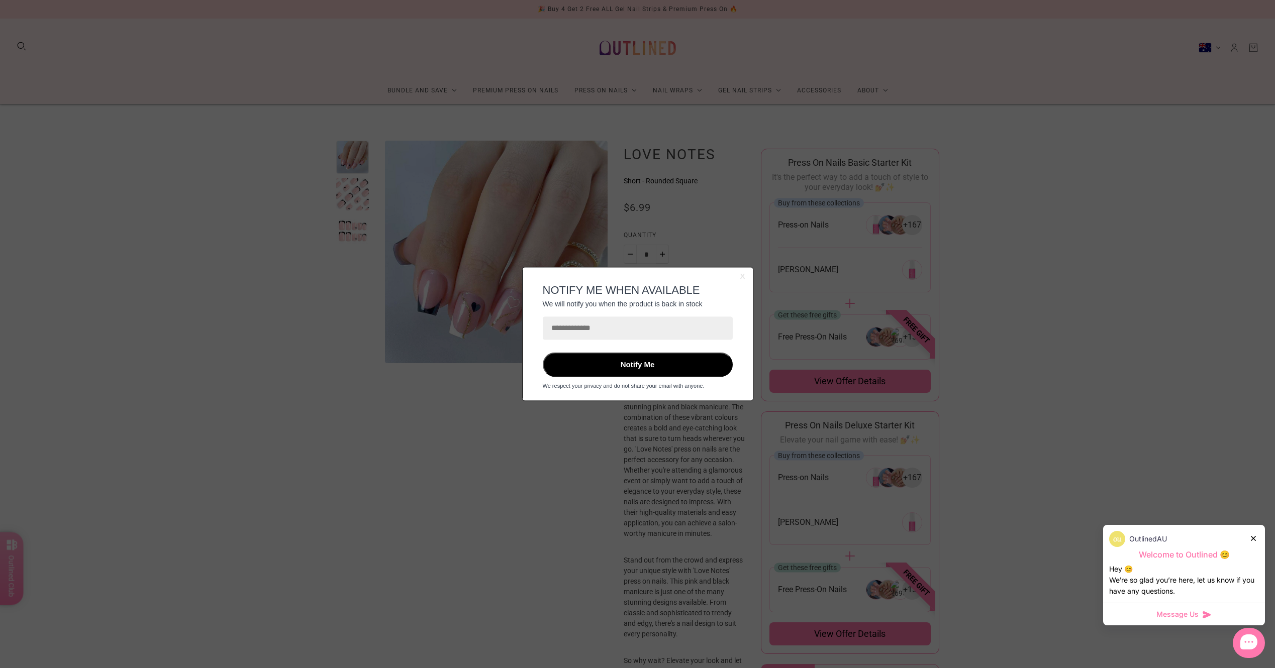
click at [606, 323] on input at bounding box center [638, 328] width 190 height 23
type input "**********"
drag, startPoint x: 637, startPoint y: 373, endPoint x: 638, endPoint y: 368, distance: 5.1
click at [638, 368] on button "Notify Me" at bounding box center [638, 365] width 190 height 25
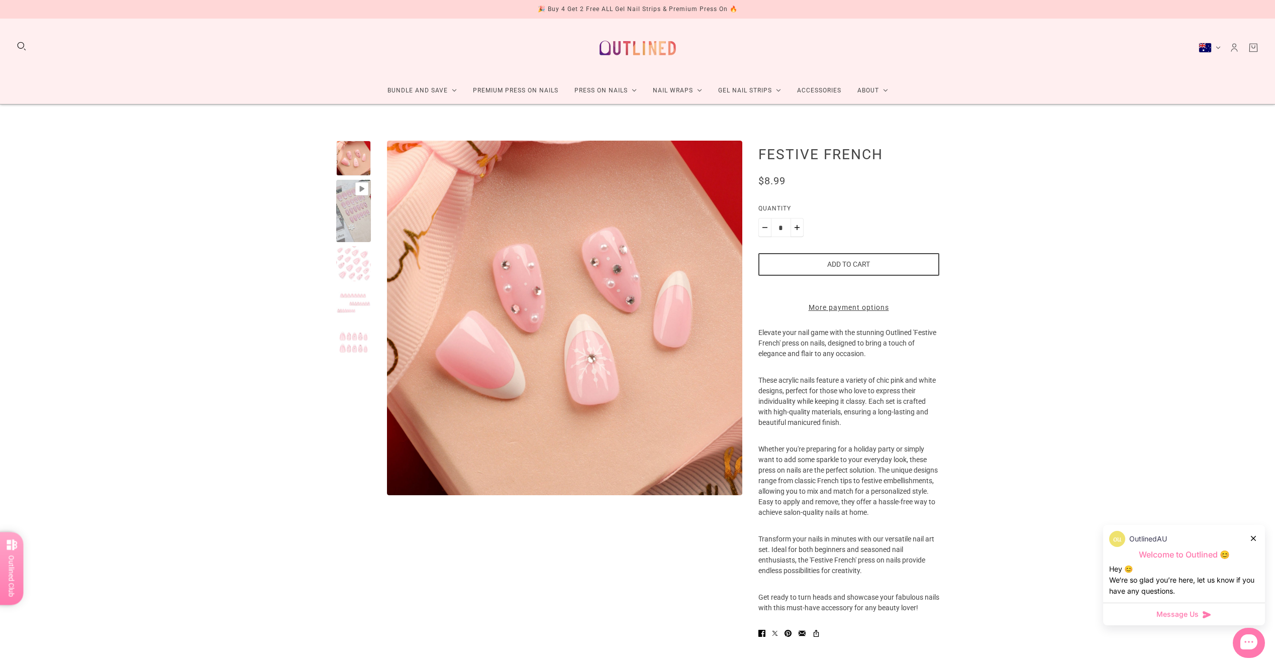
click at [355, 193] on div at bounding box center [353, 211] width 35 height 62
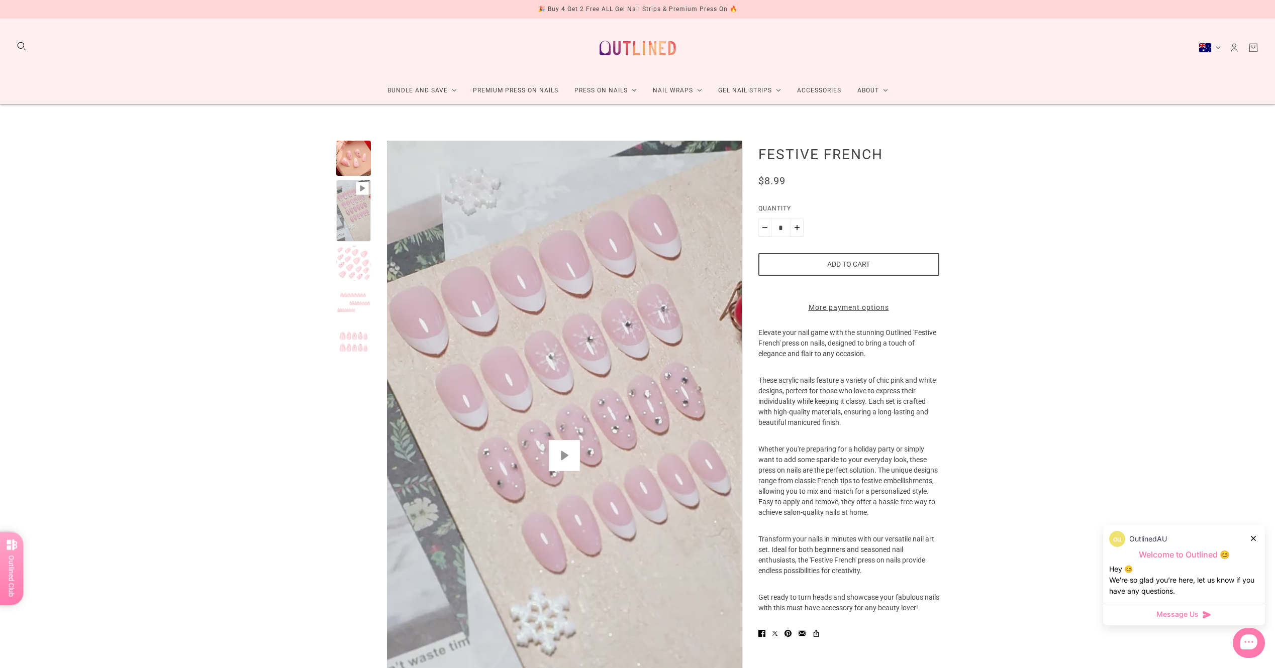
click at [561, 447] on button "Play" at bounding box center [564, 455] width 31 height 31
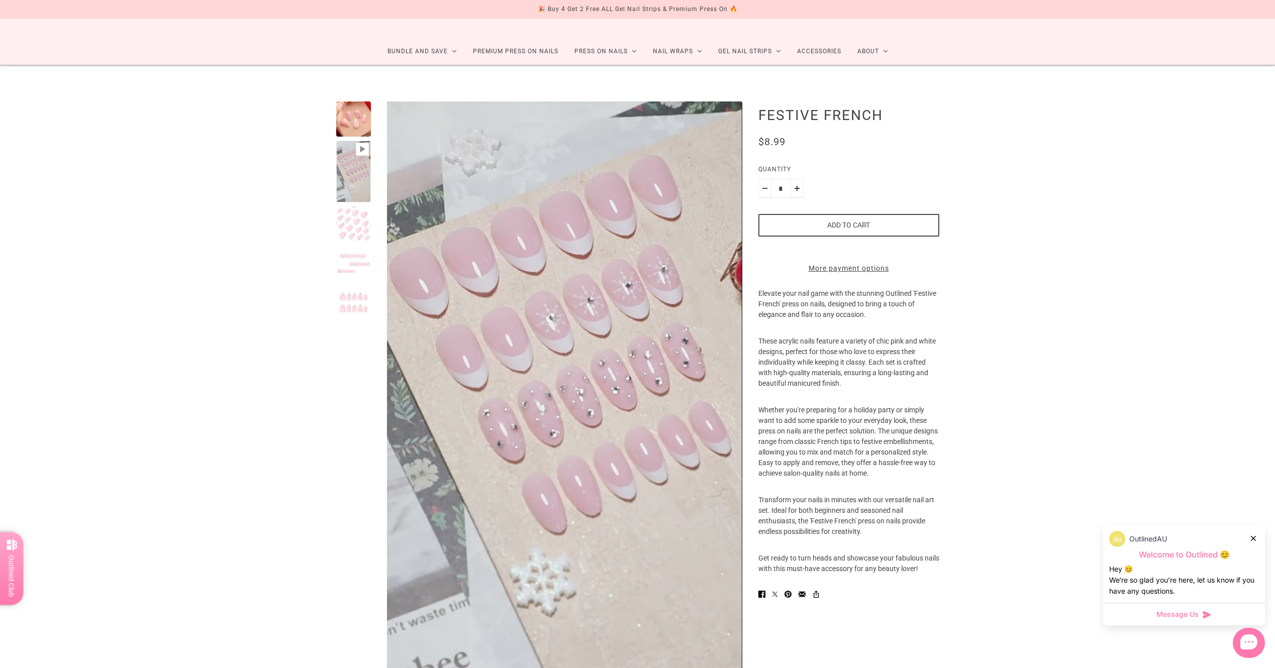
scroll to position [101, 0]
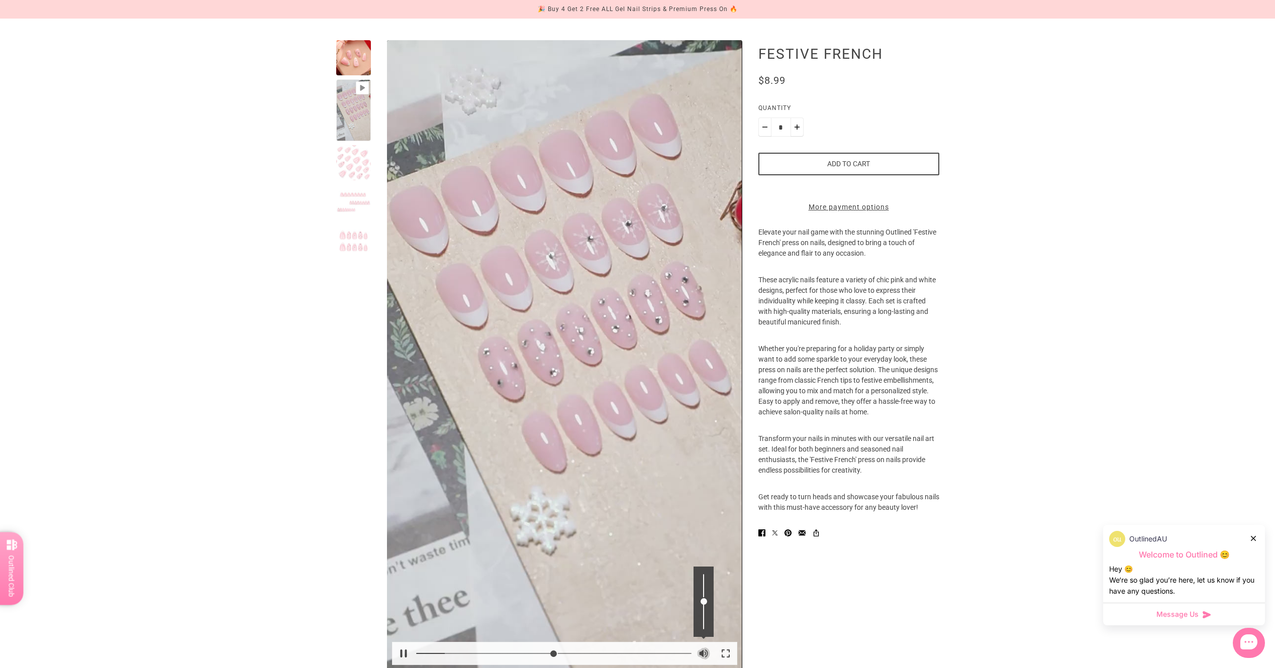
type input "*****"
click at [702, 648] on button "Unmute Mute" at bounding box center [703, 654] width 22 height 22
type input "*"
type input "*****"
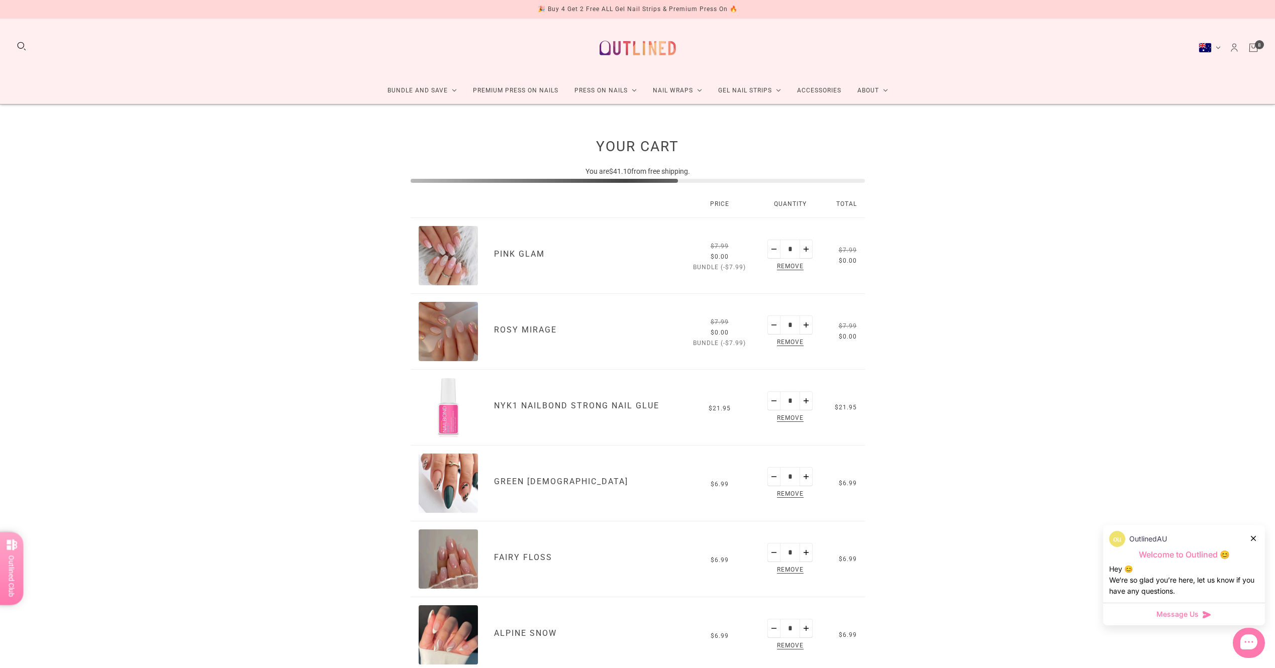
click at [1236, 50] on icon "Account" at bounding box center [1234, 50] width 6 height 3
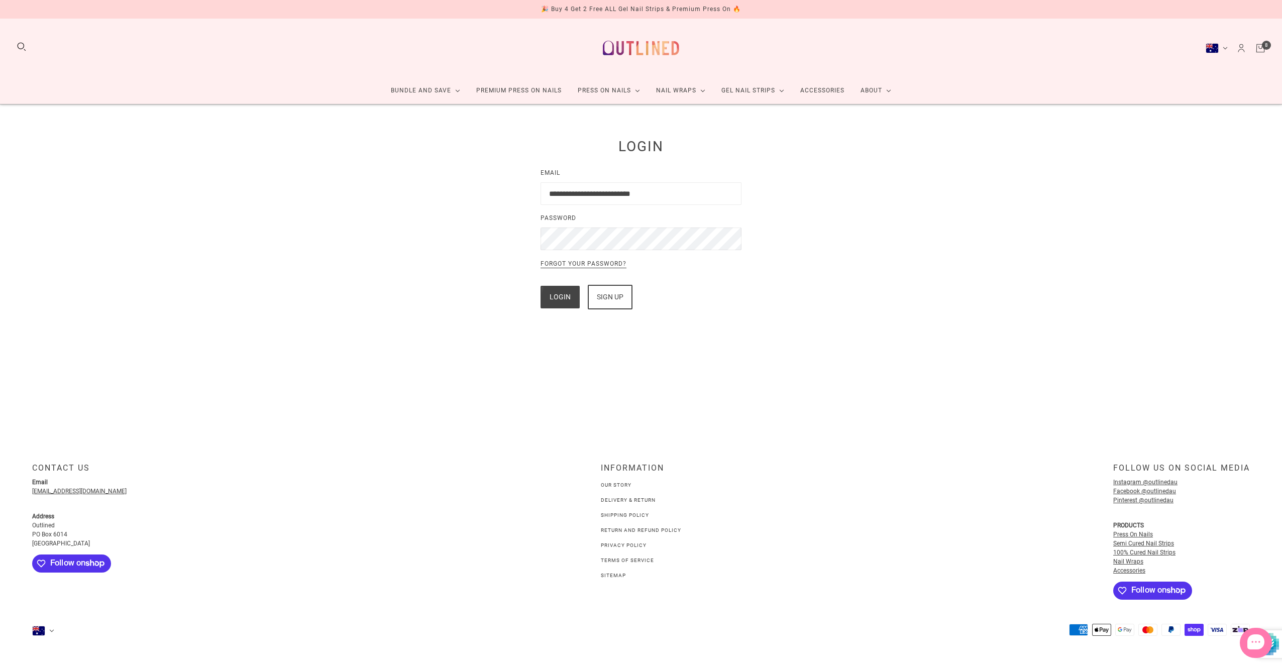
click at [556, 292] on button "Login" at bounding box center [560, 297] width 39 height 23
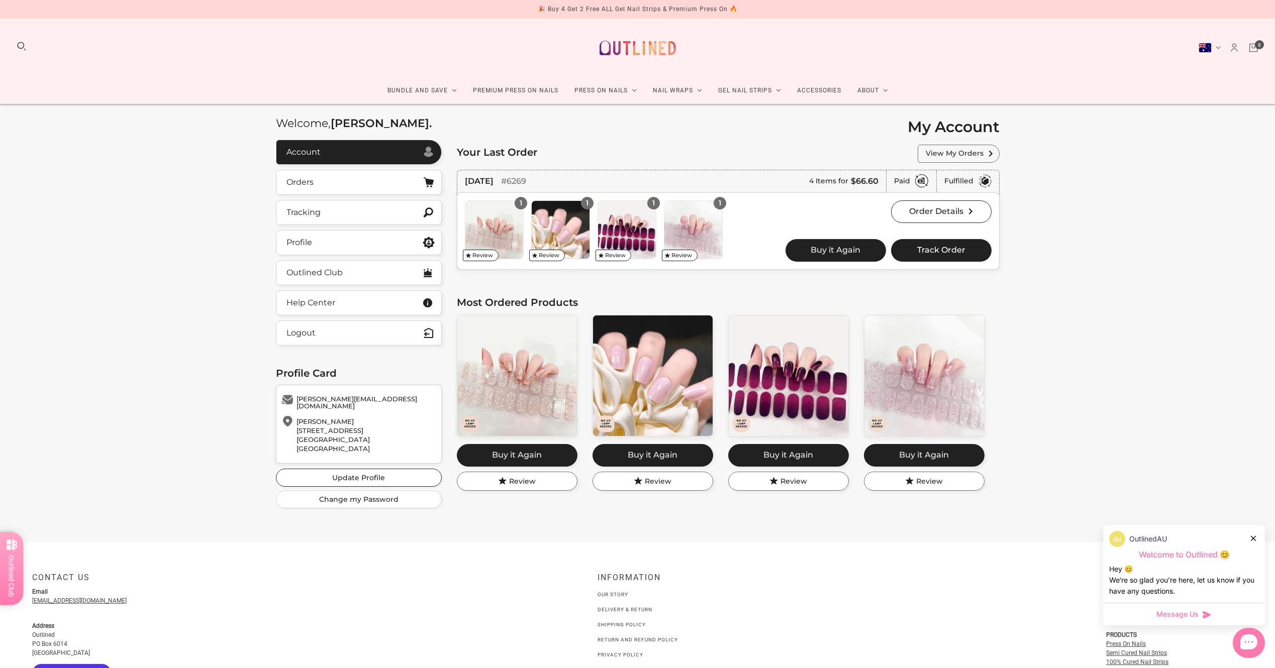
click at [1253, 48] on icon "Cart" at bounding box center [1253, 47] width 3 height 3
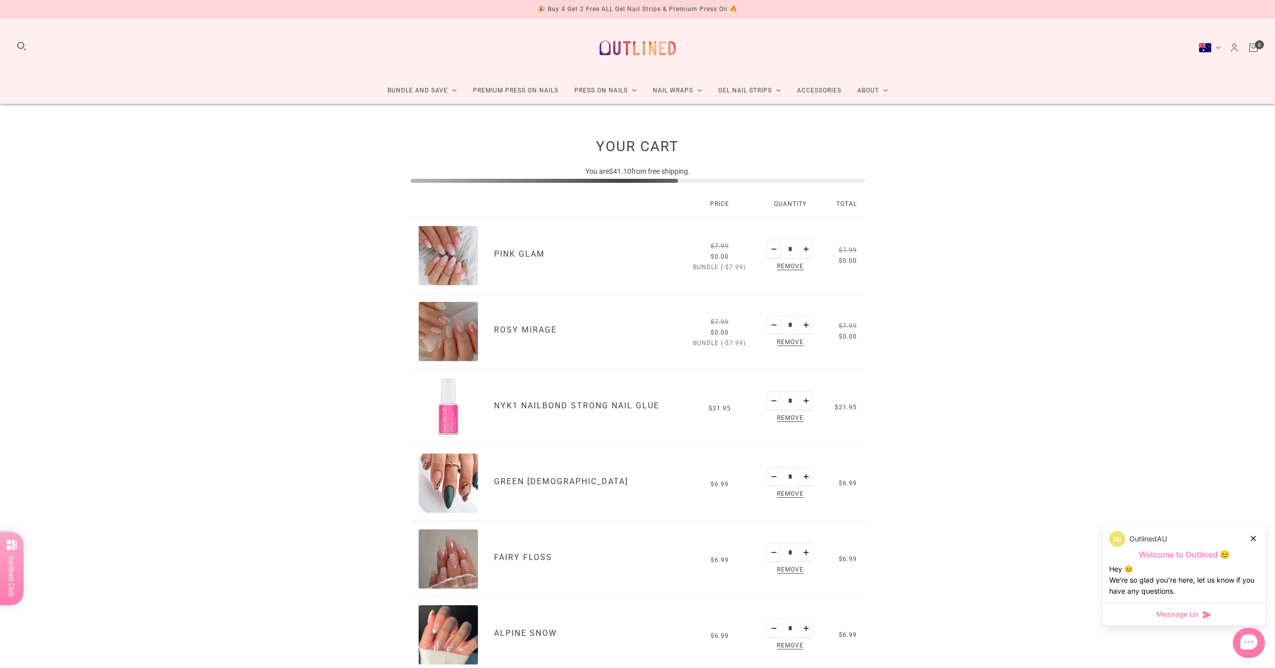
click at [1253, 540] on icon at bounding box center [1253, 538] width 5 height 5
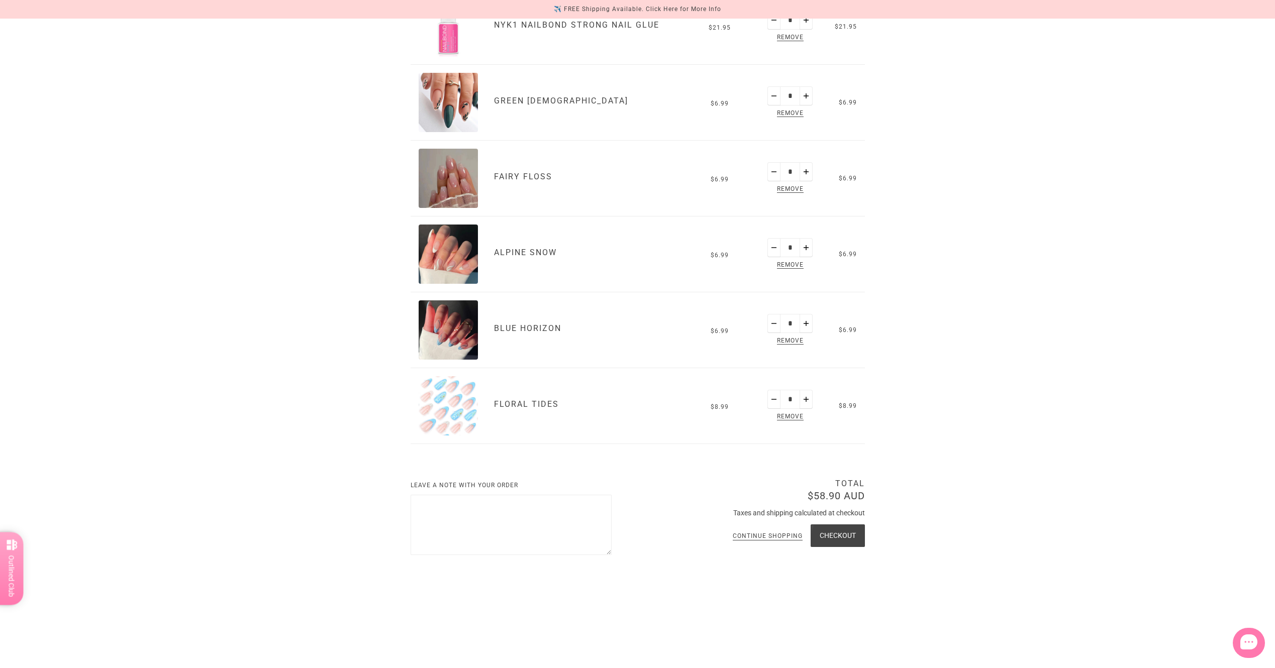
scroll to position [402, 0]
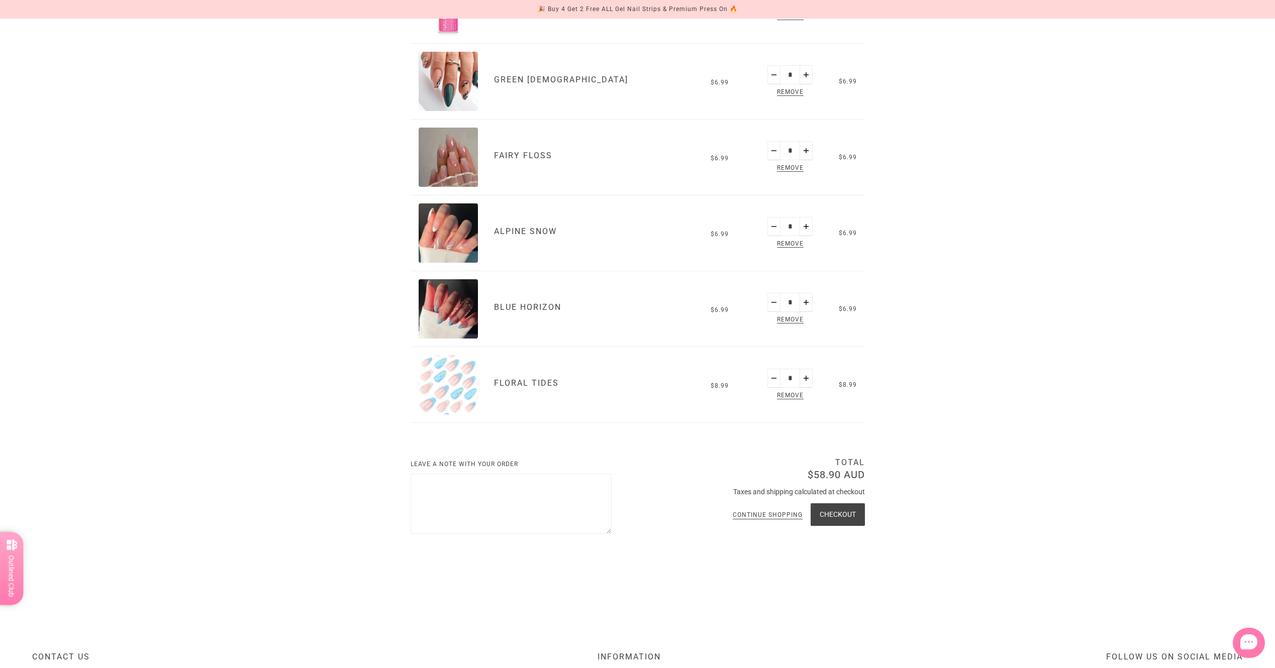
click at [853, 519] on button "Checkout" at bounding box center [838, 515] width 54 height 23
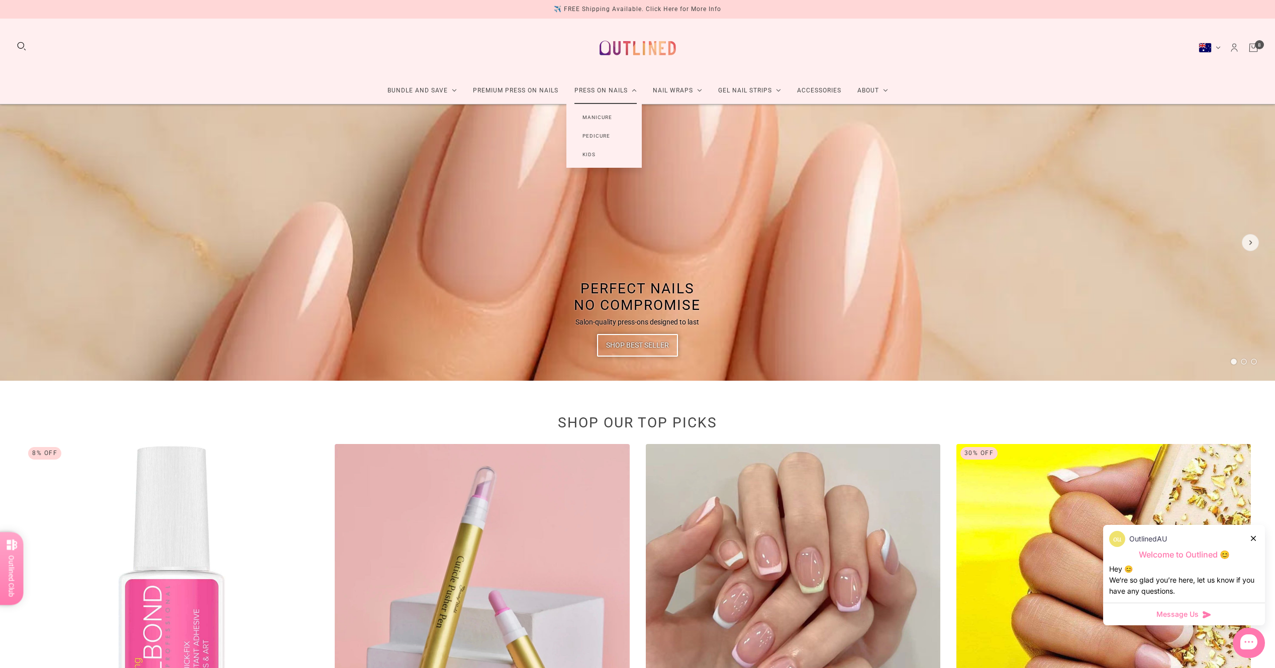
click at [599, 119] on link "Manicure" at bounding box center [597, 117] width 62 height 19
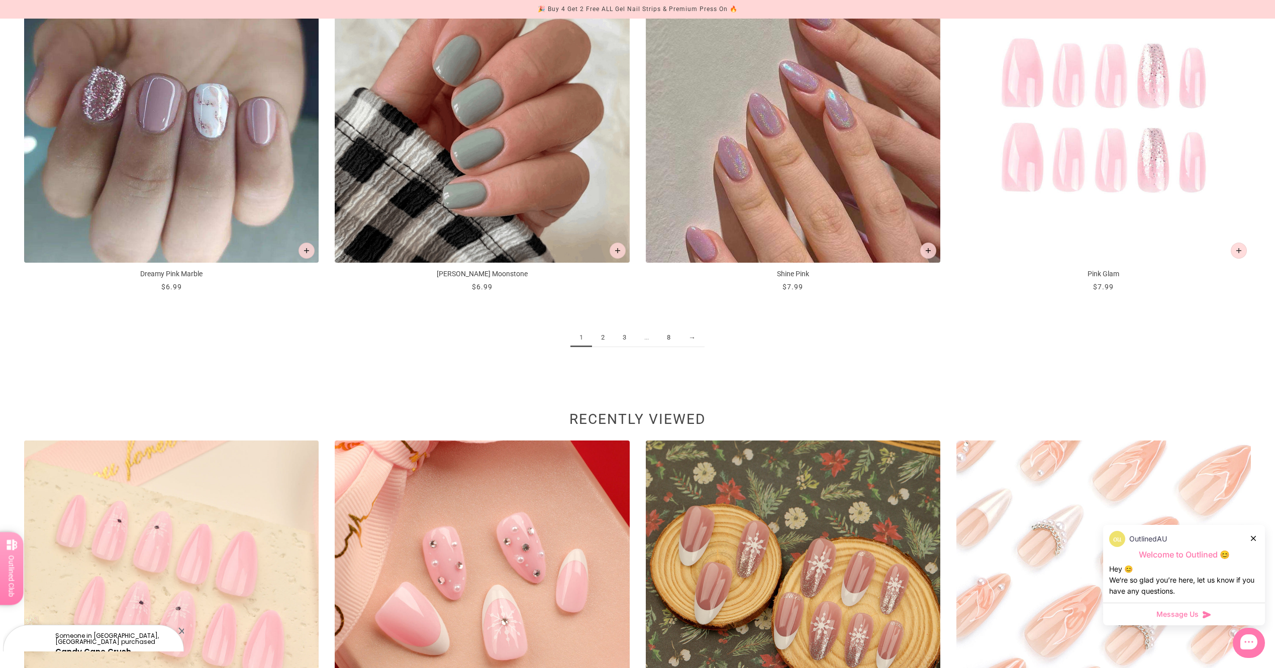
scroll to position [1960, 0]
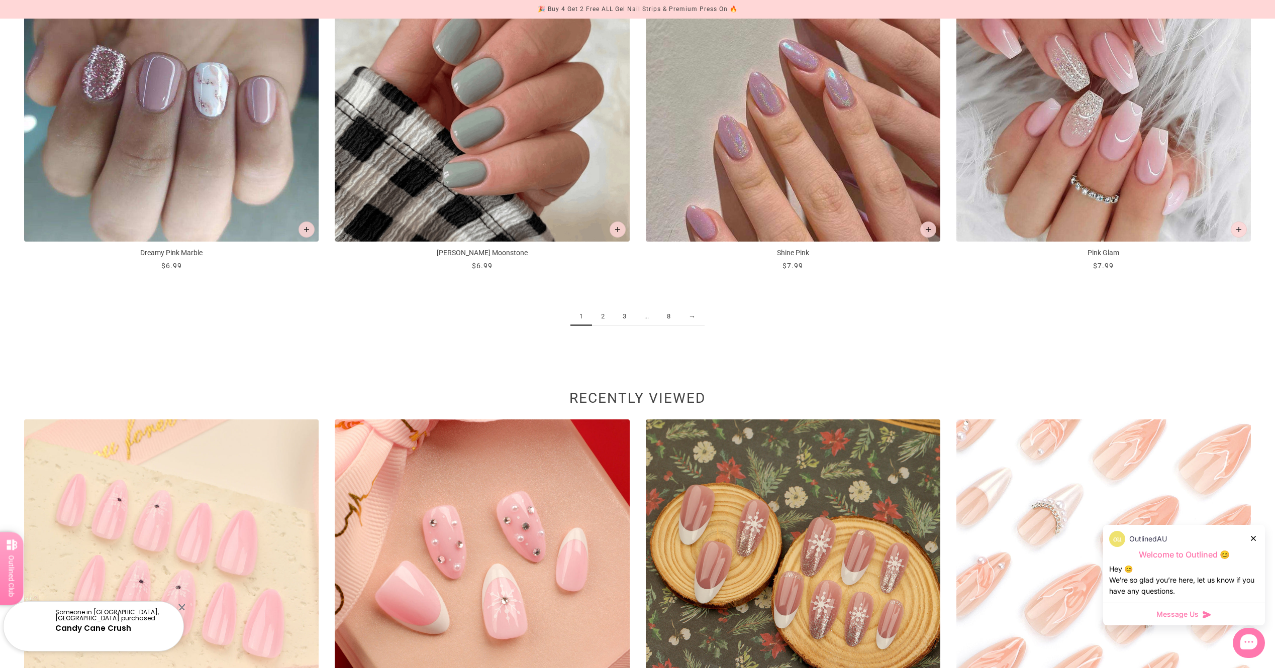
click at [600, 318] on link "2" at bounding box center [603, 317] width 22 height 19
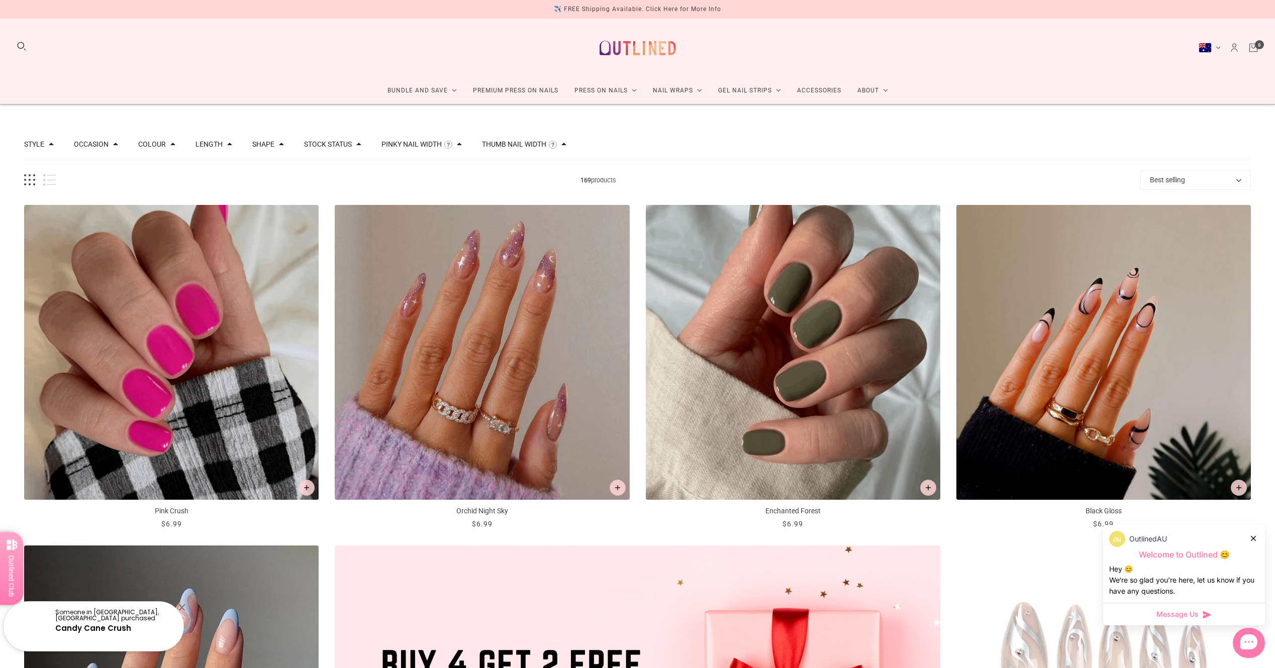
click at [1253, 541] on div at bounding box center [1254, 538] width 6 height 11
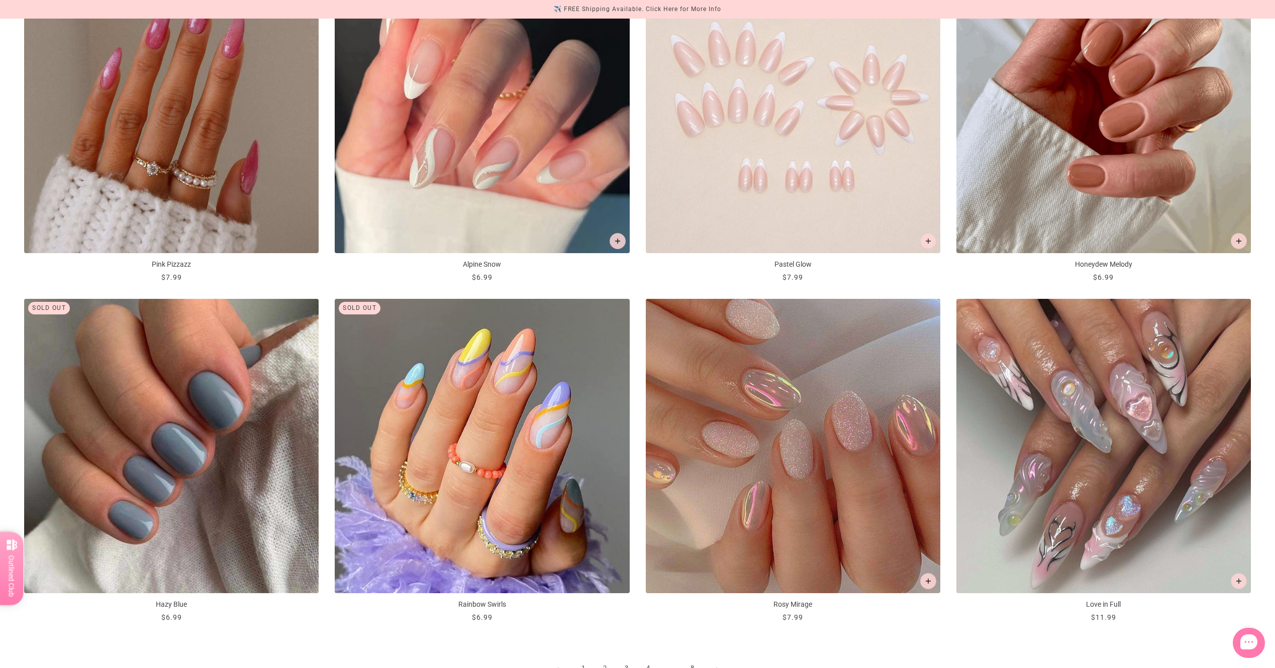
scroll to position [1960, 0]
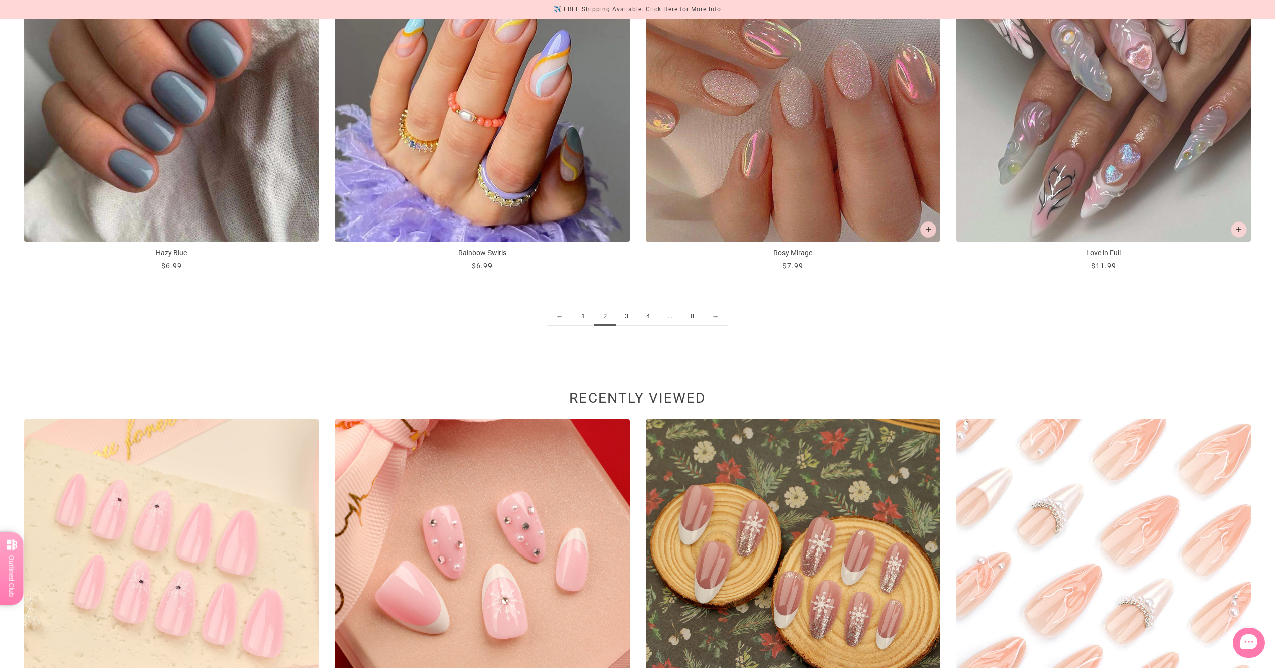
click at [629, 318] on link "3" at bounding box center [627, 317] width 22 height 19
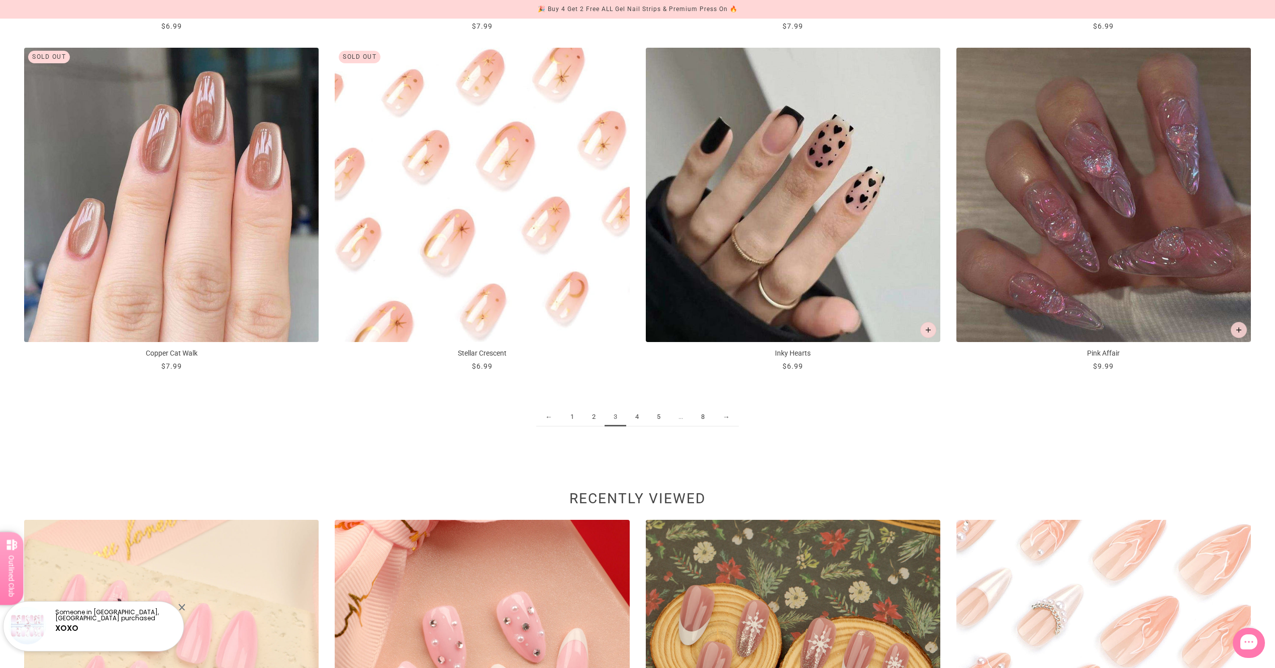
scroll to position [2161, 0]
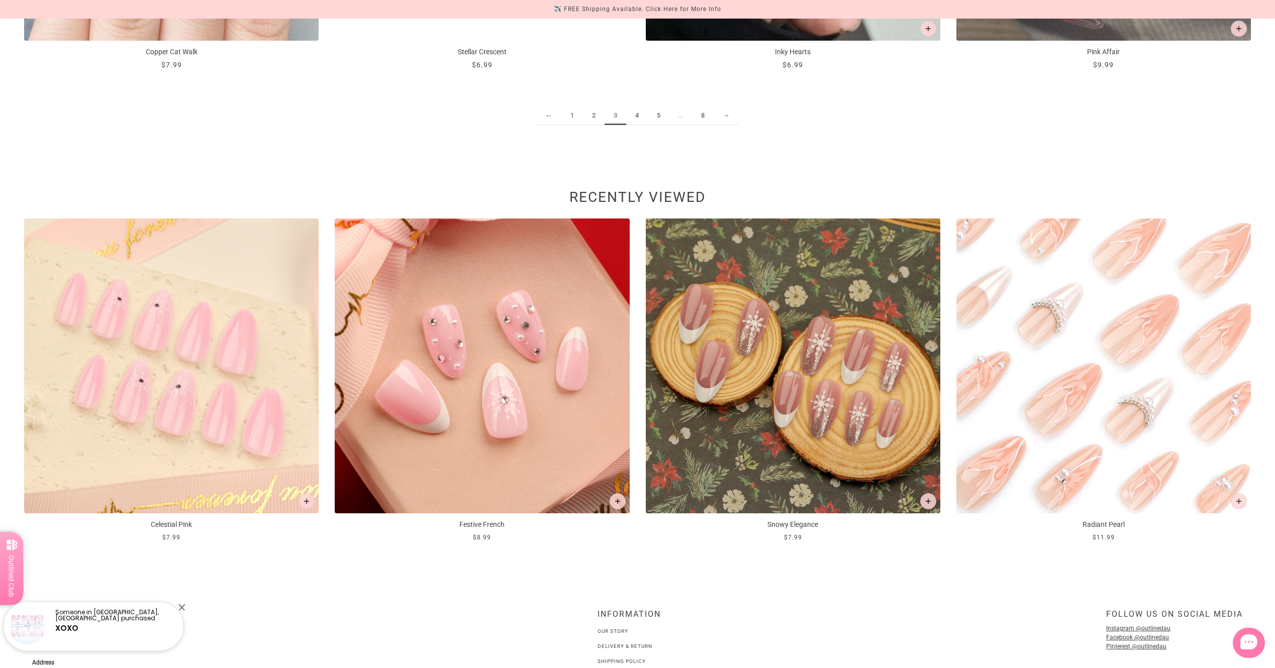
click at [635, 117] on link "4" at bounding box center [637, 116] width 22 height 19
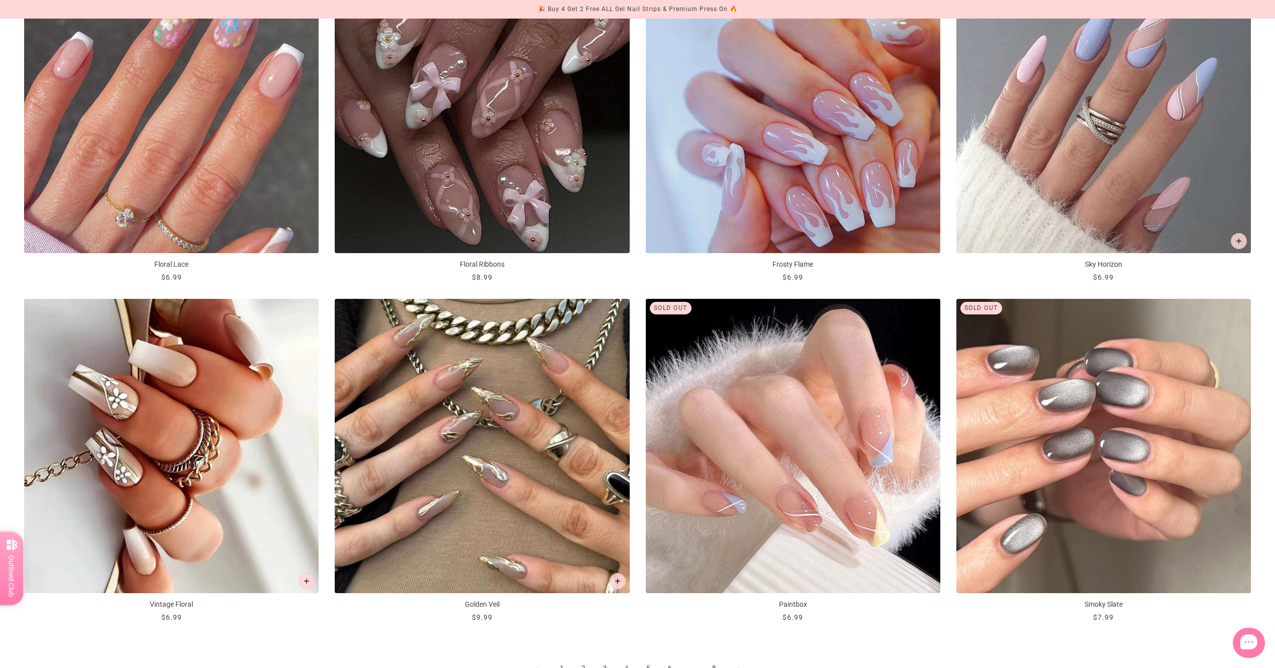
scroll to position [1960, 0]
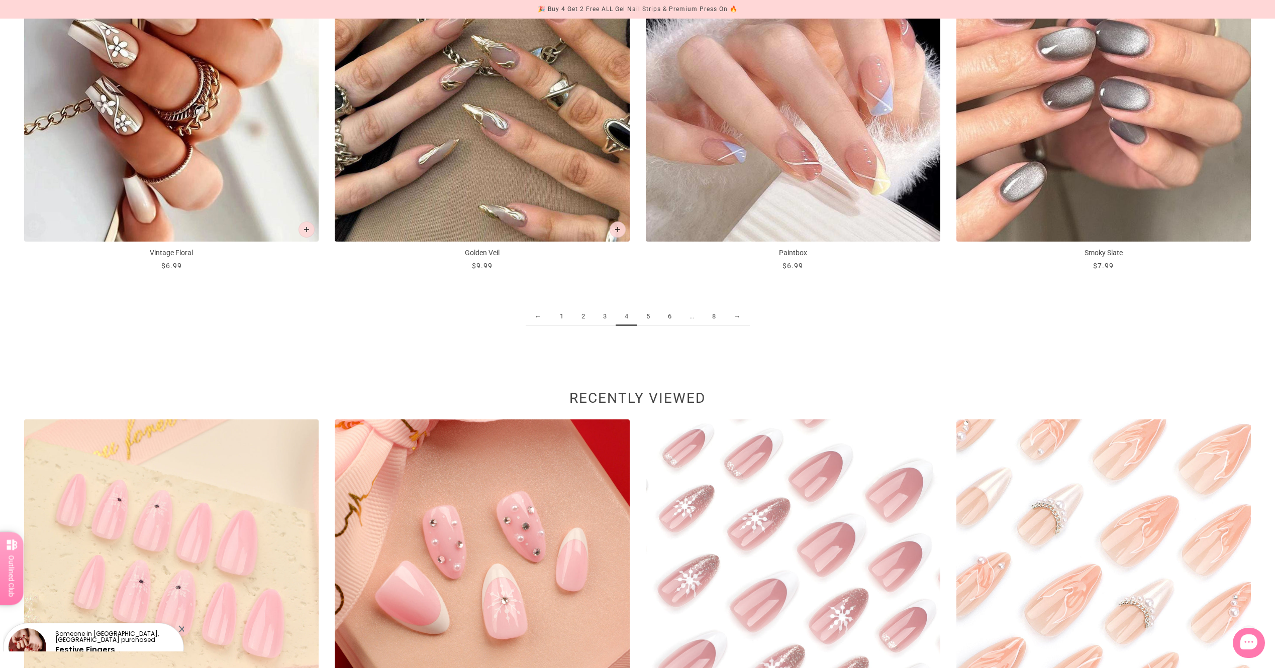
click at [647, 320] on link "5" at bounding box center [648, 317] width 22 height 19
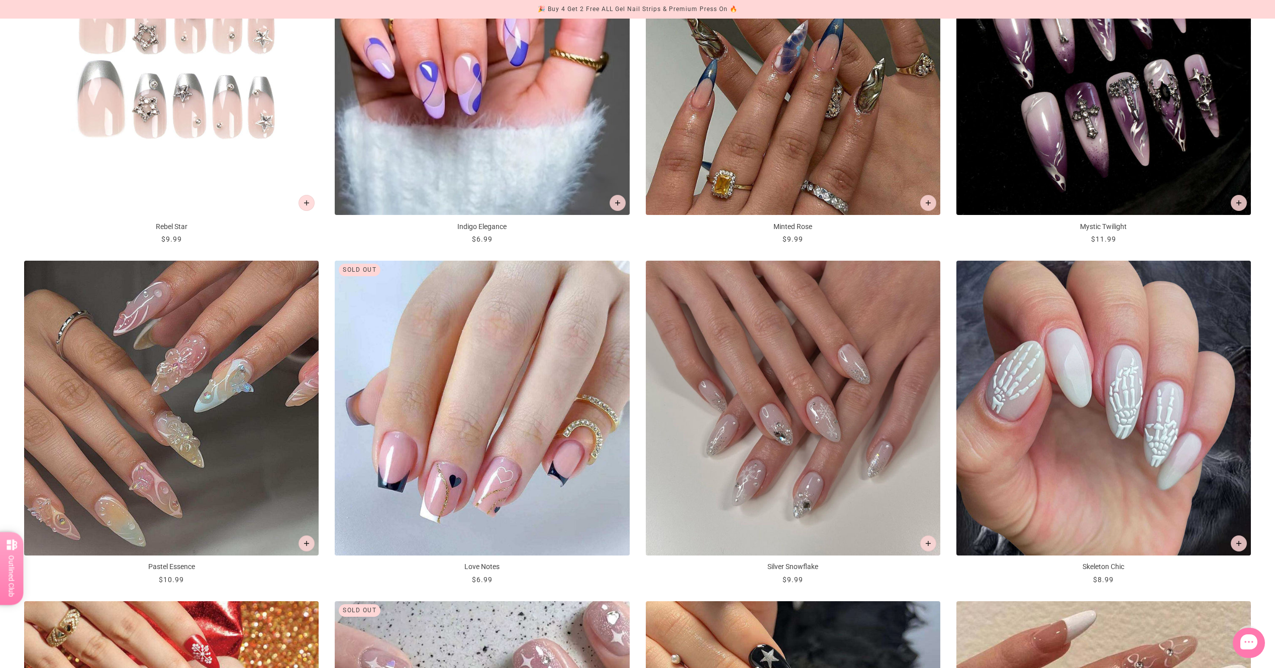
scroll to position [1307, 0]
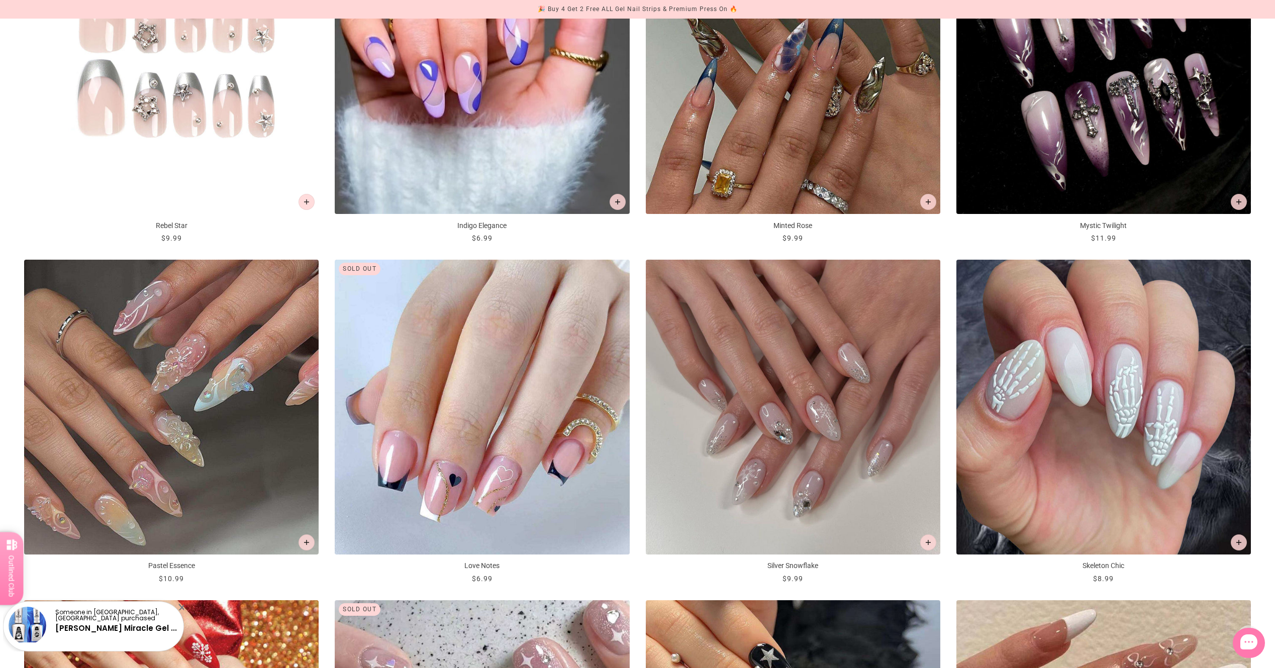
click at [737, 373] on img "Silver Snowflake" at bounding box center [793, 407] width 294 height 294
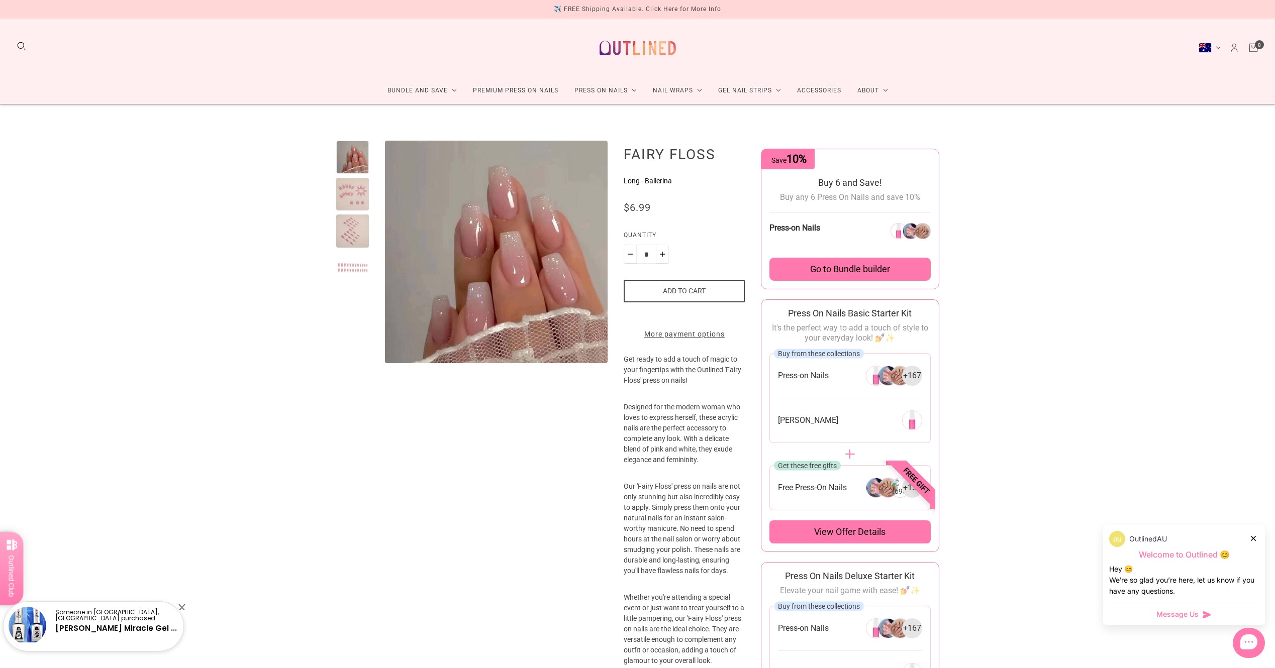
click at [818, 533] on span "View offer details" at bounding box center [849, 532] width 71 height 12
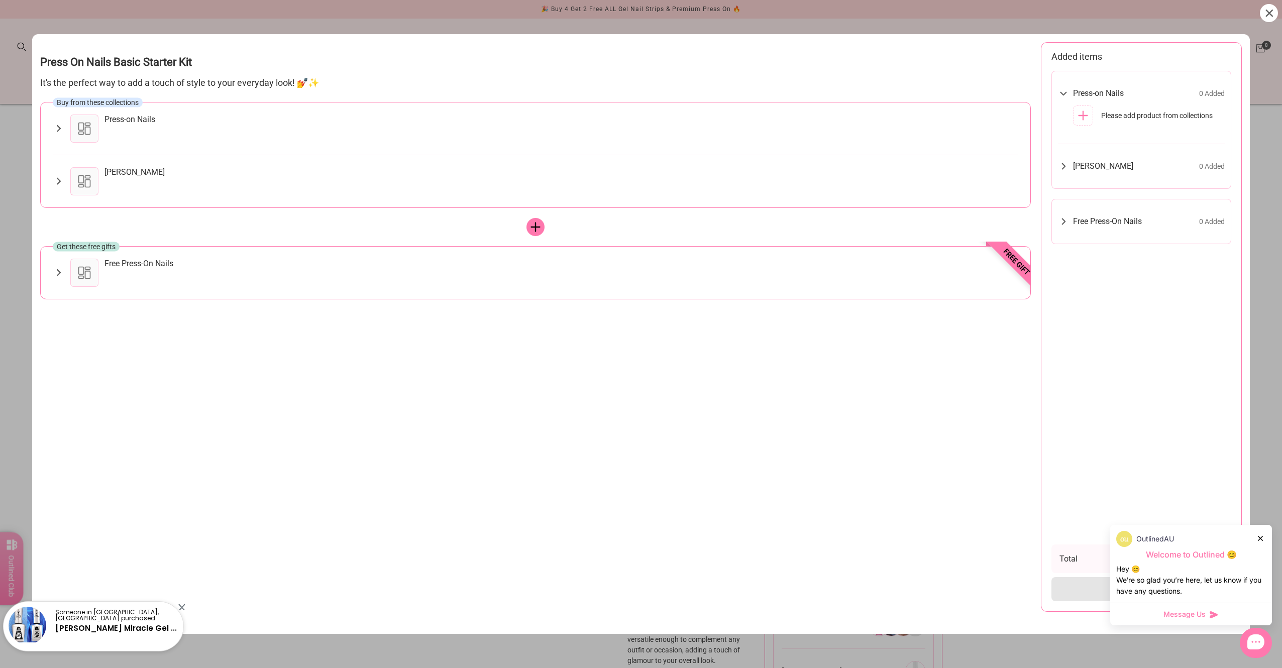
click at [66, 122] on div "Press-on Nails" at bounding box center [536, 129] width 966 height 28
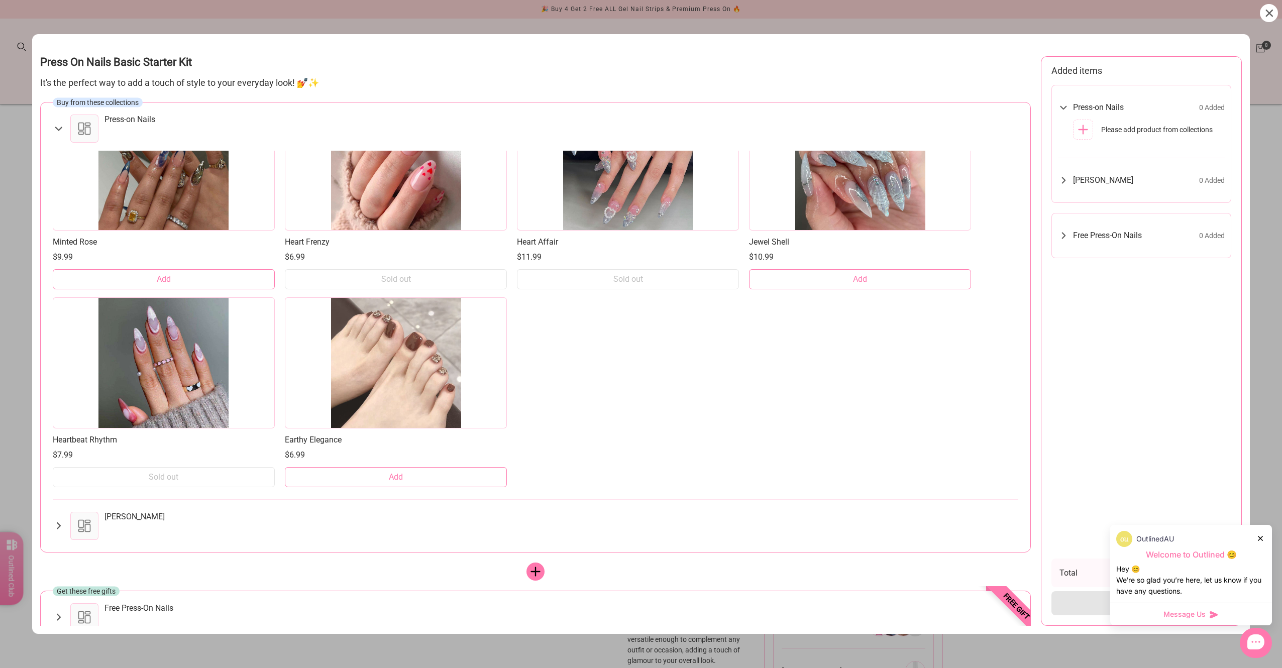
scroll to position [78, 0]
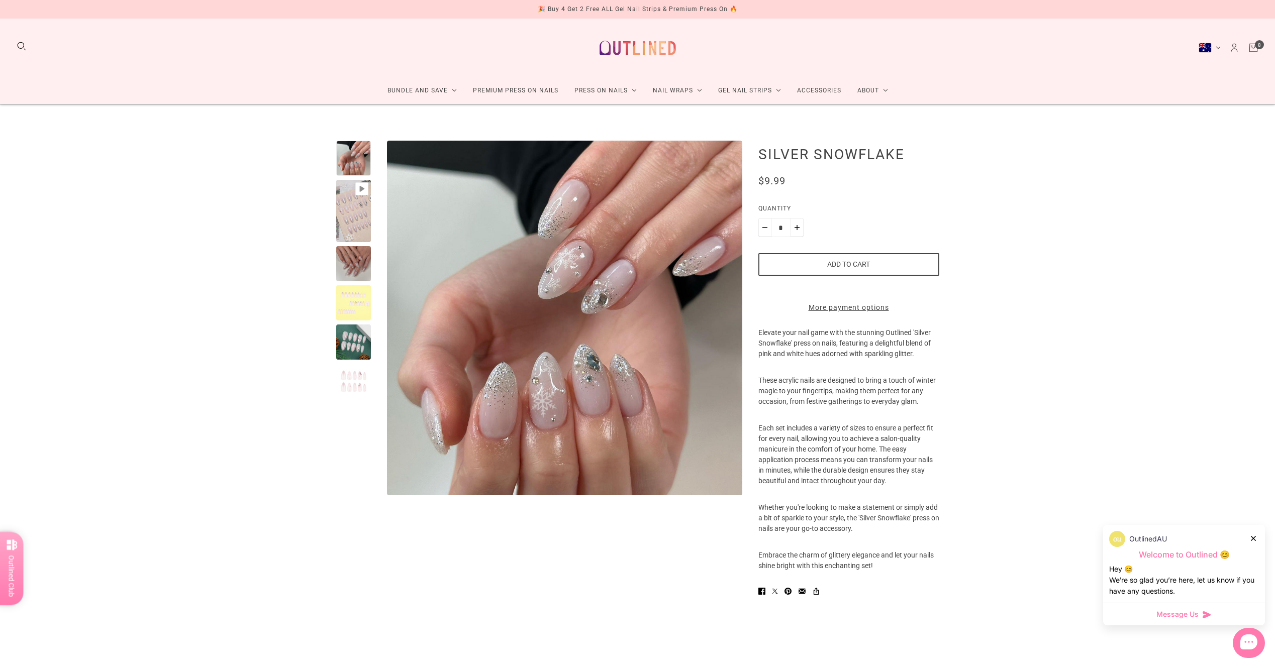
click at [1233, 51] on icon "Account" at bounding box center [1234, 47] width 11 height 11
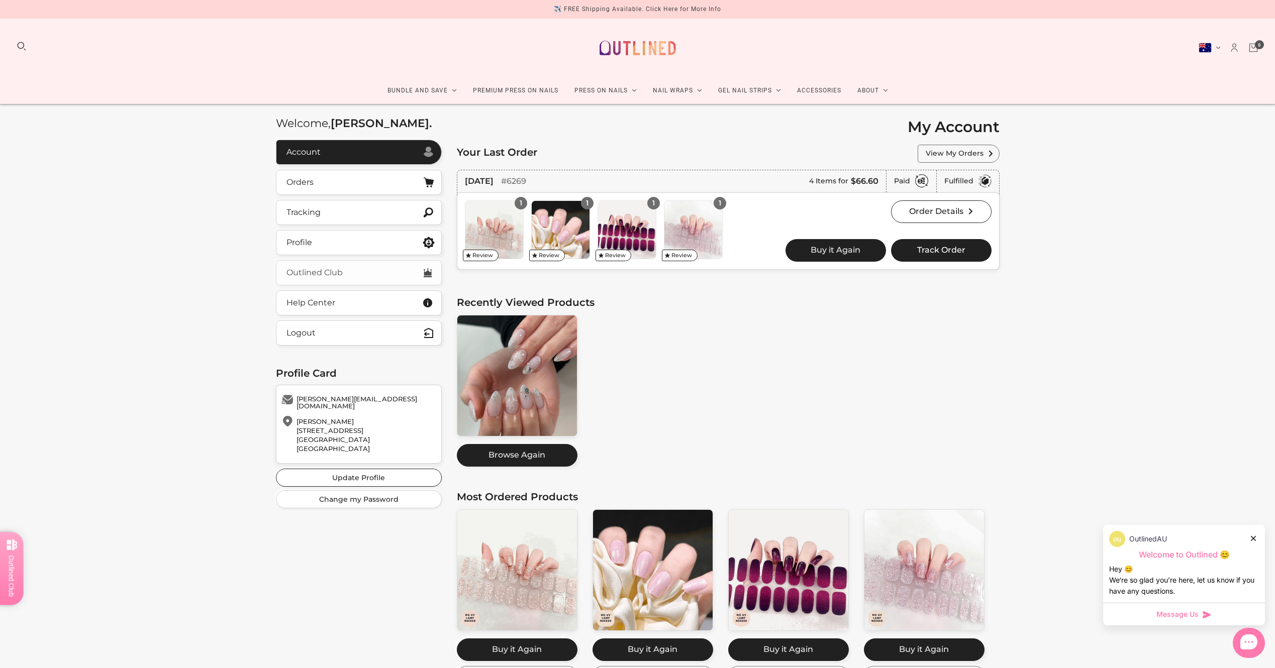
click at [384, 266] on button "Outlined Club" at bounding box center [359, 272] width 166 height 25
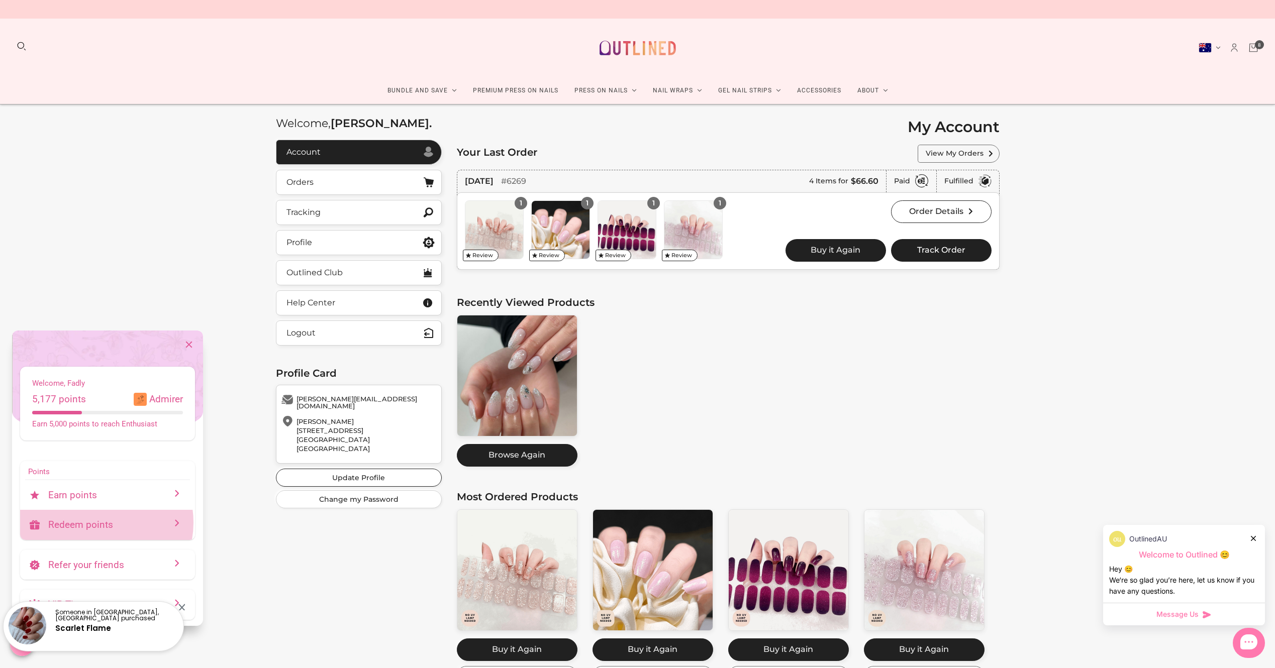
click at [99, 523] on p "Redeem points" at bounding box center [111, 525] width 127 height 12
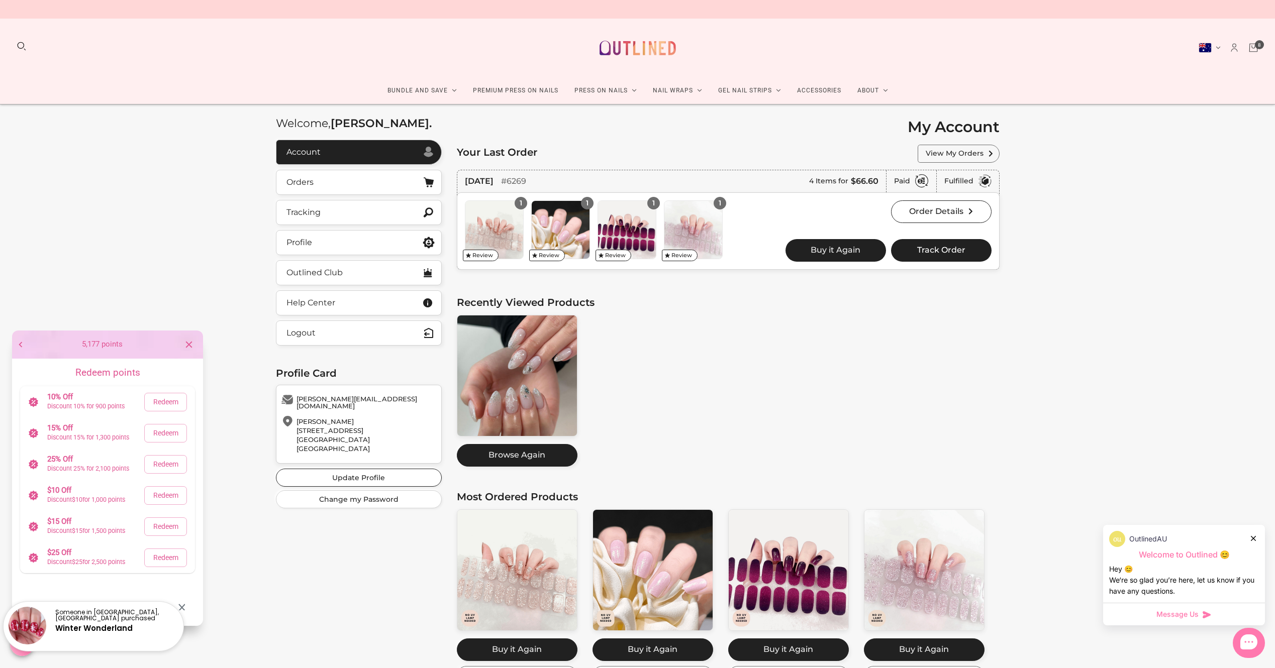
click at [113, 88] on div "Bundle and Save Press On Nail Bundles Press On Nails Bundles Kids Press On Nail…" at bounding box center [637, 62] width 1275 height 86
click at [180, 606] on div at bounding box center [181, 607] width 7 height 7
drag, startPoint x: 48, startPoint y: 396, endPoint x: 132, endPoint y: 565, distance: 188.8
click at [132, 565] on nav "10% Off Discount 10% for 900 points Redeem 15% Off Discount 15% for 1,300 point…" at bounding box center [107, 479] width 175 height 187
copy nav "10% Off Discount 10% for 900 points Redeem 15% Off Discount 15% for 1,300 point…"
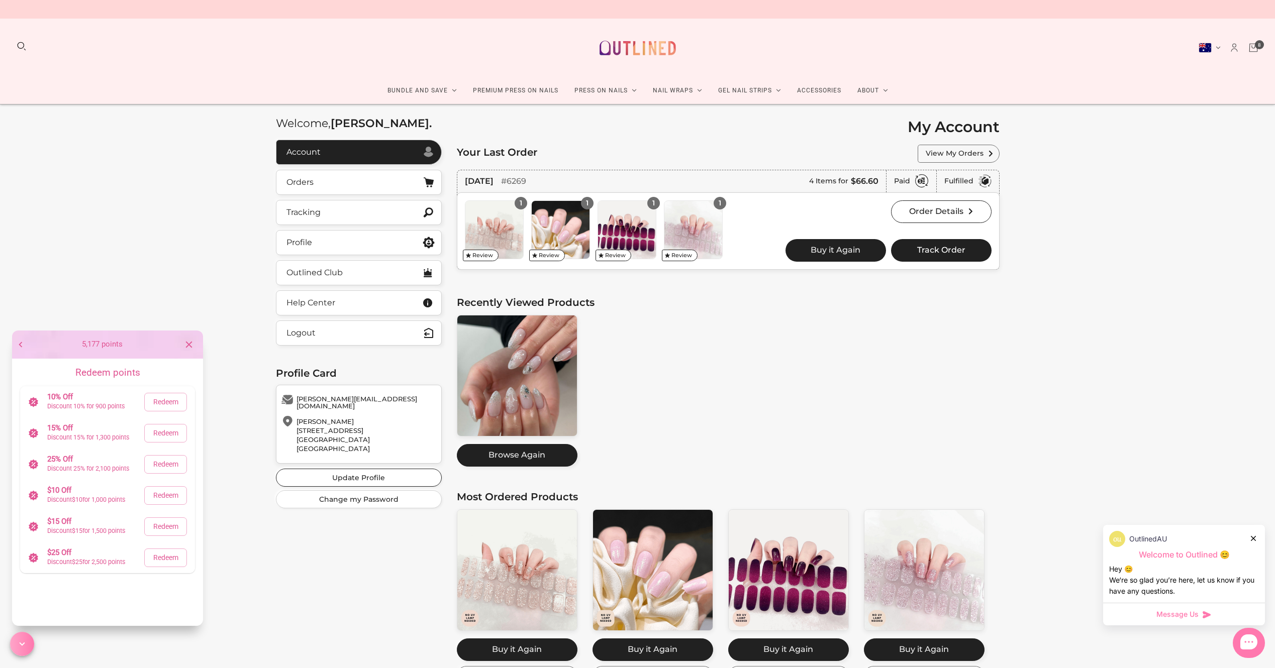
click at [1250, 50] on icon "Cart" at bounding box center [1253, 47] width 11 height 11
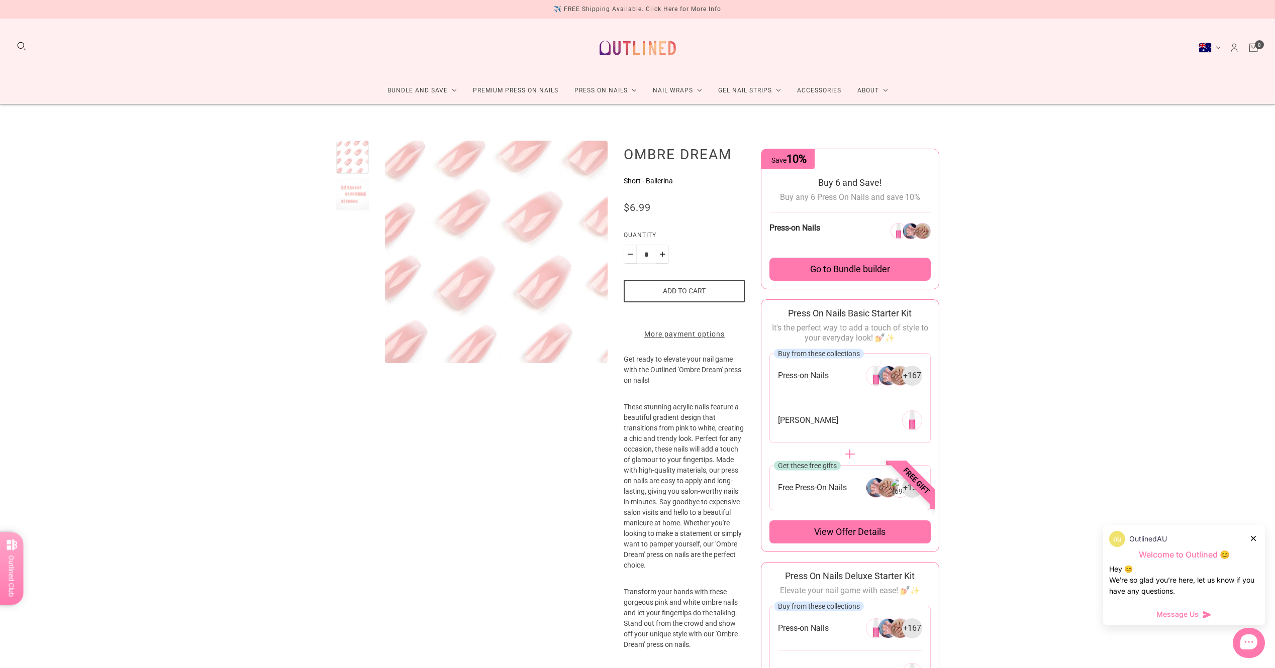
click at [344, 190] on div at bounding box center [352, 194] width 33 height 33
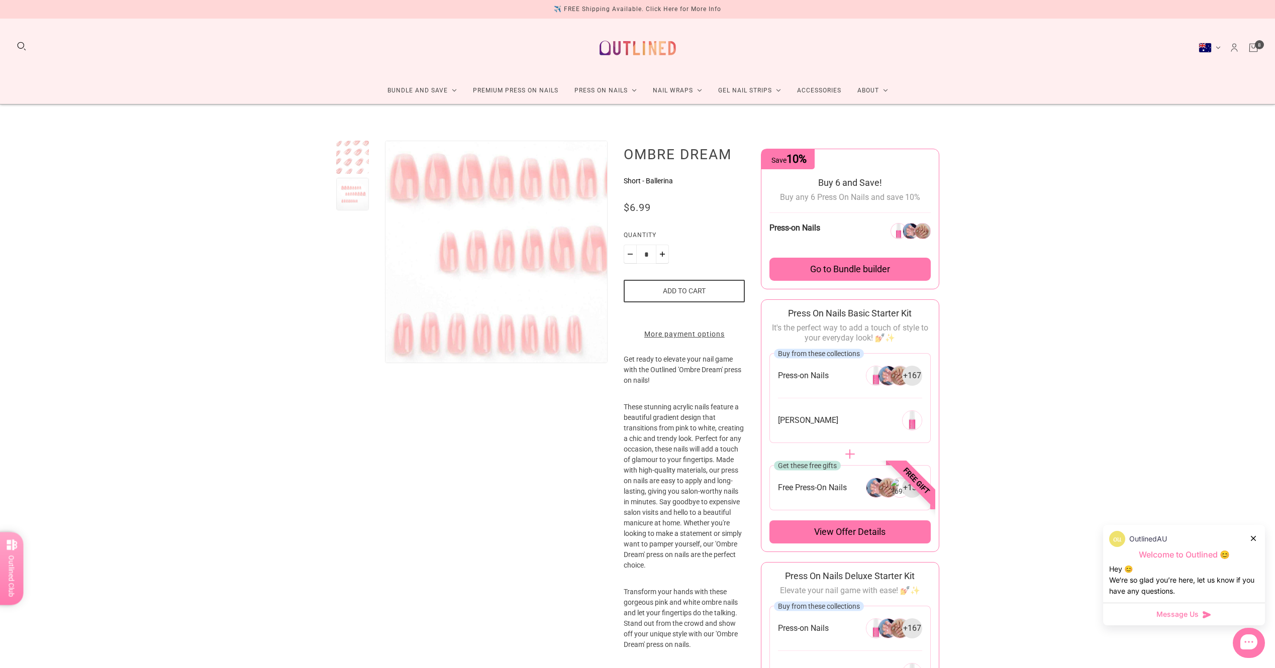
click at [457, 248] on img "Enlarge product image" at bounding box center [524, 255] width 376 height 376
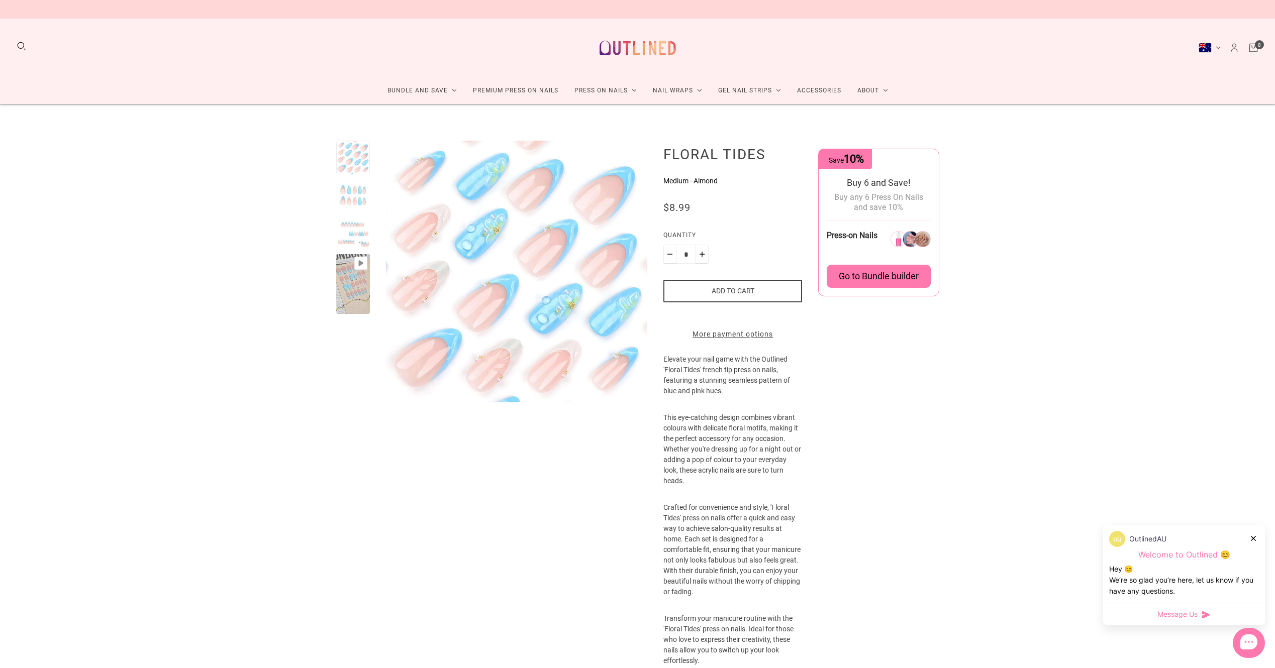
click at [352, 299] on div at bounding box center [353, 284] width 34 height 60
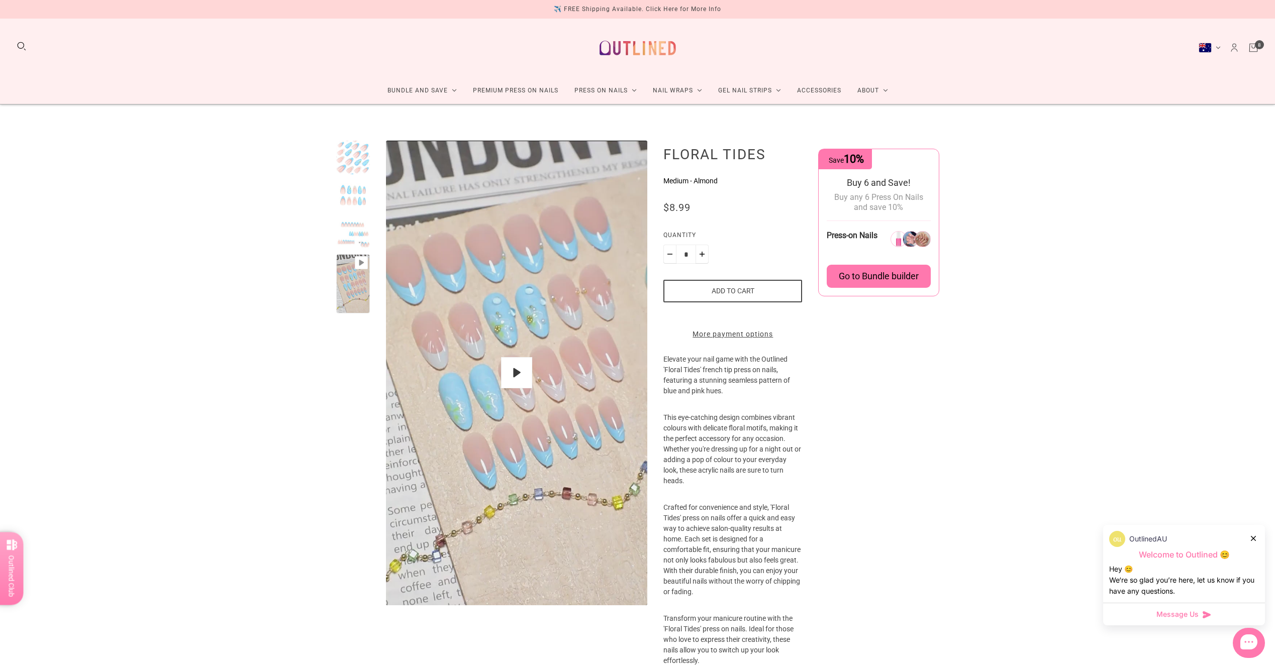
click at [330, 219] on div "Pause Play % buffered 00:00 Unmute Mute Exit fullscreen Enter fullscreen Play H…" at bounding box center [637, 538] width 1275 height 866
click at [347, 219] on div at bounding box center [353, 233] width 34 height 34
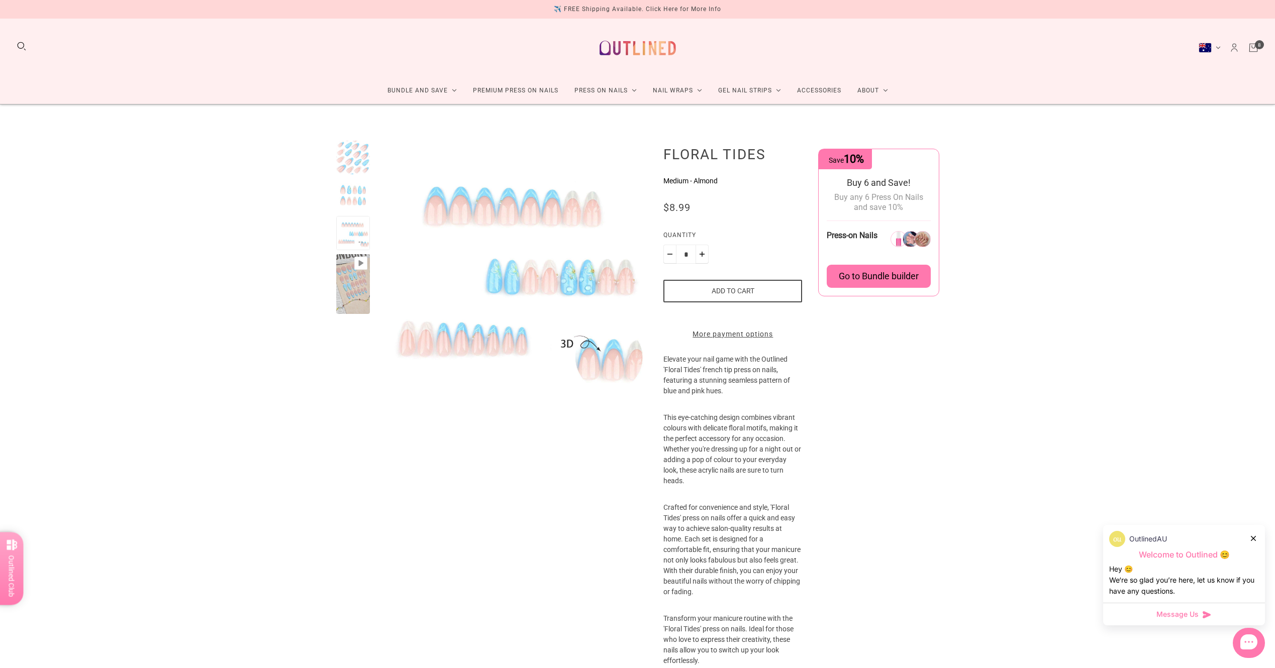
click at [353, 197] on div at bounding box center [353, 195] width 34 height 34
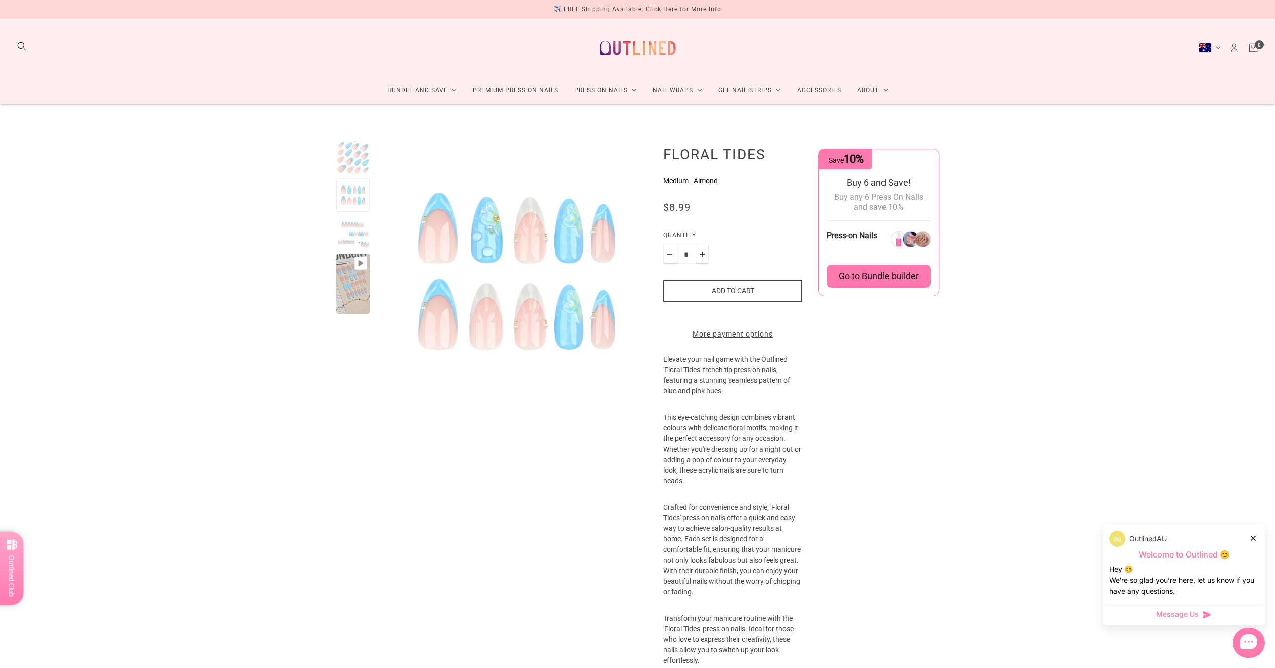
click at [352, 157] on div at bounding box center [353, 158] width 34 height 34
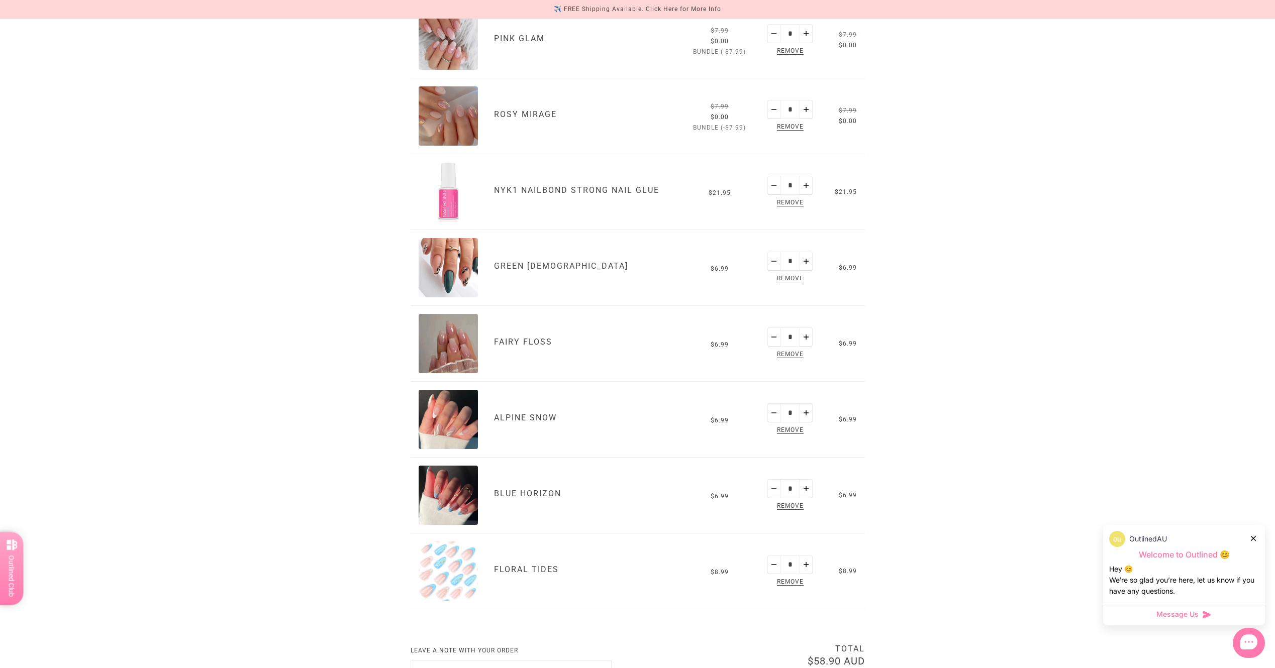
scroll to position [201, 0]
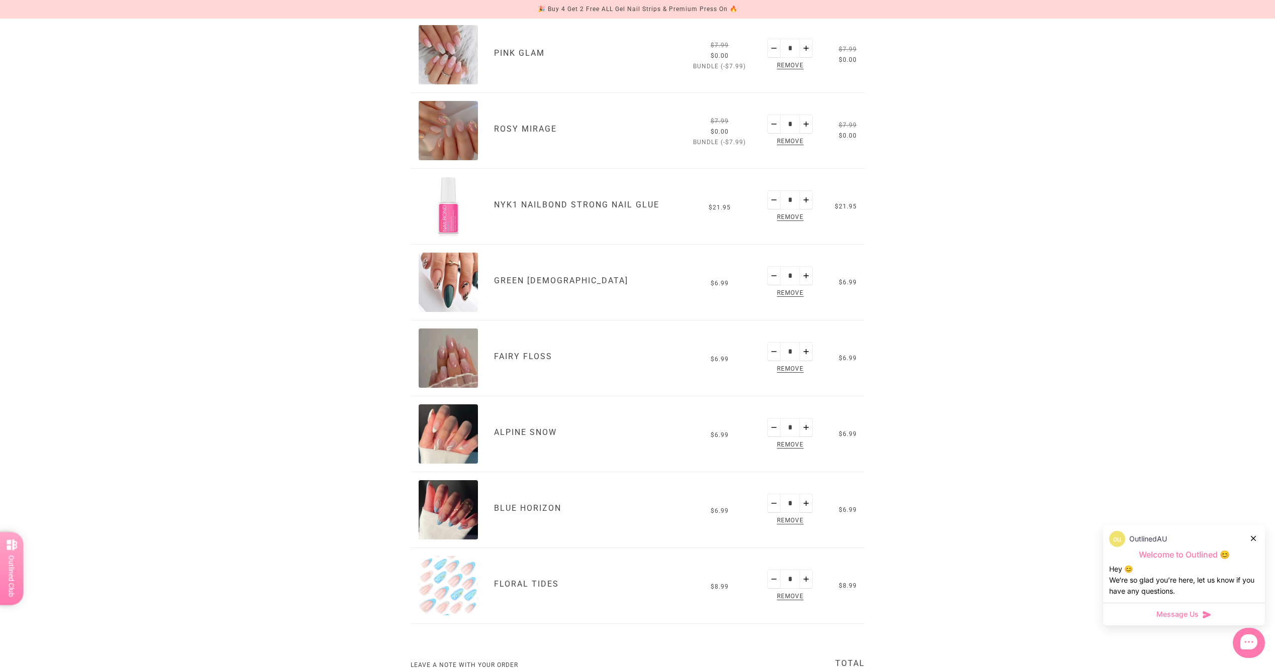
click at [1189, 618] on span "Message Us" at bounding box center [1177, 615] width 42 height 10
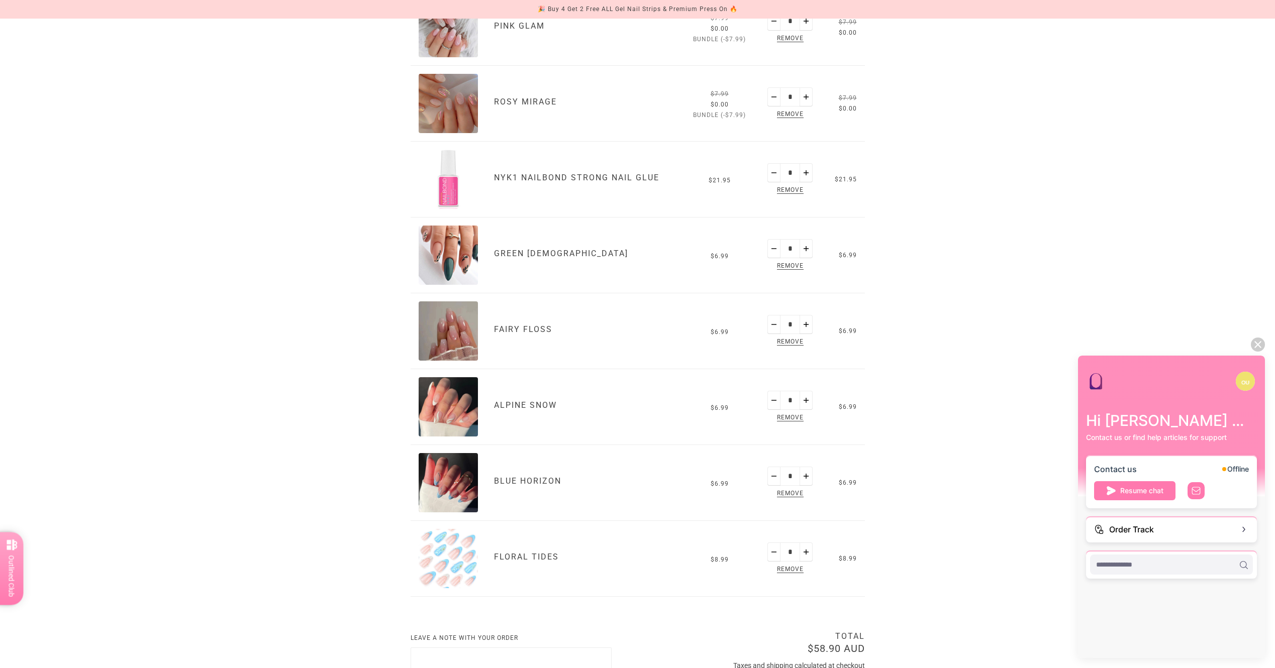
scroll to position [302, 0]
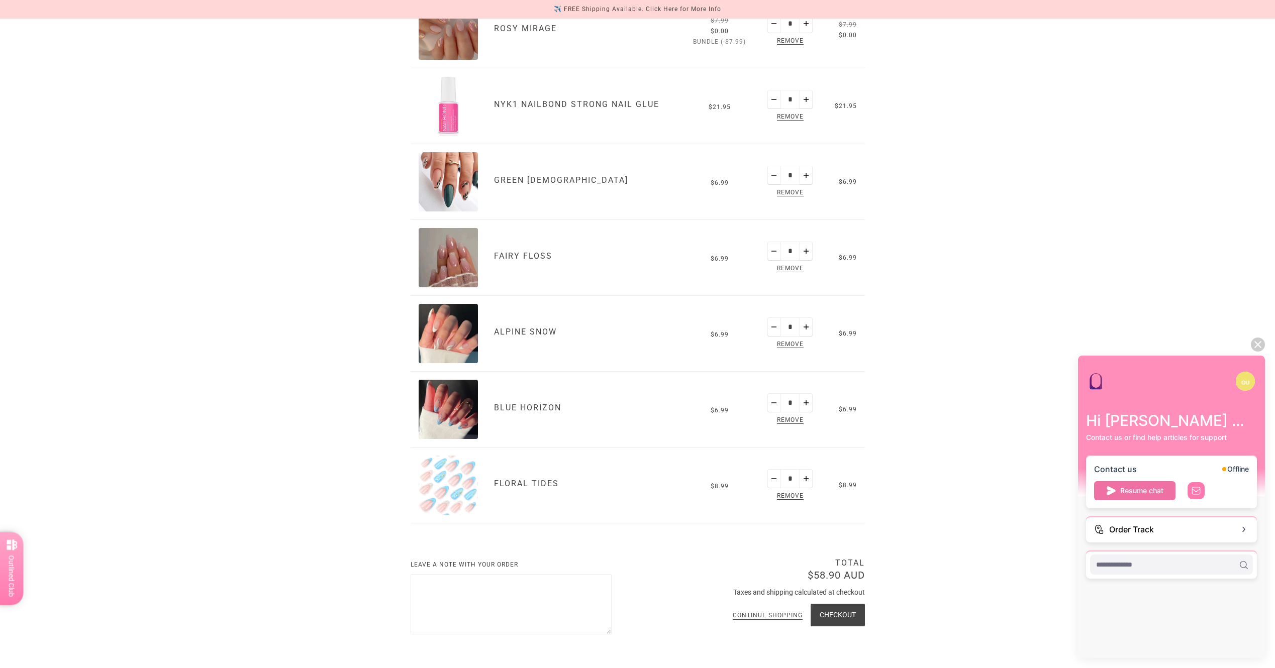
click at [1139, 491] on span "Resume chat" at bounding box center [1141, 490] width 43 height 19
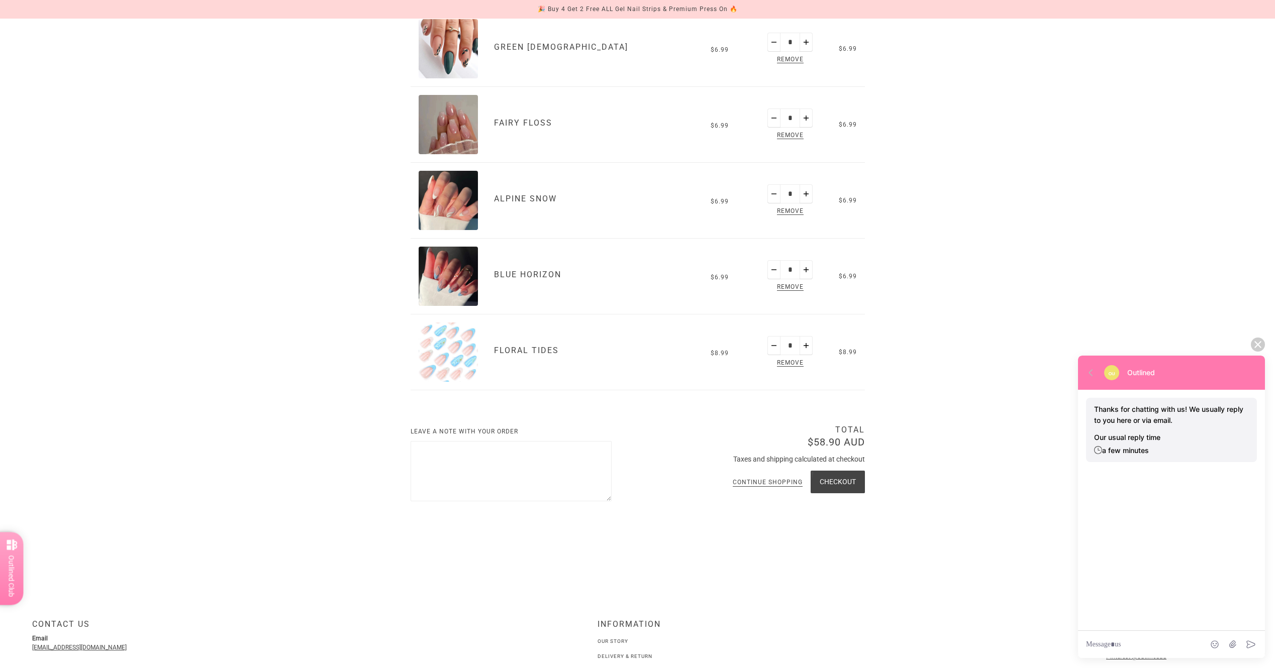
scroll to position [452, 0]
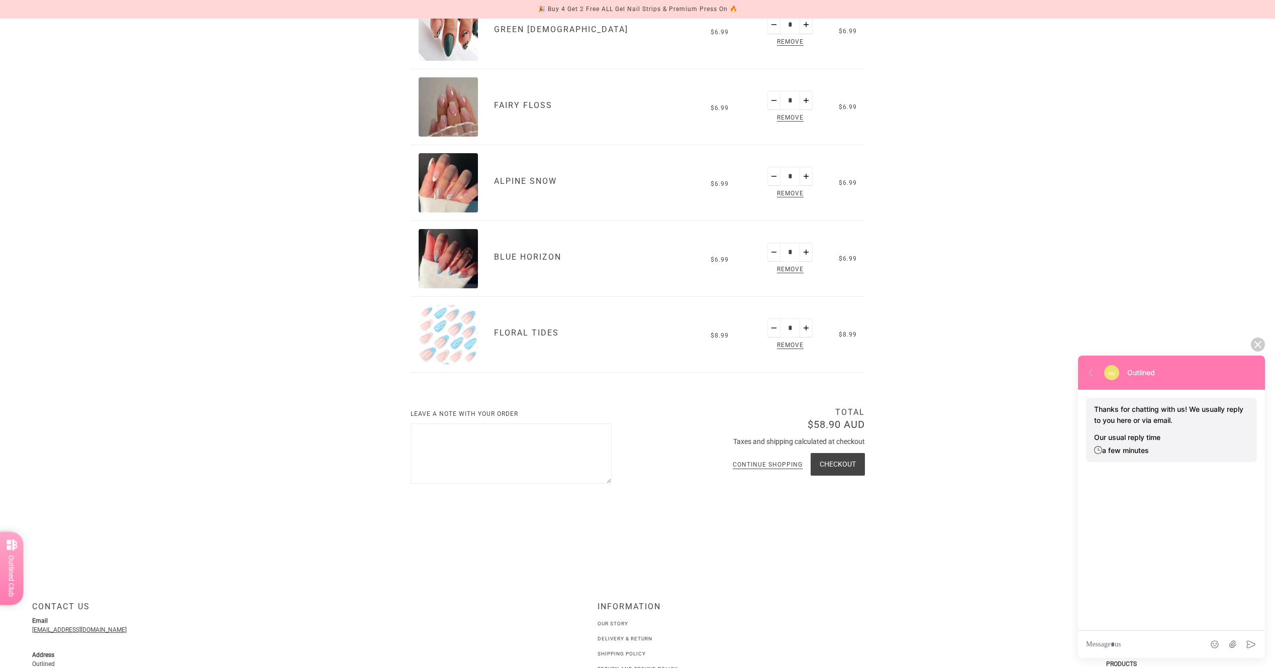
click at [1112, 644] on div "scrollable content" at bounding box center [1145, 644] width 118 height 11
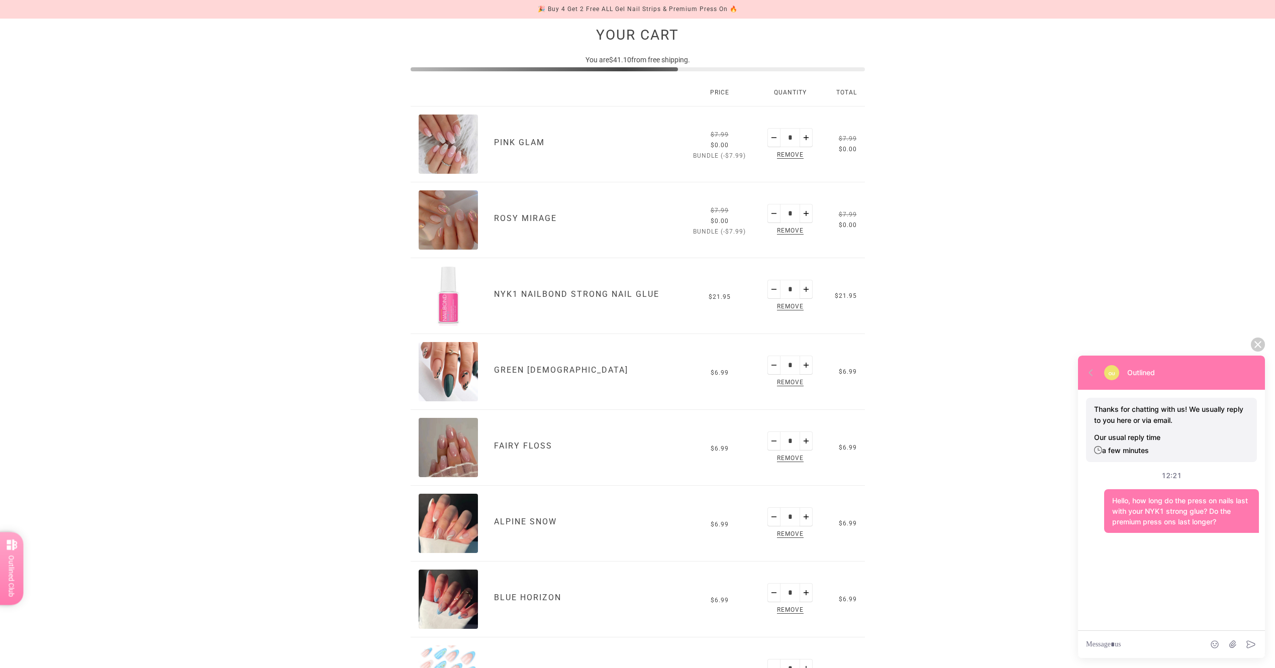
scroll to position [0, 0]
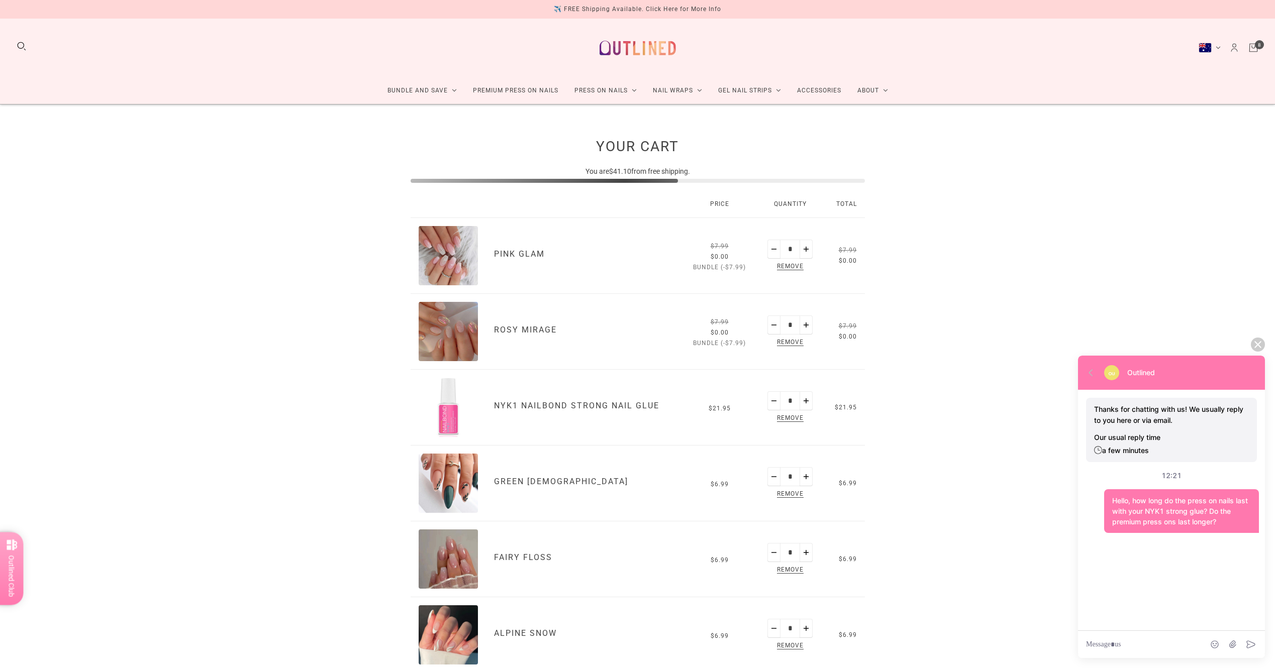
click at [5, 561] on button "Reward" at bounding box center [11, 569] width 24 height 73
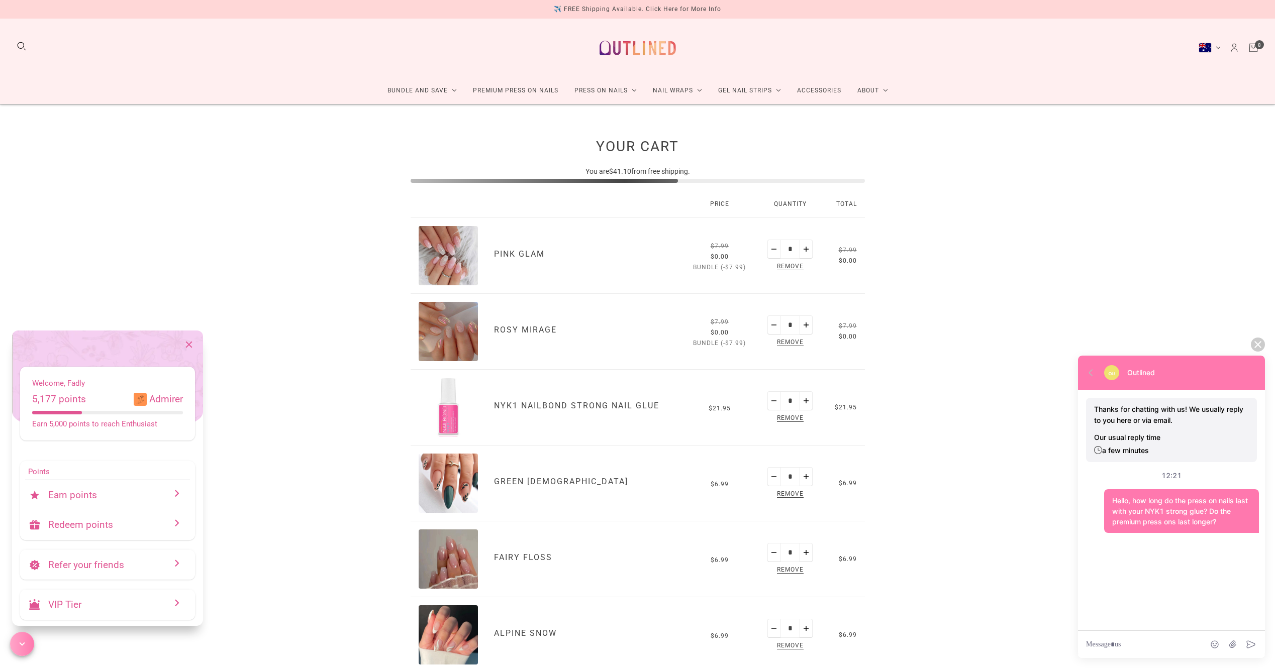
click at [72, 500] on p "Earn points" at bounding box center [111, 495] width 127 height 12
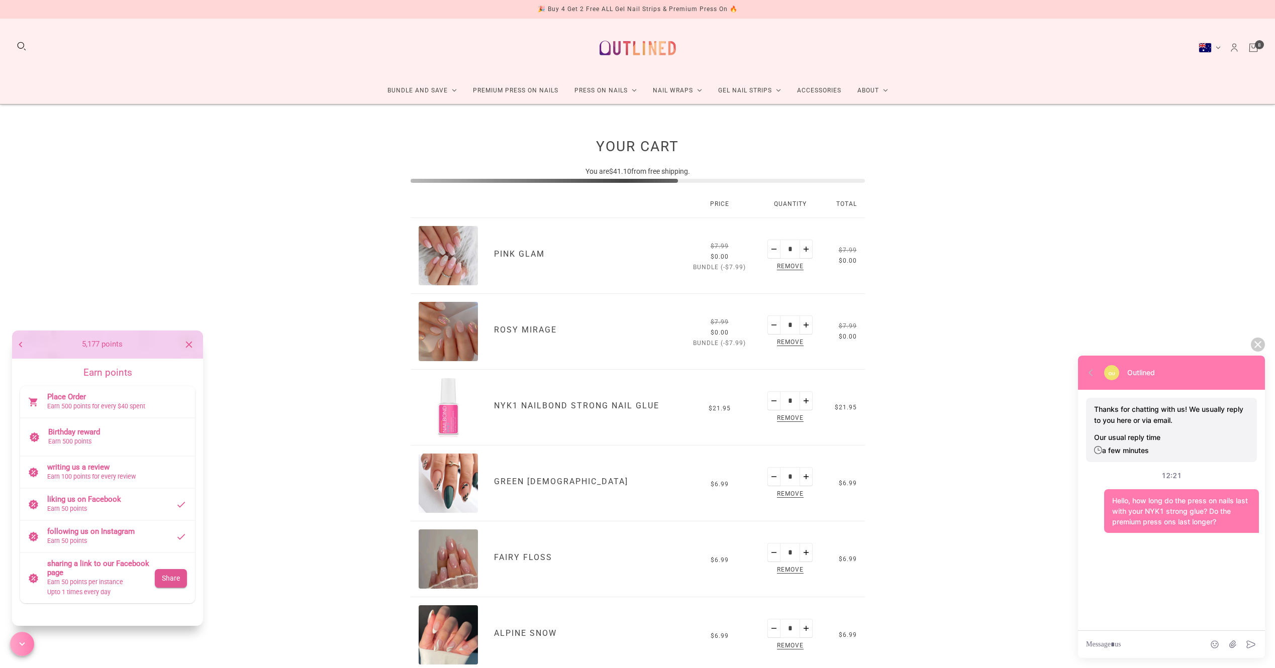
click at [109, 469] on span "writing us a review" at bounding box center [78, 467] width 62 height 9
click at [115, 472] on p "Earn 100 points for every review" at bounding box center [117, 477] width 140 height 10
click at [90, 403] on p "Earn 500 points for every $40 spent" at bounding box center [117, 407] width 140 height 10
click at [64, 401] on span "Place Order" at bounding box center [66, 396] width 39 height 9
click at [107, 468] on span "writing us a review" at bounding box center [78, 467] width 62 height 9
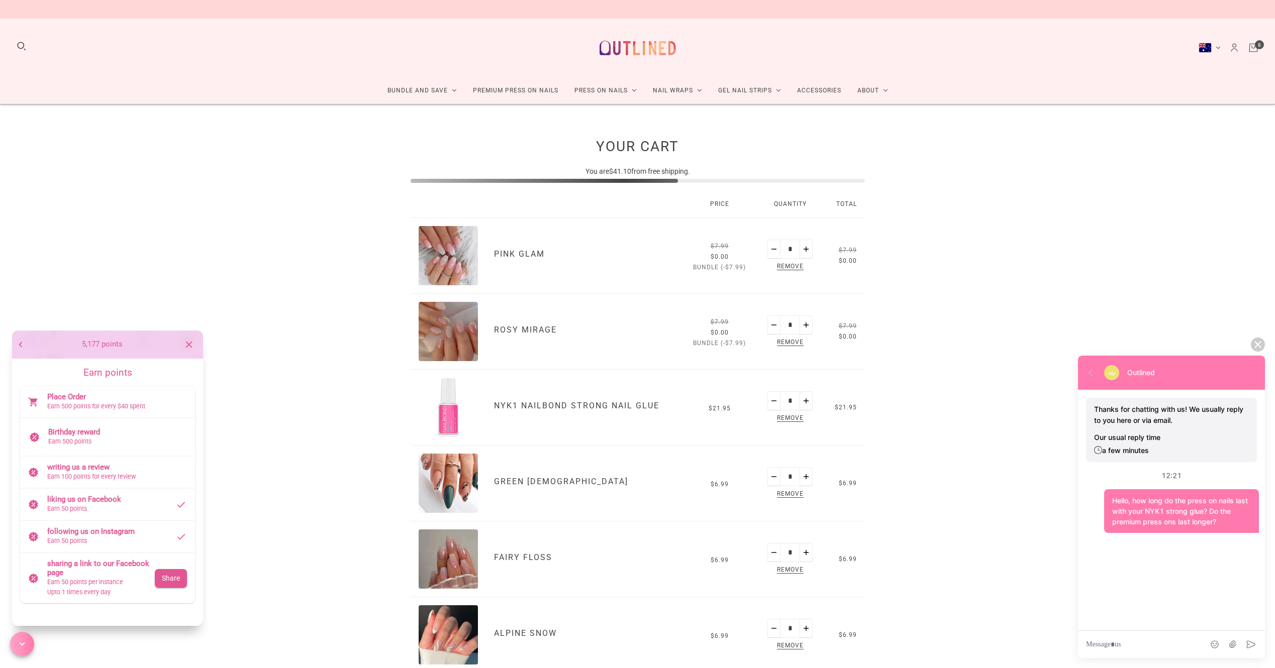
click at [95, 431] on span "Birthday reward" at bounding box center [74, 432] width 52 height 9
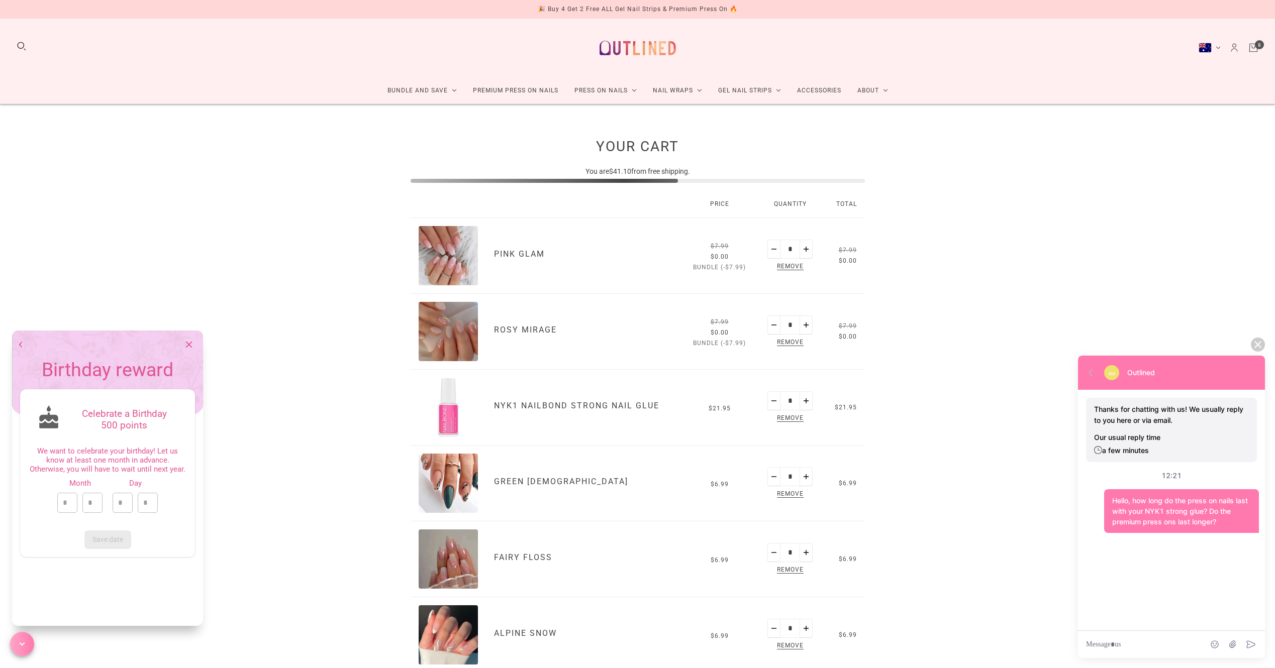
click at [18, 342] on icon "button" at bounding box center [20, 344] width 11 height 11
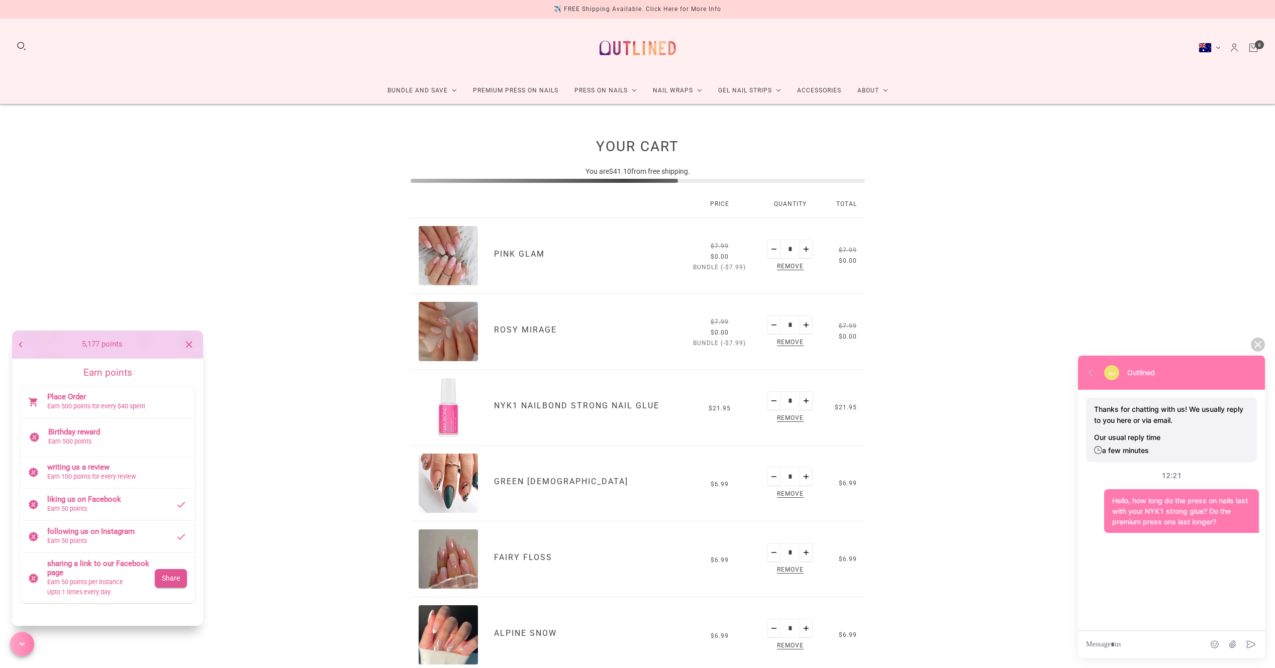
click at [19, 341] on icon "button" at bounding box center [20, 344] width 11 height 11
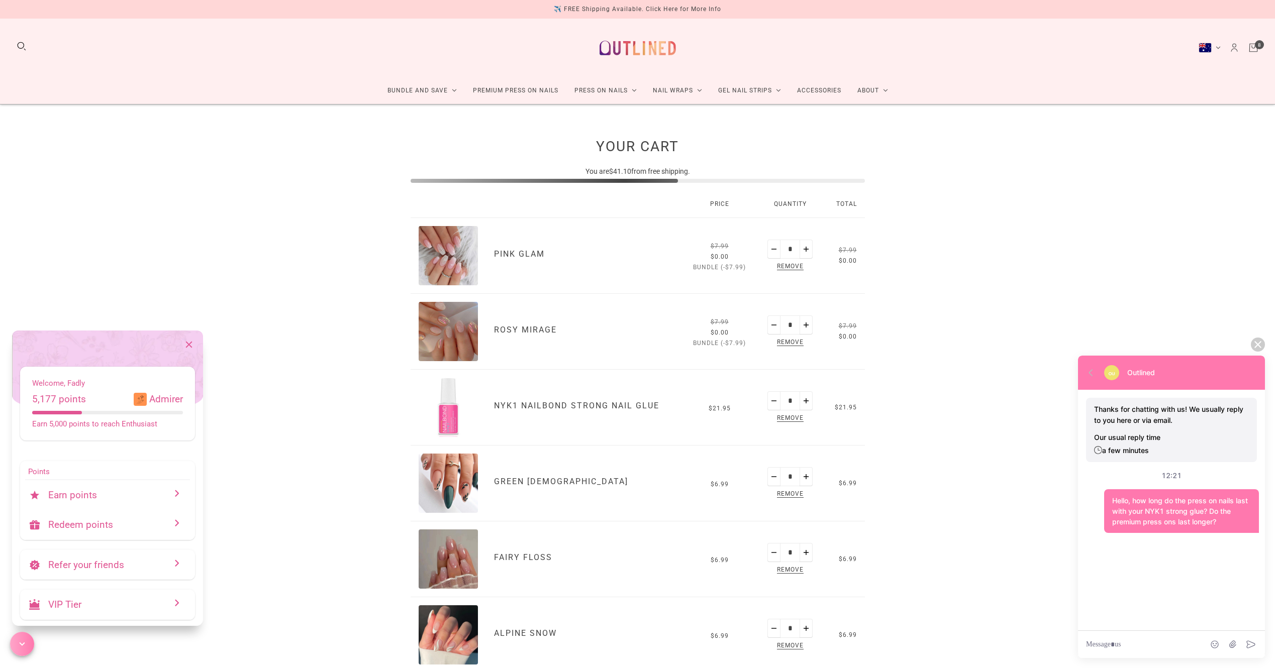
click at [118, 559] on p "Refer your friends" at bounding box center [111, 565] width 127 height 12
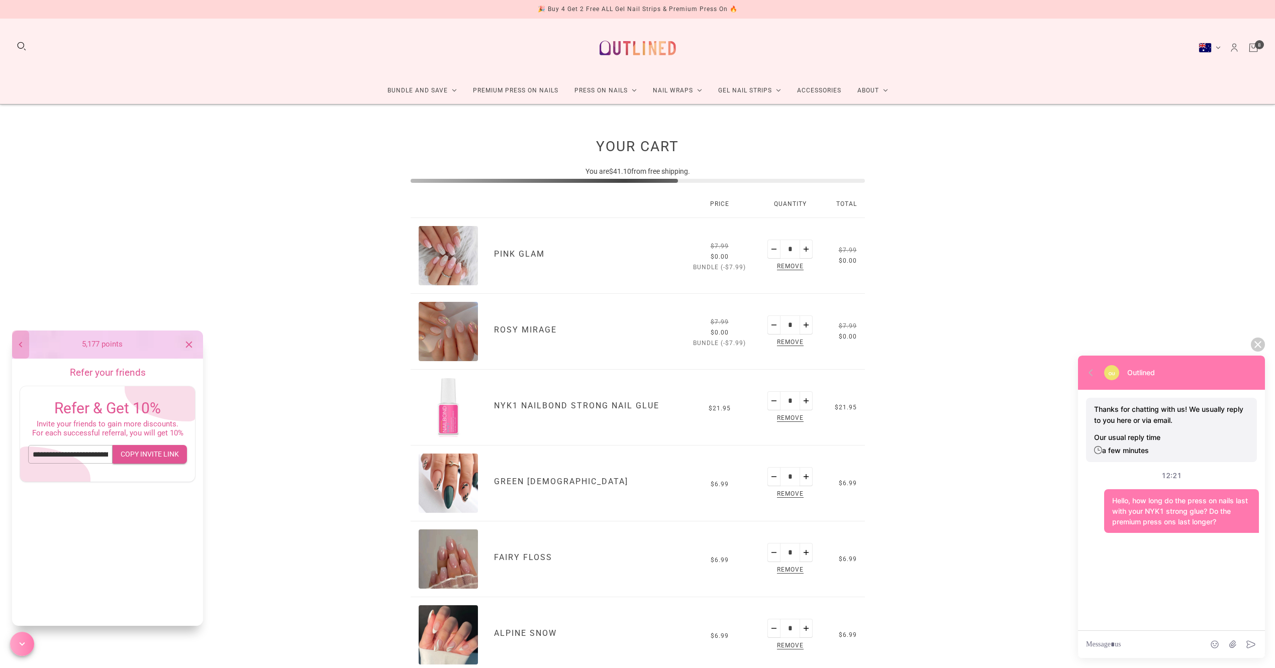
click at [16, 343] on icon "button" at bounding box center [20, 344] width 11 height 11
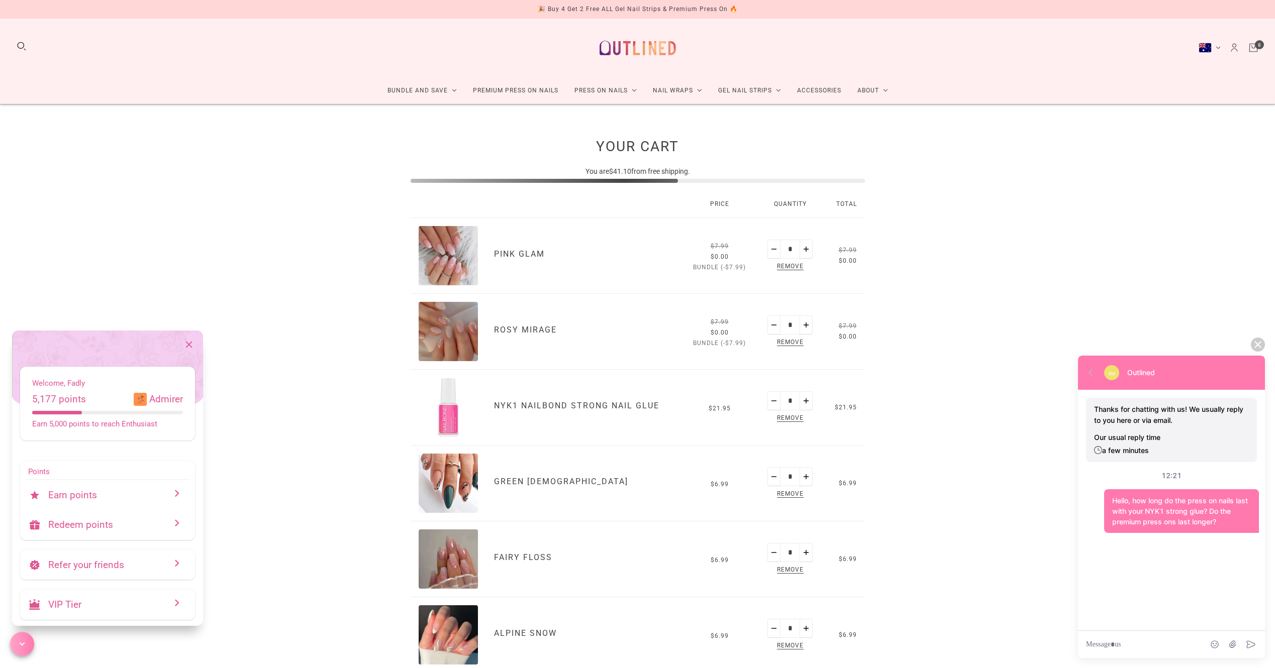
scroll to position [50, 0]
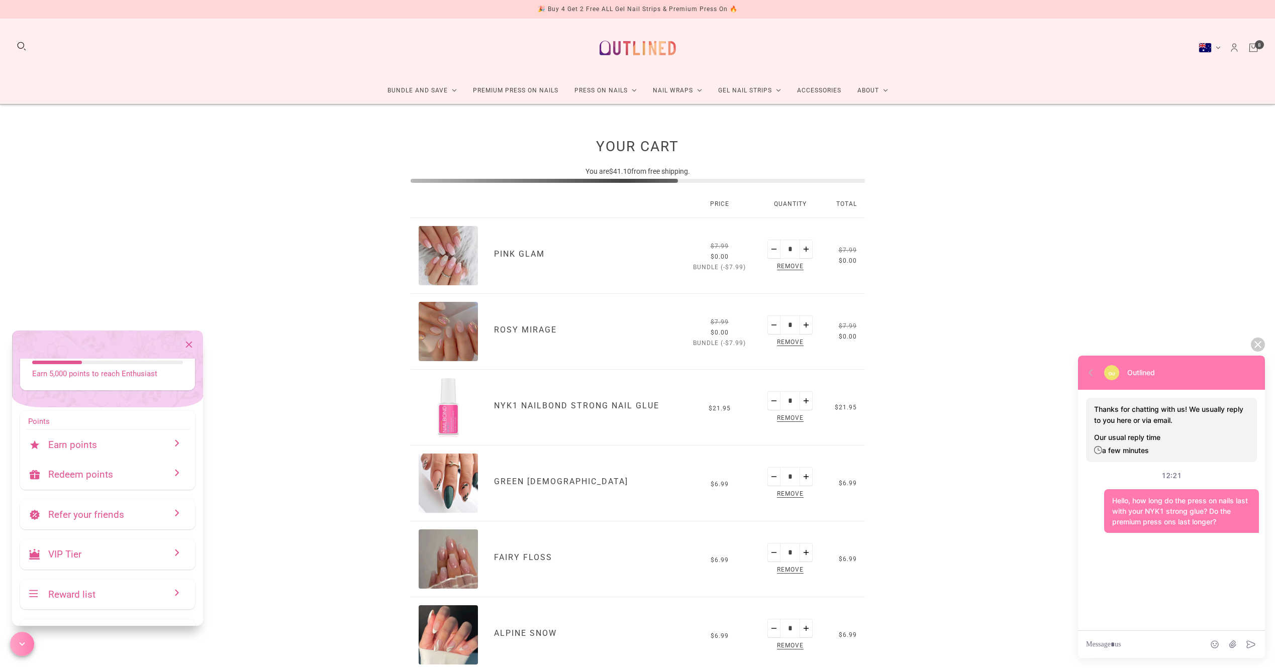
click at [85, 557] on p "VIP Tier" at bounding box center [111, 555] width 127 height 12
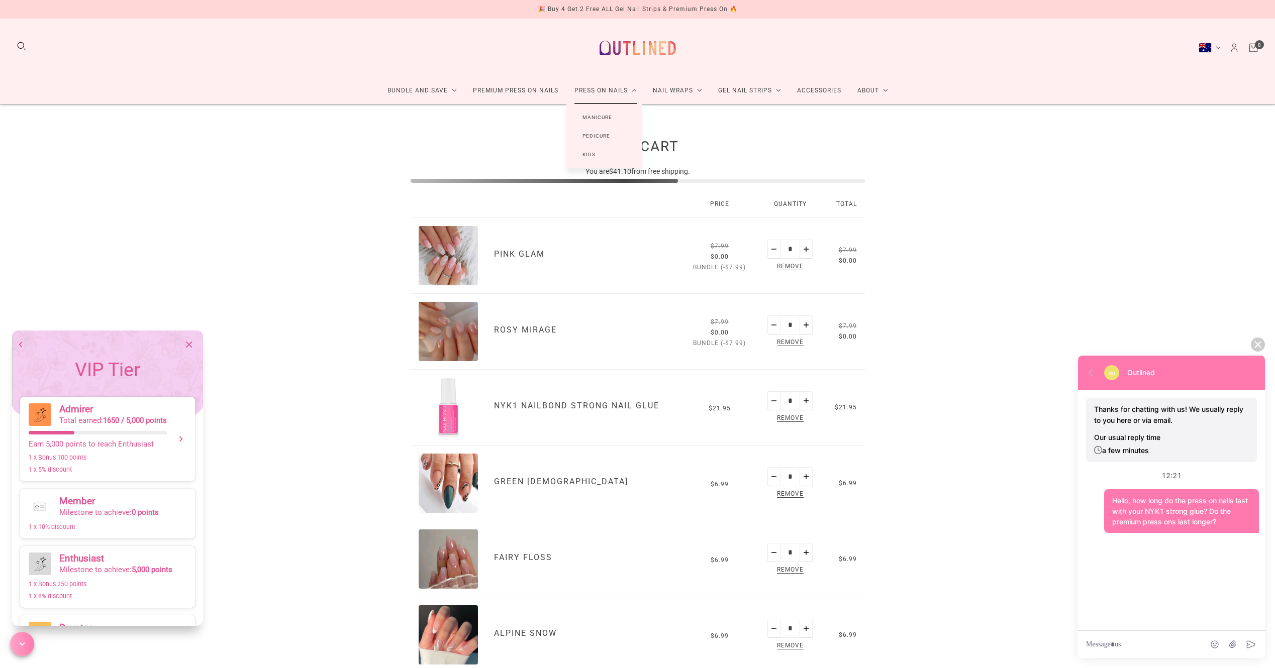
drag, startPoint x: 674, startPoint y: 95, endPoint x: 592, endPoint y: 86, distance: 82.4
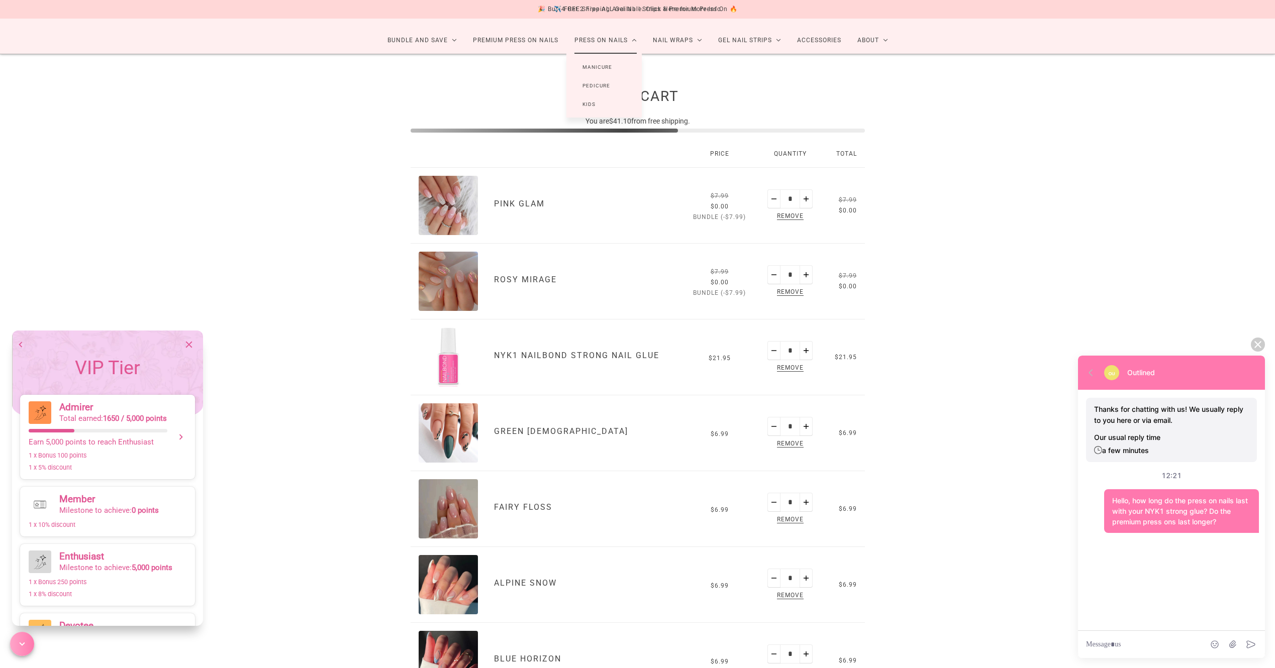
scroll to position [0, 0]
click at [23, 346] on icon "button" at bounding box center [20, 344] width 11 height 11
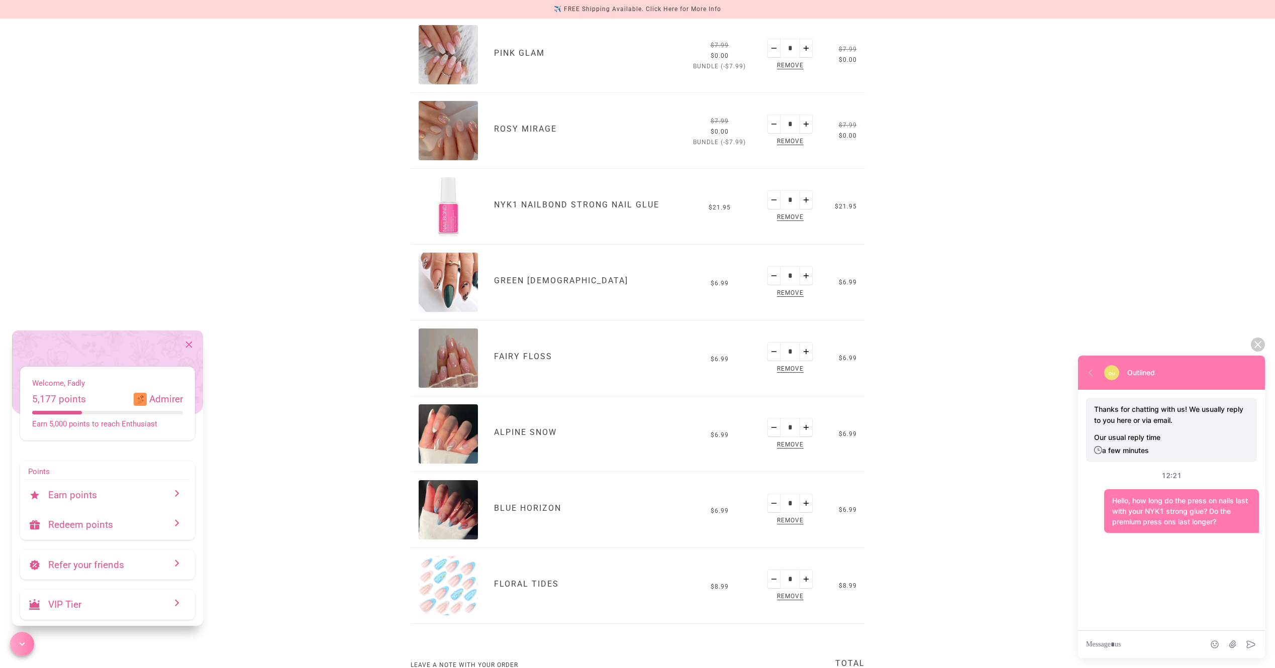
click at [92, 495] on p "Earn points" at bounding box center [111, 495] width 127 height 12
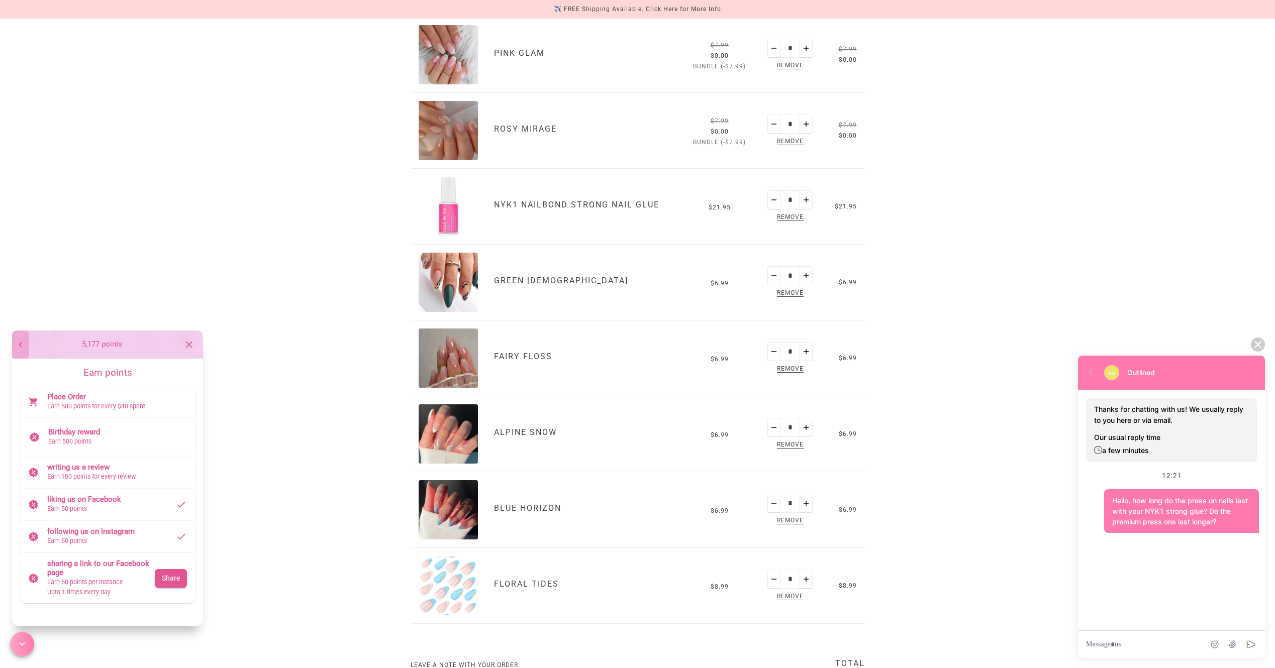
click at [23, 345] on icon "button" at bounding box center [20, 344] width 11 height 11
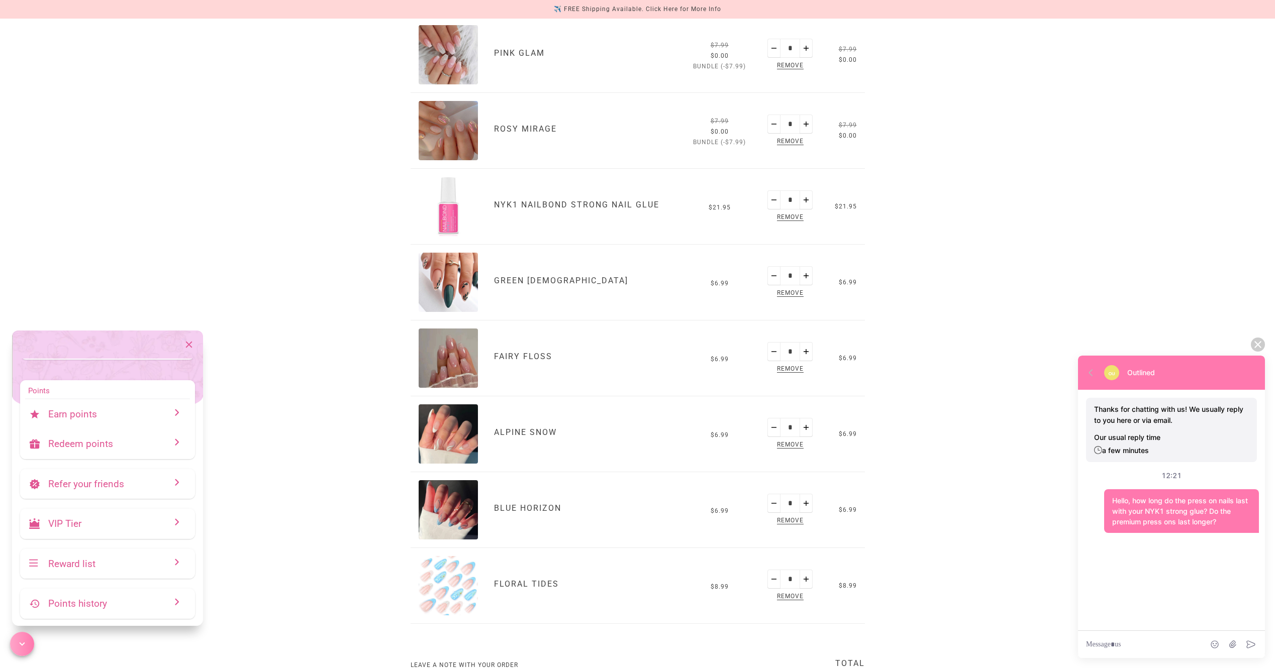
scroll to position [82, 0]
click at [92, 558] on p "Reward list" at bounding box center [111, 563] width 127 height 12
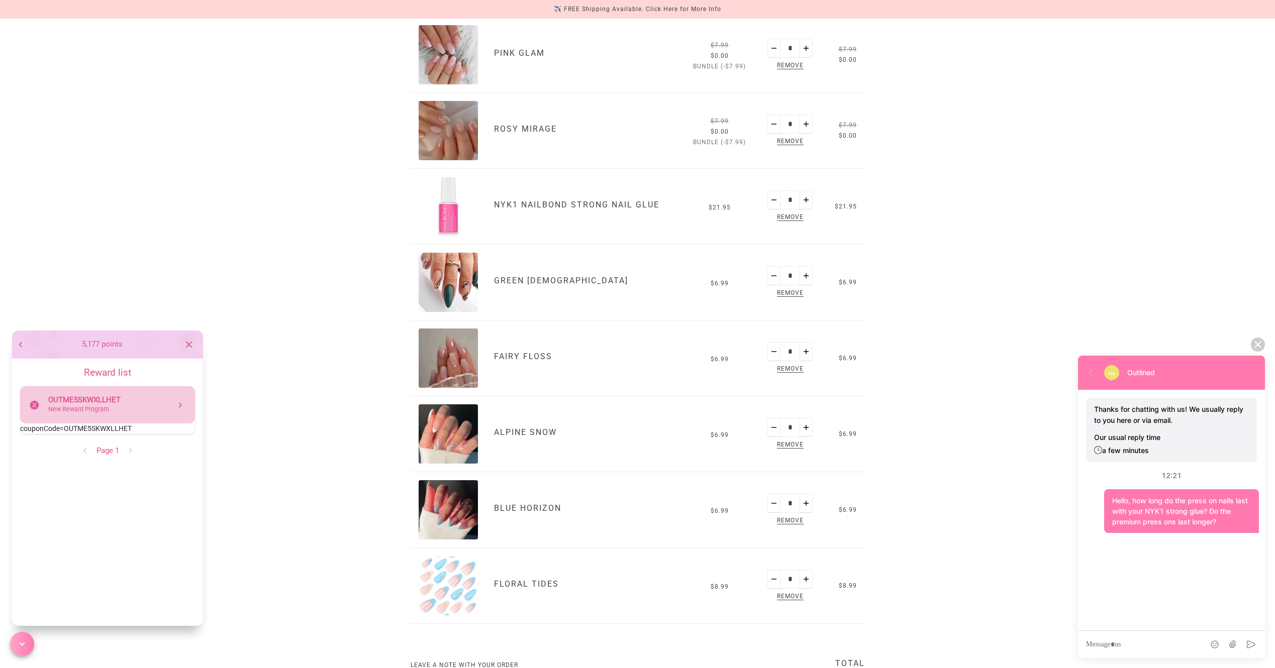
click at [93, 421] on div "OUTME5SKWXLLHET New Reward Program" at bounding box center [107, 404] width 175 height 37
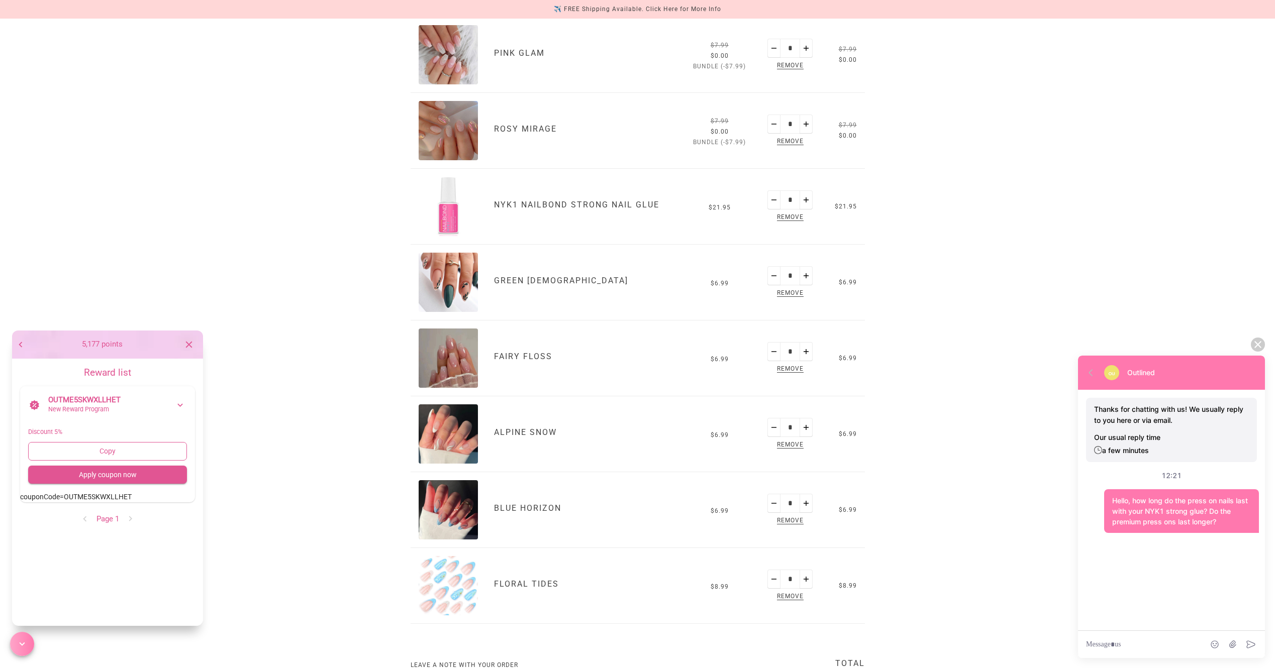
click at [104, 451] on span "Copy" at bounding box center [107, 451] width 143 height 13
click at [19, 344] on icon "button" at bounding box center [20, 344] width 11 height 11
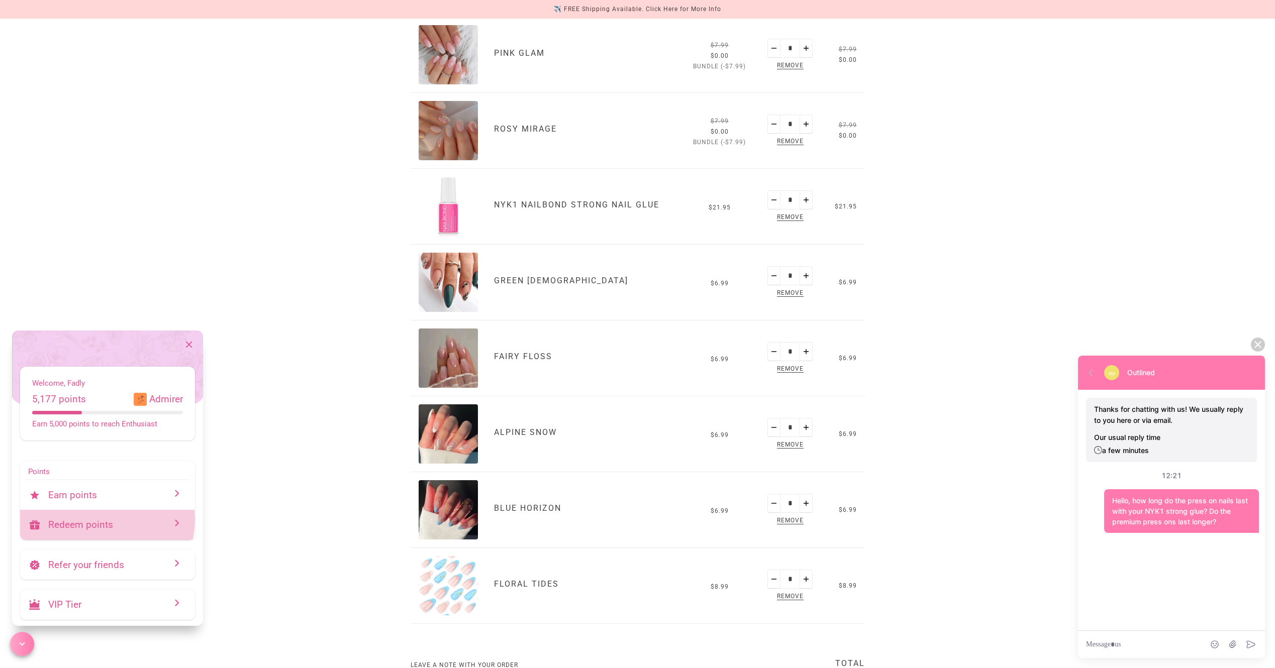
click at [106, 520] on p "Redeem points" at bounding box center [111, 525] width 127 height 12
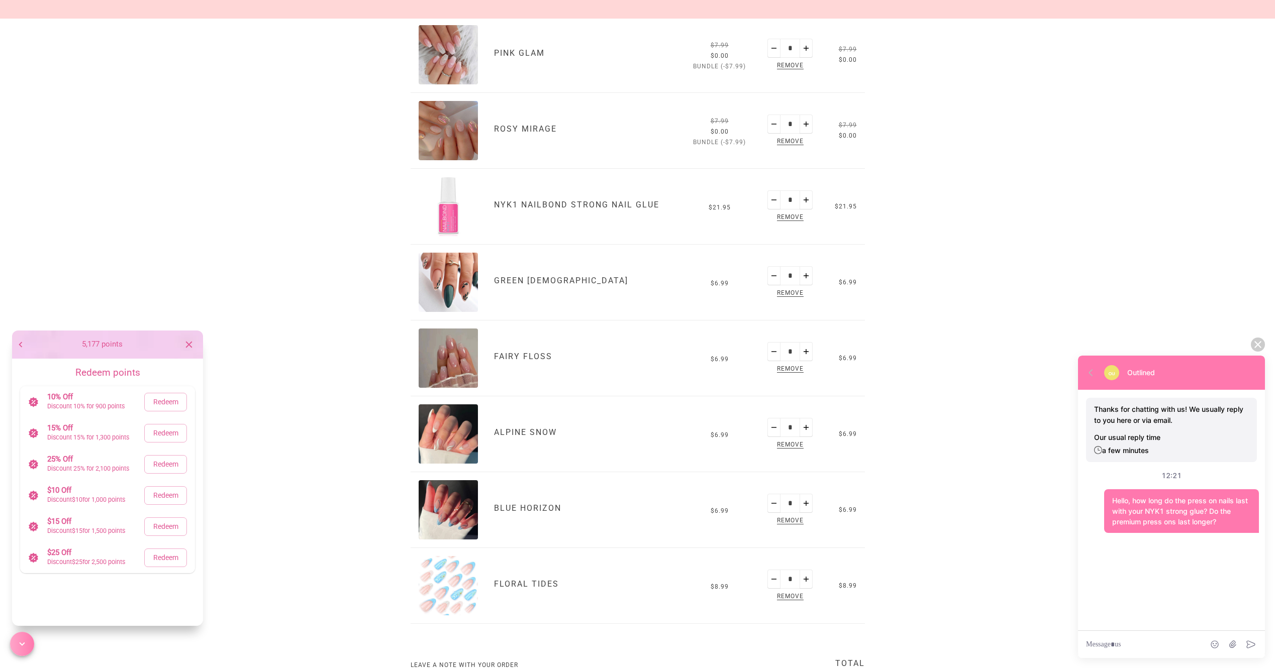
click at [34, 401] on icon at bounding box center [34, 402] width 10 height 11
click at [23, 351] on button "button" at bounding box center [20, 345] width 17 height 28
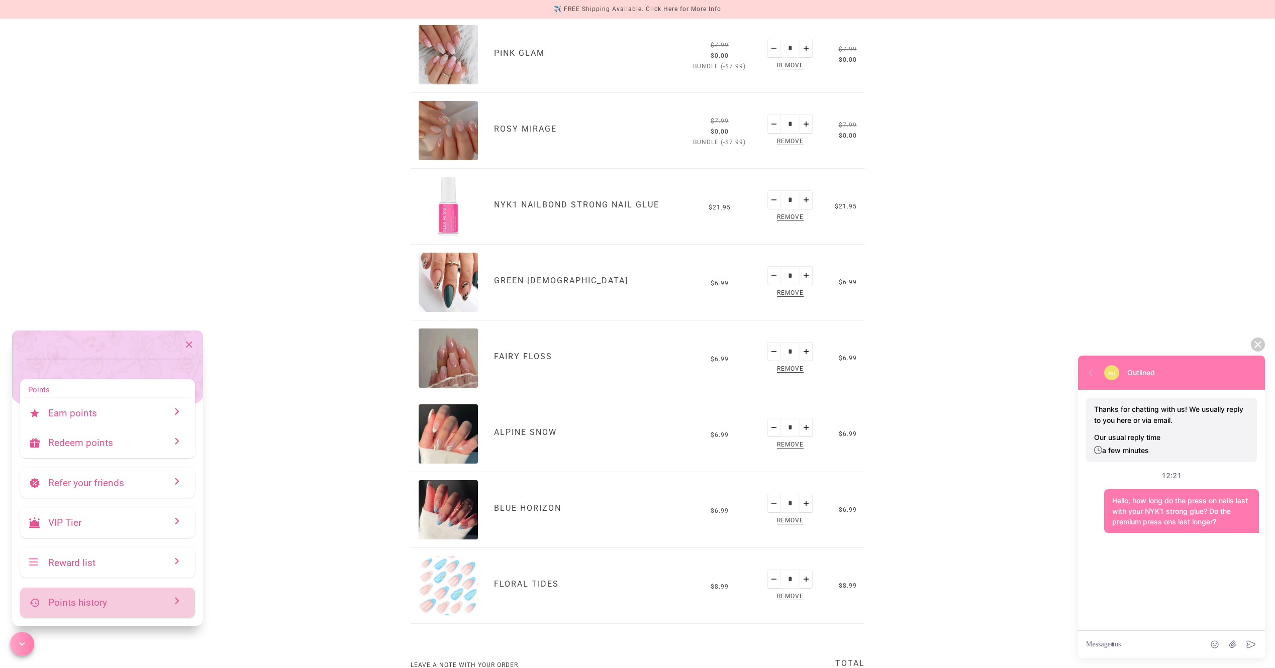
click at [116, 598] on p "Points history" at bounding box center [111, 603] width 127 height 12
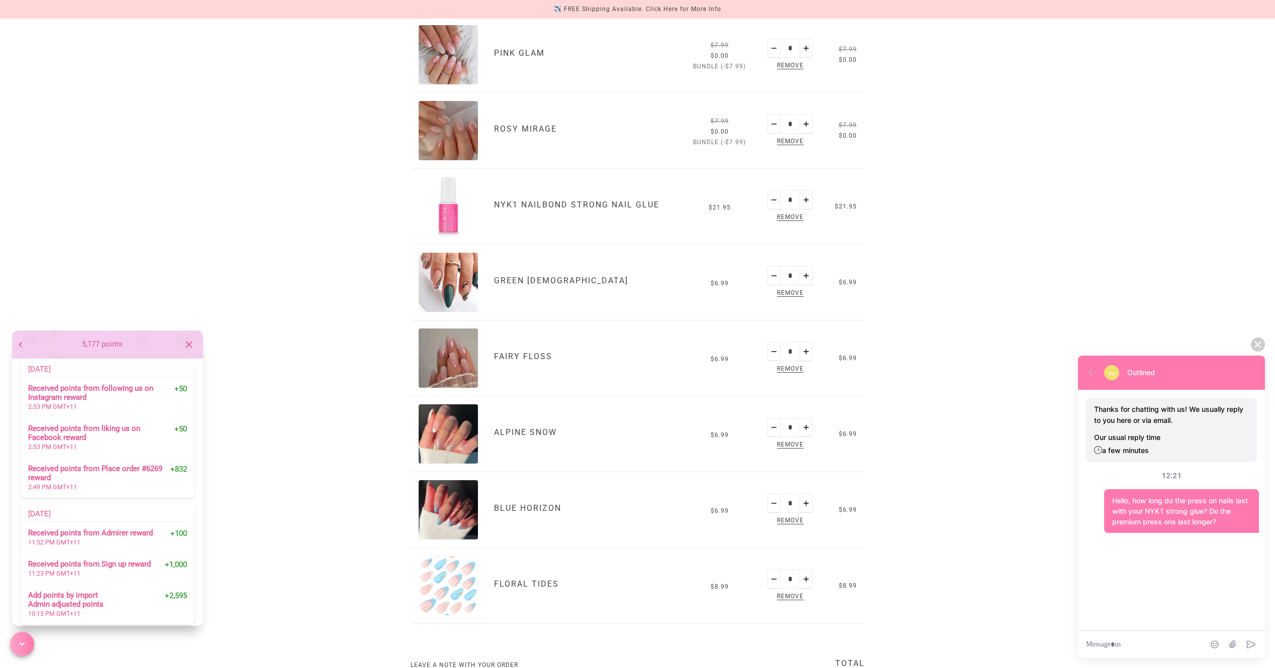
scroll to position [141, 0]
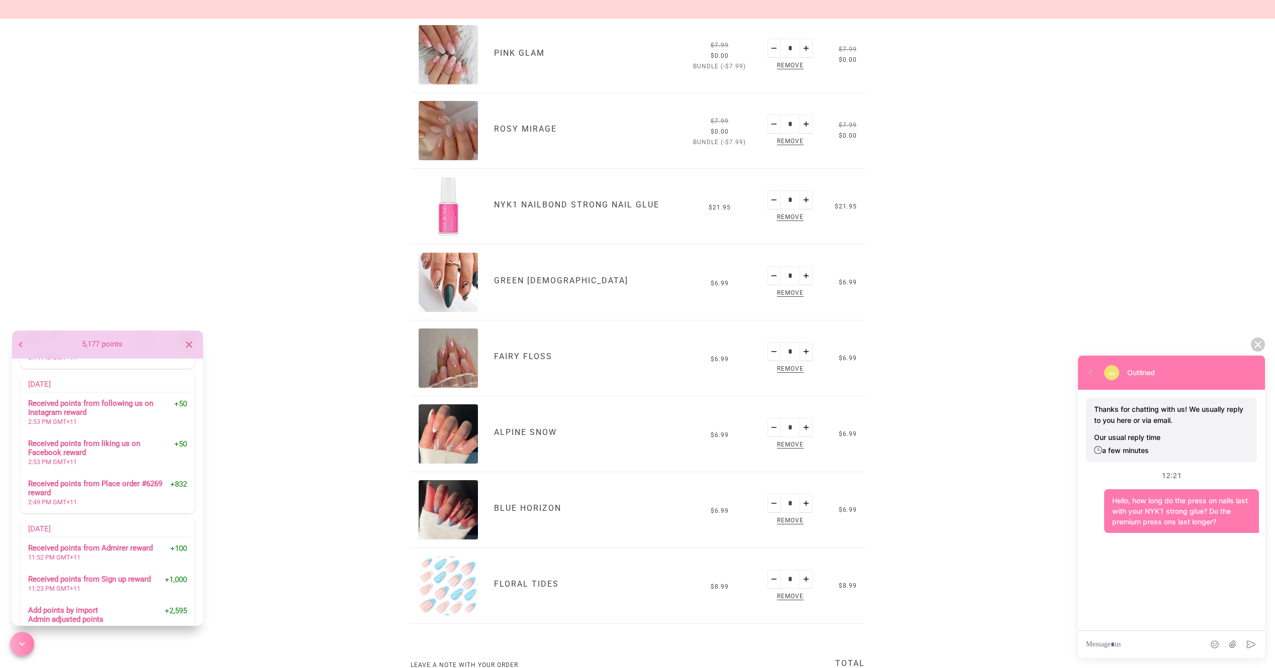
click at [20, 346] on icon "button" at bounding box center [20, 344] width 11 height 11
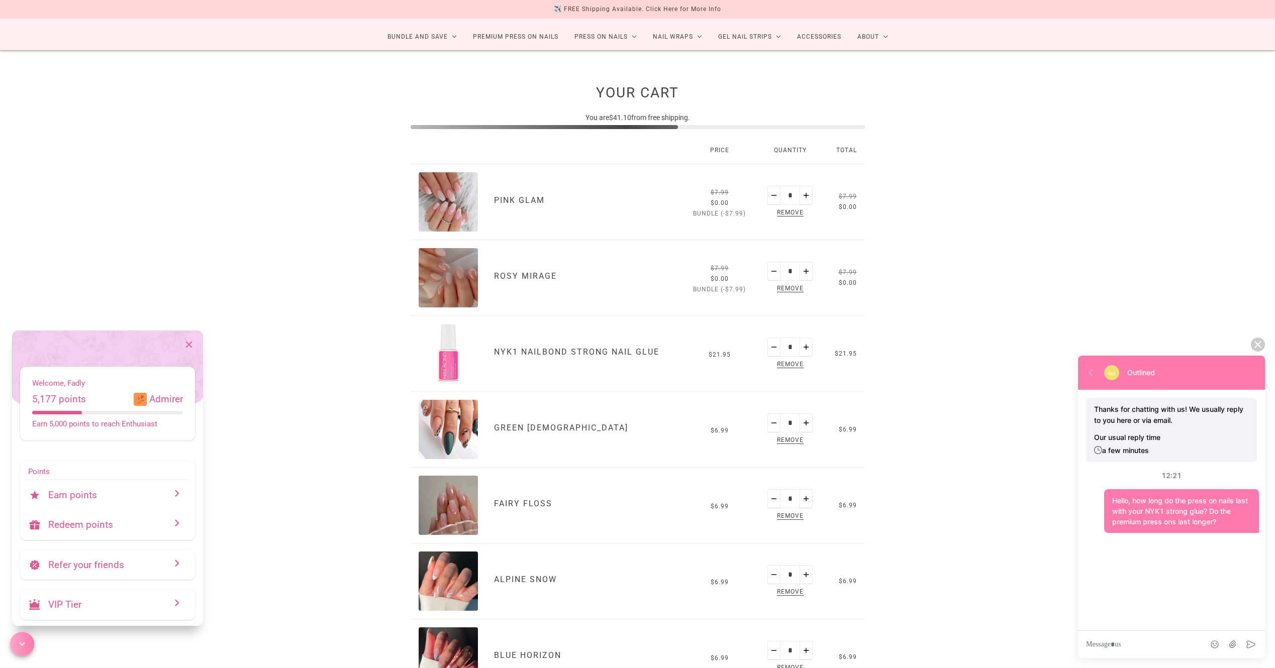
scroll to position [0, 0]
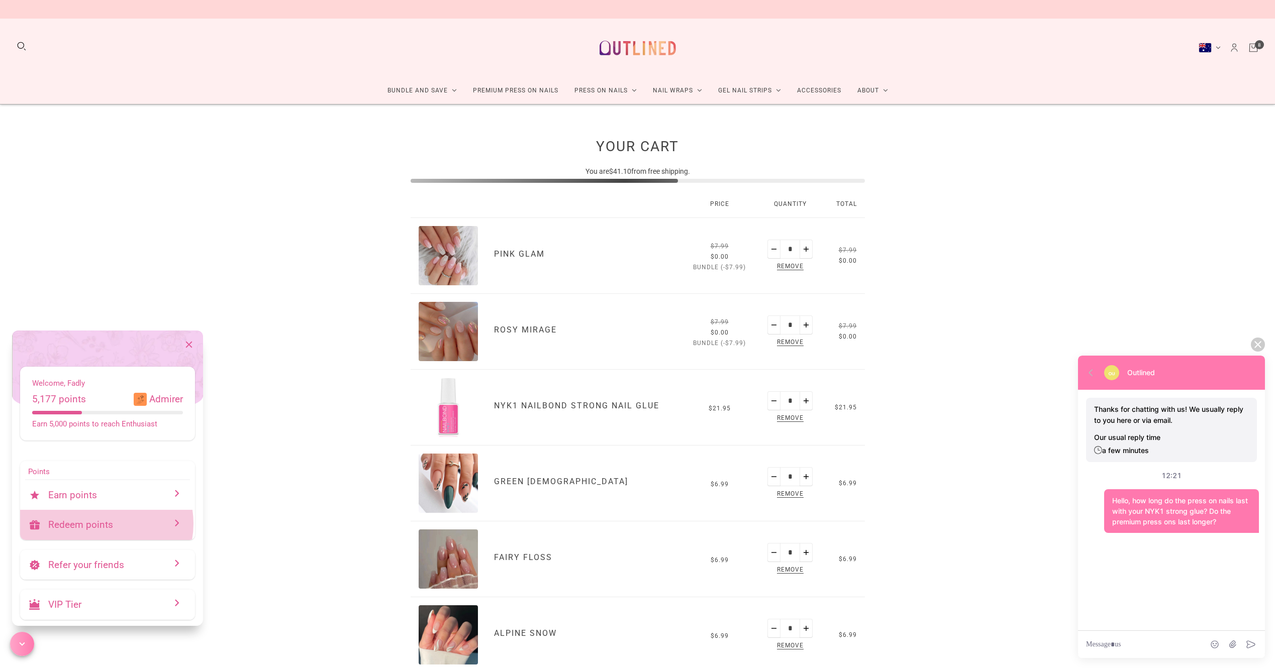
click at [105, 524] on p "Redeem points" at bounding box center [111, 525] width 127 height 12
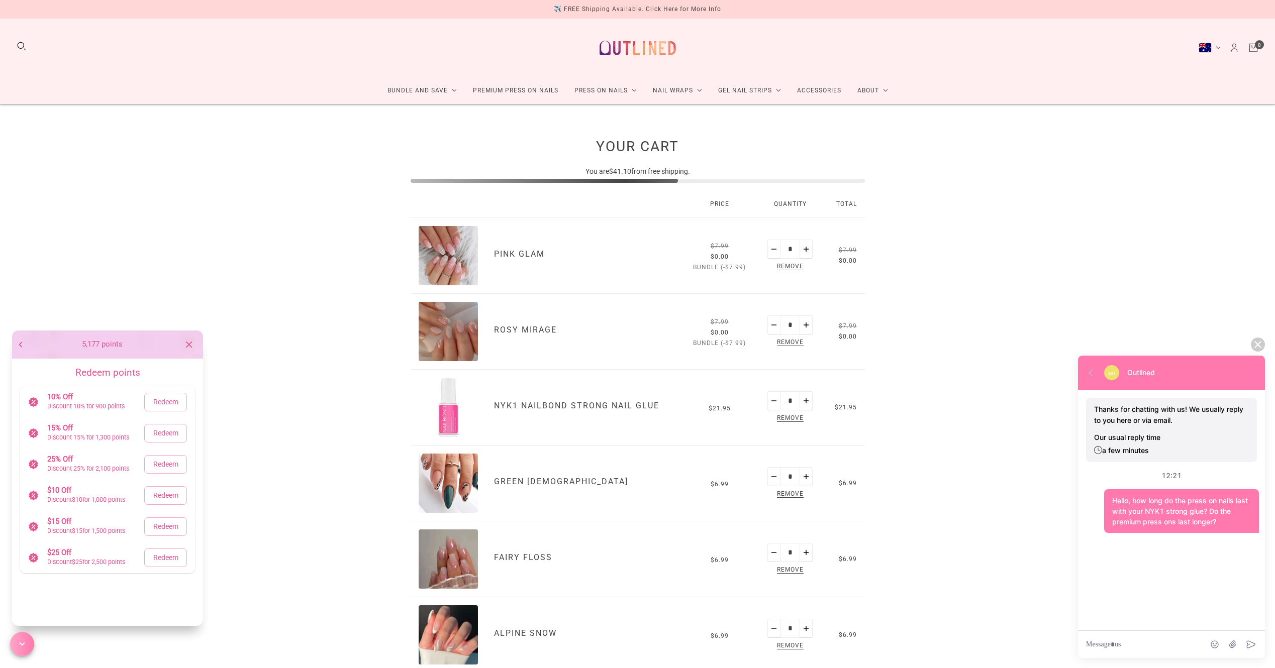
click at [100, 396] on p "10% Off" at bounding box center [95, 396] width 97 height 9
click at [26, 347] on button "button" at bounding box center [20, 345] width 17 height 28
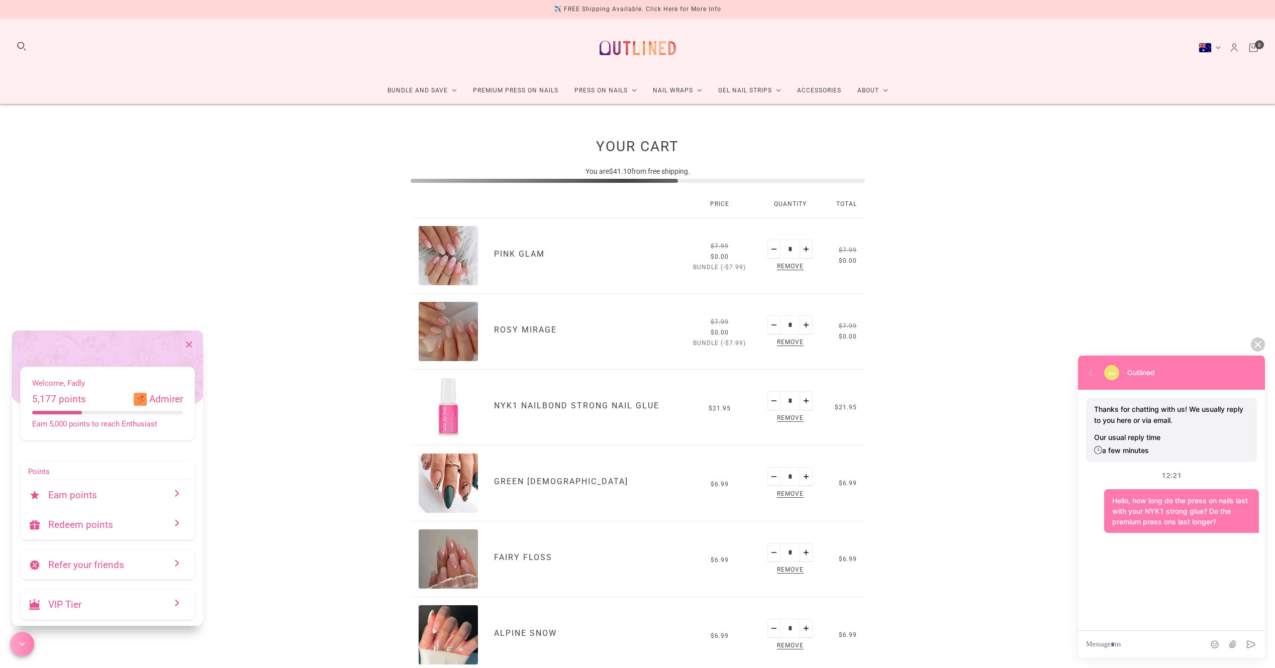
click at [68, 516] on div "Redeem points" at bounding box center [107, 525] width 175 height 30
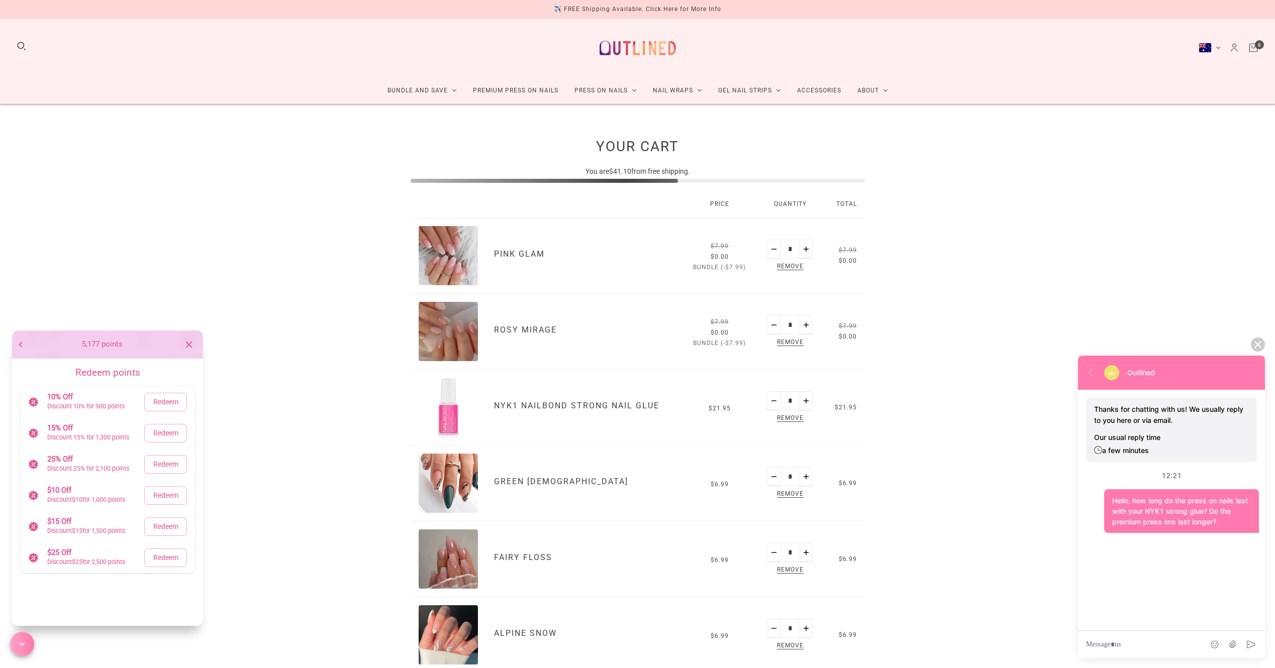
click at [1149, 637] on div "scrollable content" at bounding box center [1142, 644] width 128 height 27
click at [1179, 632] on div "**********" at bounding box center [1154, 639] width 137 height 22
click at [959, 327] on div "Your Cart You are $41.10 from free shipping. Price Quantity Total Pink Glam All…" at bounding box center [637, 564] width 1275 height 919
click at [1151, 635] on div "scrollable content" at bounding box center [1142, 644] width 128 height 27
click at [1151, 641] on div "scrollable content" at bounding box center [1145, 644] width 118 height 11
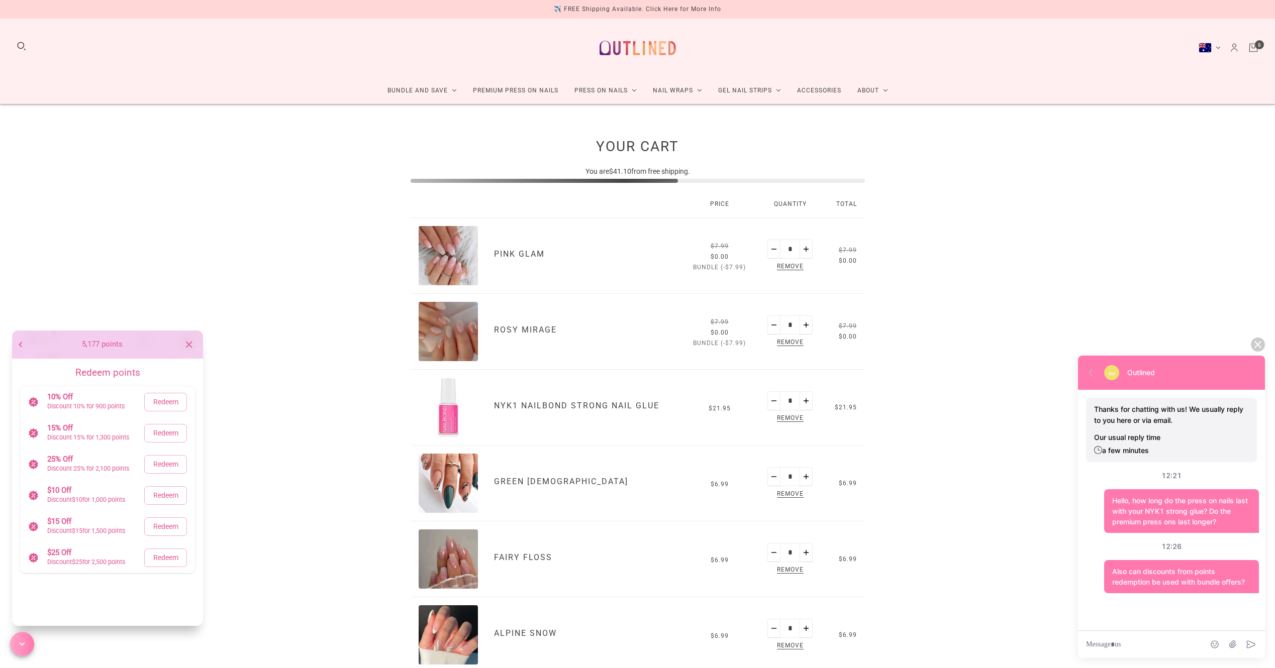
click at [1136, 446] on p "a few minutes" at bounding box center [1171, 450] width 155 height 11
click at [1089, 447] on div "Thanks for chatting with us! We usually reply to you here or via email. Our usu…" at bounding box center [1171, 430] width 171 height 64
click at [1094, 447] on div "Thanks for chatting with us! We usually reply to you here or via email. Our usu…" at bounding box center [1171, 430] width 171 height 64
click at [1098, 448] on icon "scrollable content" at bounding box center [1098, 450] width 8 height 8
click at [163, 558] on span "Redeem" at bounding box center [165, 558] width 27 height 13
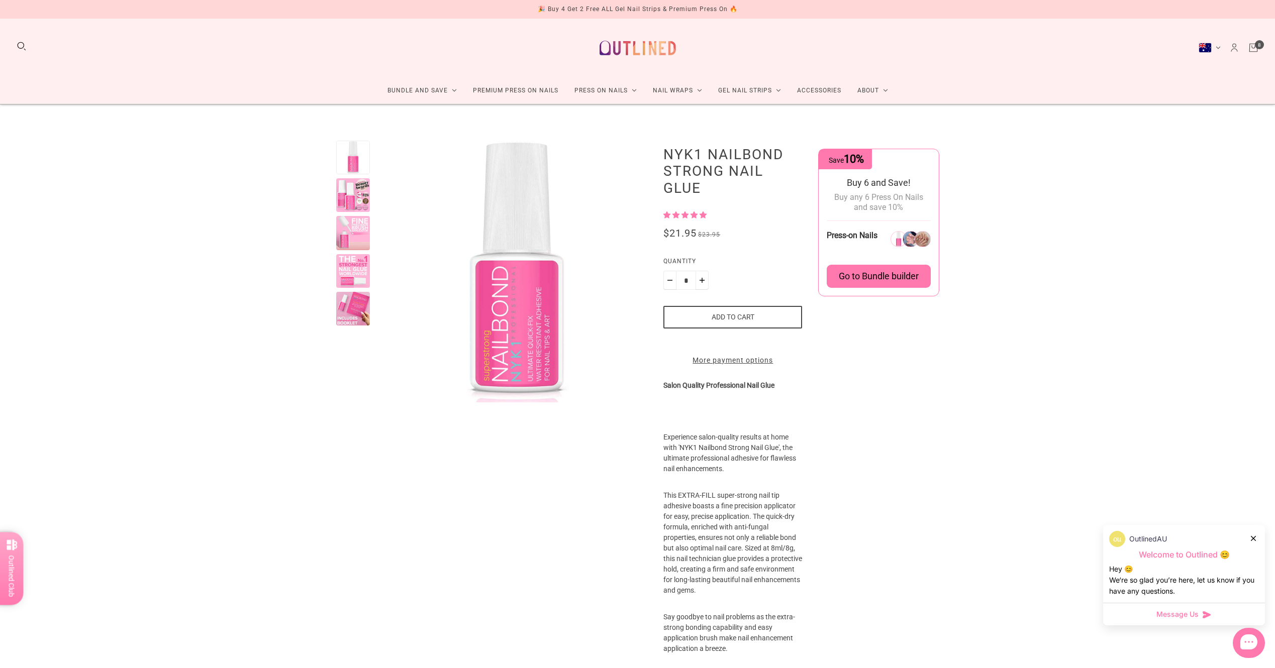
click at [709, 216] on div "3 reviews" at bounding box center [732, 215] width 139 height 11
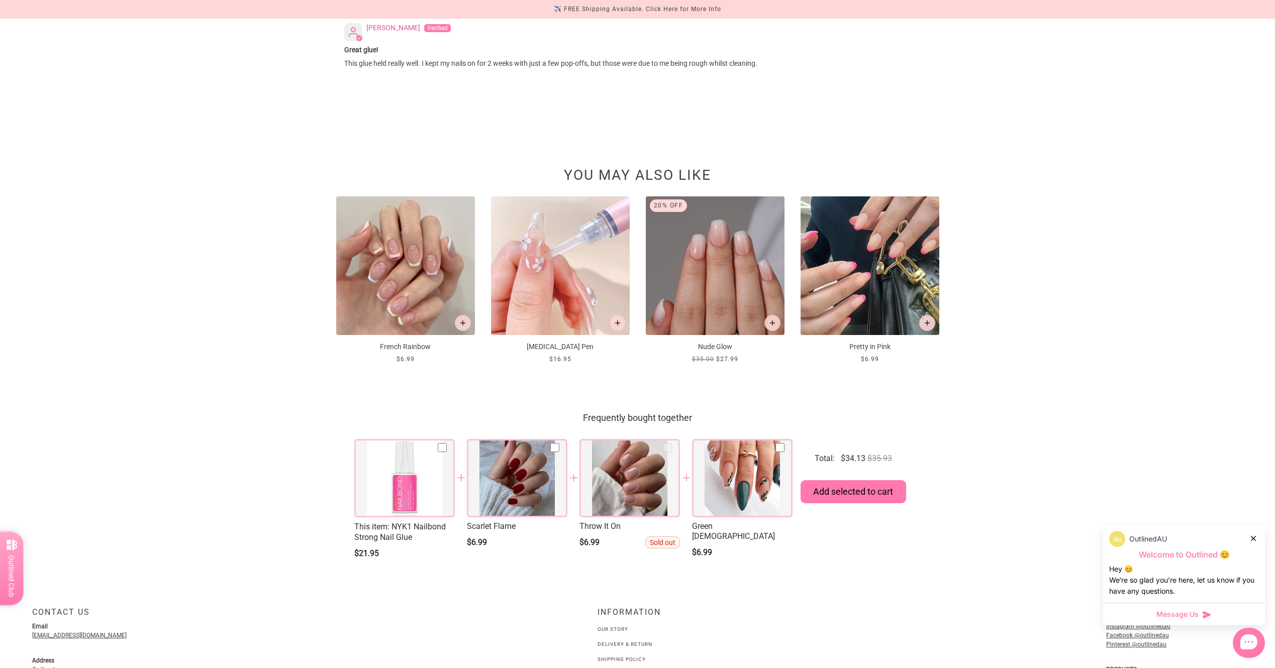
scroll to position [1554, 0]
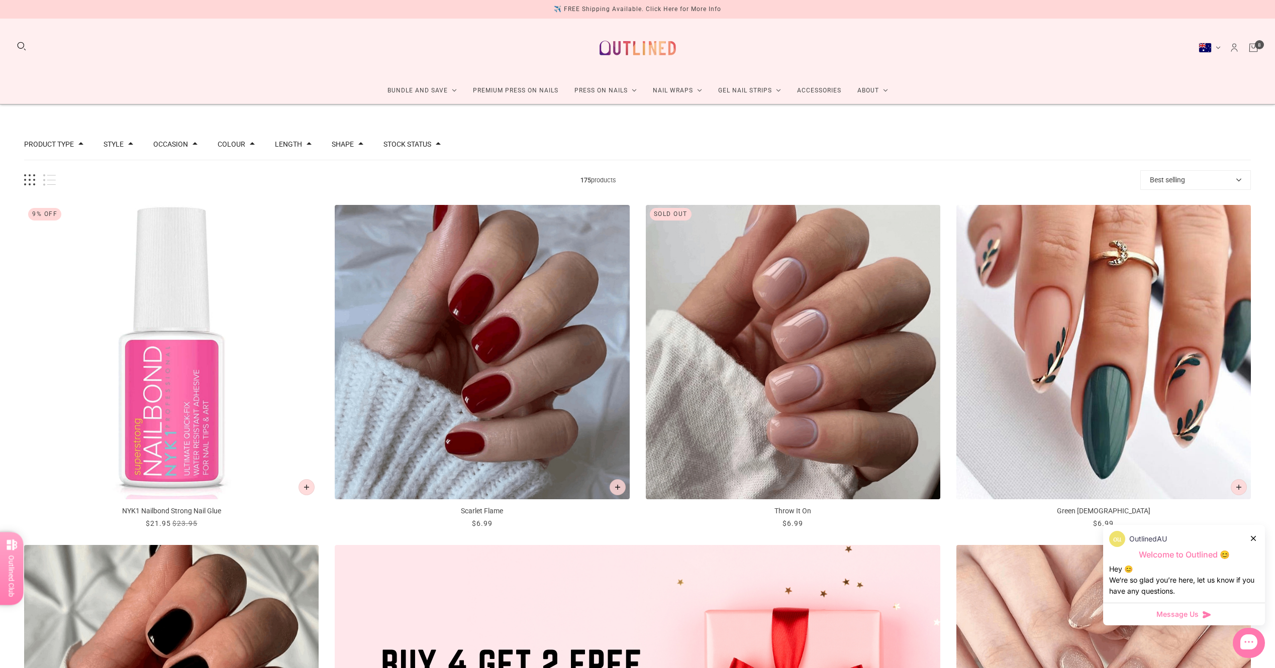
click at [7, 578] on span "Reward" at bounding box center [11, 569] width 13 height 57
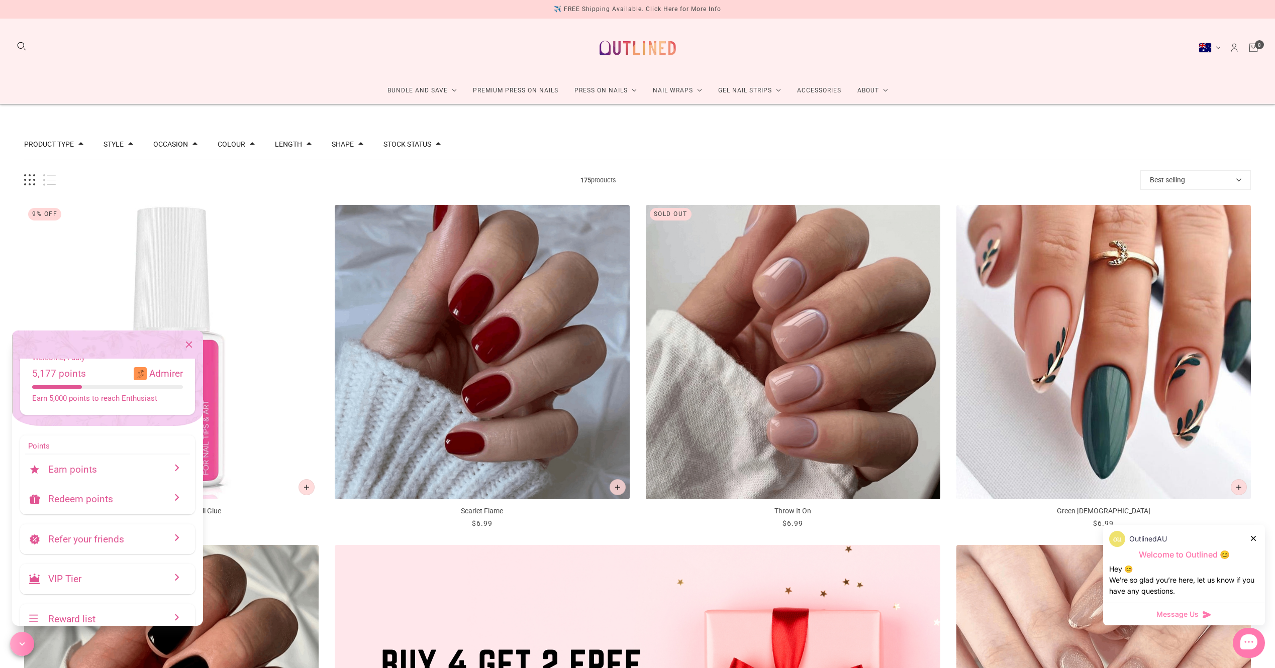
scroll to position [82, 0]
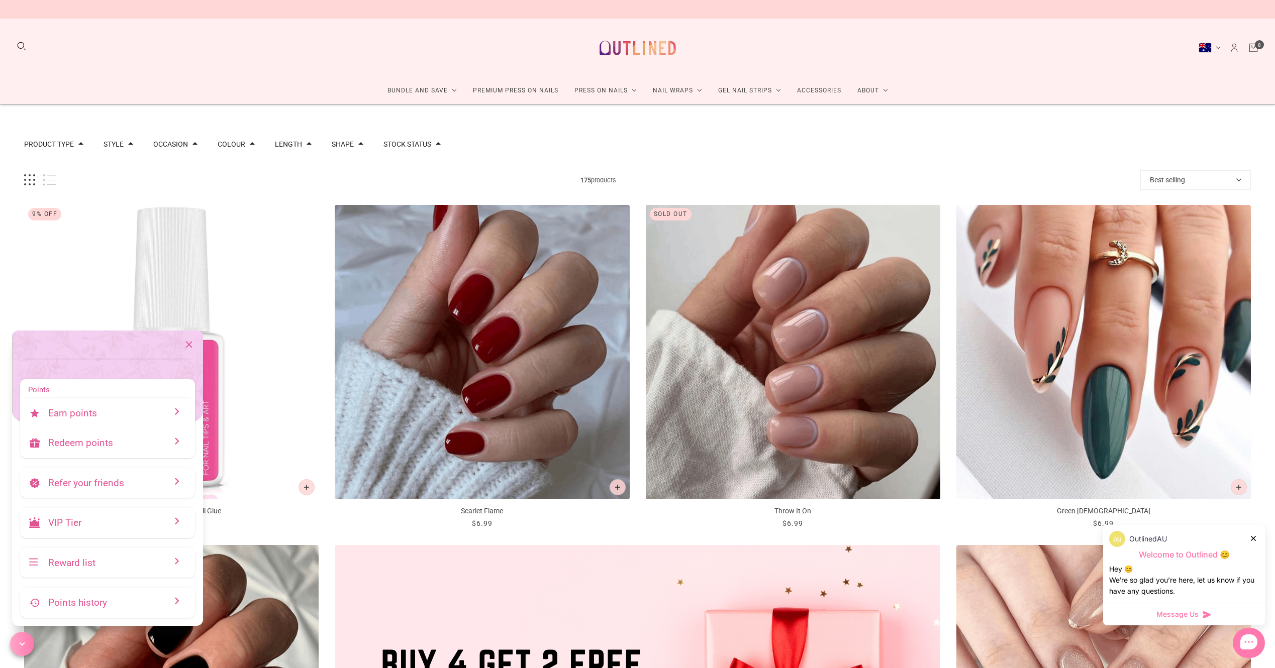
click at [86, 570] on div "Reward list" at bounding box center [107, 563] width 175 height 30
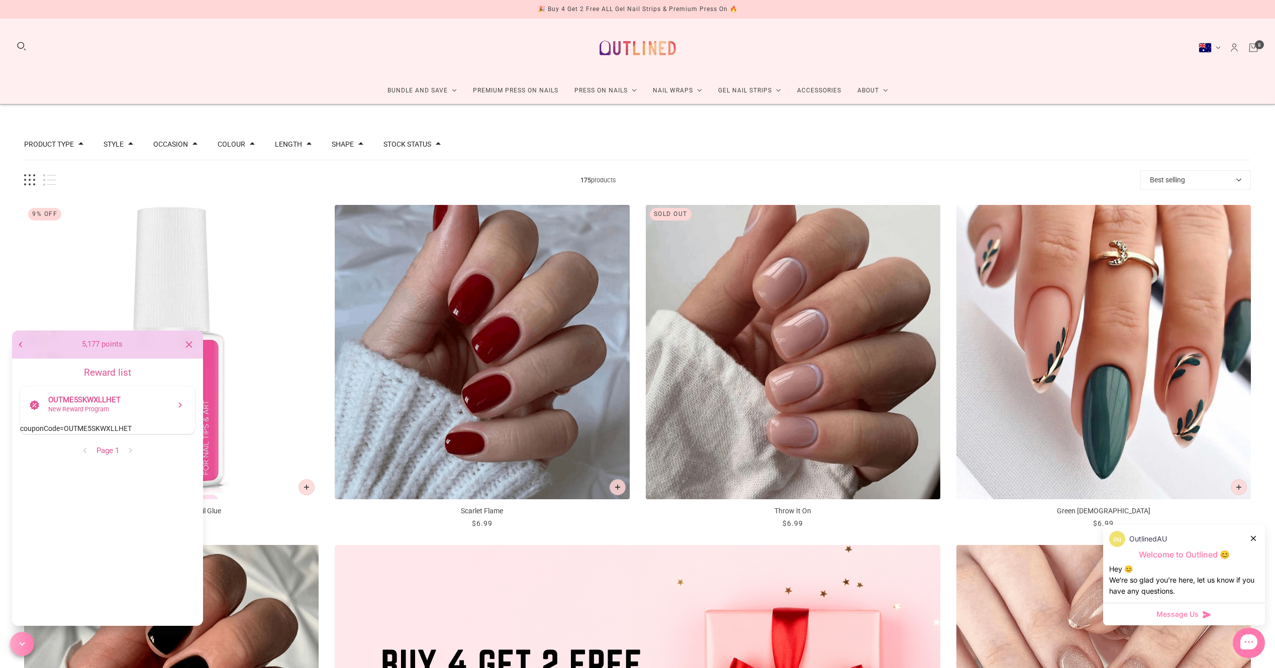
click at [113, 428] on nav "OUTME5SKWXLLHET New Reward Program couponCode= OUTME5SKWXLLHET" at bounding box center [107, 410] width 175 height 48
click at [180, 407] on icon at bounding box center [181, 406] width 4 height 6
click at [139, 472] on span "Apply coupon now" at bounding box center [107, 475] width 143 height 13
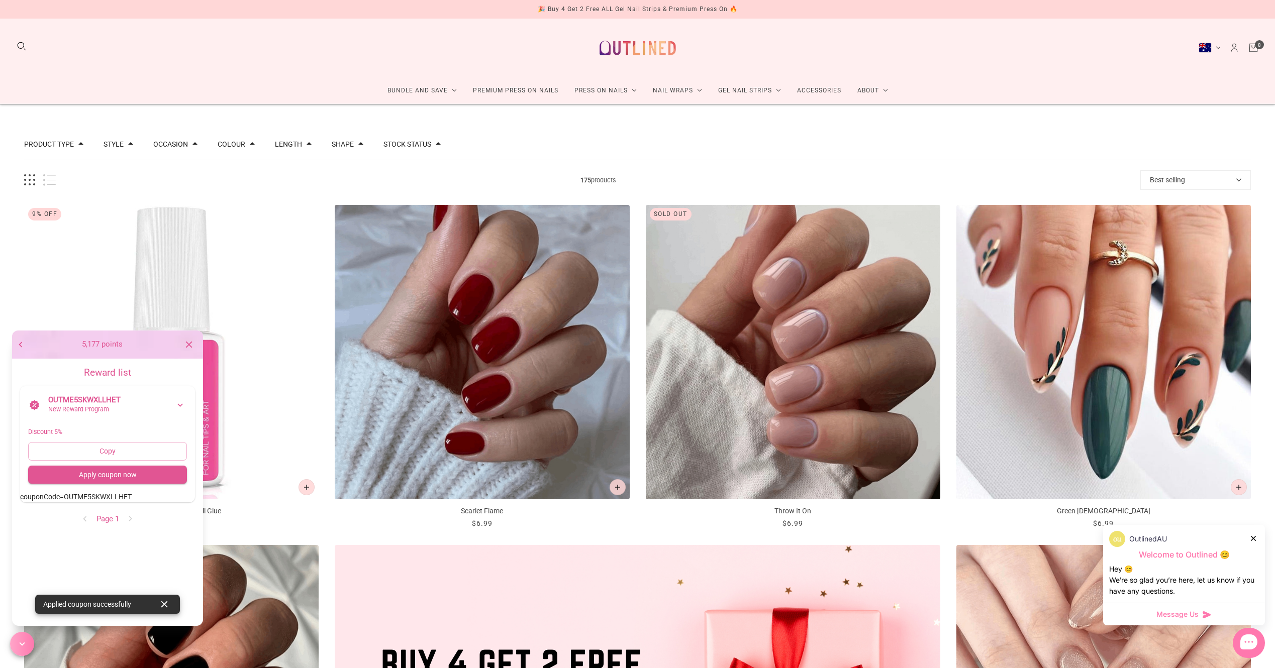
click at [22, 341] on icon "button" at bounding box center [20, 344] width 11 height 11
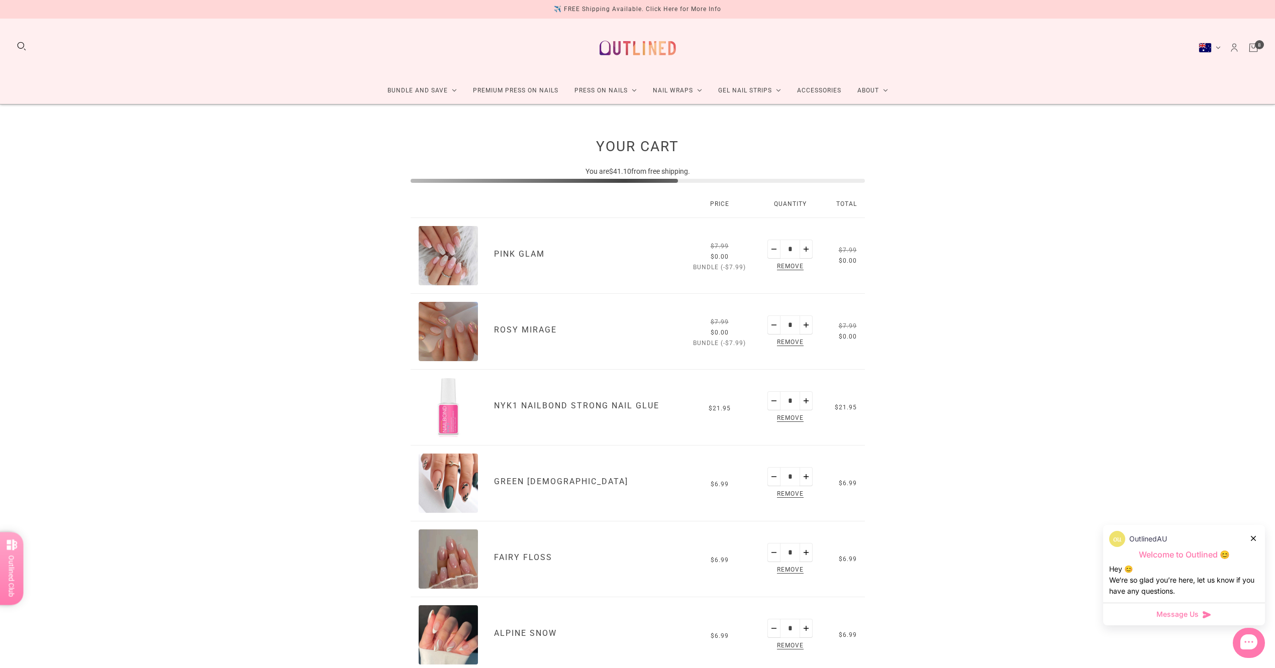
scroll to position [352, 0]
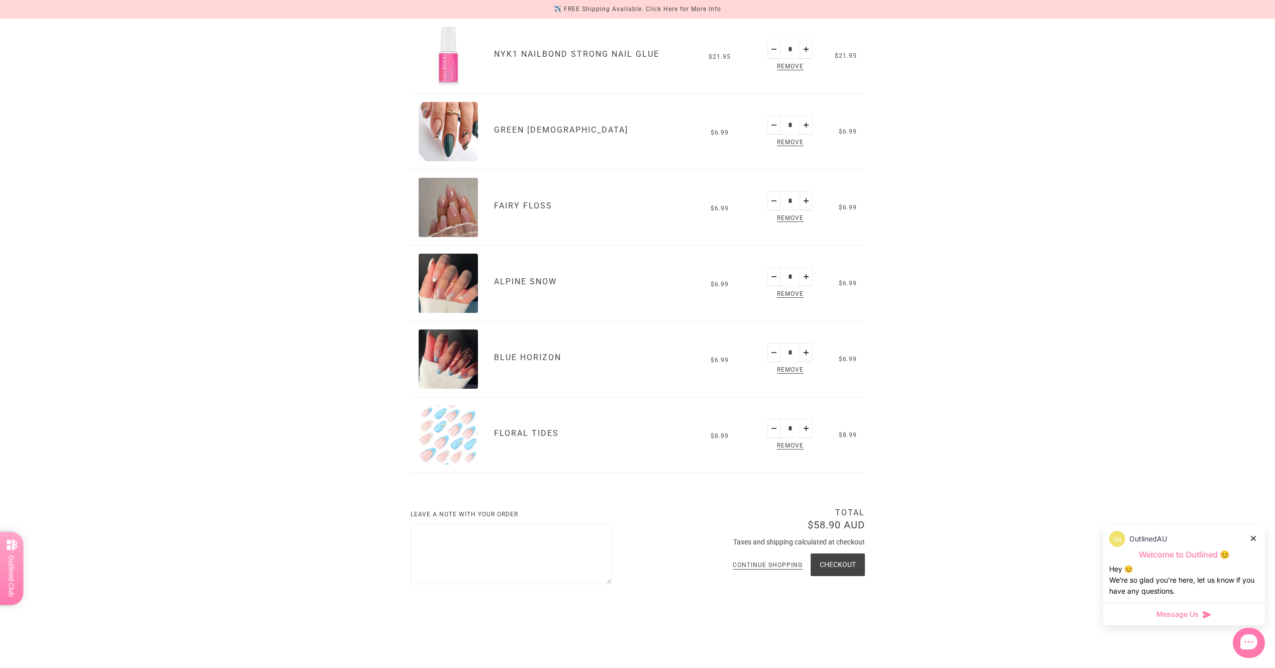
click at [826, 565] on button "Checkout" at bounding box center [838, 565] width 54 height 23
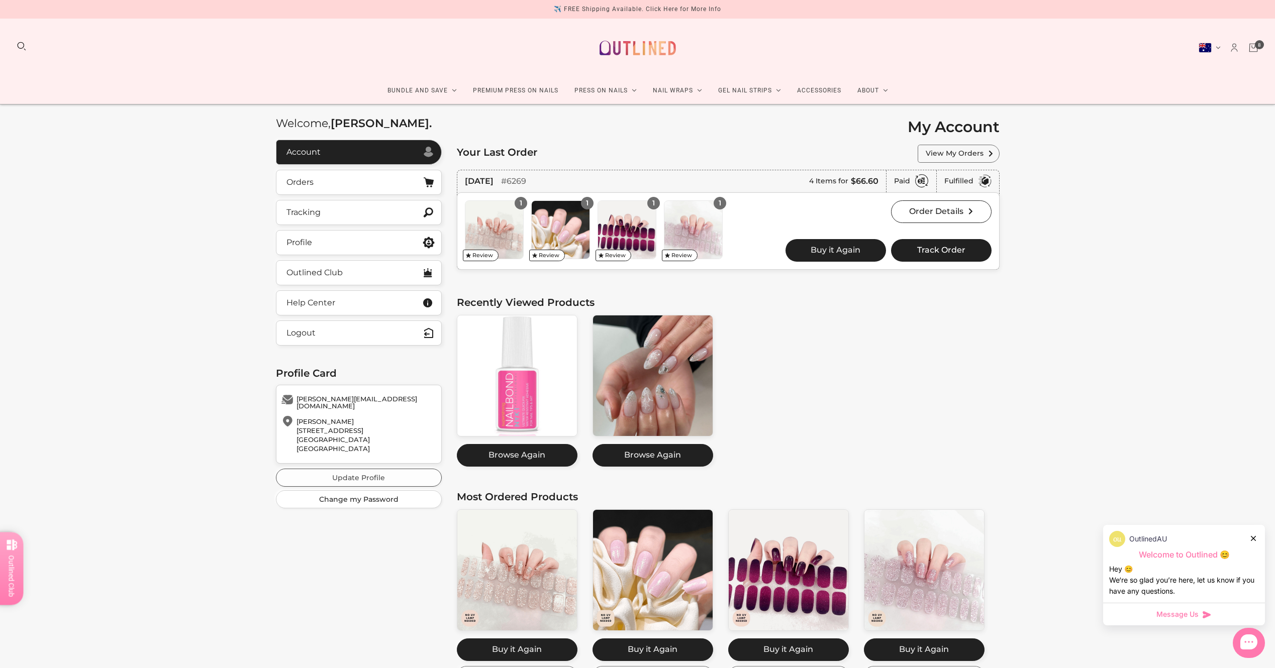
click at [351, 472] on link "Update Profile" at bounding box center [359, 478] width 166 height 18
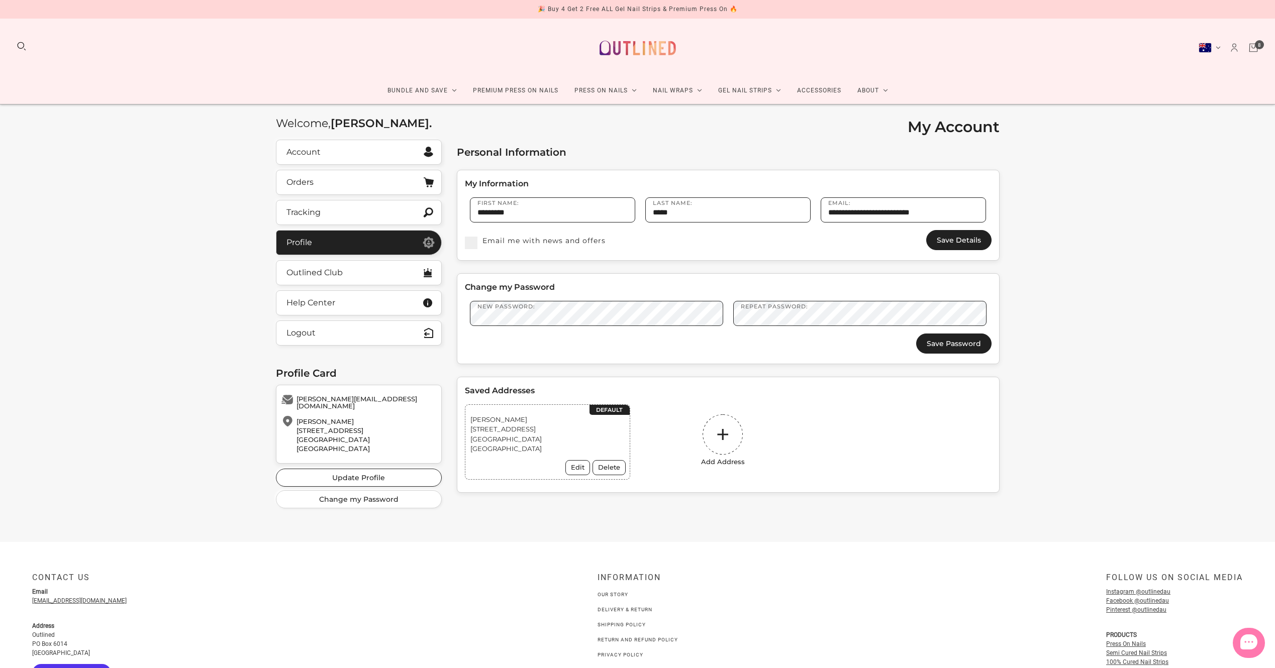
select select "**********"
click at [584, 473] on button "Edit" at bounding box center [577, 467] width 25 height 15
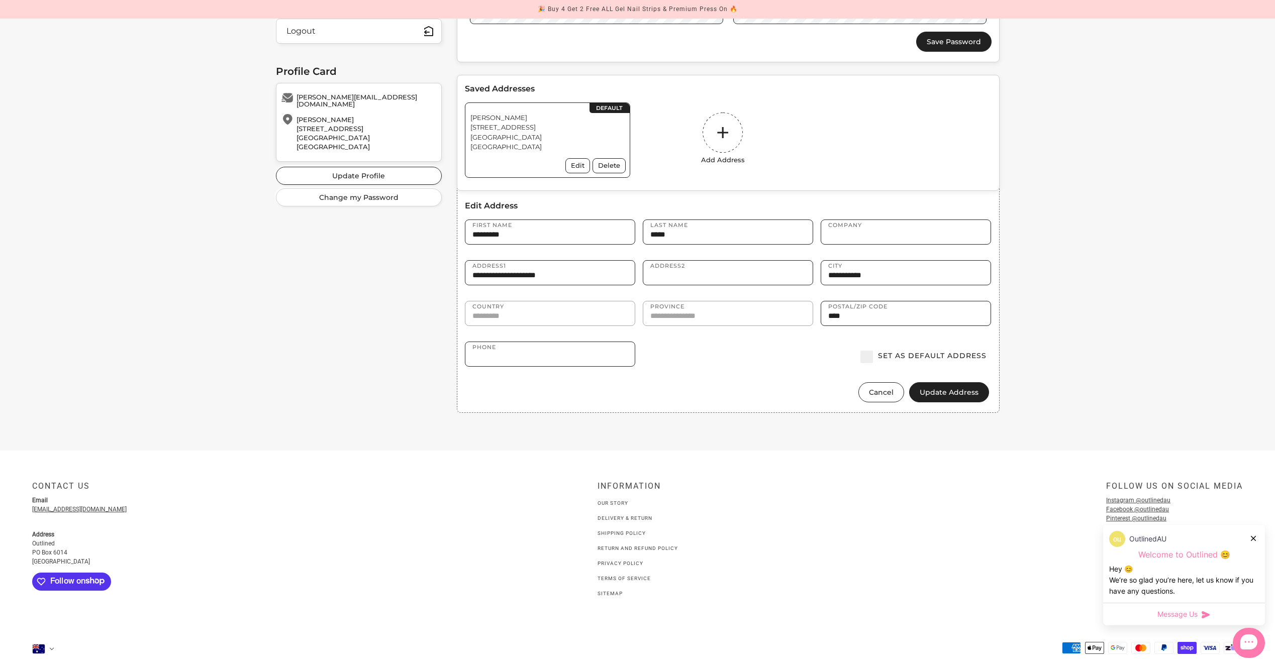
scroll to position [320, 0]
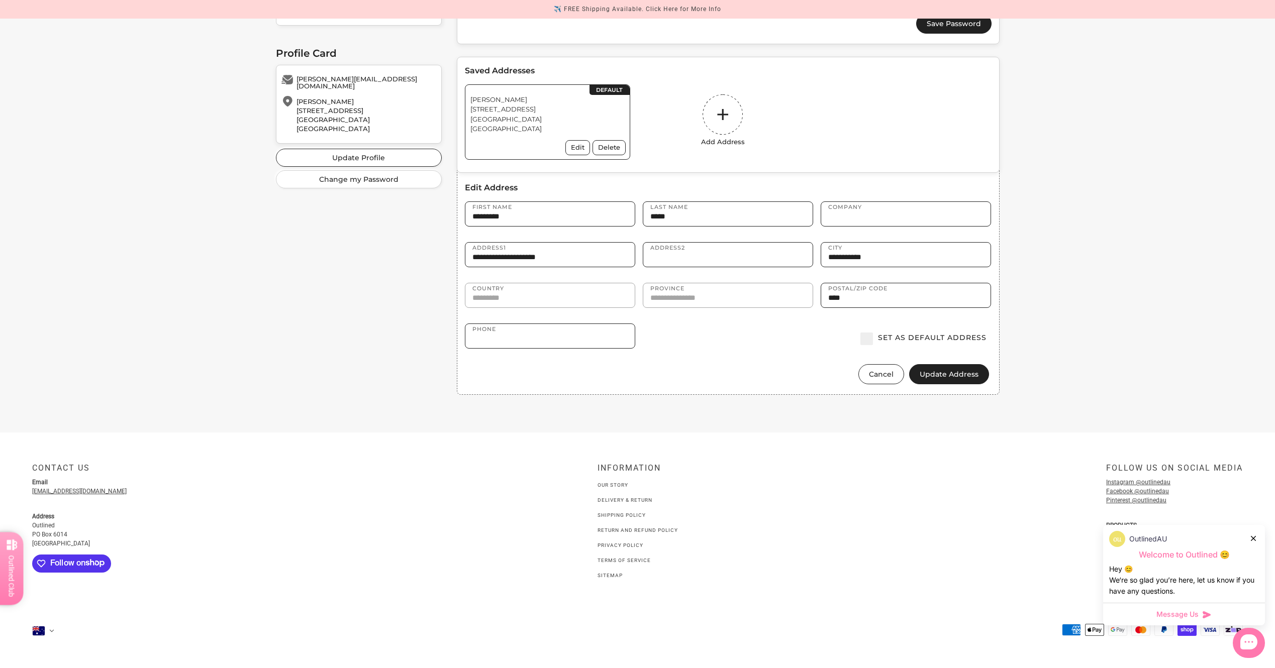
drag, startPoint x: 578, startPoint y: 261, endPoint x: 314, endPoint y: 234, distance: 266.3
click at [314, 234] on div "**********" at bounding box center [638, 114] width 724 height 588
type input "**********"
click at [728, 323] on form "**********" at bounding box center [728, 289] width 527 height 190
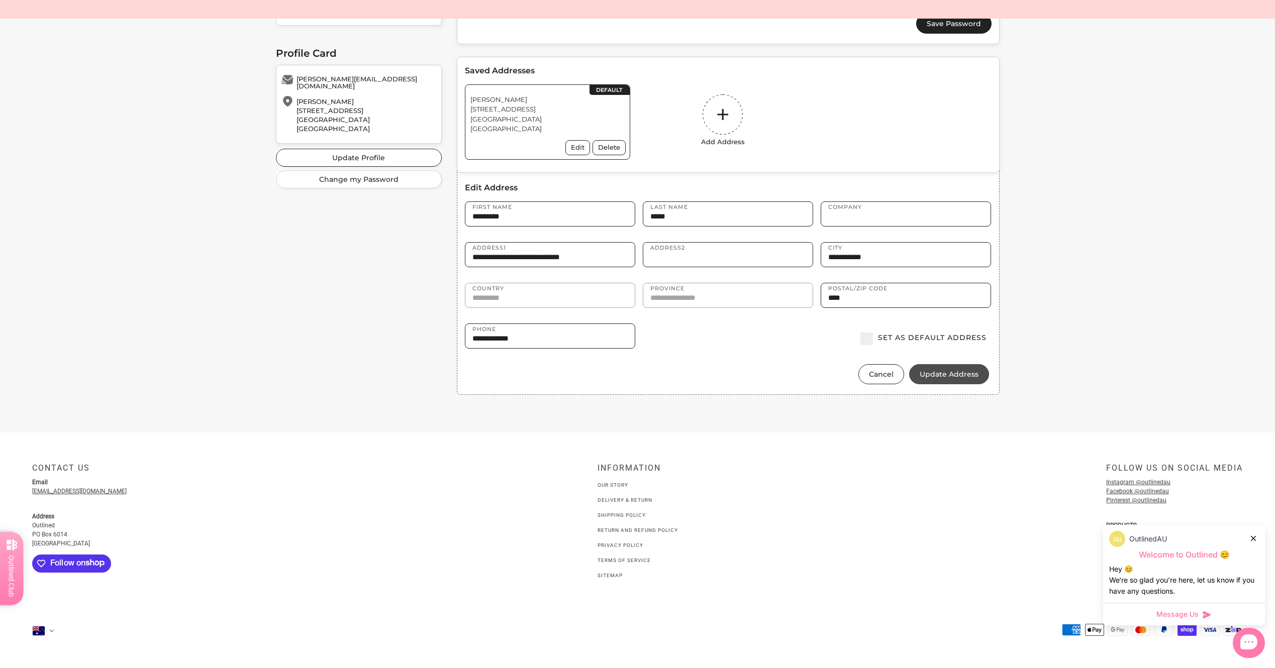
click at [963, 379] on button "Update Address" at bounding box center [949, 374] width 80 height 20
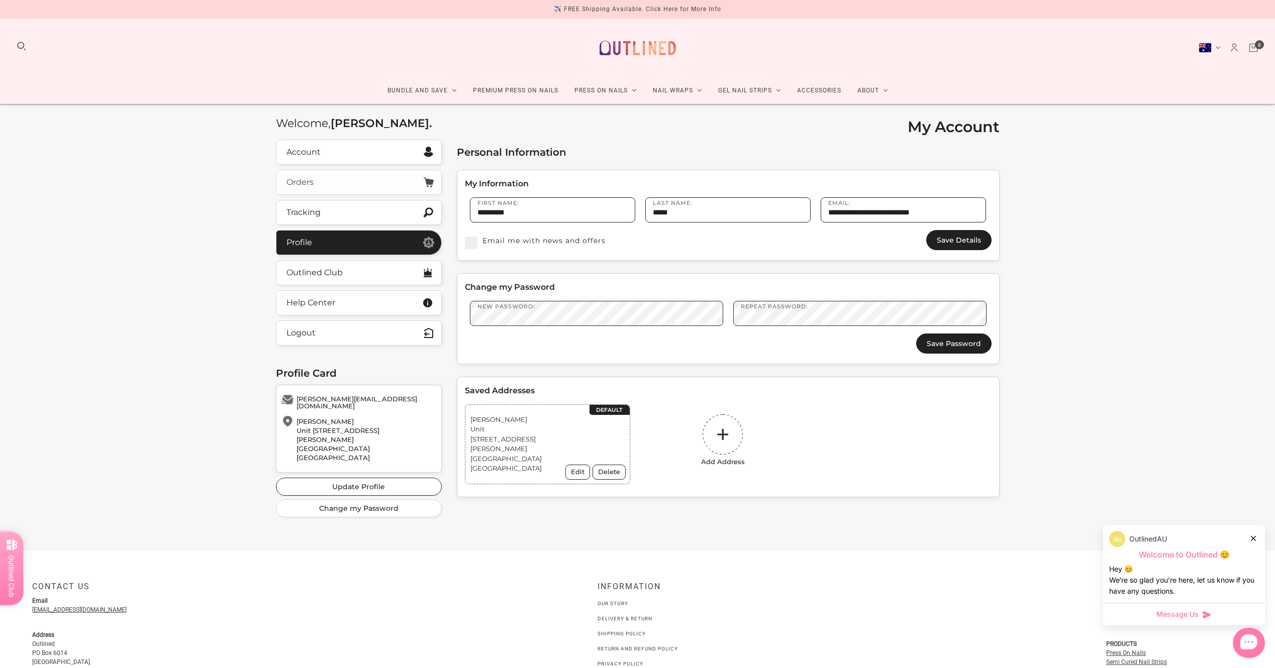
click at [327, 185] on link "Orders" at bounding box center [359, 182] width 166 height 25
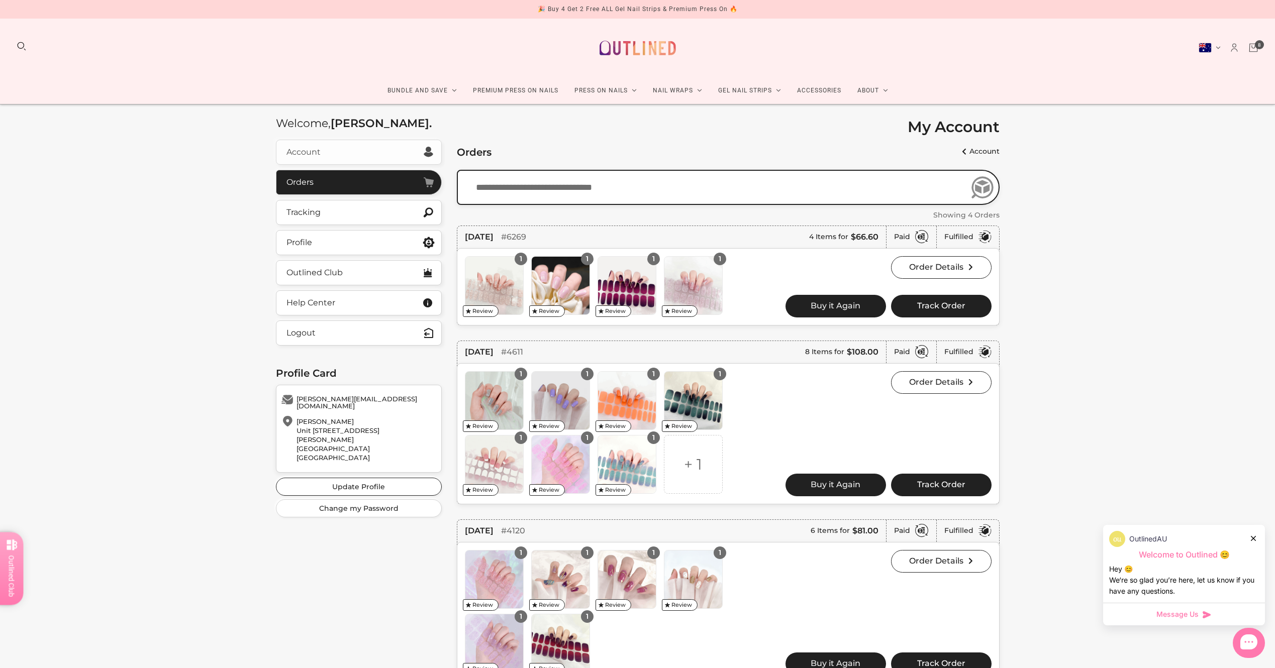
click at [306, 152] on div "Account" at bounding box center [303, 152] width 34 height 8
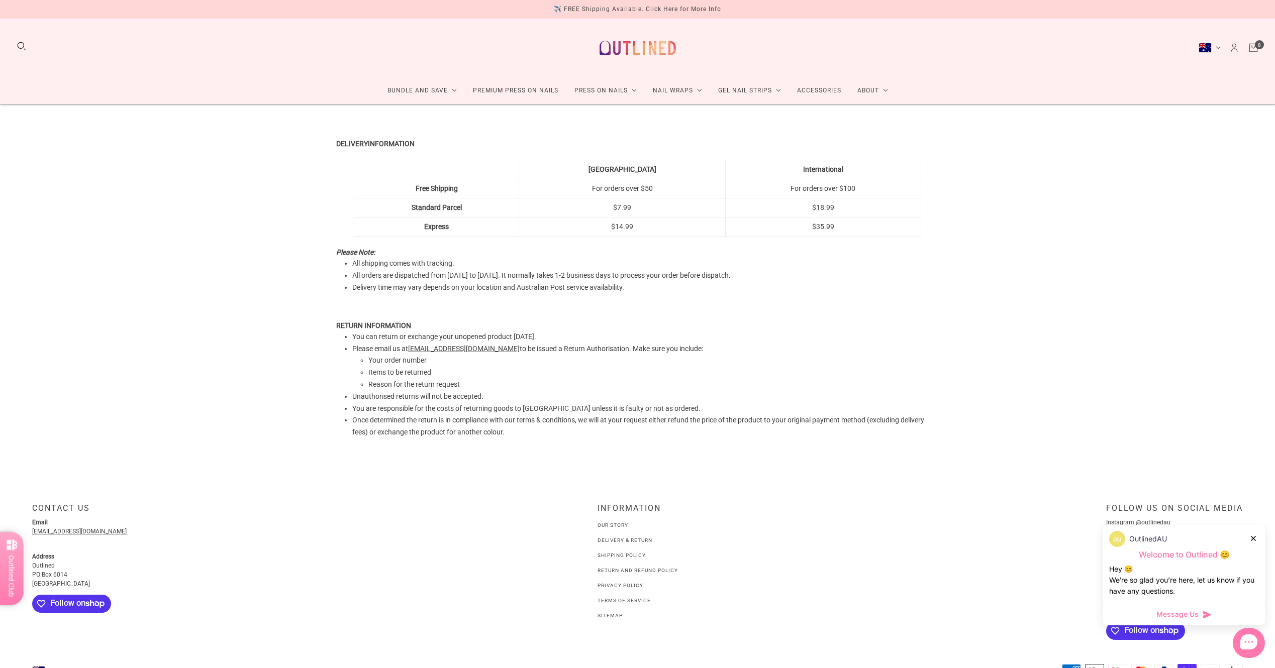
click at [1202, 617] on icon at bounding box center [1207, 615] width 10 height 10
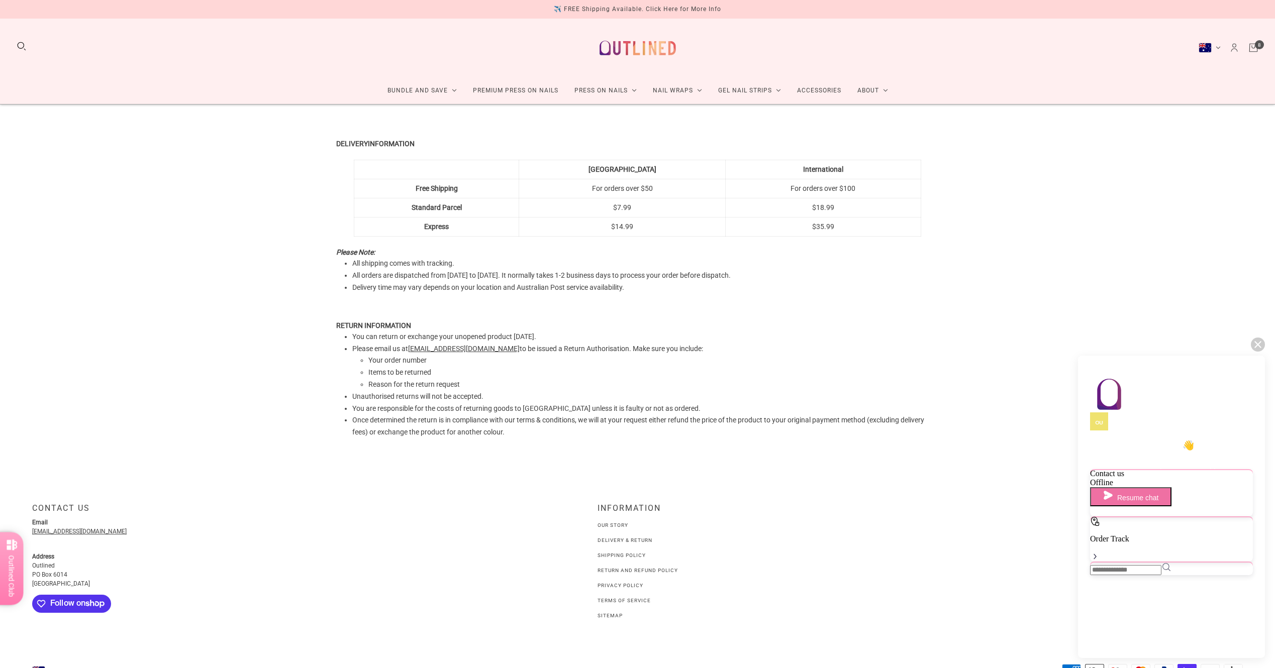
click at [1142, 494] on span "Resume chat" at bounding box center [1137, 498] width 41 height 8
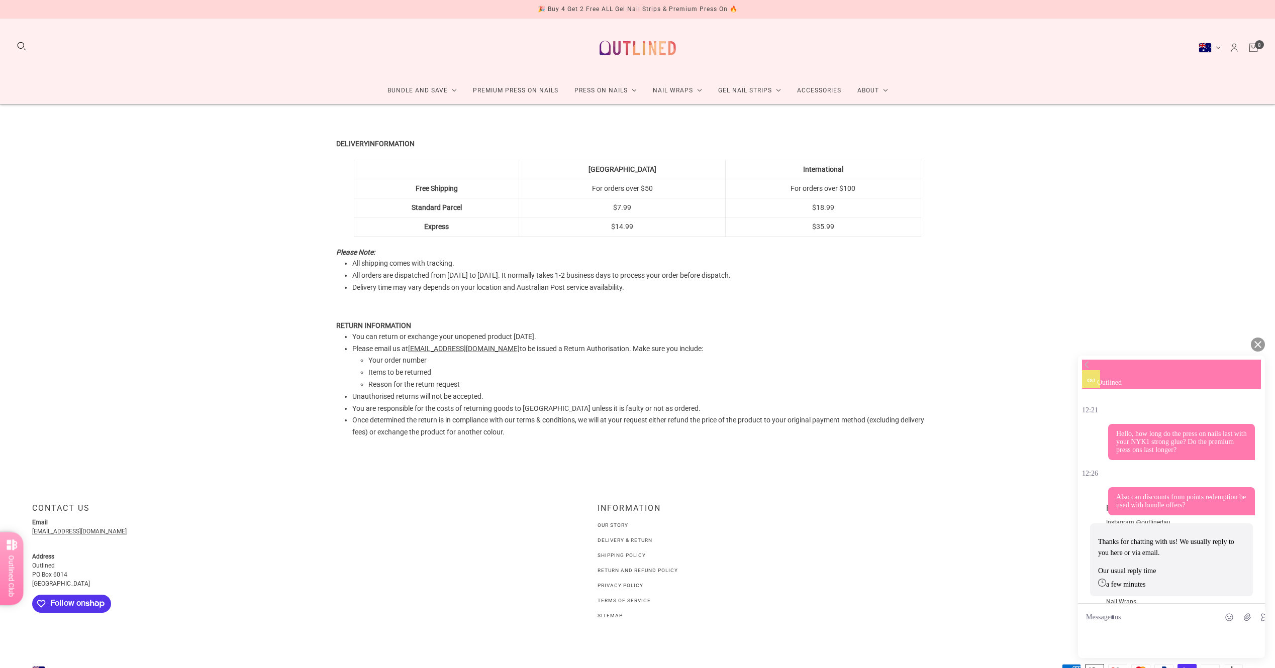
click at [1256, 344] on icon at bounding box center [1257, 344] width 7 height 7
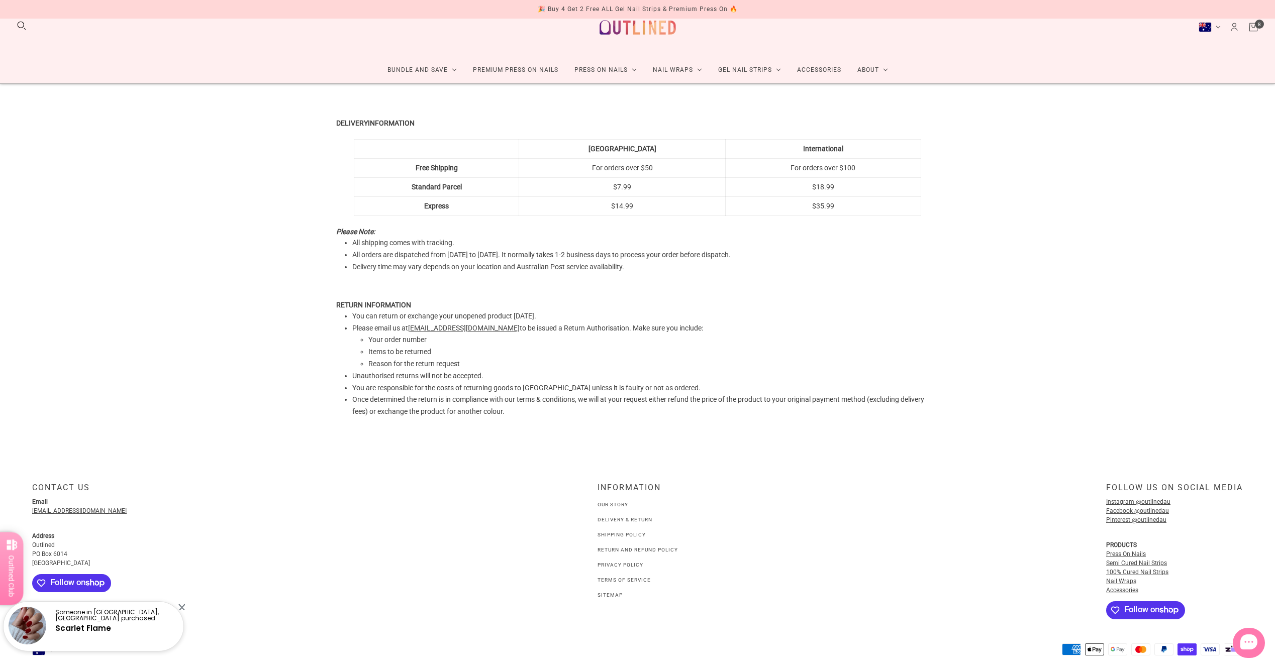
scroll to position [40, 0]
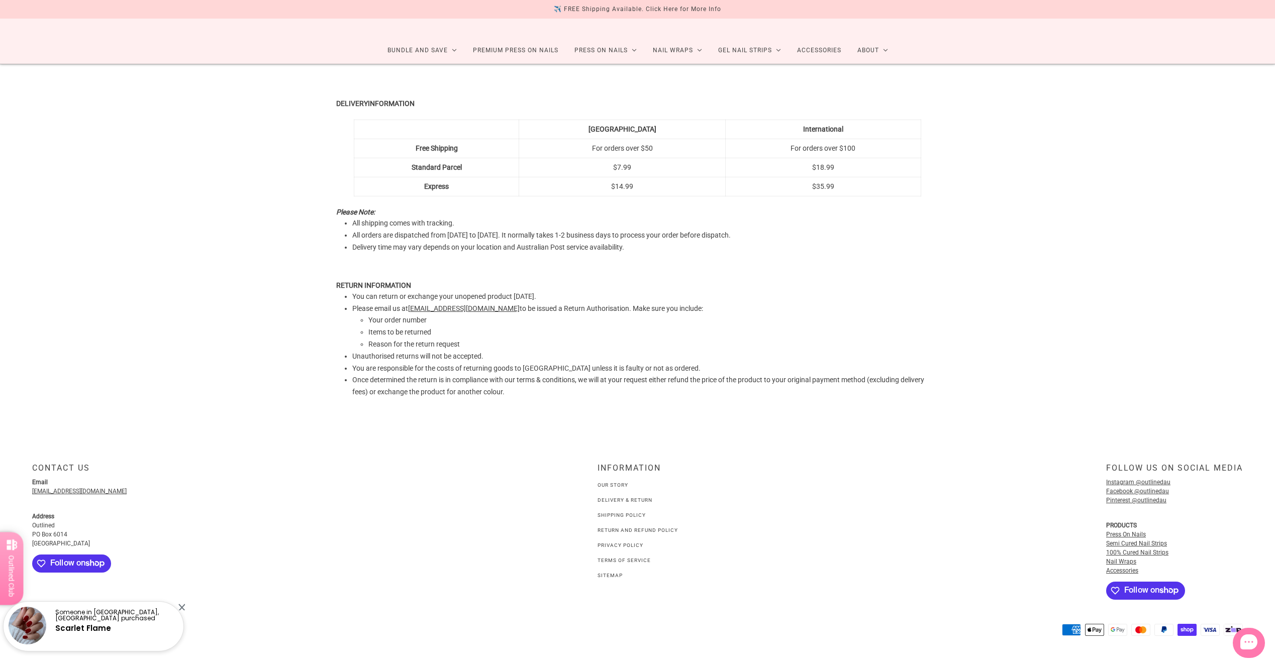
click at [180, 607] on div at bounding box center [181, 607] width 7 height 7
click at [638, 563] on link "Terms of Service" at bounding box center [624, 561] width 53 height 6
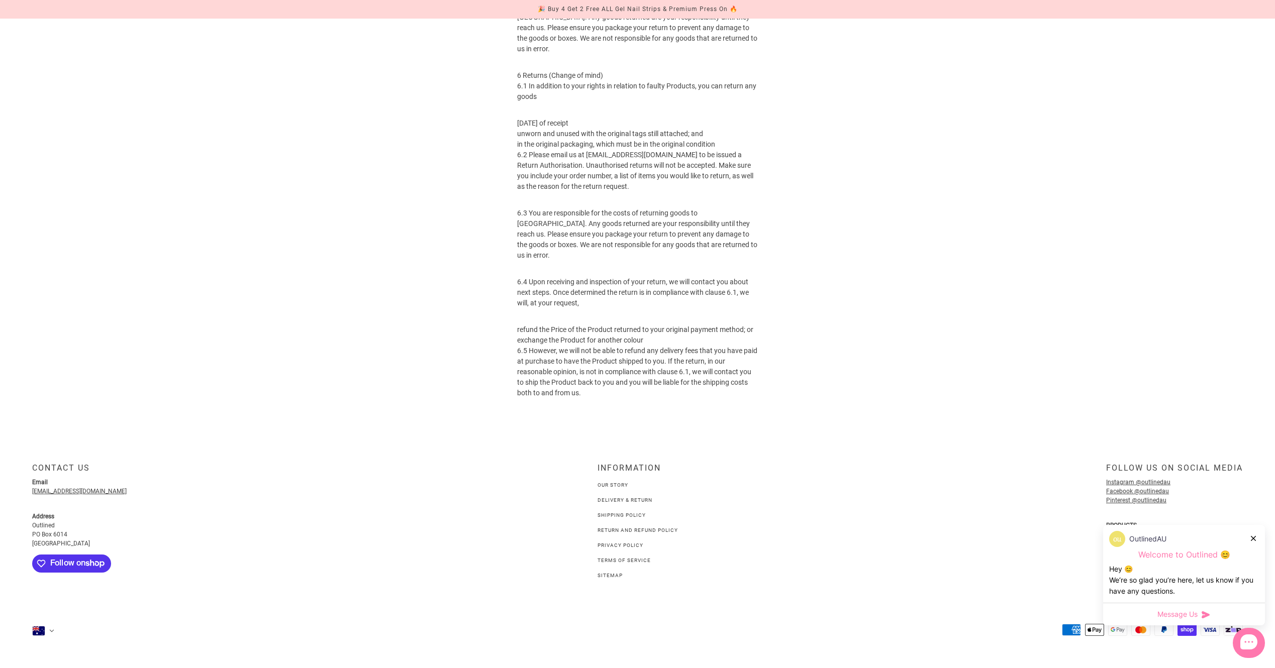
scroll to position [1391, 0]
